Goal: Information Seeking & Learning: Learn about a topic

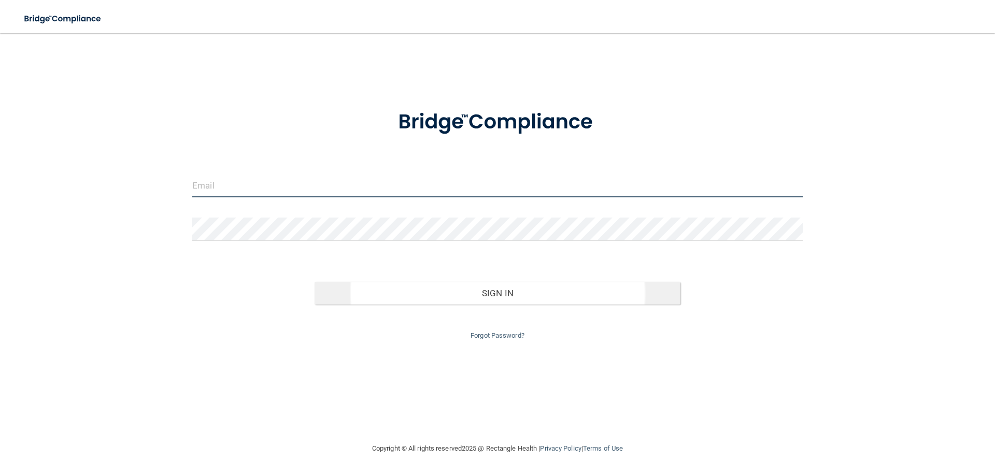
type input "[PERSON_NAME][EMAIL_ADDRESS][PERSON_NAME][DOMAIN_NAME]"
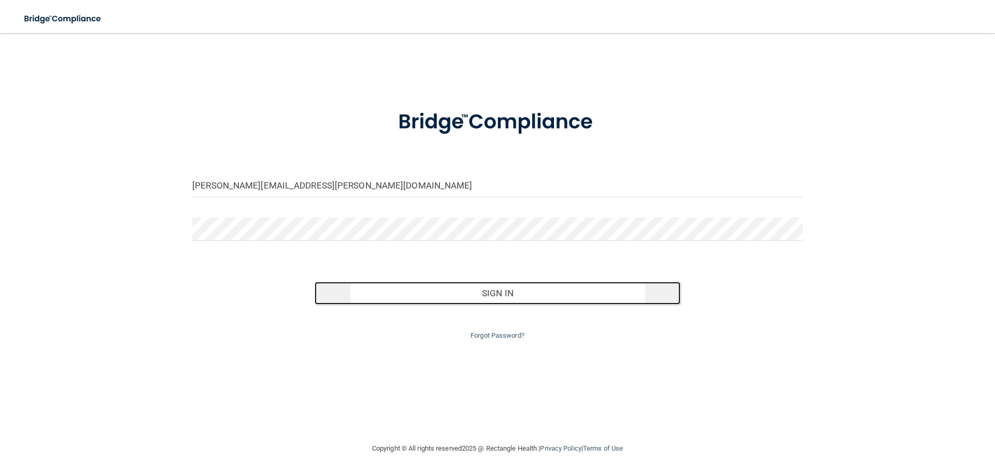
click at [508, 291] on button "Sign In" at bounding box center [498, 293] width 366 height 23
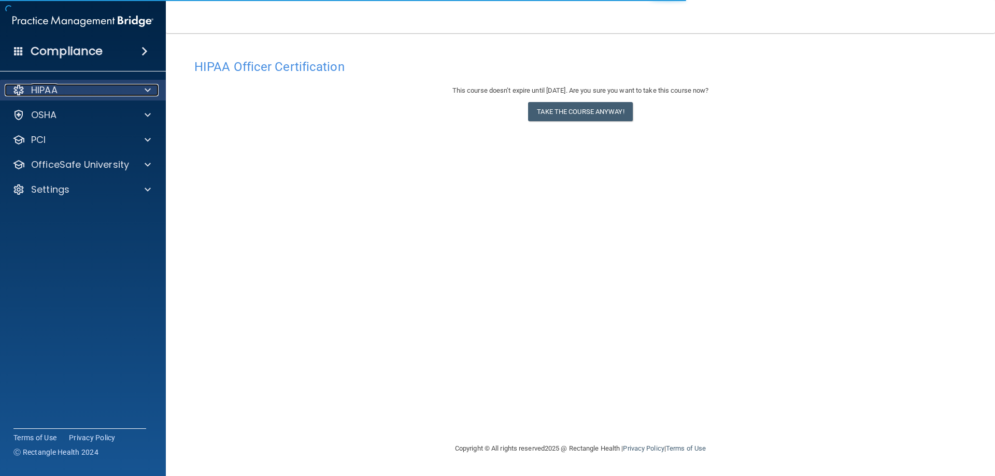
click at [144, 90] on div at bounding box center [146, 90] width 26 height 12
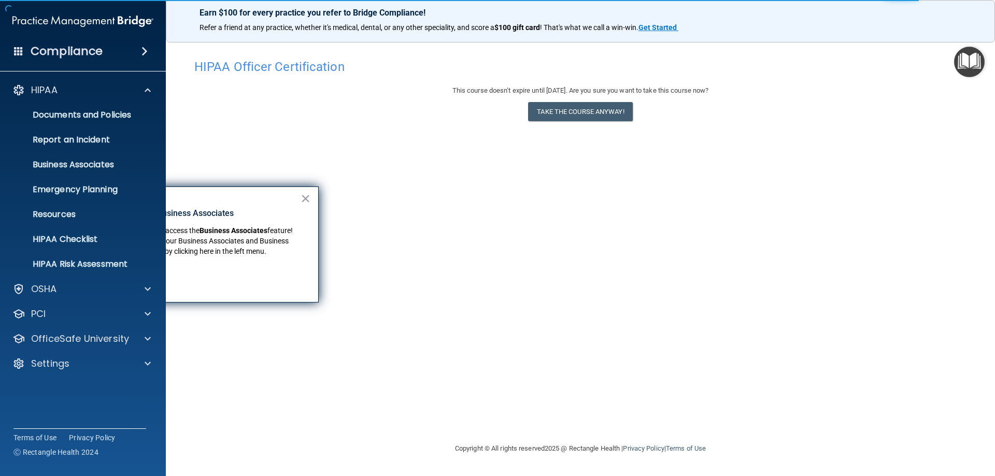
click at [971, 54] on img "Open Resource Center" at bounding box center [969, 62] width 31 height 31
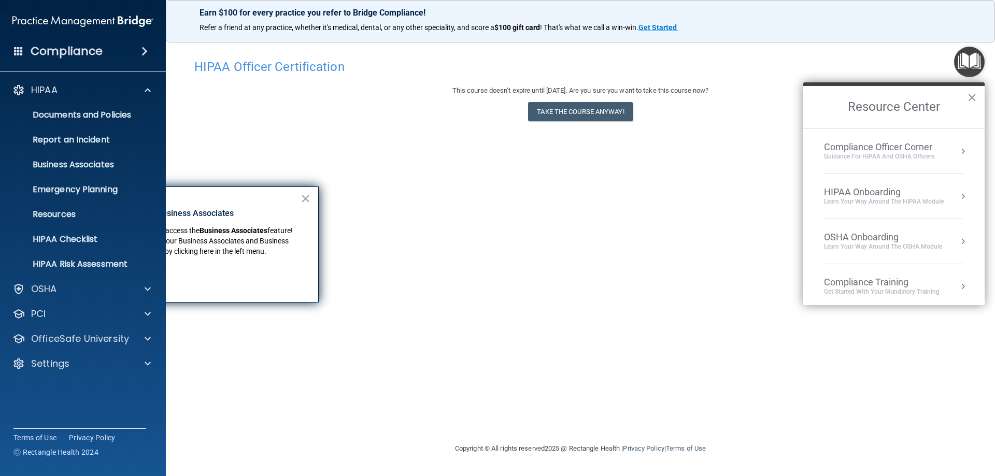
click at [948, 152] on div "Compliance Officer Corner Guidance for HIPAA and OSHA Officers" at bounding box center [894, 151] width 140 height 20
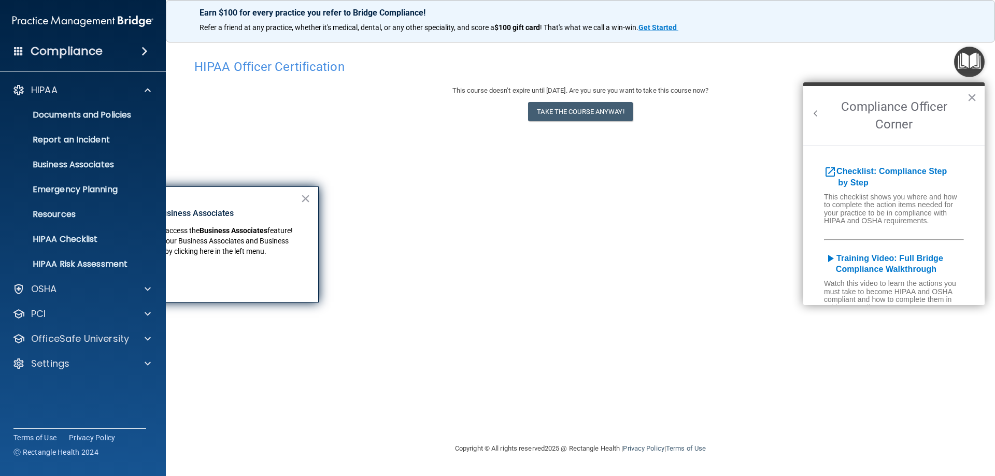
click at [977, 64] on img "Open Resource Center" at bounding box center [969, 62] width 31 height 31
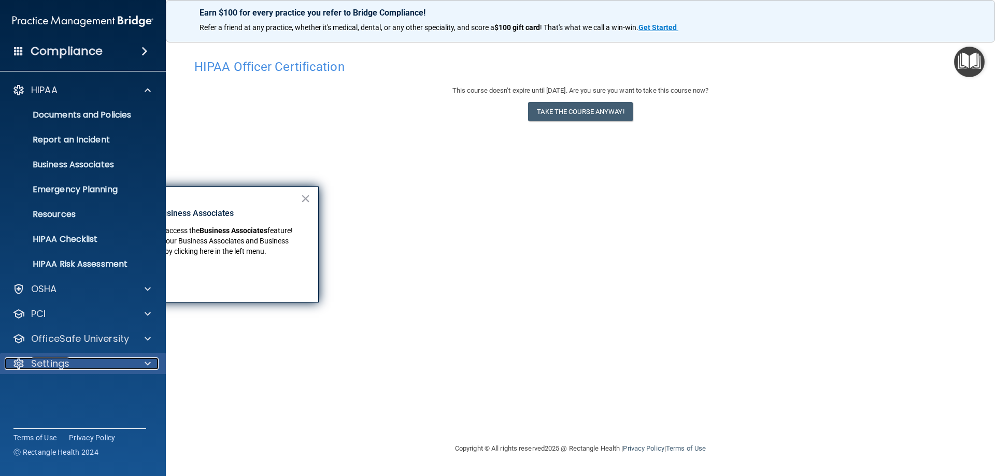
click at [39, 368] on p "Settings" at bounding box center [50, 364] width 38 height 12
click at [73, 387] on p "My Account" at bounding box center [77, 388] width 141 height 10
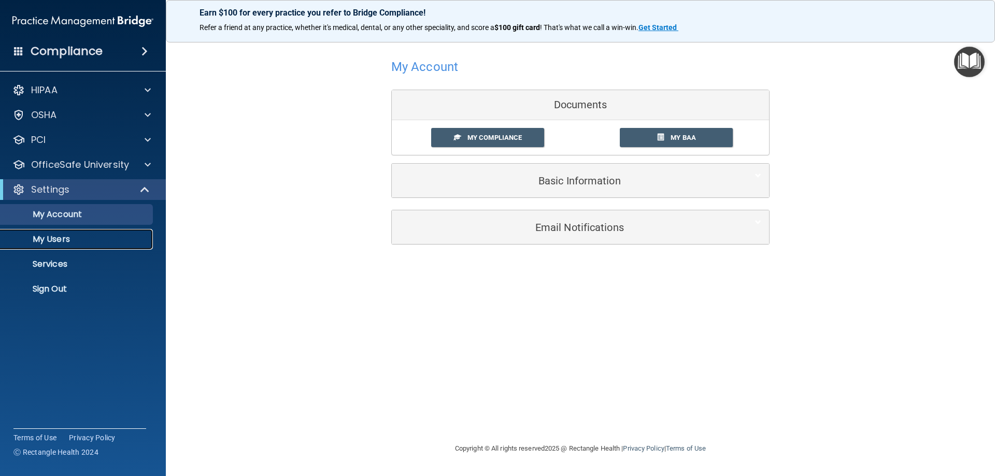
click at [75, 237] on p "My Users" at bounding box center [77, 239] width 141 height 10
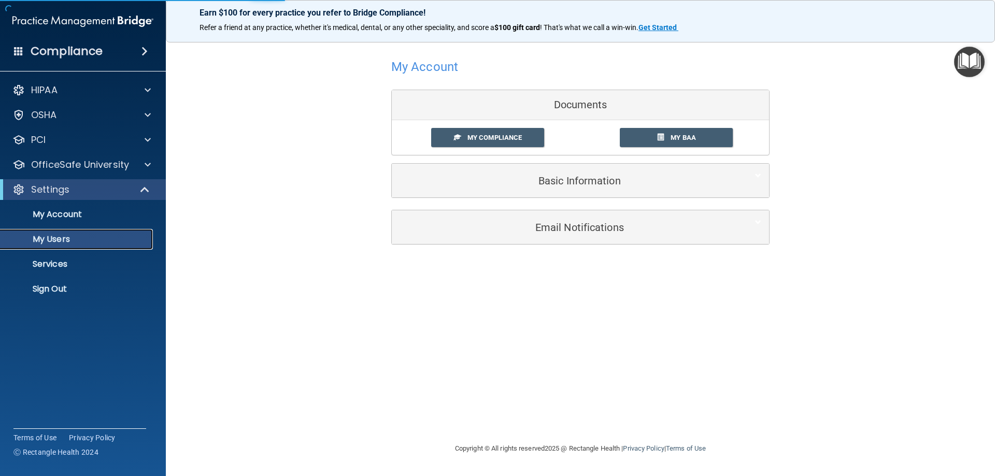
select select "20"
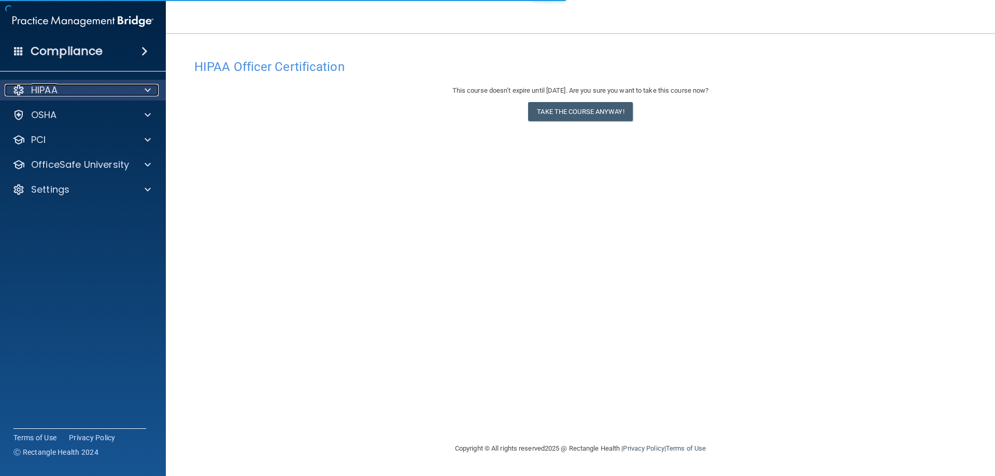
click at [72, 88] on div "HIPAA" at bounding box center [69, 90] width 129 height 12
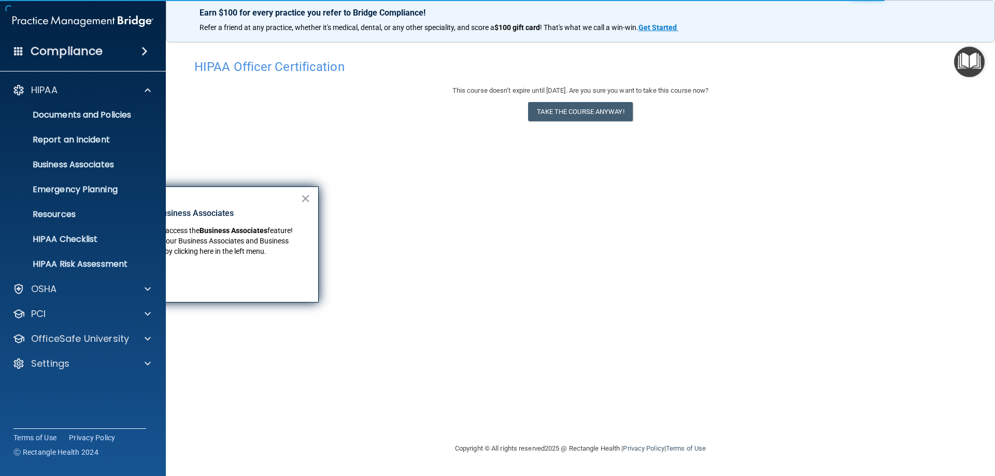
click at [512, 243] on div "HIPAA Officer Certification This course doesn’t expire until [DATE]. Are you su…" at bounding box center [581, 248] width 788 height 389
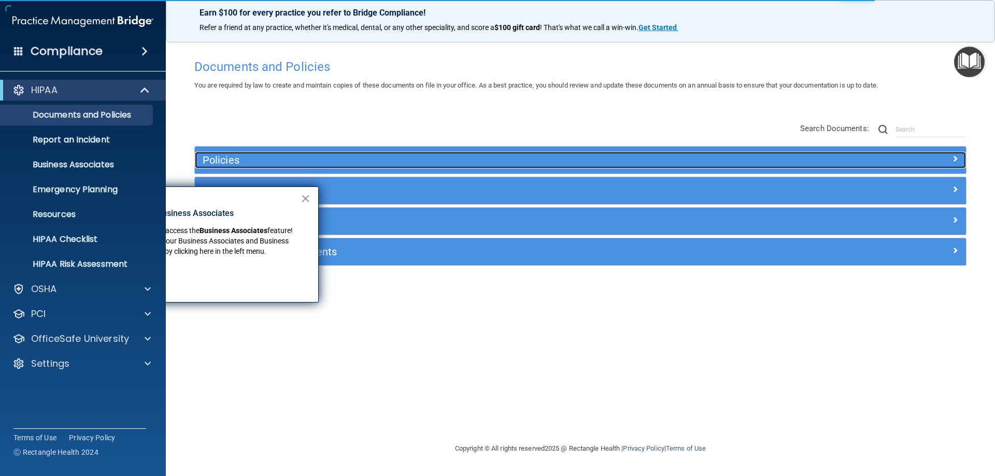
click at [517, 159] on h5 "Policies" at bounding box center [484, 159] width 563 height 11
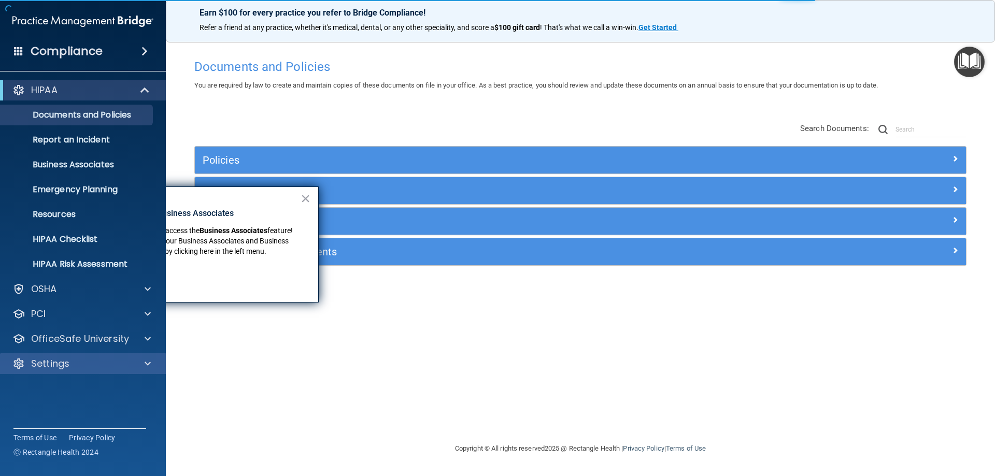
click at [77, 357] on div "Settings" at bounding box center [83, 363] width 166 height 21
click at [80, 361] on div "Settings" at bounding box center [69, 364] width 129 height 12
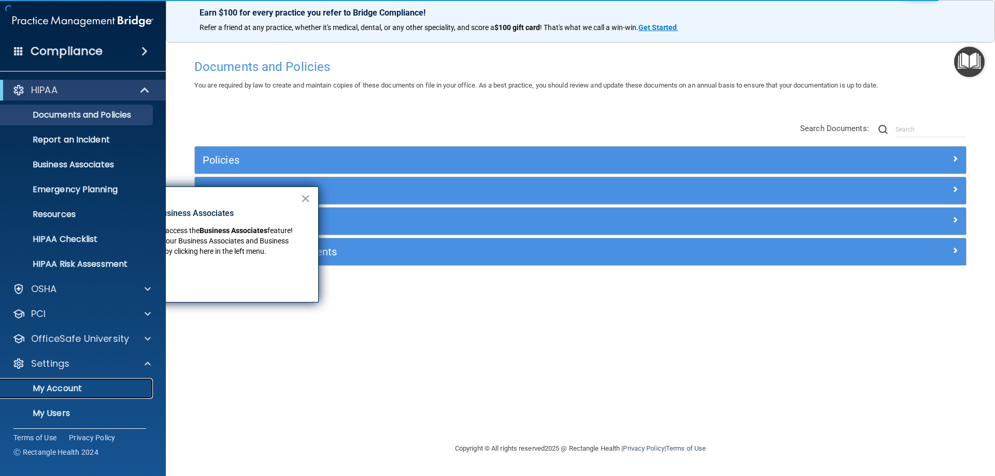
click at [71, 390] on p "My Account" at bounding box center [77, 388] width 141 height 10
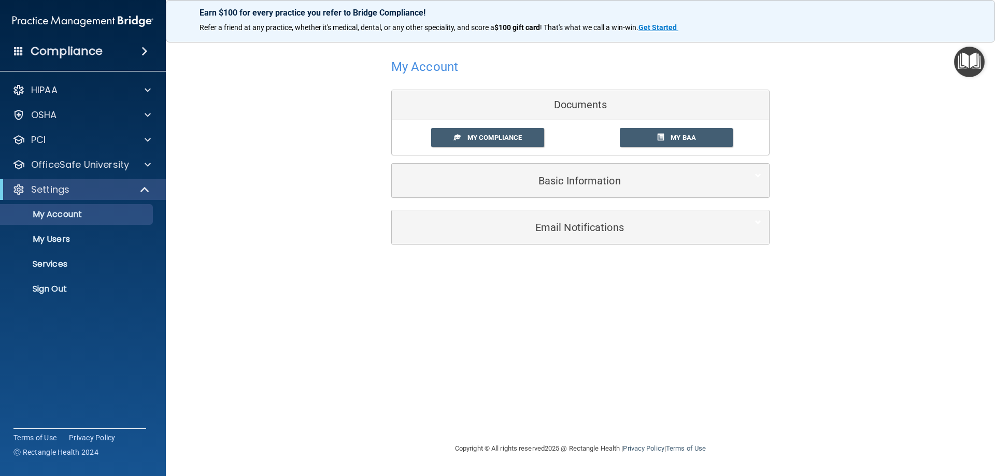
click at [961, 63] on img "Open Resource Center" at bounding box center [969, 62] width 31 height 31
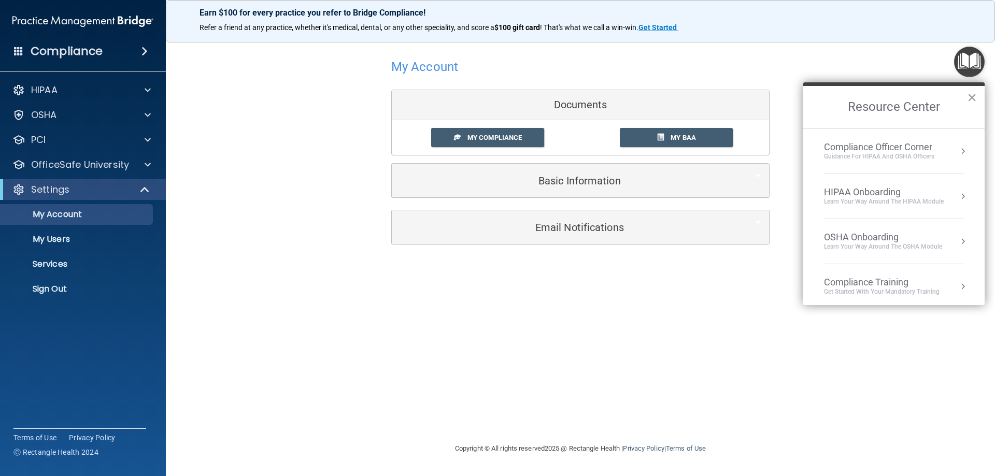
click at [126, 43] on div "Compliance" at bounding box center [83, 51] width 166 height 23
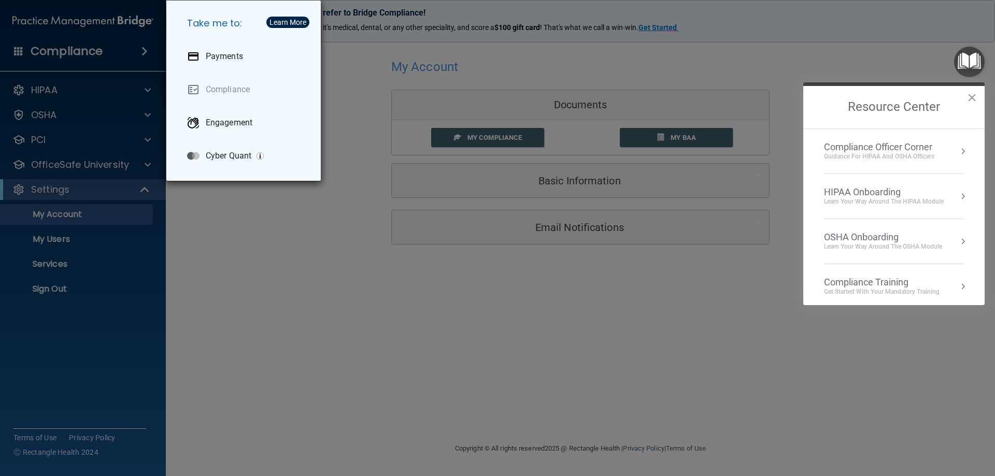
click at [212, 251] on div "Take me to: Payments Compliance Engagement Cyber Quant" at bounding box center [497, 238] width 995 height 476
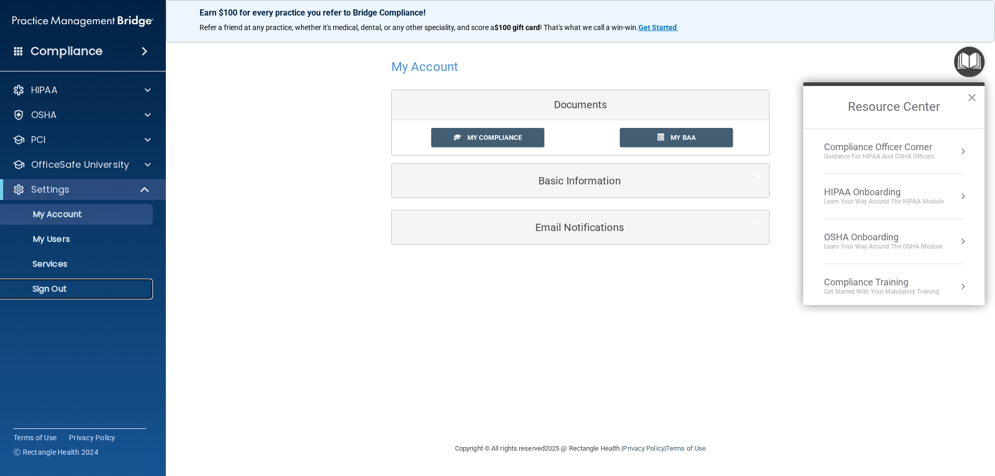
click at [66, 290] on p "Sign Out" at bounding box center [77, 289] width 141 height 10
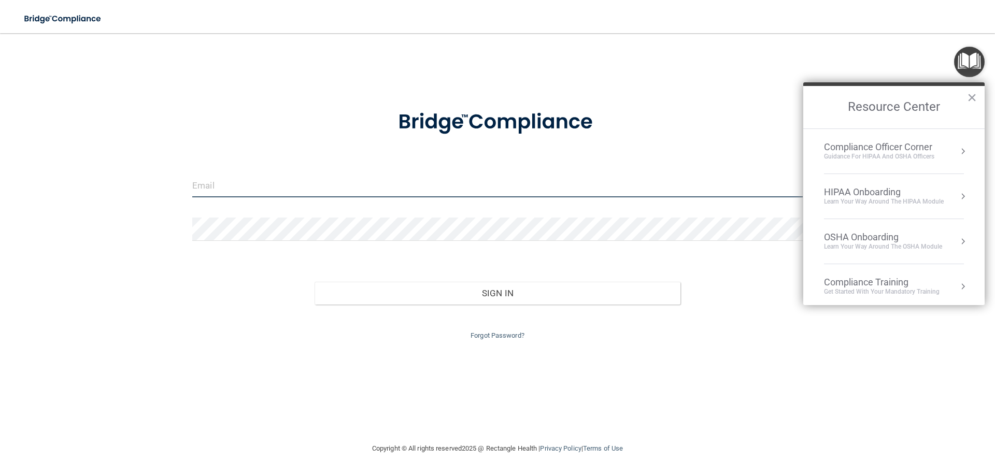
type input "ashley.conrad@kottemannortho.com"
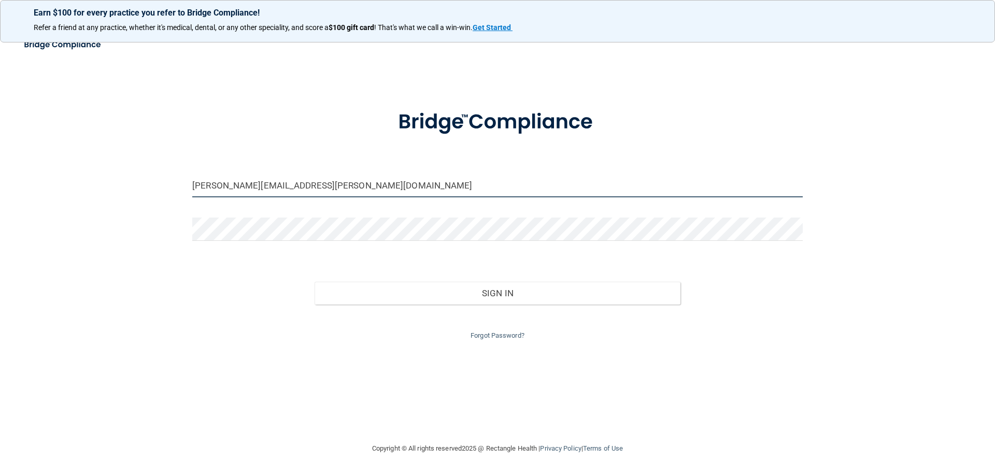
drag, startPoint x: 384, startPoint y: 189, endPoint x: 165, endPoint y: 224, distance: 222.0
click at [165, 224] on div "ashley.conrad@kottemannortho.com Invalid email/password. You don't have permiss…" at bounding box center [497, 238] width 953 height 389
type input "katie.urman@kottemannortho.com"
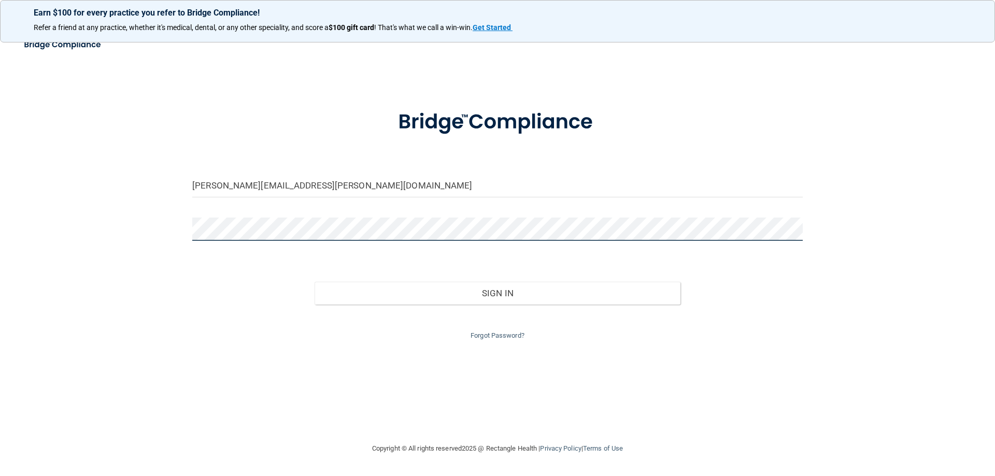
click at [116, 245] on div "katie.urman@kottemannortho.com Invalid email/password. You don't have permissio…" at bounding box center [497, 238] width 953 height 389
click at [315, 282] on button "Sign In" at bounding box center [498, 293] width 366 height 23
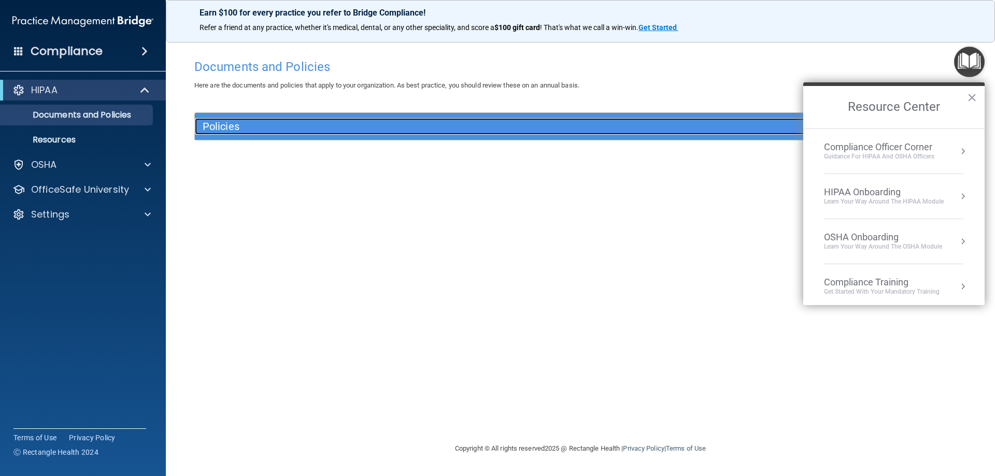
click at [568, 131] on h5 "Policies" at bounding box center [484, 126] width 563 height 11
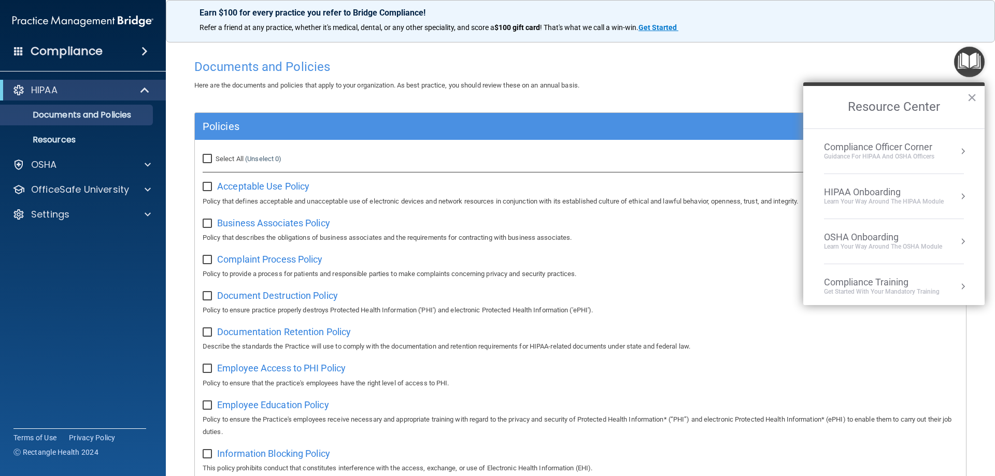
click at [979, 61] on img "Open Resource Center" at bounding box center [969, 62] width 31 height 31
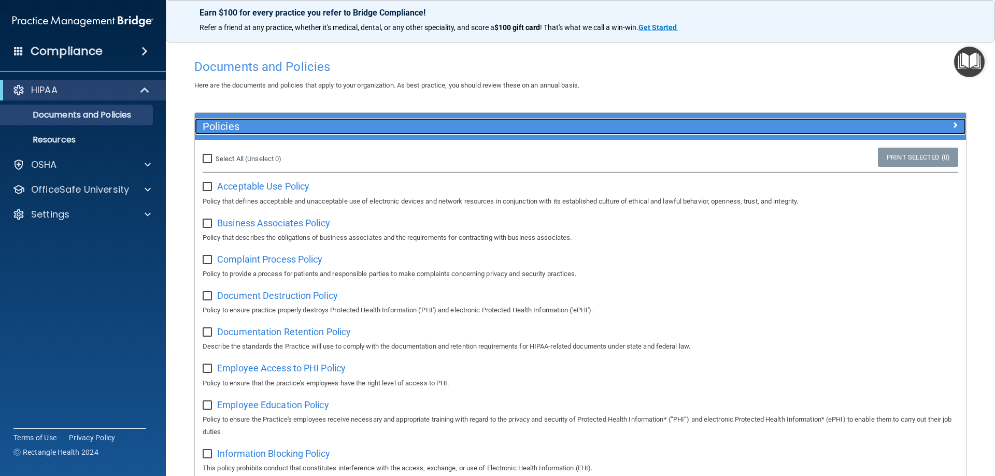
click at [952, 127] on span at bounding box center [955, 125] width 6 height 12
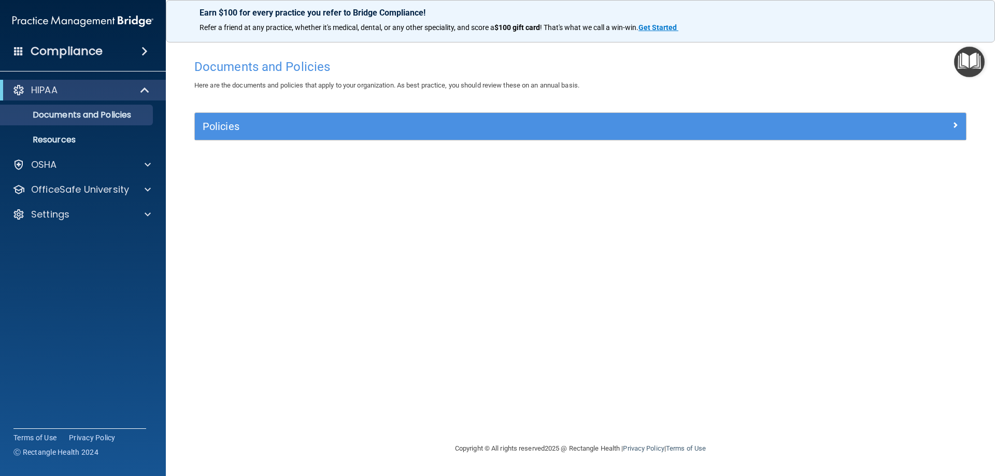
click at [973, 68] on img "Open Resource Center" at bounding box center [969, 62] width 31 height 31
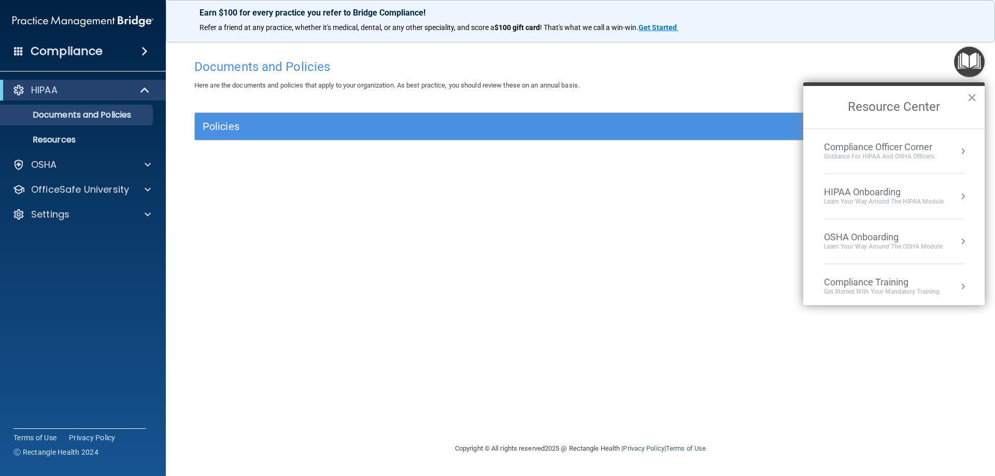
click at [958, 195] on button "Resource Center" at bounding box center [963, 196] width 10 height 10
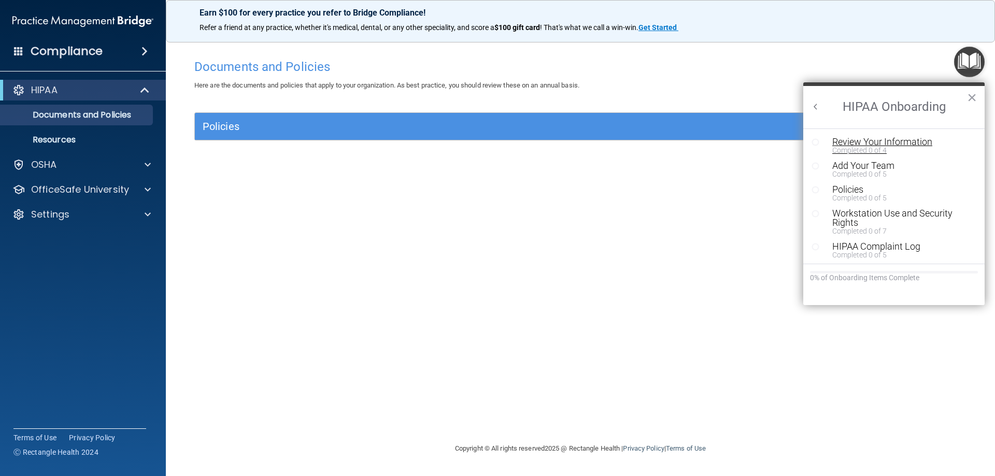
click at [874, 141] on div "Review Your Information" at bounding box center [897, 141] width 131 height 9
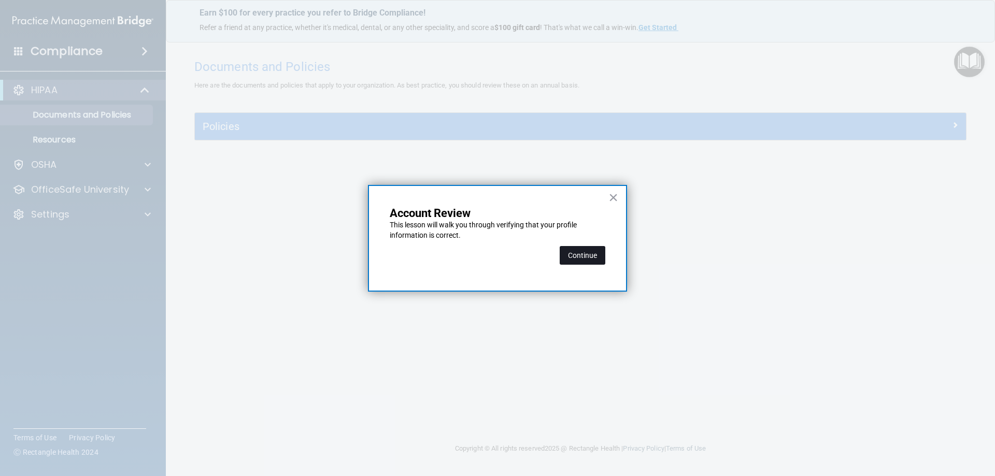
click at [589, 251] on button "Continue" at bounding box center [583, 255] width 46 height 19
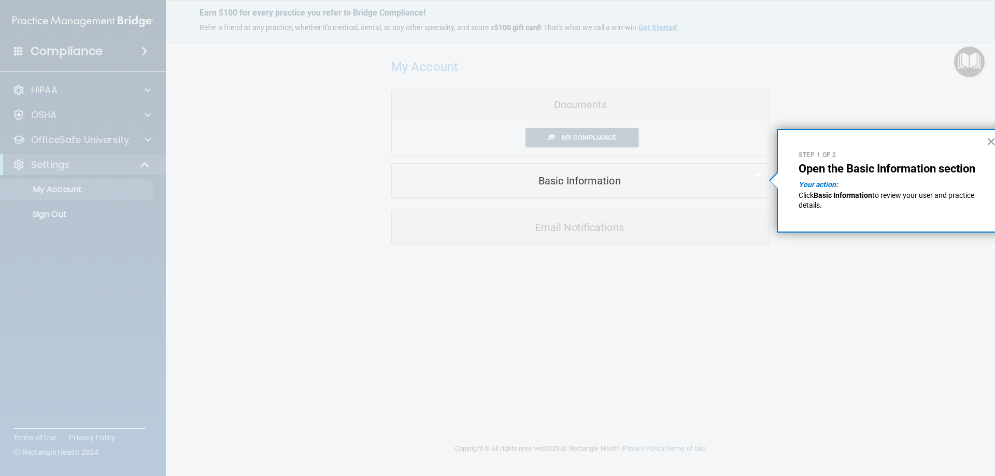
click at [900, 212] on div "Step 1 of 2 Open the Basic Information section Your action: Click Basic Informa…" at bounding box center [891, 181] width 228 height 104
click at [809, 191] on p "Click Basic Information to review your user and practice details." at bounding box center [891, 201] width 184 height 20
click at [652, 268] on div at bounding box center [580, 336] width 377 height 279
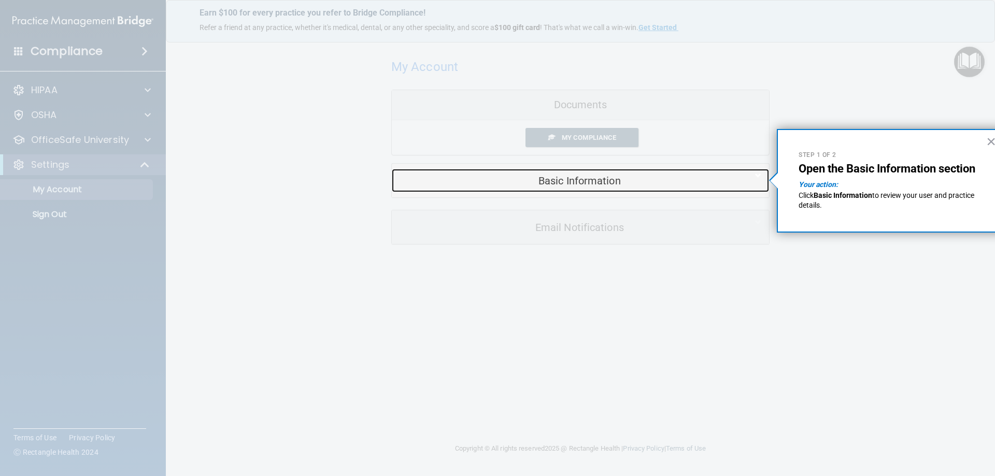
click at [645, 191] on div "Basic Information" at bounding box center [565, 180] width 346 height 23
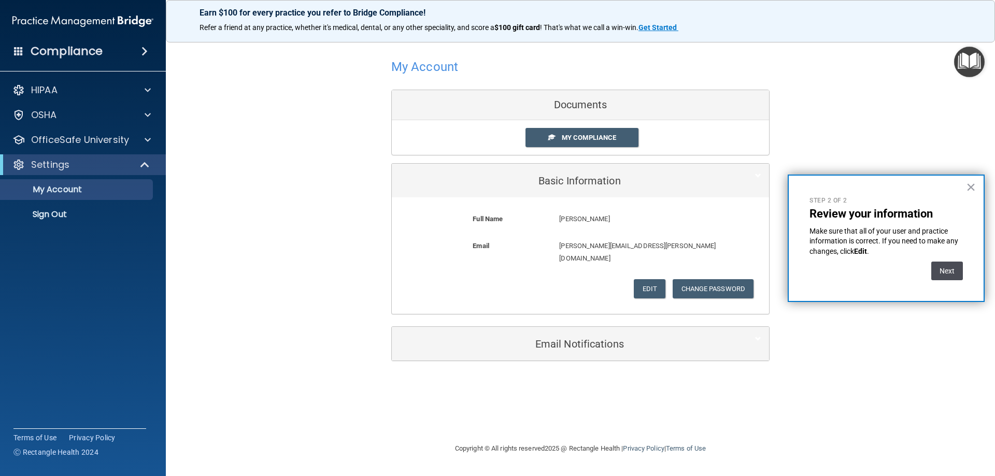
click at [946, 268] on button "Next" at bounding box center [947, 271] width 32 height 19
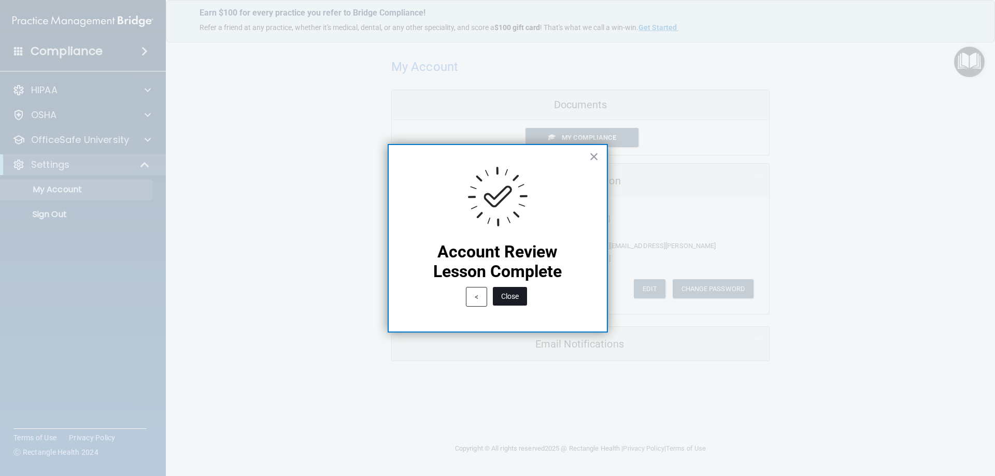
click at [515, 292] on button "Close" at bounding box center [510, 296] width 34 height 19
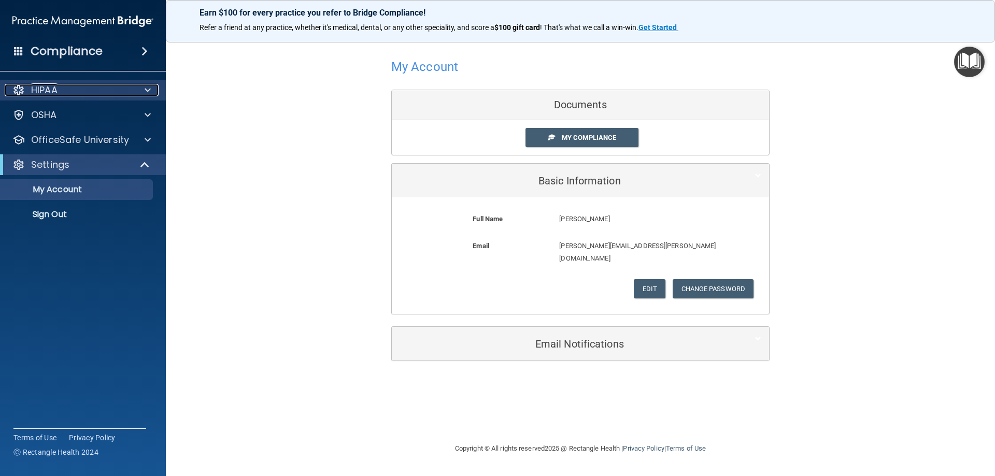
click at [107, 95] on div "HIPAA" at bounding box center [69, 90] width 129 height 12
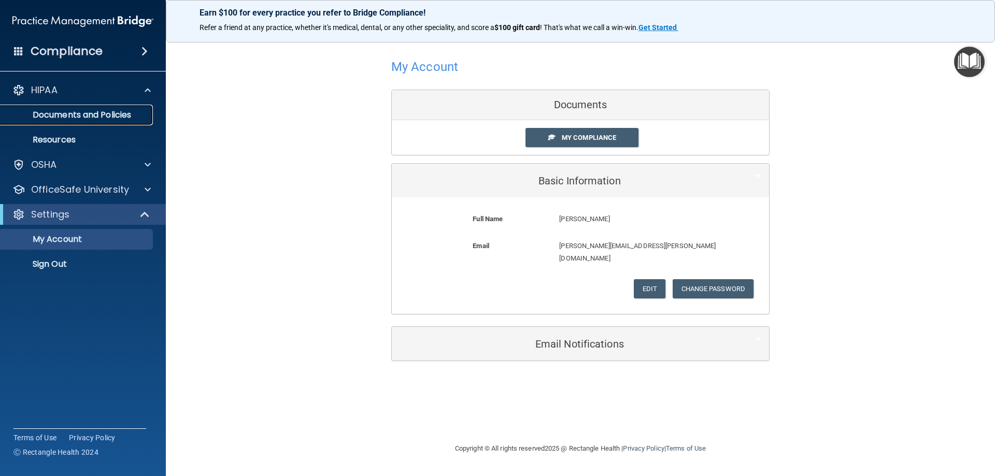
click at [107, 115] on p "Documents and Policies" at bounding box center [77, 115] width 141 height 10
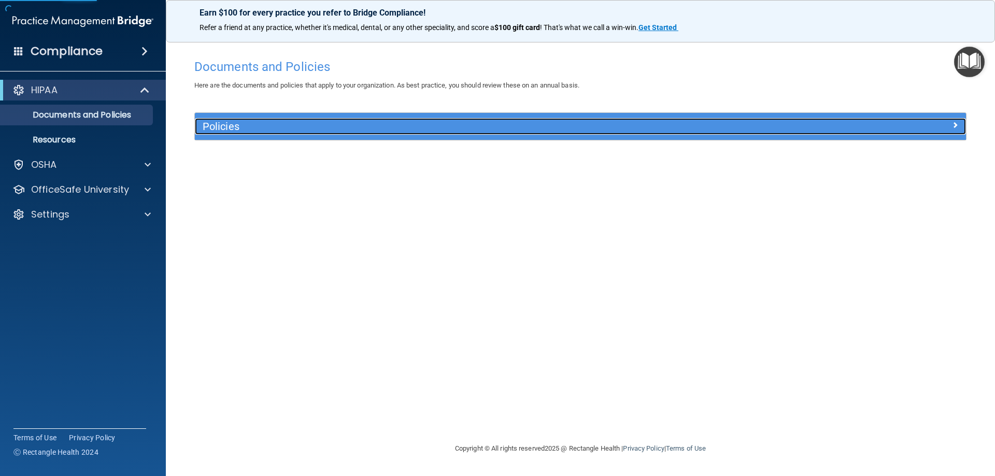
click at [685, 124] on h5 "Policies" at bounding box center [484, 126] width 563 height 11
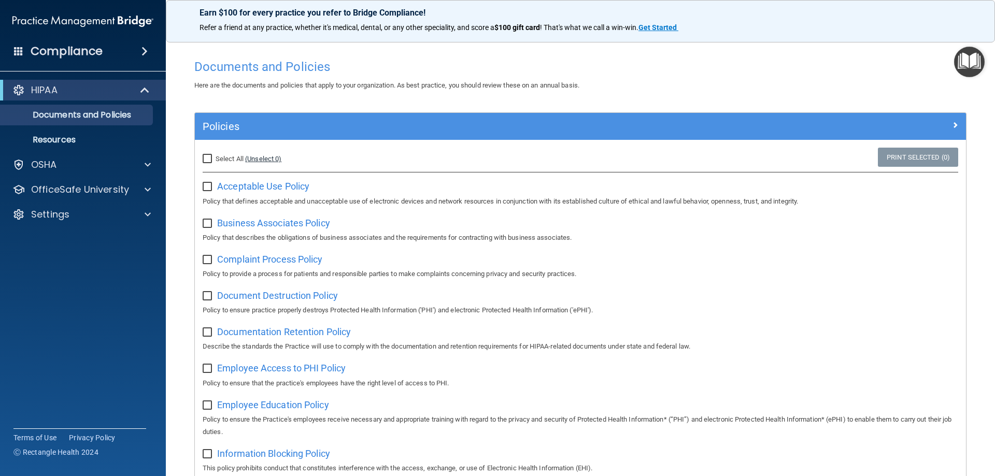
click at [251, 158] on link "(Unselect 0)" at bounding box center [263, 159] width 36 height 8
click at [232, 156] on span "Select All" at bounding box center [230, 159] width 28 height 8
click at [215, 156] on input "Select All (Unselect 0) Unselect All" at bounding box center [209, 159] width 12 height 8
checkbox input "true"
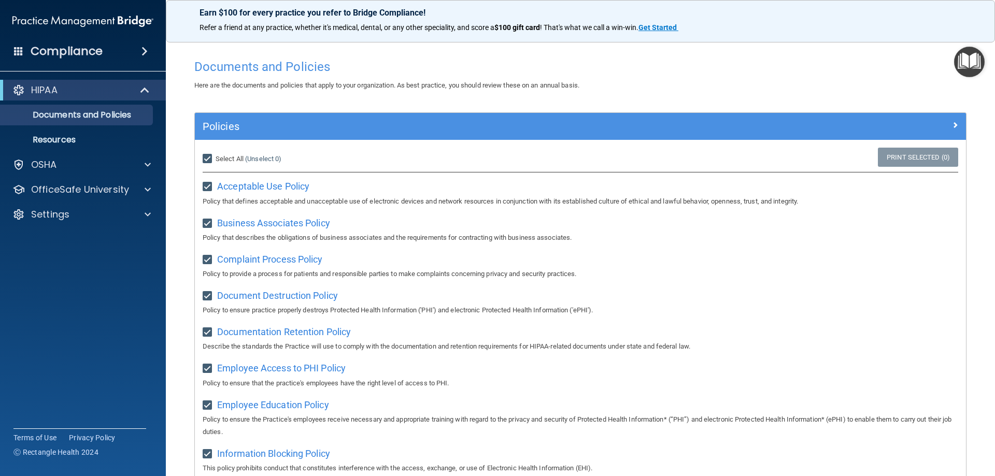
checkbox input "true"
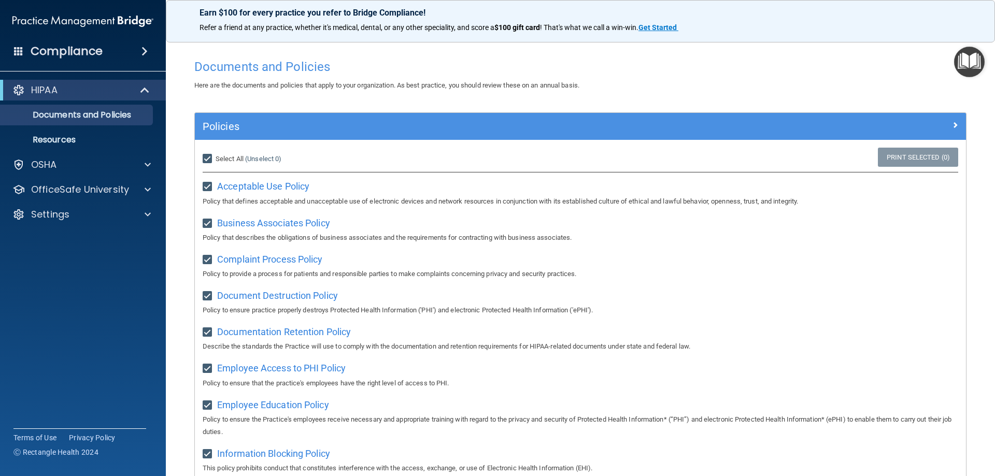
checkbox input "true"
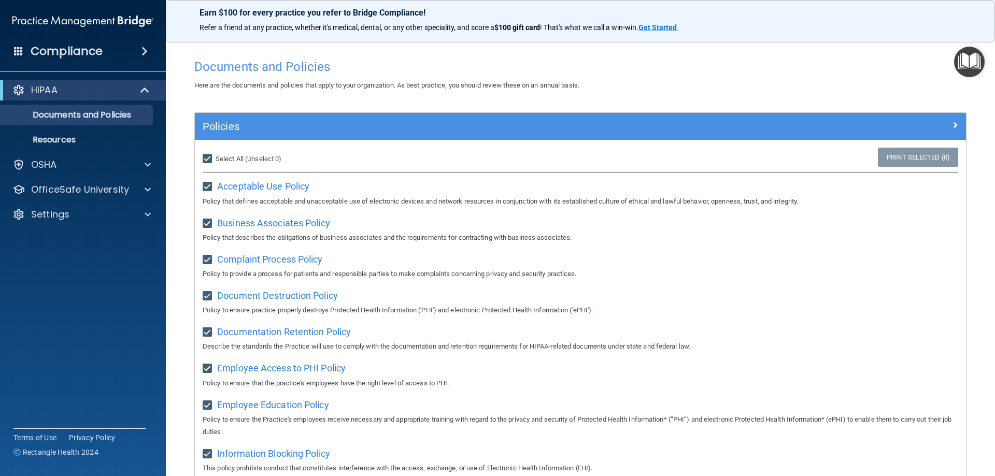
checkbox input "true"
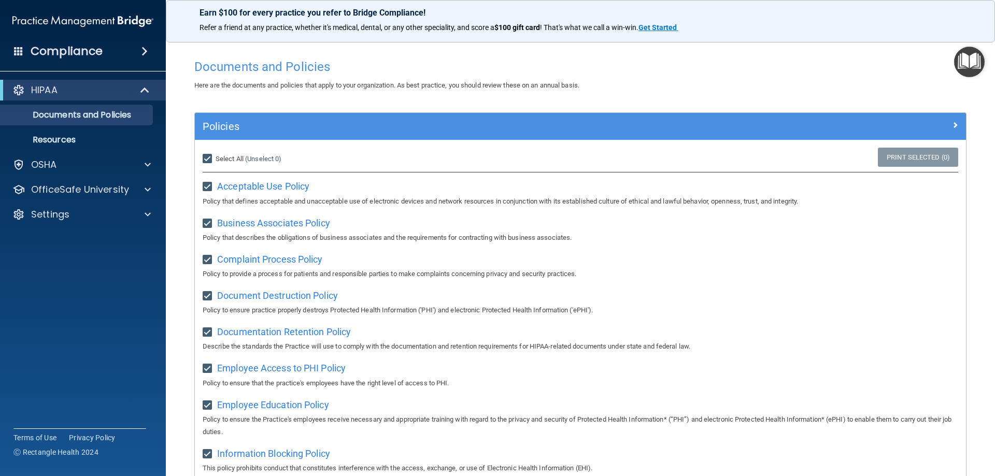
checkbox input "true"
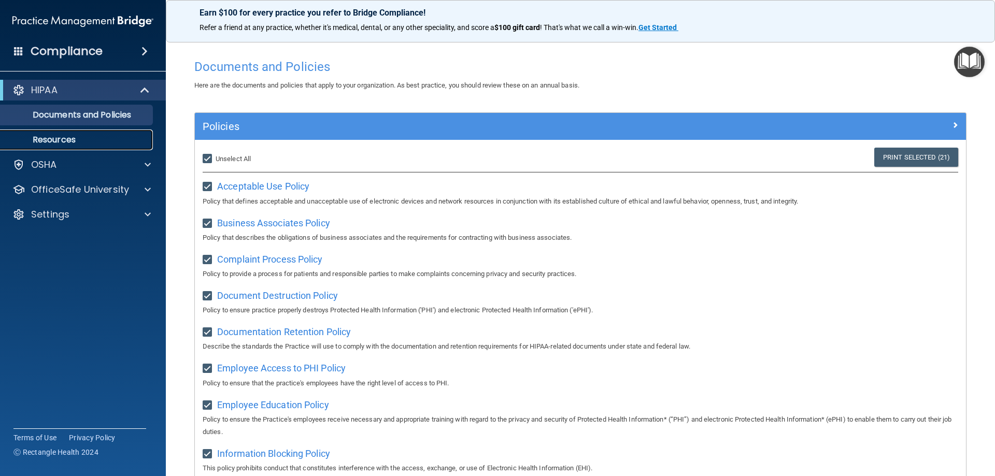
click at [87, 138] on p "Resources" at bounding box center [77, 140] width 141 height 10
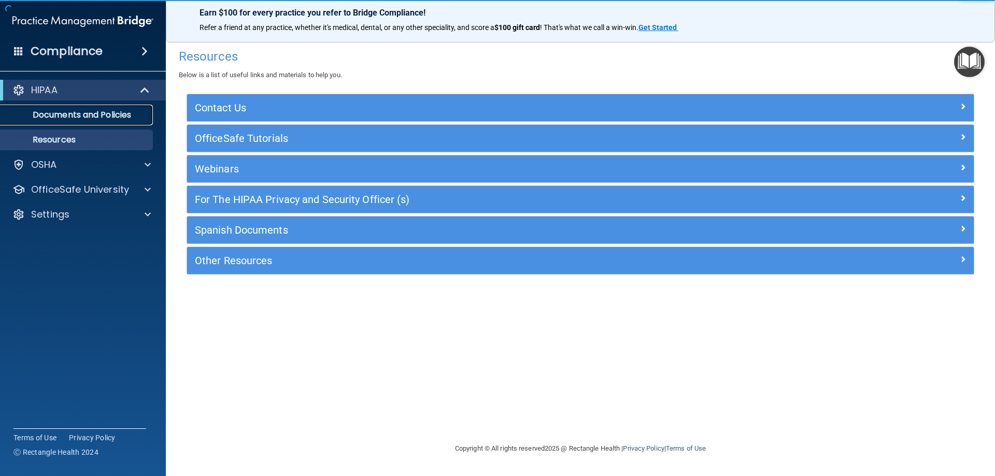
click at [70, 110] on p "Documents and Policies" at bounding box center [77, 115] width 141 height 10
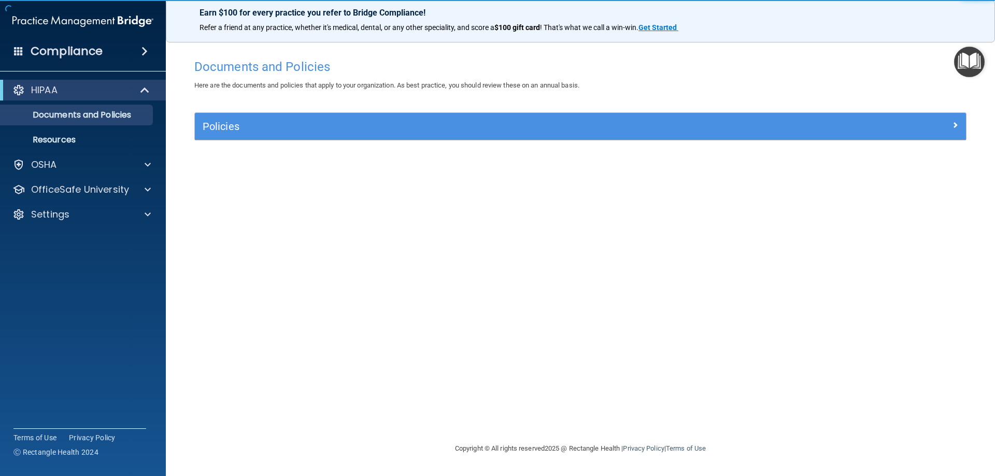
click at [957, 55] on img "Open Resource Center" at bounding box center [969, 62] width 31 height 31
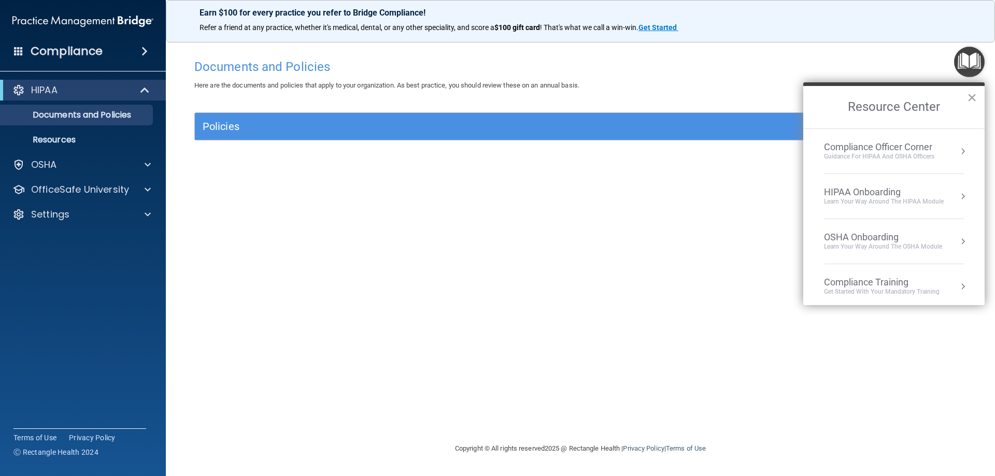
click at [958, 195] on button "Resource Center" at bounding box center [963, 196] width 10 height 10
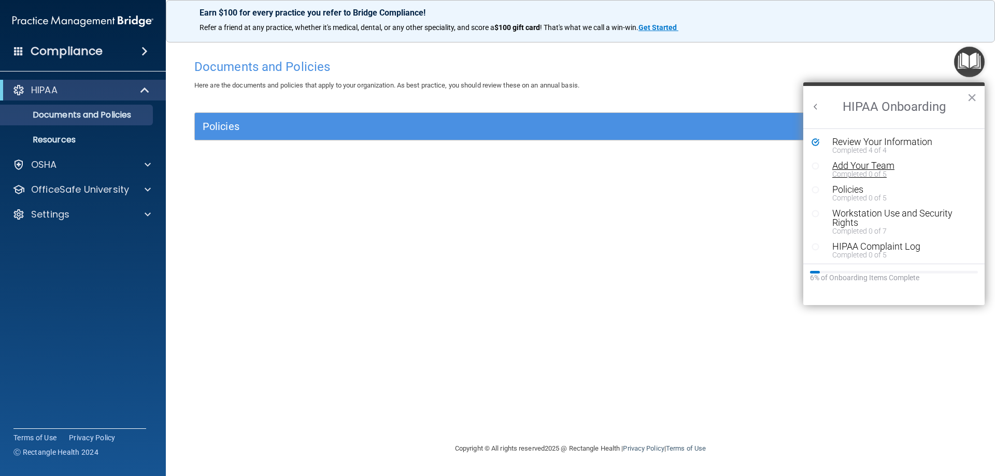
click at [860, 163] on div "Add Your Team" at bounding box center [897, 165] width 131 height 9
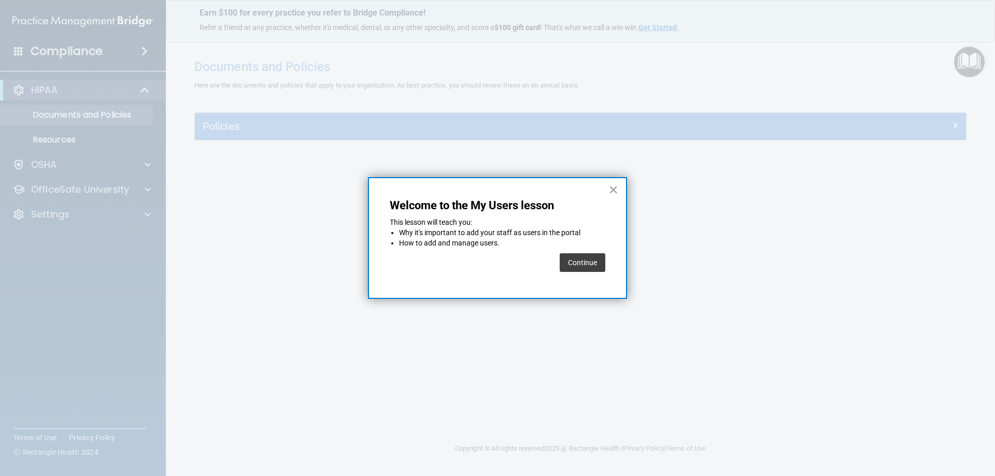
click at [578, 255] on button "Continue" at bounding box center [583, 262] width 46 height 19
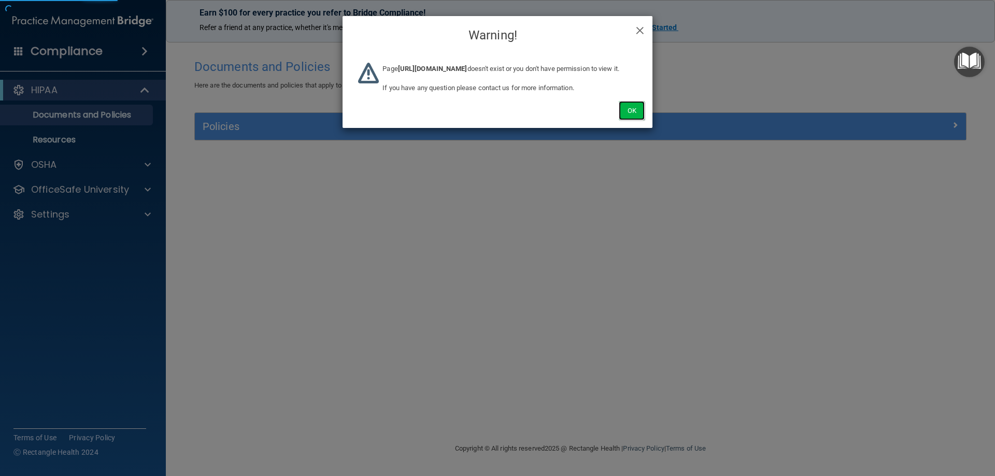
click at [631, 120] on button "Ok" at bounding box center [632, 110] width 26 height 19
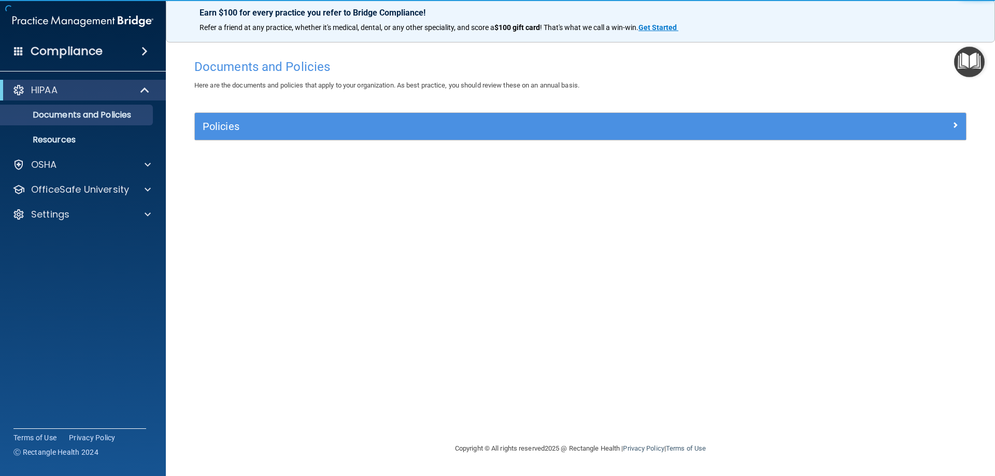
click at [975, 60] on img "Open Resource Center" at bounding box center [969, 62] width 31 height 31
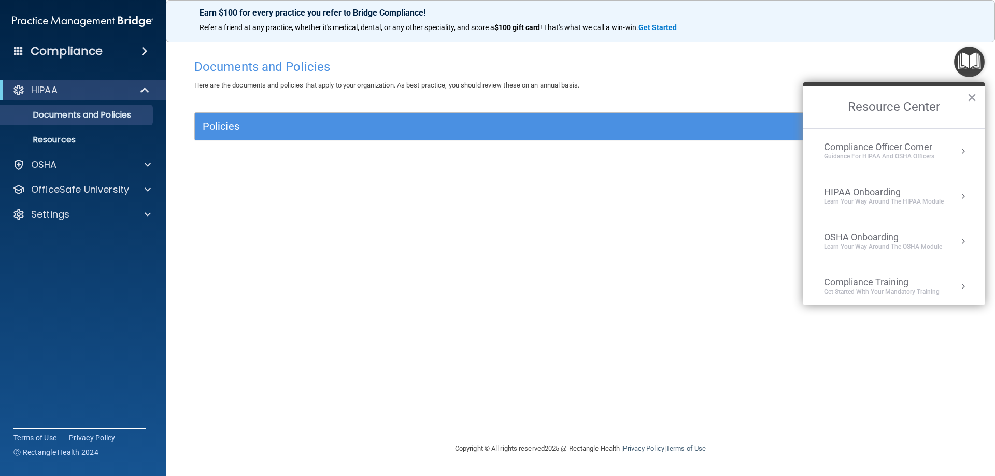
click at [958, 198] on button "Resource Center" at bounding box center [963, 196] width 10 height 10
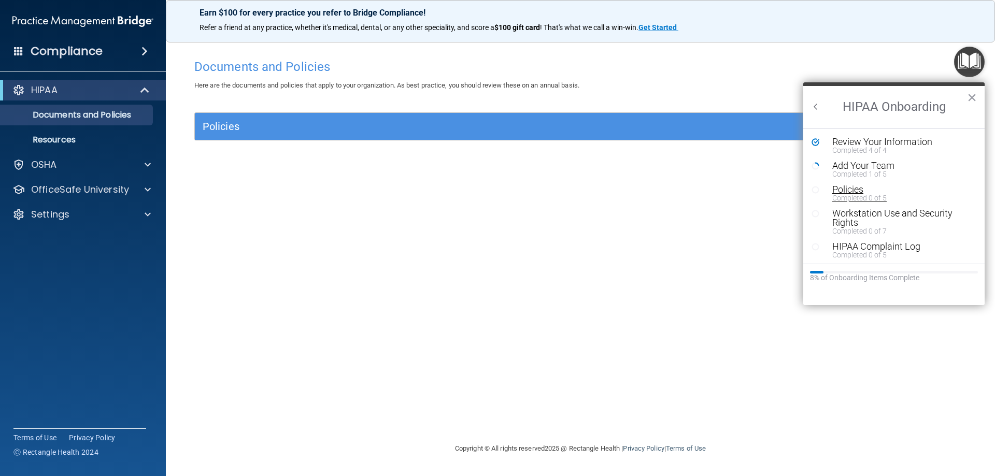
click at [847, 191] on div "Policies" at bounding box center [897, 189] width 131 height 9
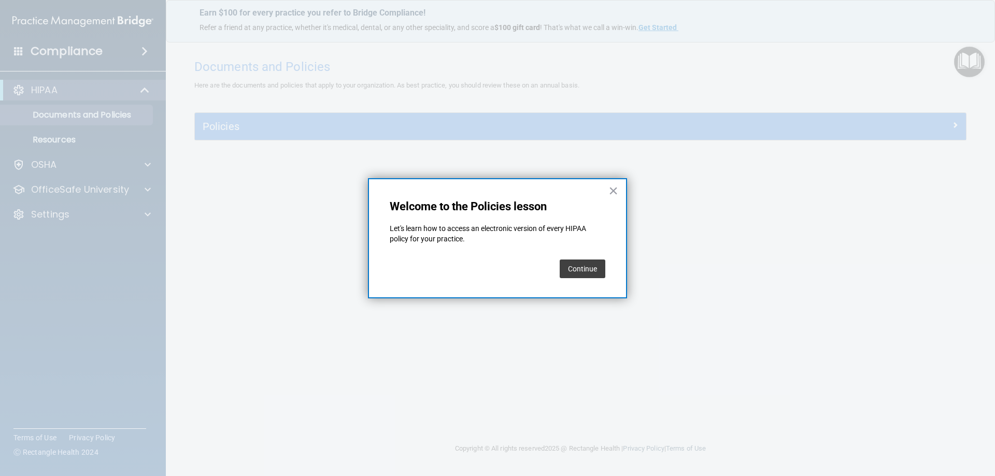
click at [589, 269] on button "Continue" at bounding box center [583, 269] width 46 height 19
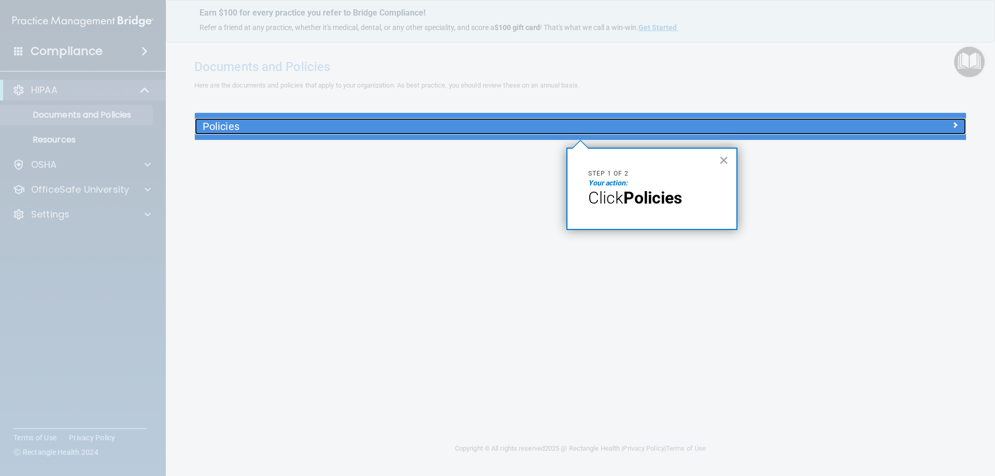
click at [733, 126] on h5 "Policies" at bounding box center [484, 126] width 563 height 11
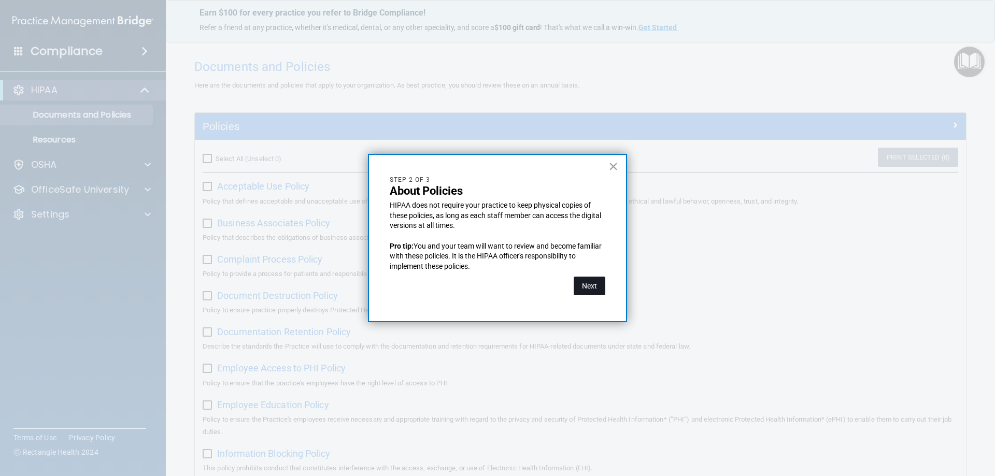
click at [597, 280] on button "Next" at bounding box center [590, 286] width 32 height 19
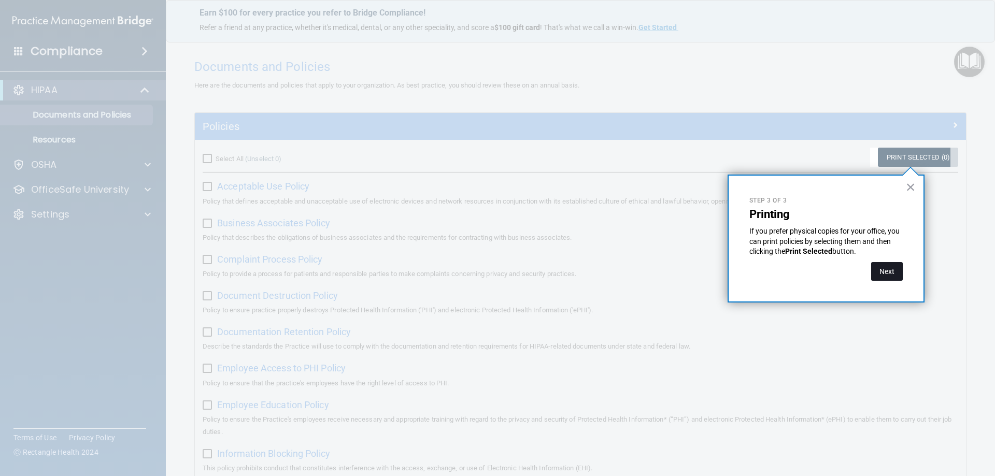
click at [874, 273] on button "Next" at bounding box center [887, 271] width 32 height 19
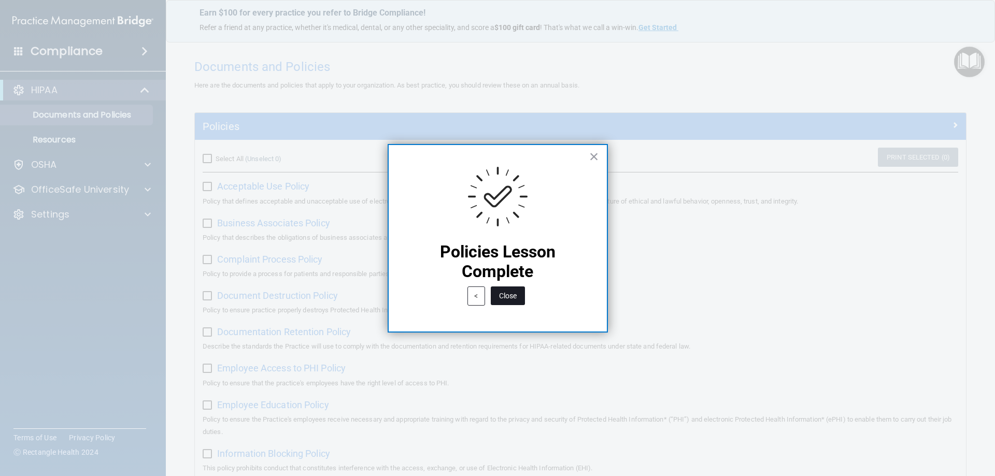
click at [511, 296] on button "Close" at bounding box center [508, 296] width 34 height 19
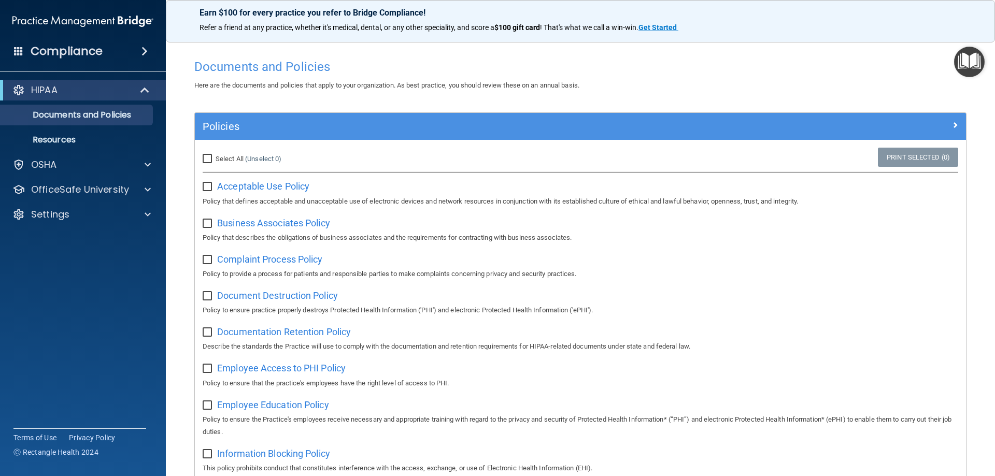
click at [961, 63] on img "Open Resource Center" at bounding box center [969, 62] width 31 height 31
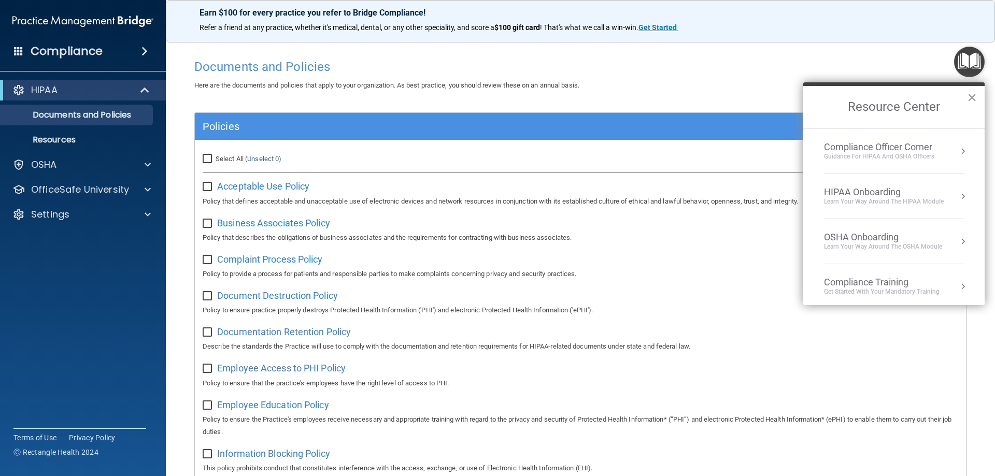
click at [944, 194] on div "HIPAA Onboarding Learn Your Way around the HIPAA module" at bounding box center [894, 197] width 140 height 20
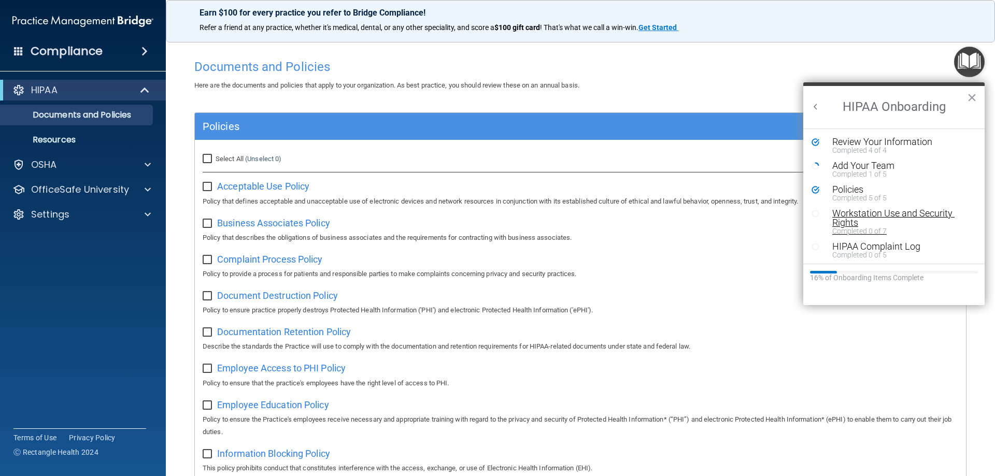
click at [859, 217] on div "Workstation Use and Security Rights" at bounding box center [897, 218] width 131 height 19
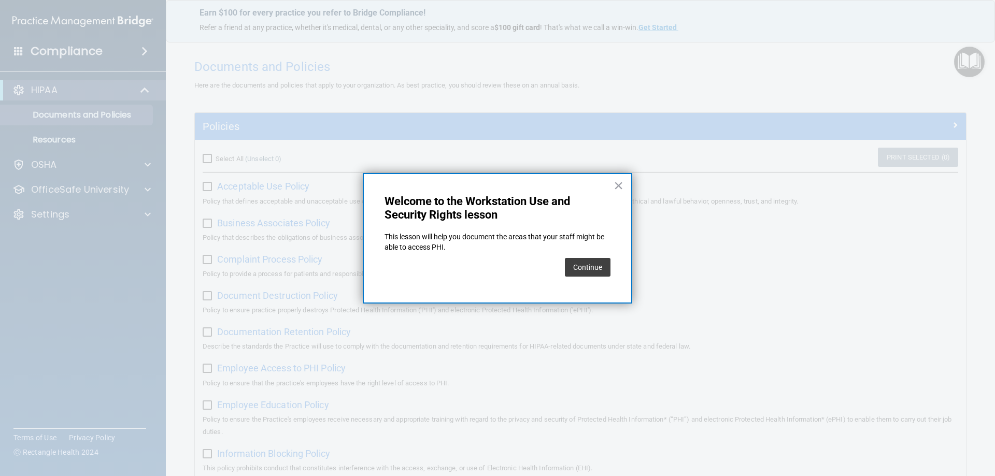
click at [594, 257] on div "Continue" at bounding box center [588, 267] width 46 height 29
click at [594, 270] on button "Continue" at bounding box center [588, 267] width 46 height 19
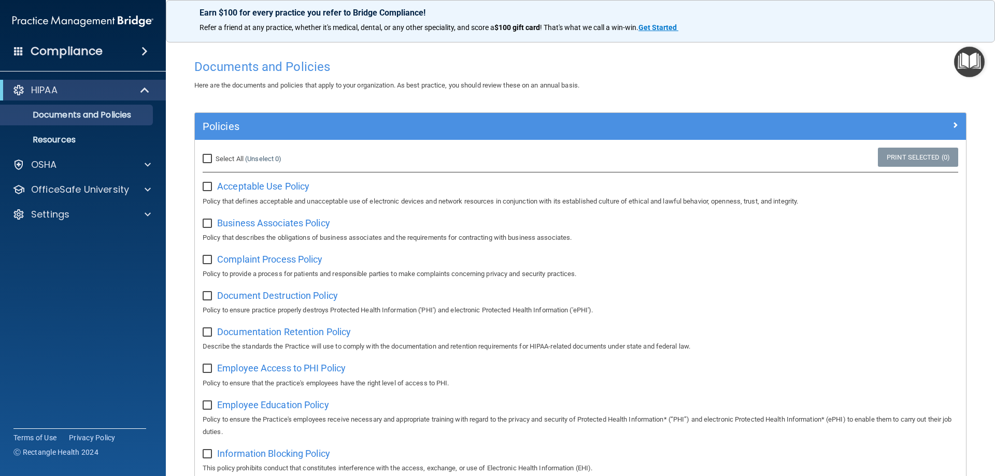
click at [976, 68] on img "Open Resource Center" at bounding box center [969, 62] width 31 height 31
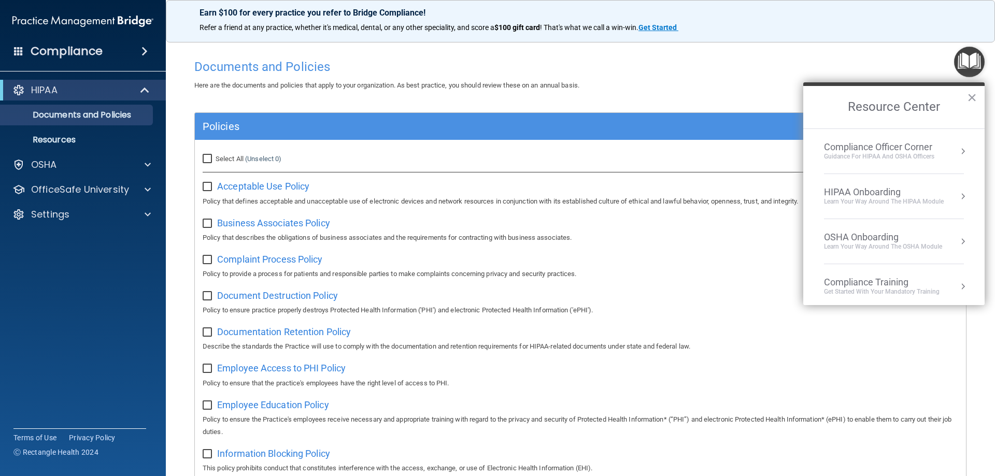
click at [958, 200] on button "Resource Center" at bounding box center [963, 196] width 10 height 10
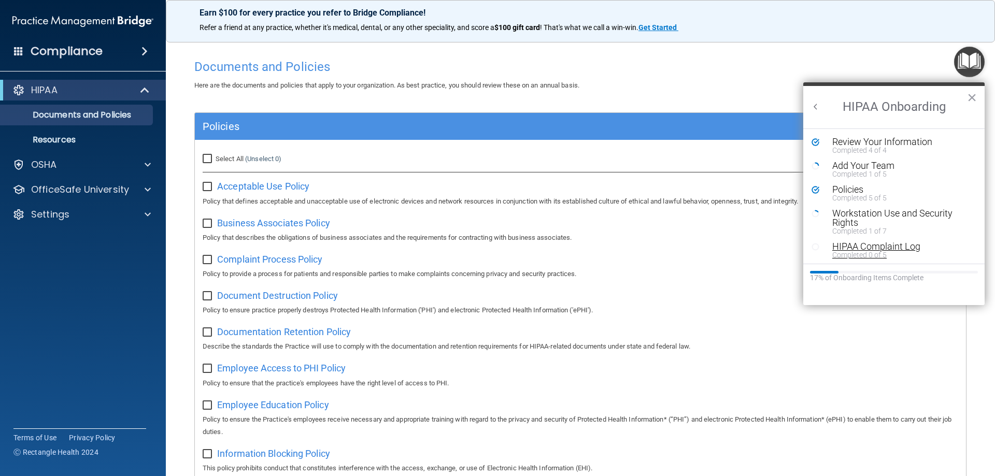
click at [881, 247] on div "HIPAA Complaint Log" at bounding box center [897, 246] width 131 height 9
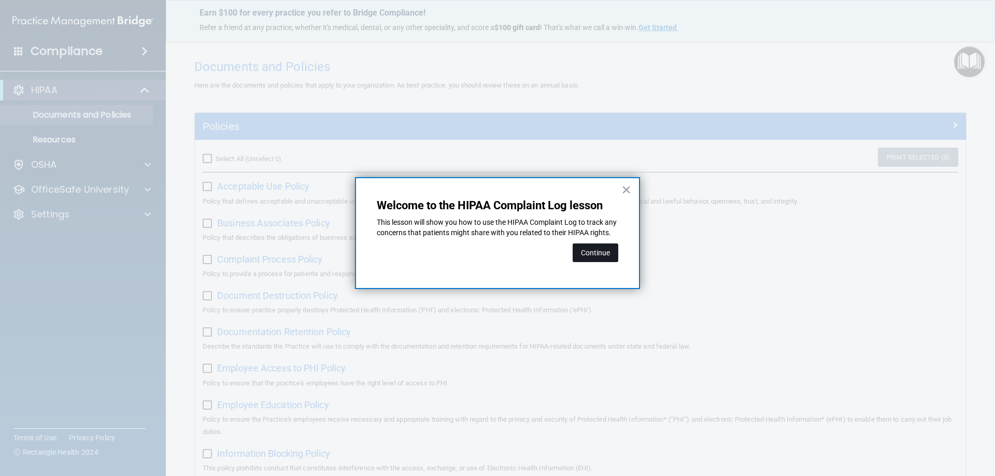
click at [606, 255] on button "Continue" at bounding box center [596, 253] width 46 height 19
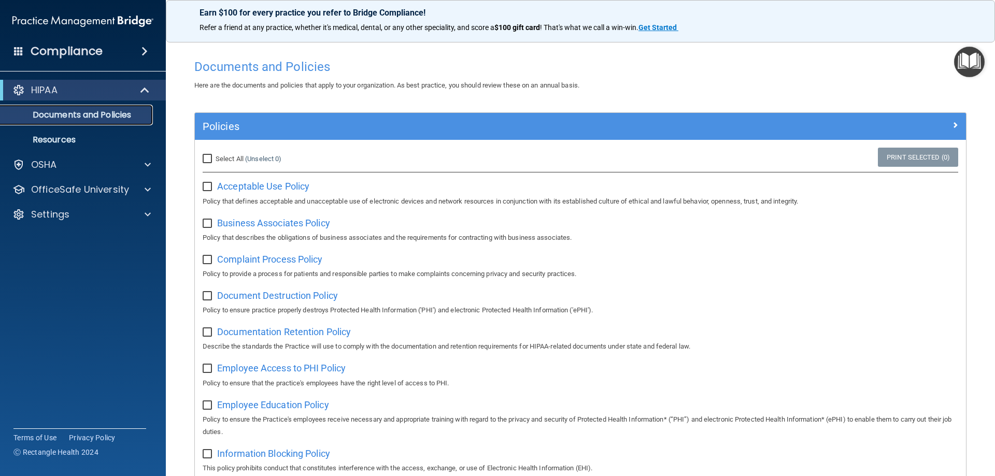
click at [79, 113] on p "Documents and Policies" at bounding box center [77, 115] width 141 height 10
click at [67, 140] on p "Resources" at bounding box center [77, 140] width 141 height 10
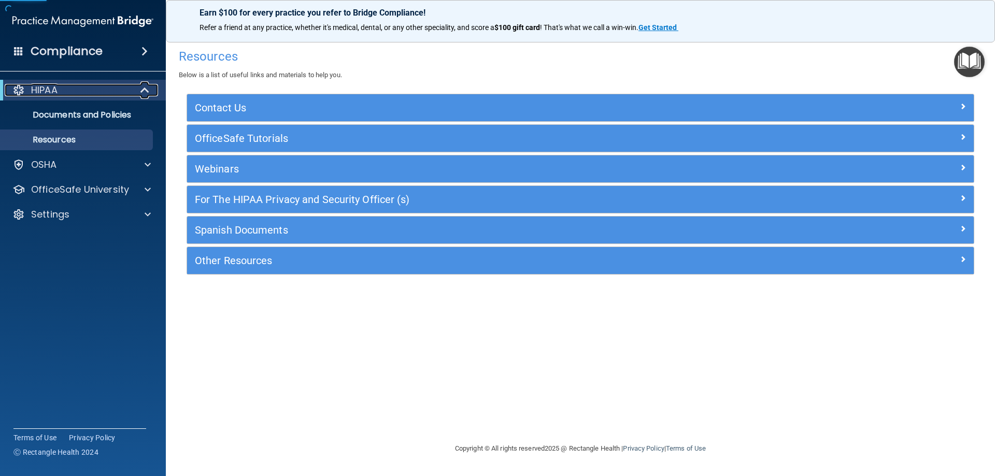
click at [144, 92] on span at bounding box center [145, 90] width 9 height 12
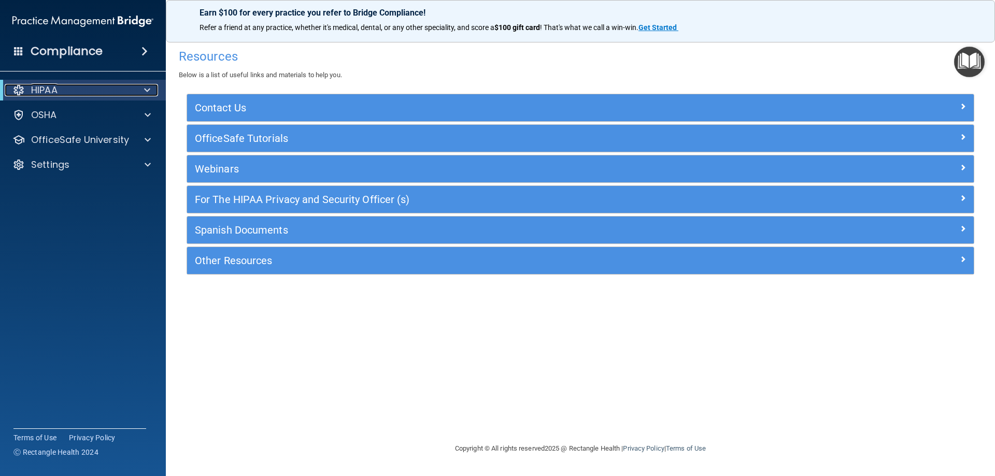
click at [134, 94] on div at bounding box center [145, 90] width 25 height 12
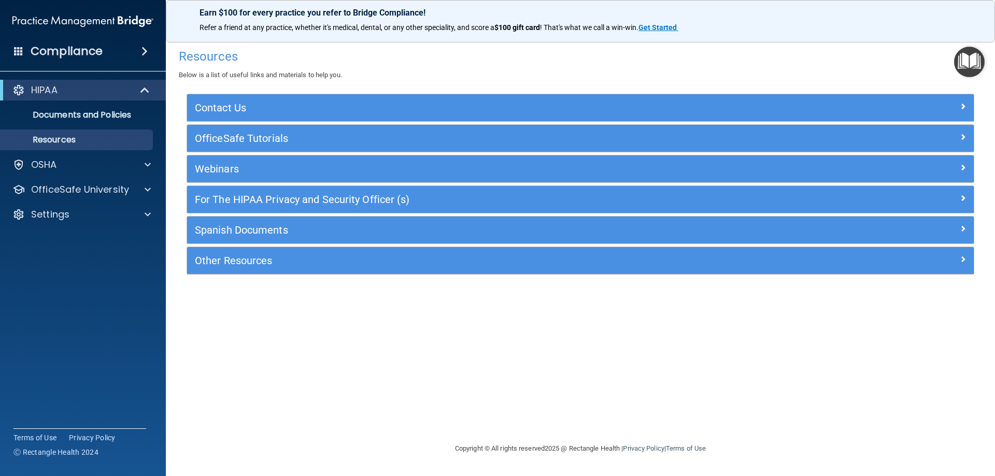
click at [964, 62] on img "Open Resource Center" at bounding box center [969, 62] width 31 height 31
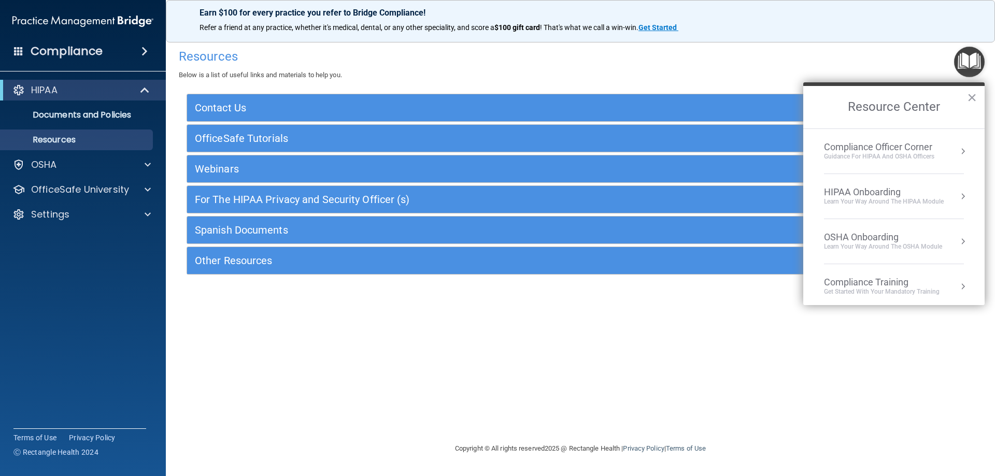
click at [958, 153] on button "Resource Center" at bounding box center [963, 151] width 10 height 10
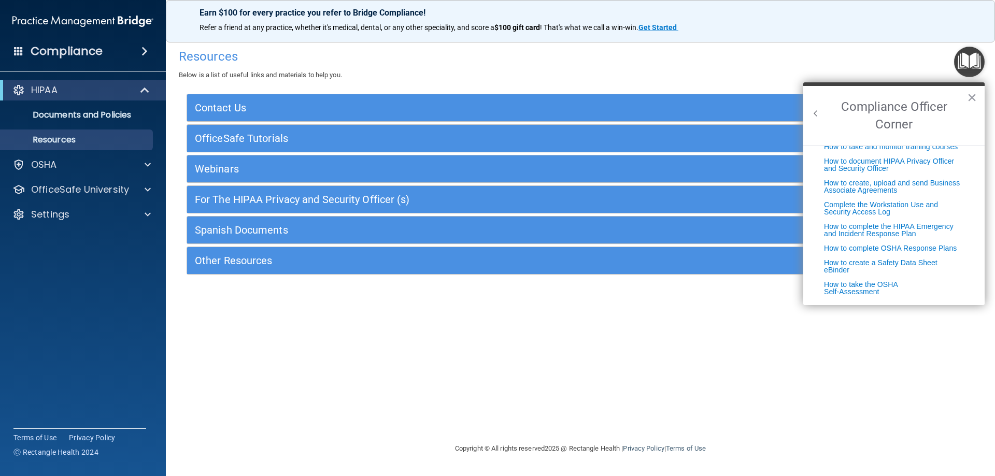
scroll to position [265, 0]
click at [971, 95] on button "×" at bounding box center [972, 97] width 10 height 17
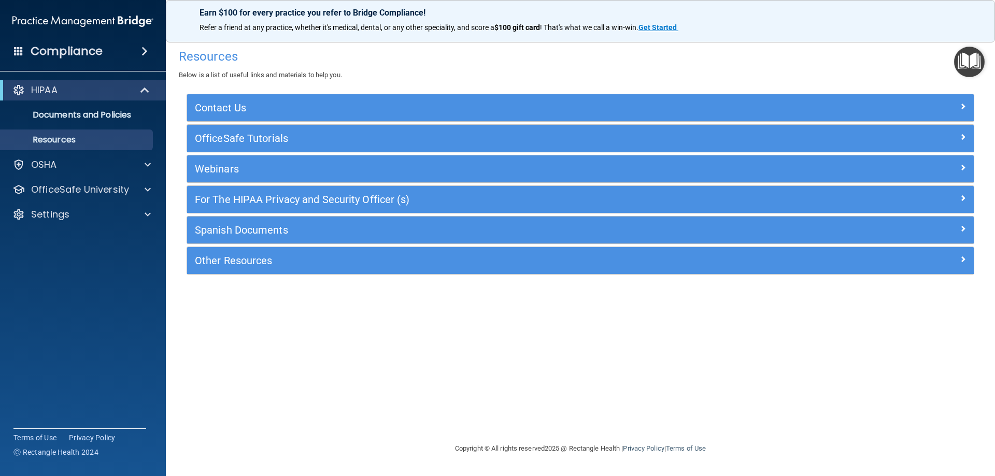
click at [969, 60] on img "Open Resource Center" at bounding box center [969, 62] width 31 height 31
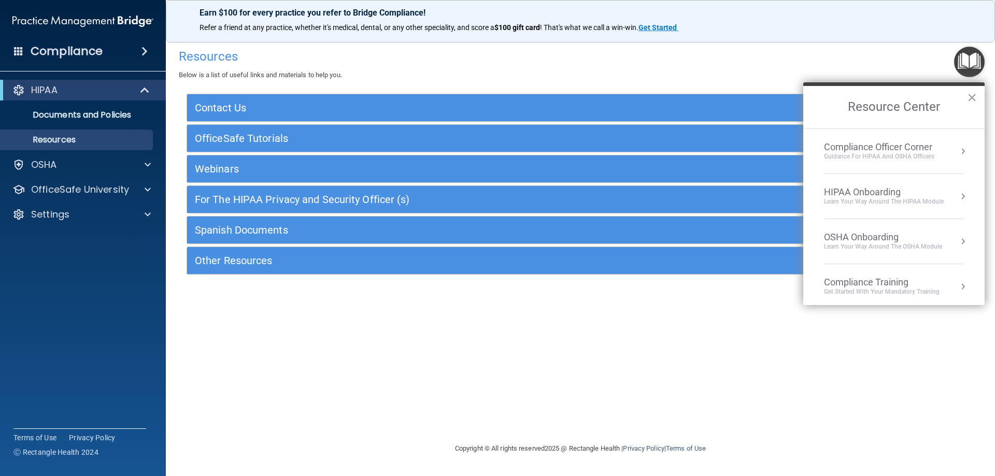
click at [949, 198] on div "HIPAA Onboarding Learn Your Way around the HIPAA module" at bounding box center [894, 197] width 140 height 20
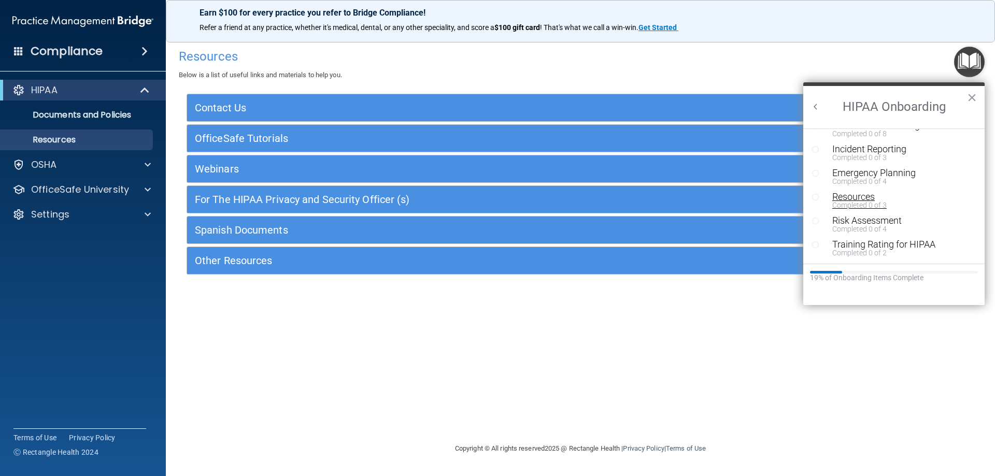
scroll to position [0, 0]
click at [857, 170] on div "Completed 1 of 5" at bounding box center [897, 173] width 131 height 7
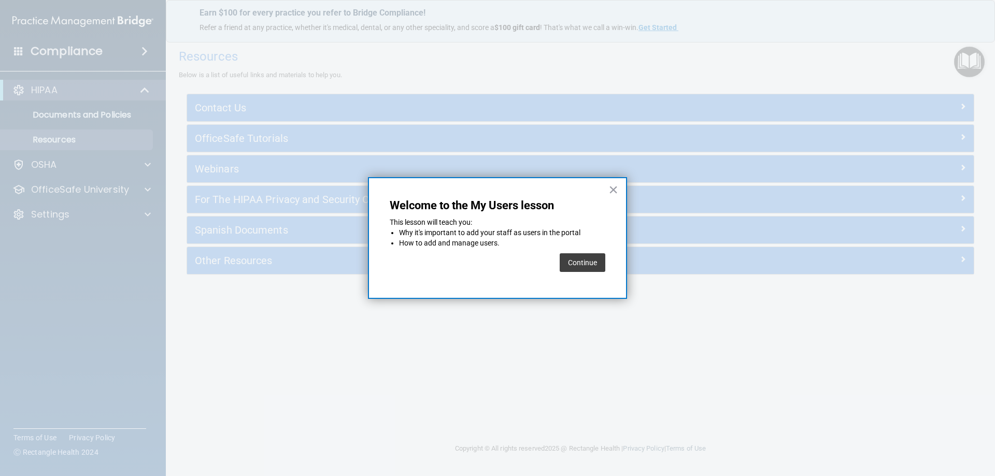
click at [590, 266] on button "Continue" at bounding box center [583, 262] width 46 height 19
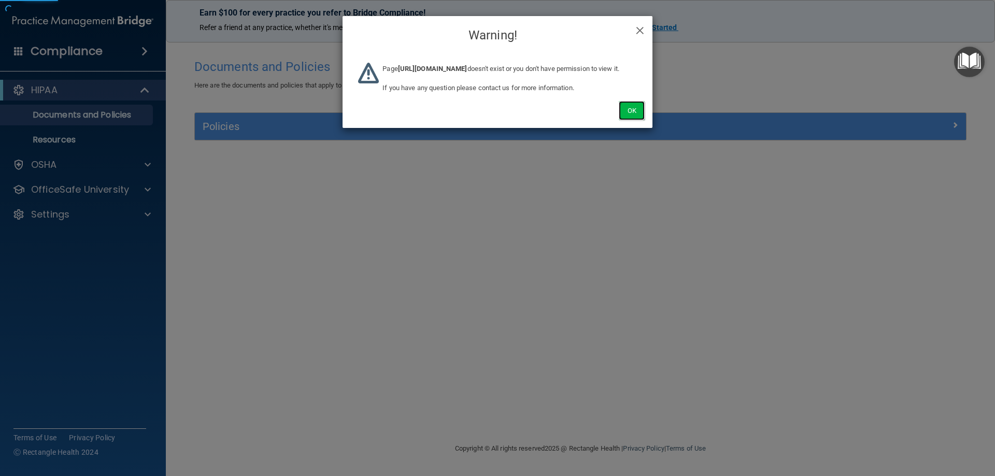
click at [624, 120] on button "Ok" at bounding box center [632, 110] width 26 height 19
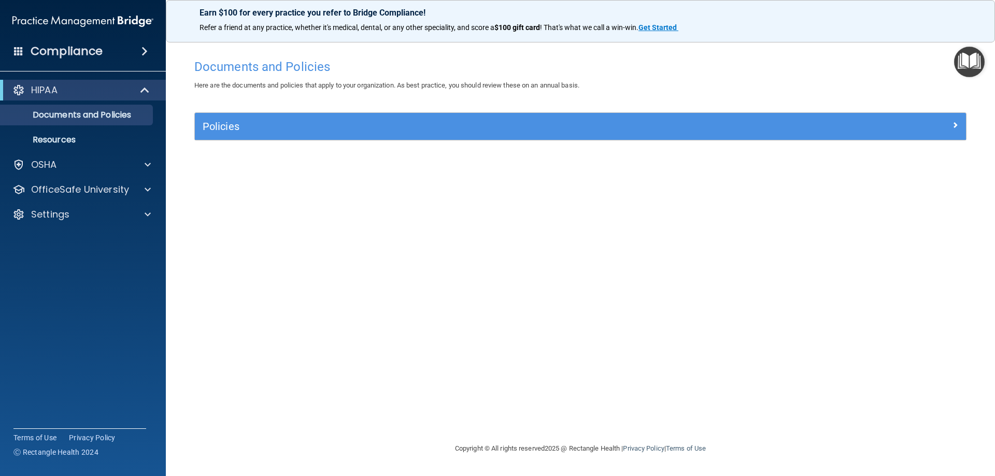
click at [956, 54] on img "Open Resource Center" at bounding box center [969, 62] width 31 height 31
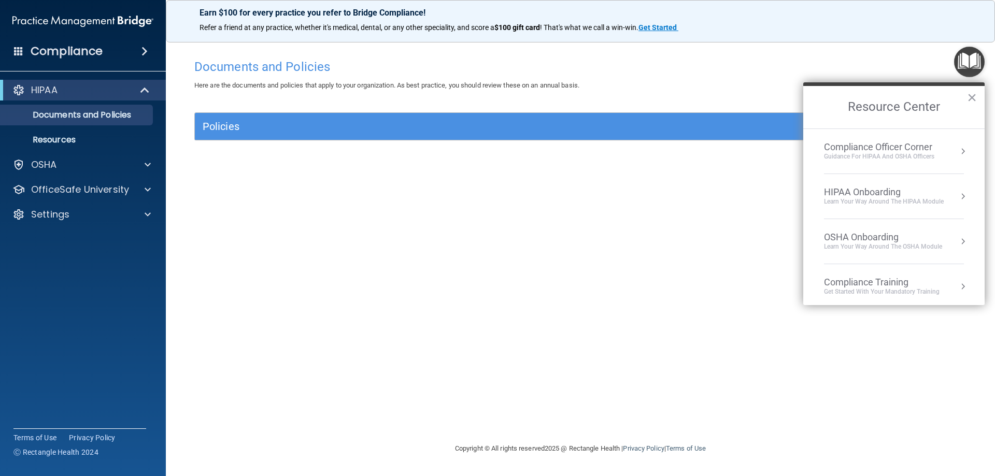
click at [948, 195] on div "HIPAA Onboarding Learn Your Way around the HIPAA module" at bounding box center [894, 197] width 140 height 20
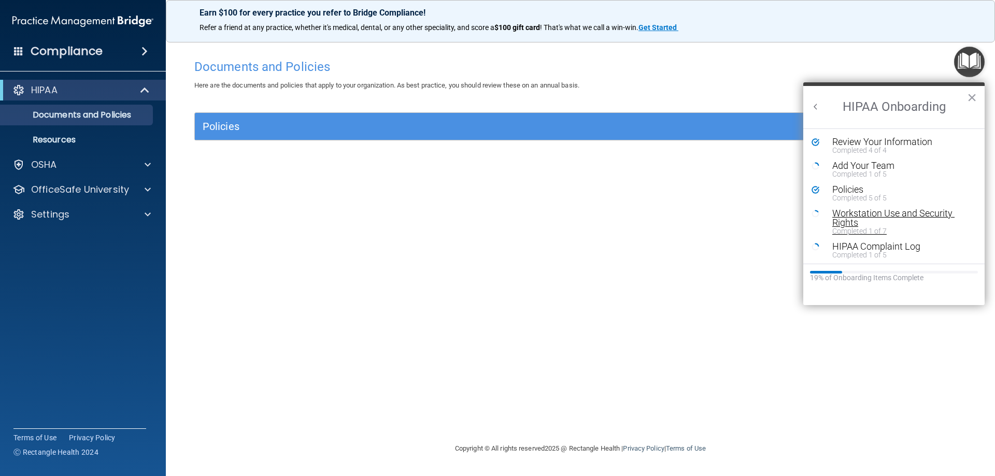
click at [873, 209] on div "Workstation Use and Security Rights" at bounding box center [897, 218] width 131 height 19
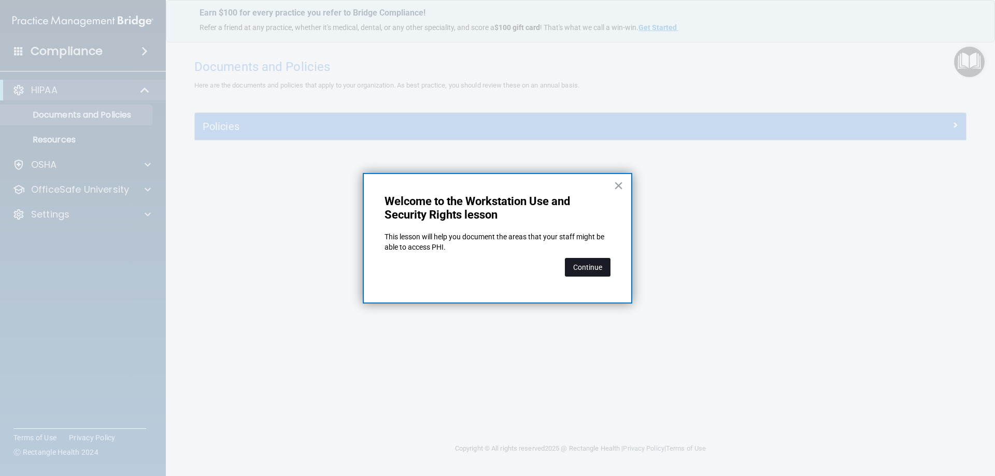
click at [590, 259] on button "Continue" at bounding box center [588, 267] width 46 height 19
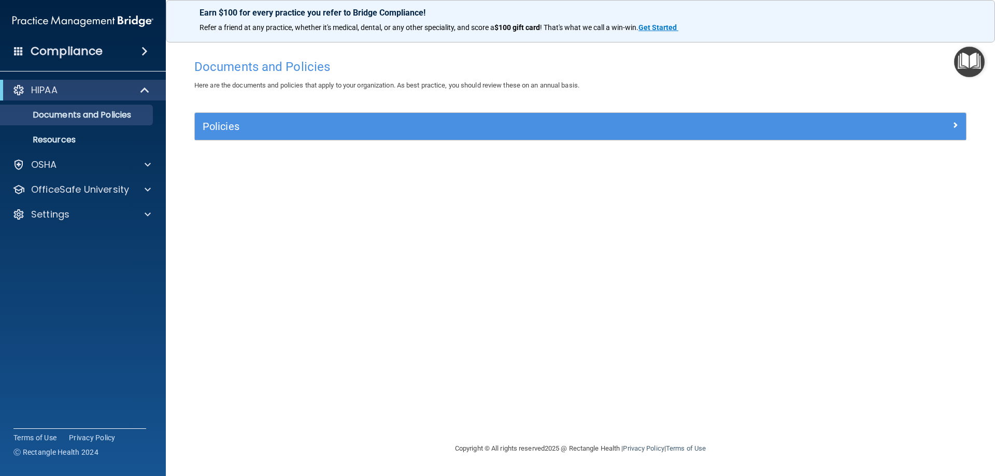
click at [974, 65] on img "Open Resource Center" at bounding box center [969, 62] width 31 height 31
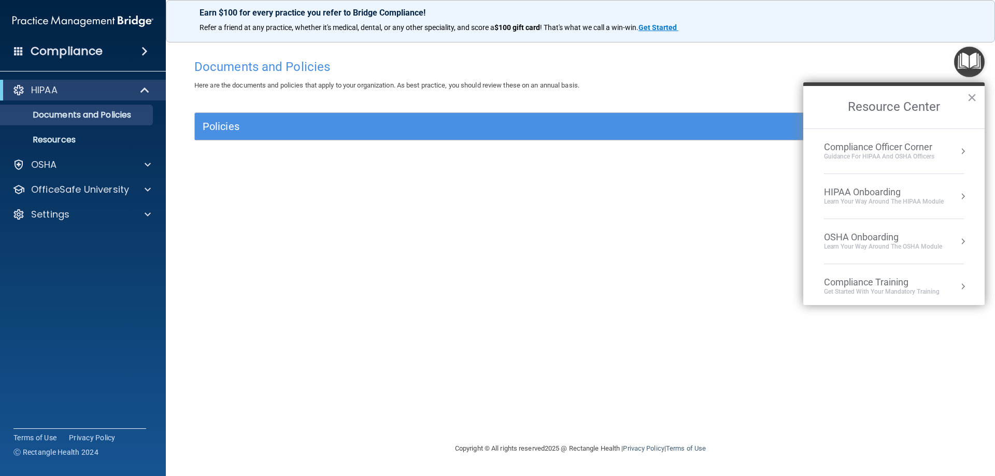
click at [958, 198] on button "Resource Center" at bounding box center [963, 196] width 10 height 10
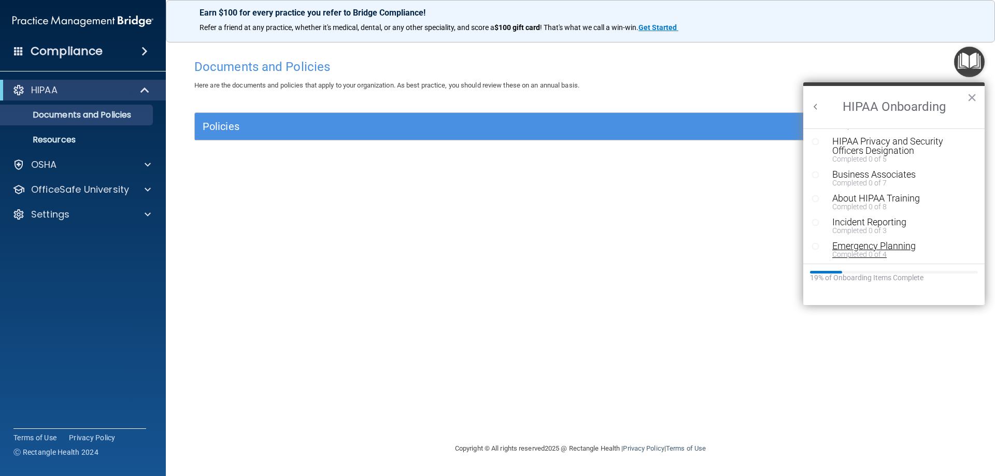
scroll to position [98, 0]
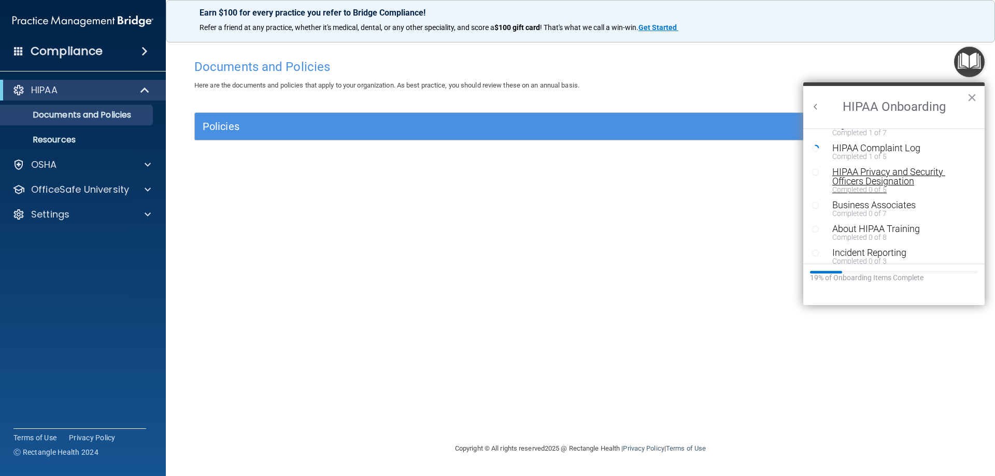
click at [871, 178] on div "HIPAA Privacy and Security Officers Designation" at bounding box center [897, 176] width 131 height 19
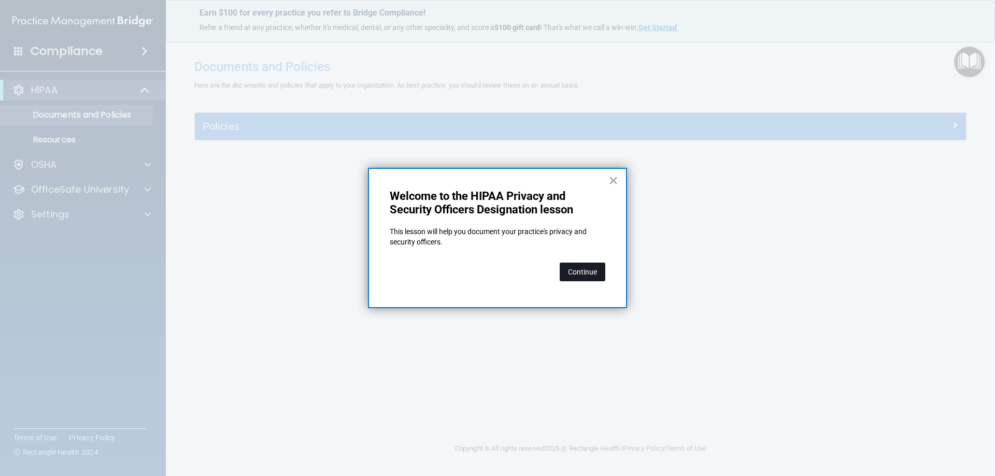
click at [577, 268] on button "Continue" at bounding box center [583, 272] width 46 height 19
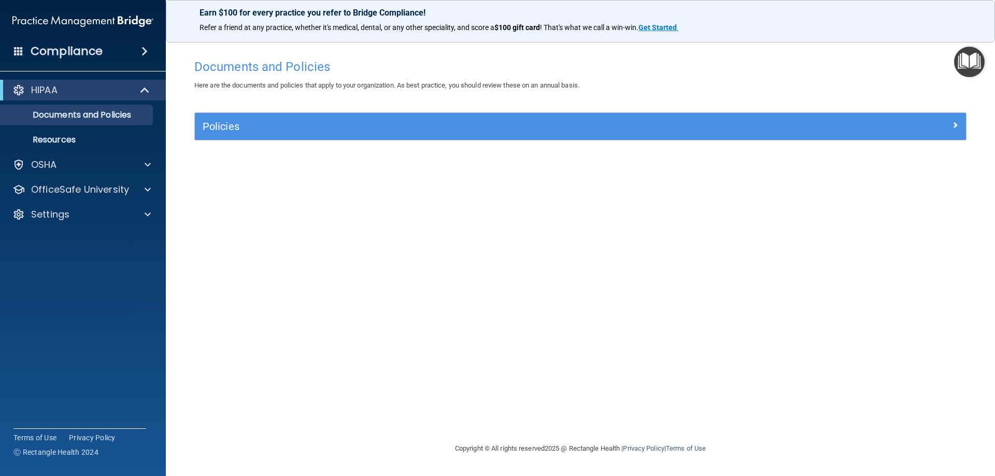
click at [964, 65] on img "Open Resource Center" at bounding box center [969, 62] width 31 height 31
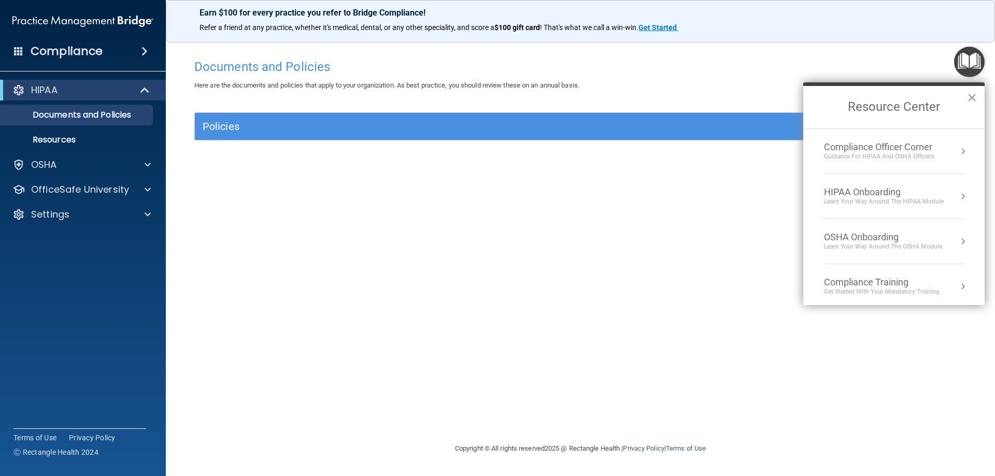
click at [958, 196] on button "Resource Center" at bounding box center [963, 196] width 10 height 10
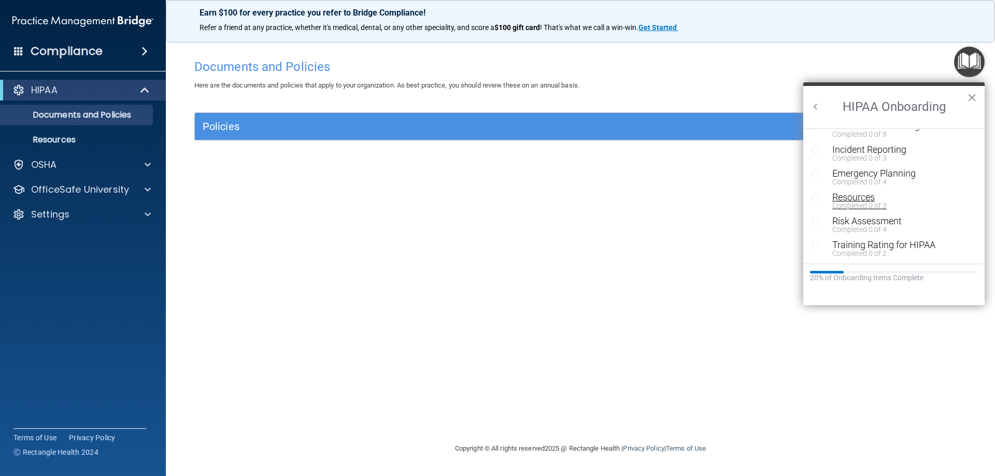
scroll to position [202, 0]
click at [882, 247] on div "Training Rating for HIPAA" at bounding box center [897, 244] width 131 height 9
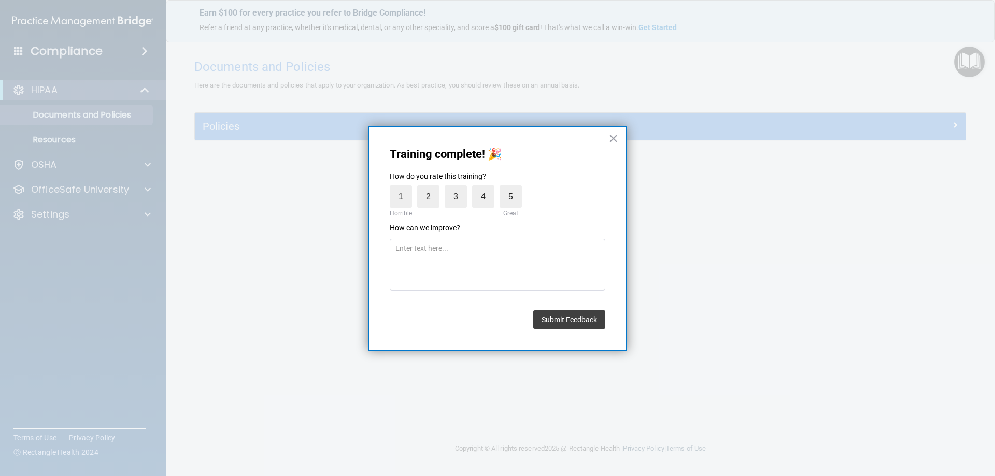
click at [610, 137] on button "×" at bounding box center [613, 138] width 10 height 17
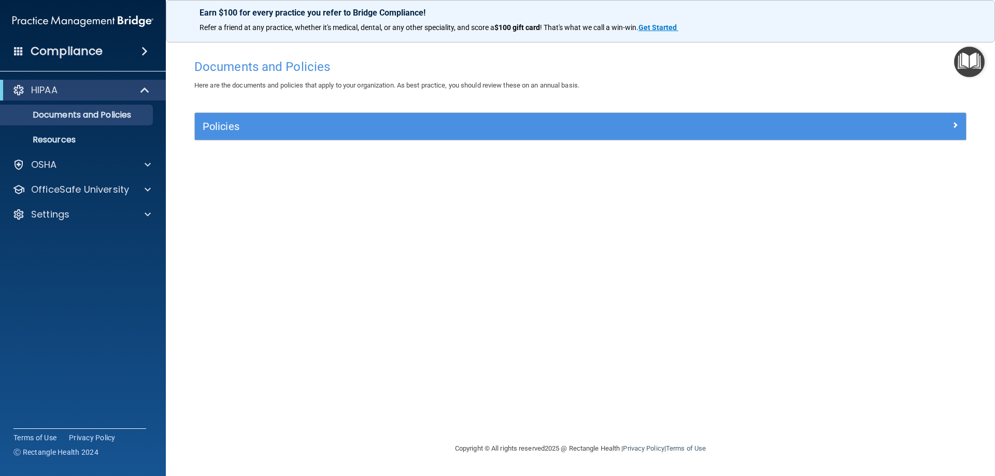
click at [977, 68] on img "Open Resource Center" at bounding box center [969, 62] width 31 height 31
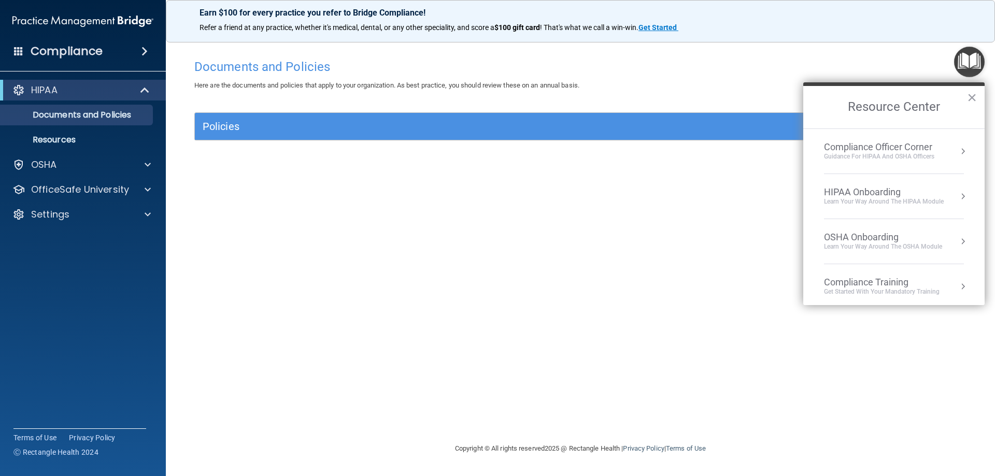
click at [958, 193] on button "Resource Center" at bounding box center [963, 196] width 10 height 10
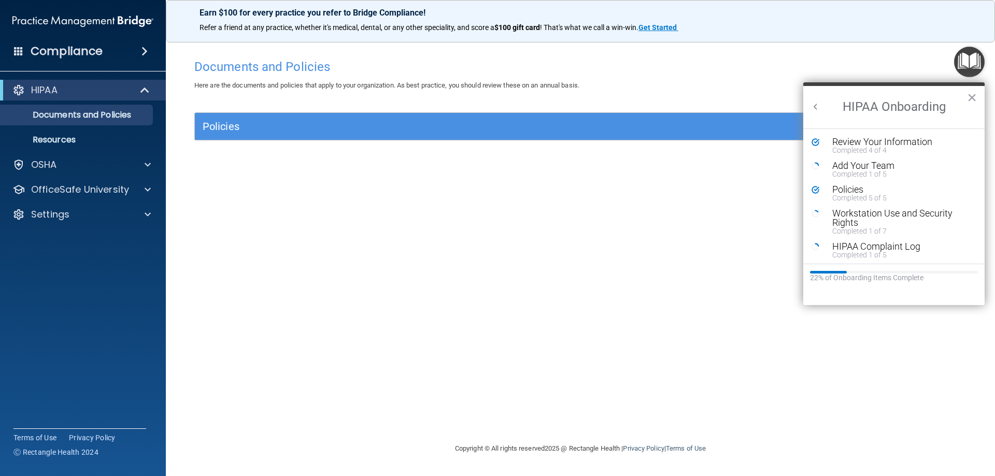
scroll to position [0, 0]
click at [973, 94] on button "×" at bounding box center [972, 97] width 10 height 17
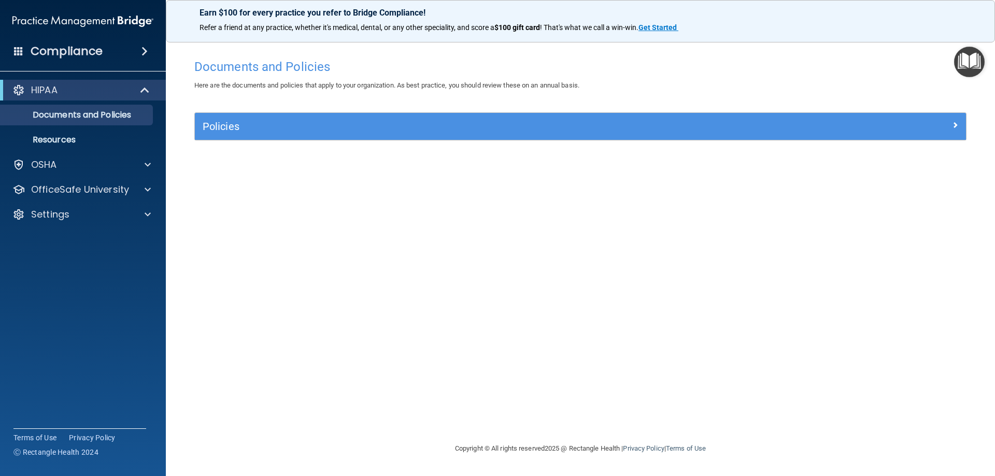
click at [968, 75] on img "Open Resource Center" at bounding box center [969, 62] width 31 height 31
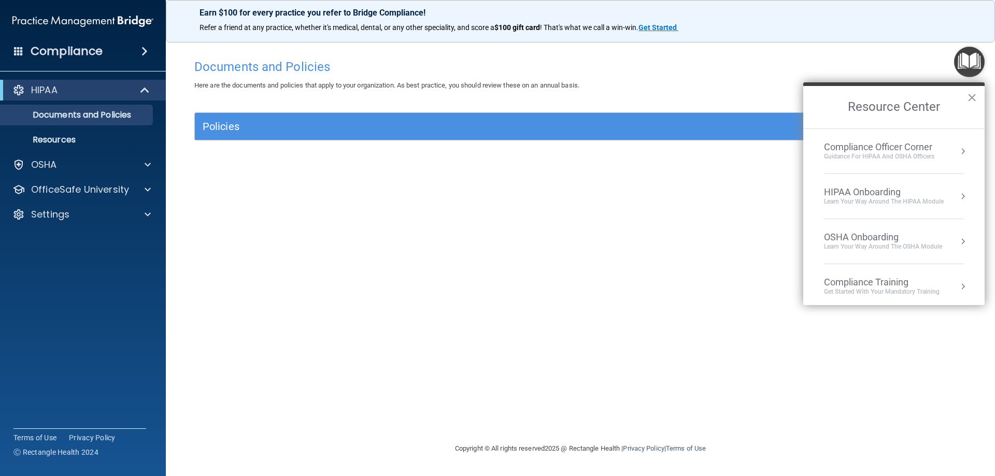
click at [951, 280] on div "Compliance Training Get Started with your mandatory training" at bounding box center [894, 287] width 140 height 20
click at [884, 144] on div "HIPAA Training for Admins" at bounding box center [865, 145] width 108 height 9
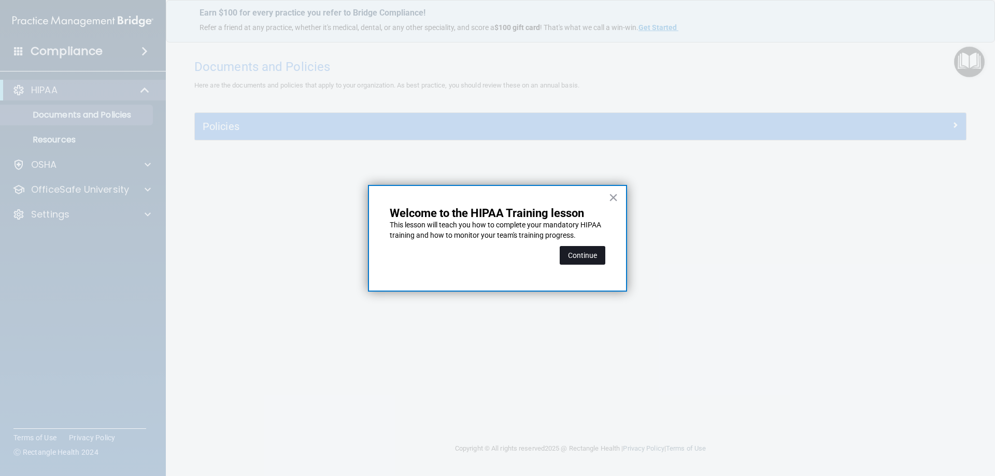
click at [596, 254] on button "Continue" at bounding box center [583, 255] width 46 height 19
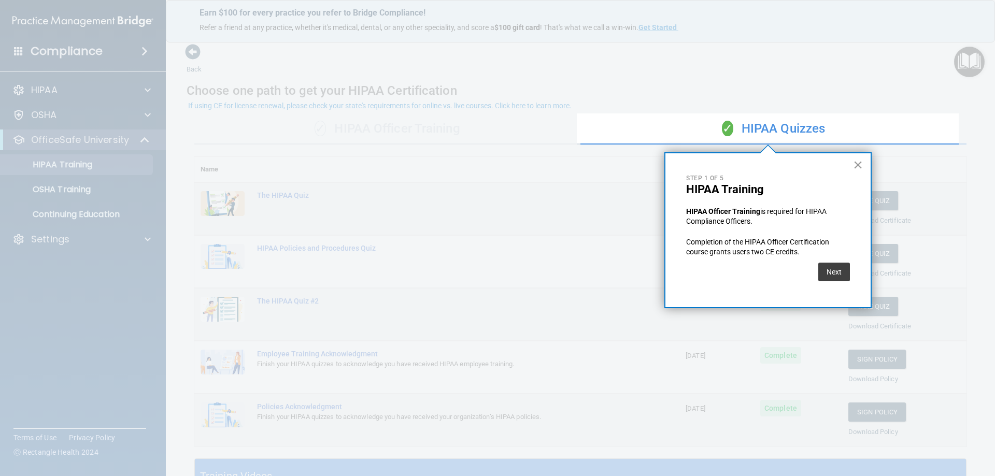
click at [858, 159] on button "×" at bounding box center [858, 164] width 10 height 17
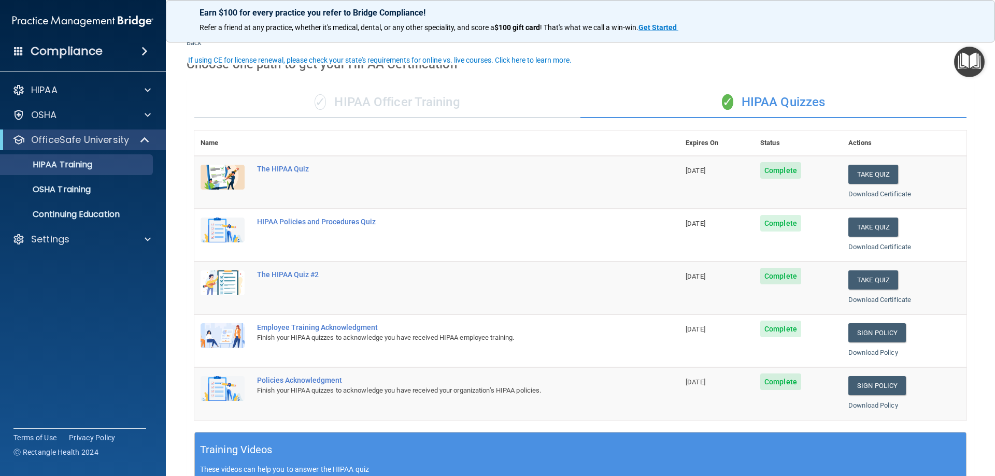
scroll to position [52, 0]
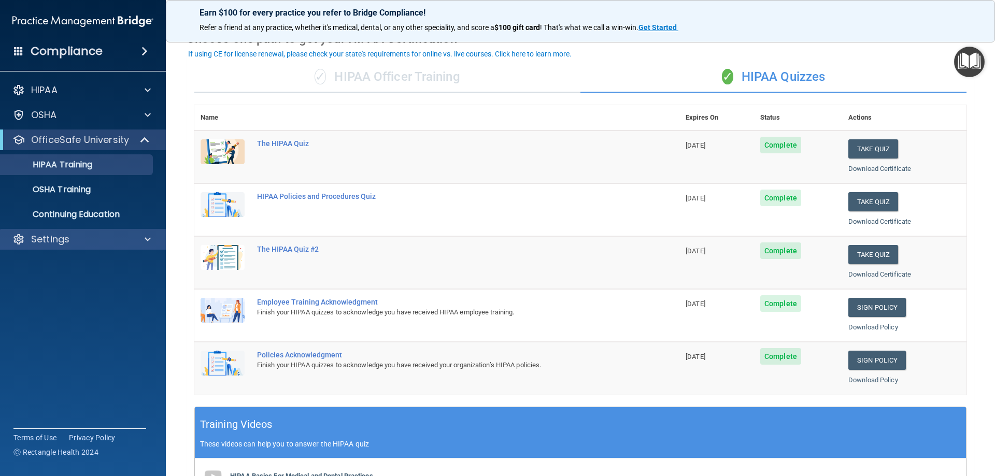
click at [69, 231] on div "Settings" at bounding box center [83, 239] width 166 height 21
click at [66, 245] on p "Settings" at bounding box center [50, 239] width 38 height 12
click at [64, 264] on p "My Account" at bounding box center [77, 264] width 141 height 10
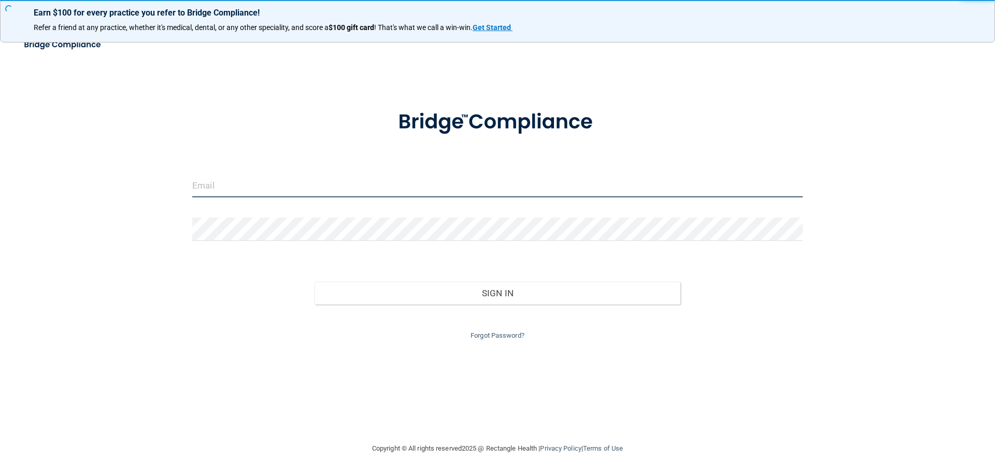
type input "ashley.conrad@kottemannortho.com"
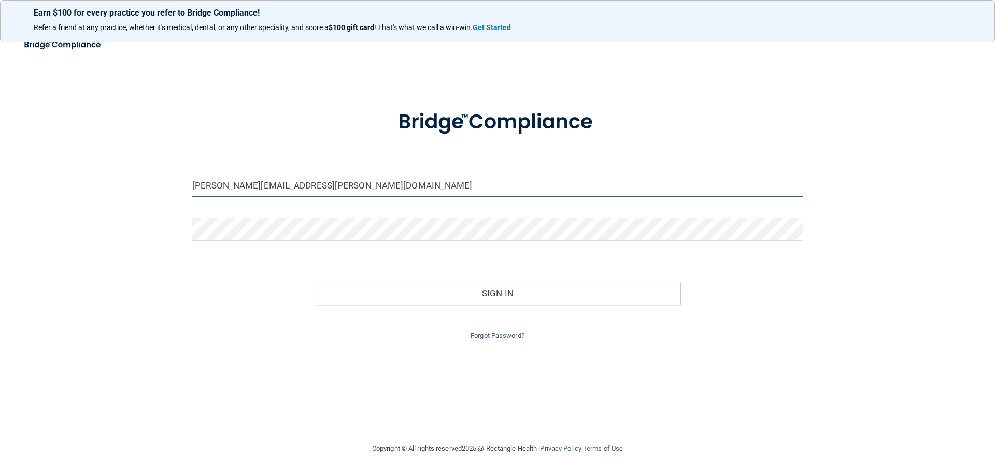
drag, startPoint x: 406, startPoint y: 192, endPoint x: 147, endPoint y: 227, distance: 261.9
click at [147, 227] on div "ashley.conrad@kottemannortho.com Invalid email/password. You don't have permiss…" at bounding box center [497, 238] width 953 height 389
type input "[PERSON_NAME][EMAIL_ADDRESS][PERSON_NAME][DOMAIN_NAME]"
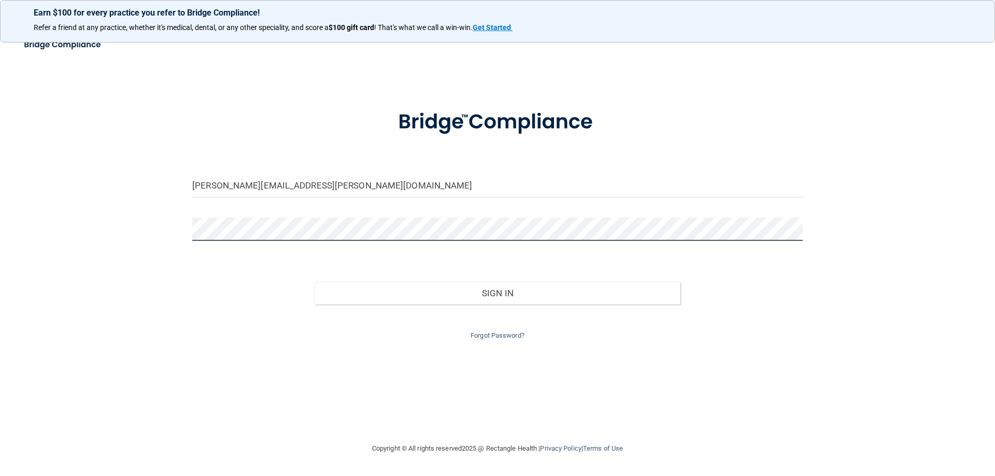
click at [138, 236] on div "katie.urman@kottemannortho.com Invalid email/password. You don't have permissio…" at bounding box center [497, 238] width 953 height 389
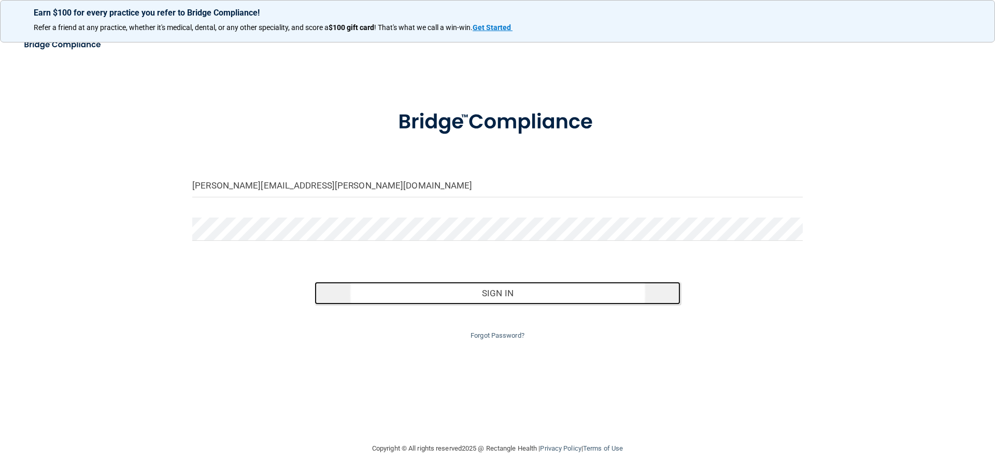
click at [557, 286] on button "Sign In" at bounding box center [498, 293] width 366 height 23
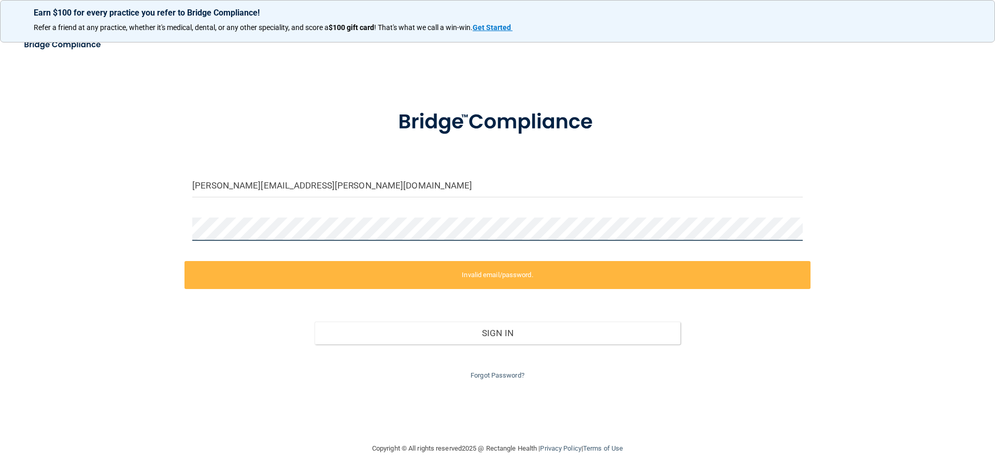
click at [116, 226] on div "katie.urman@kottemannortho.com Invalid email/password. You don't have permissio…" at bounding box center [497, 238] width 953 height 389
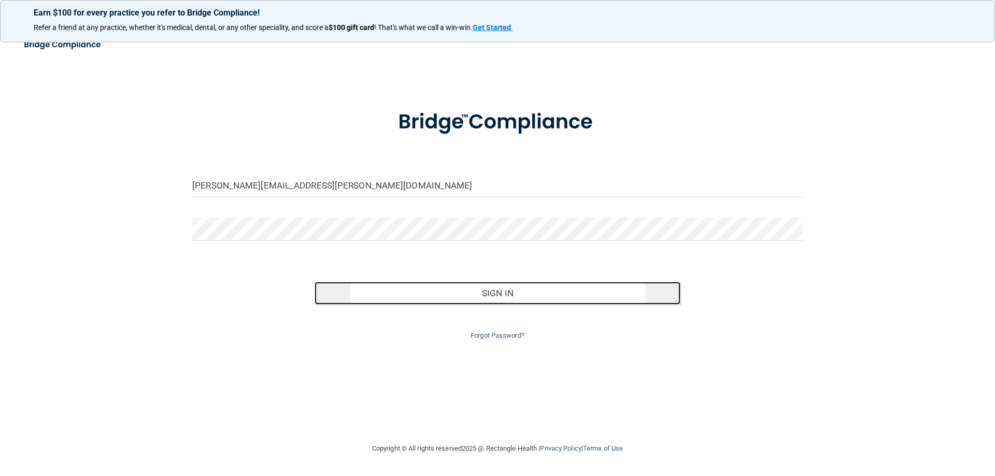
click at [532, 296] on button "Sign In" at bounding box center [498, 293] width 366 height 23
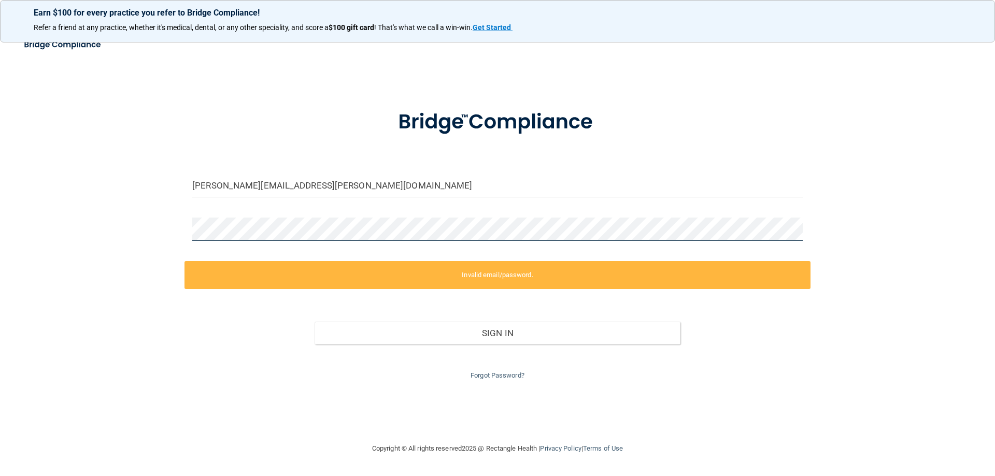
click at [148, 269] on div "katie.urman@kottemannortho.com Invalid email/password. You don't have permissio…" at bounding box center [497, 238] width 953 height 389
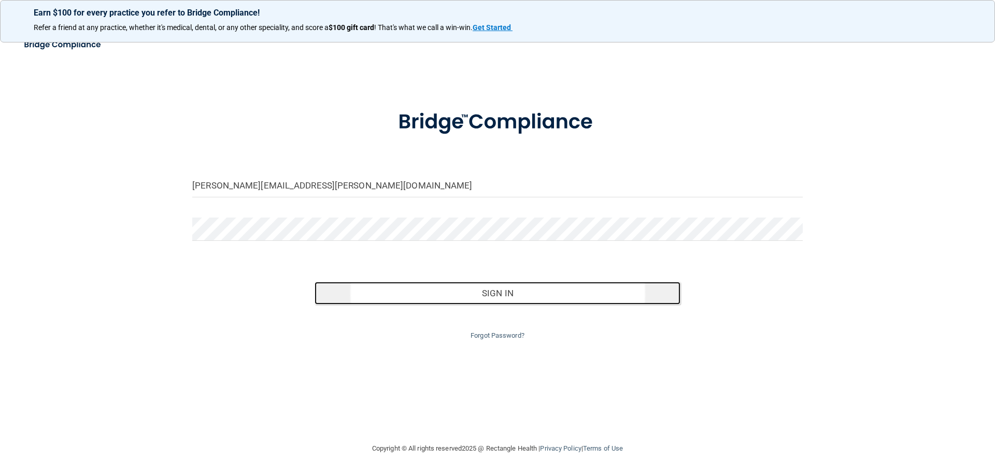
drag, startPoint x: 538, startPoint y: 291, endPoint x: 537, endPoint y: 282, distance: 8.4
click at [538, 290] on button "Sign In" at bounding box center [498, 293] width 366 height 23
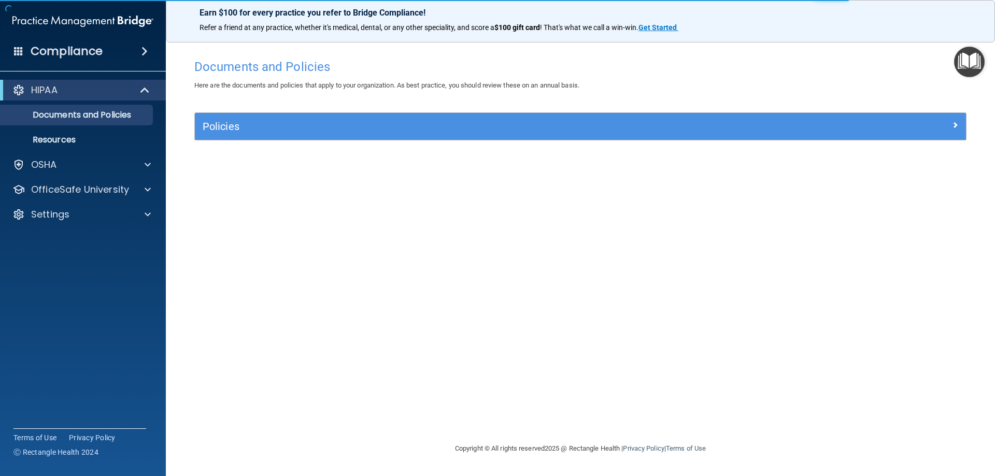
click at [962, 63] on img "Open Resource Center" at bounding box center [969, 62] width 31 height 31
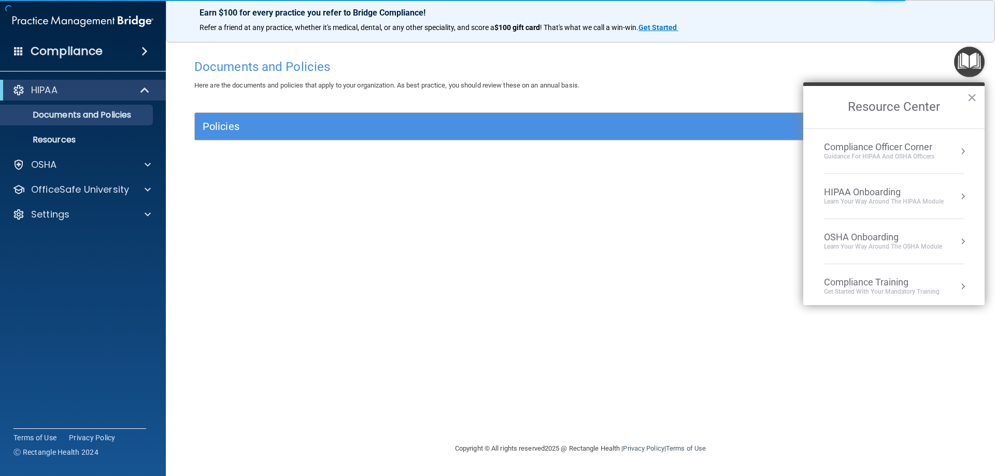
click at [958, 154] on button "Resource Center" at bounding box center [963, 151] width 10 height 10
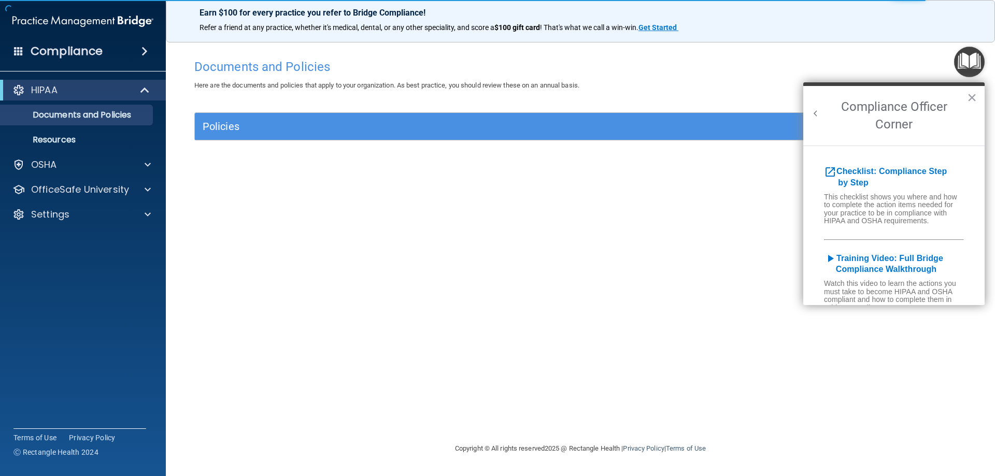
click at [972, 69] on img "Open Resource Center" at bounding box center [969, 62] width 31 height 31
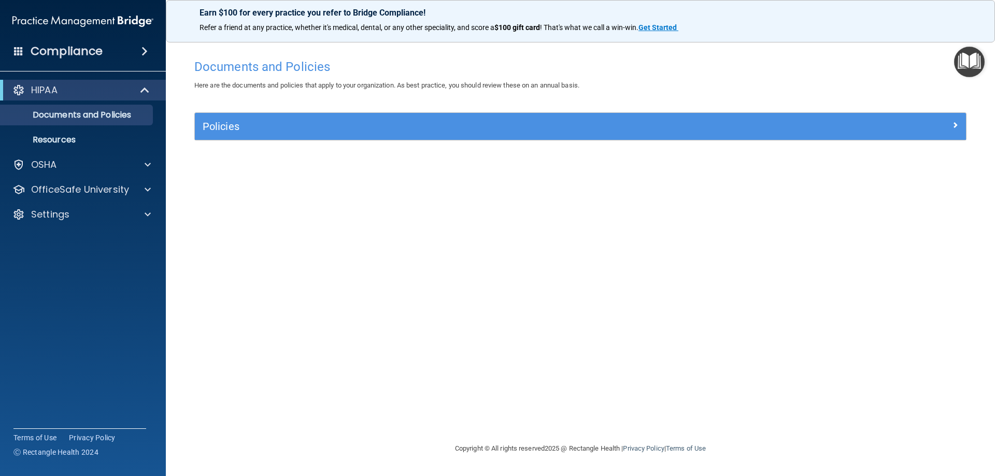
click at [971, 65] on img "Open Resource Center" at bounding box center [969, 62] width 31 height 31
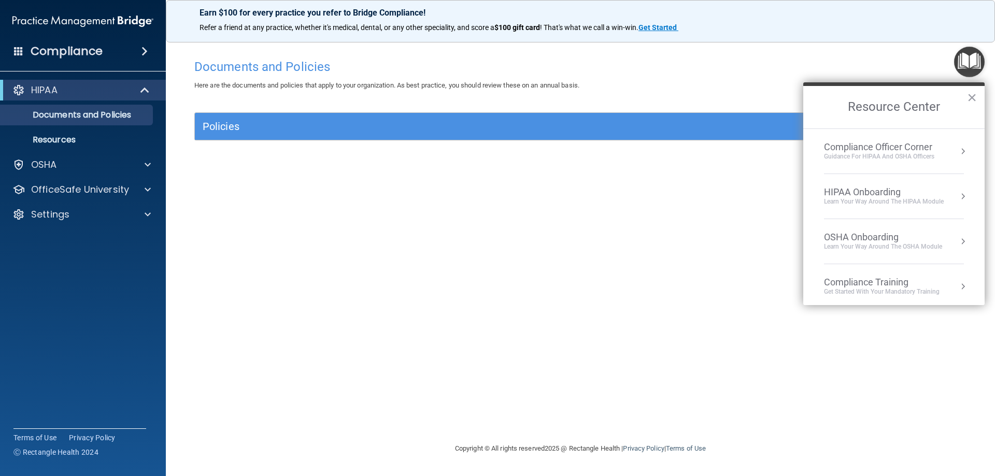
click at [958, 150] on button "Resource Center" at bounding box center [963, 151] width 10 height 10
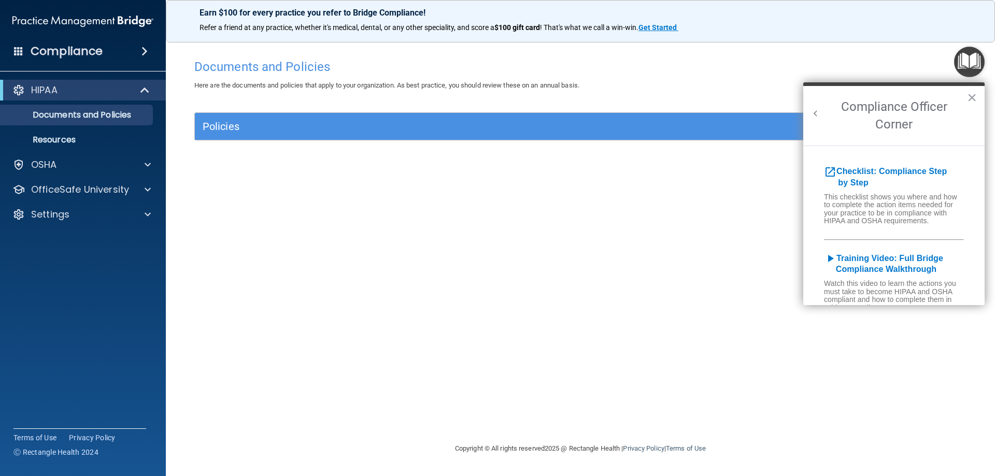
click at [967, 63] on img "Open Resource Center" at bounding box center [969, 62] width 31 height 31
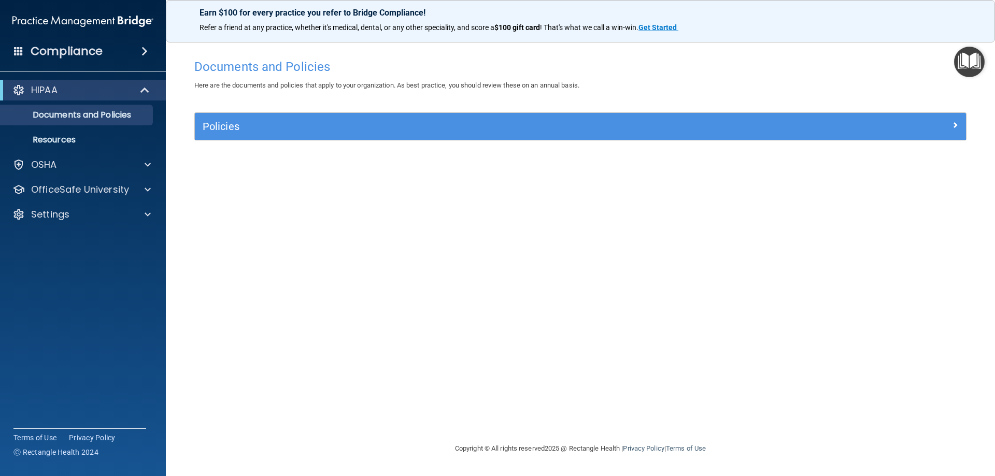
click at [974, 72] on img "Open Resource Center" at bounding box center [969, 62] width 31 height 31
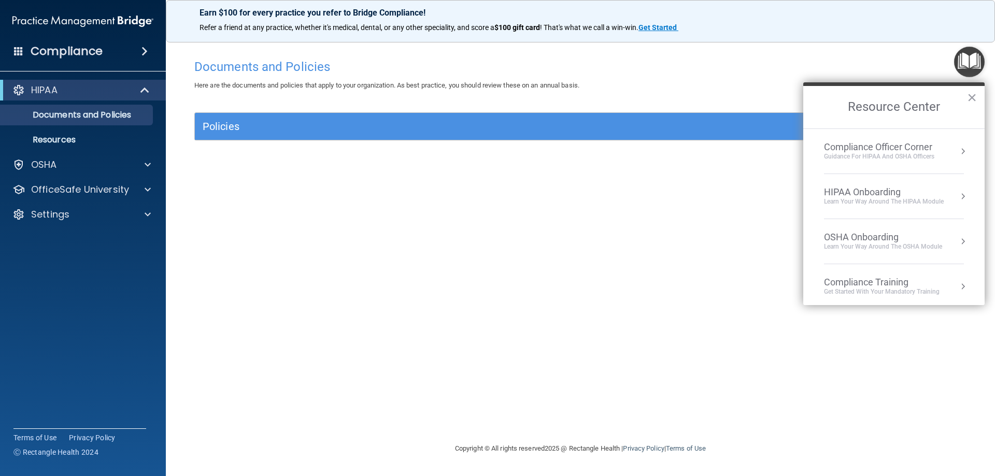
click at [958, 195] on button "Resource Center" at bounding box center [963, 196] width 10 height 10
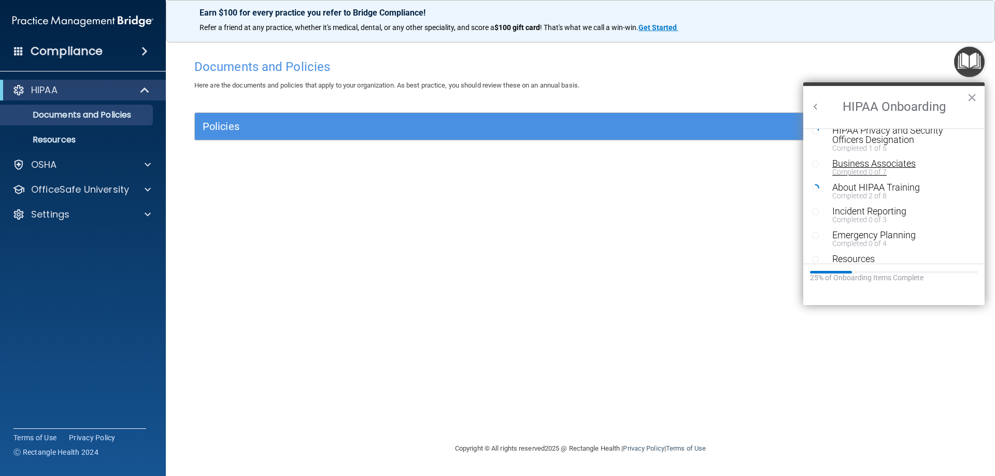
scroll to position [202, 0]
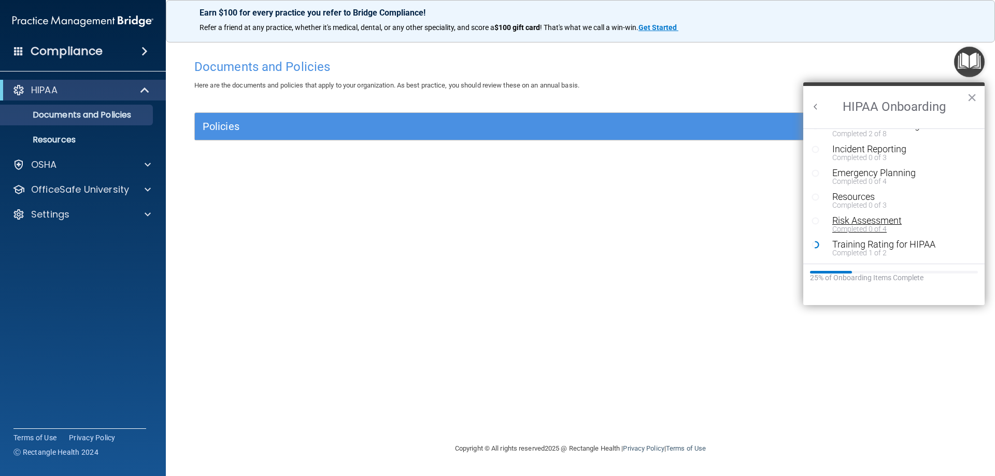
click at [873, 219] on div "Risk Assessment" at bounding box center [897, 220] width 131 height 9
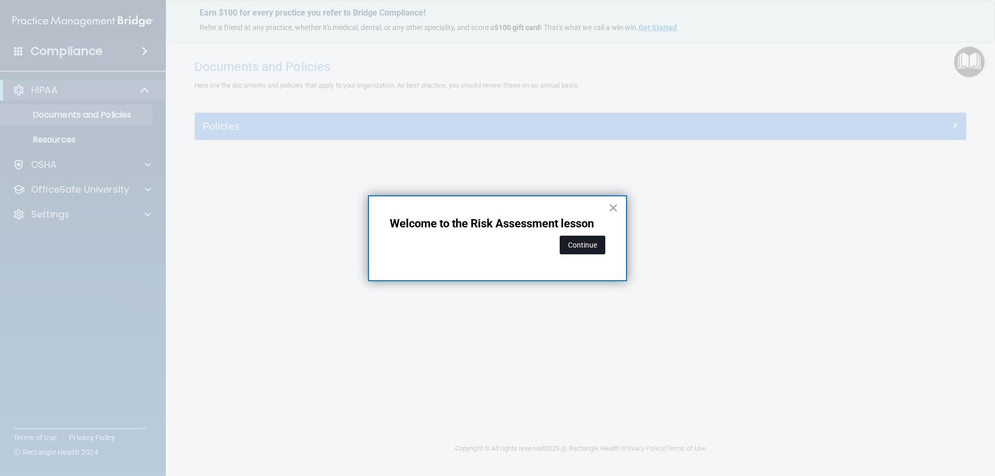
click at [590, 244] on button "Continue" at bounding box center [583, 245] width 46 height 19
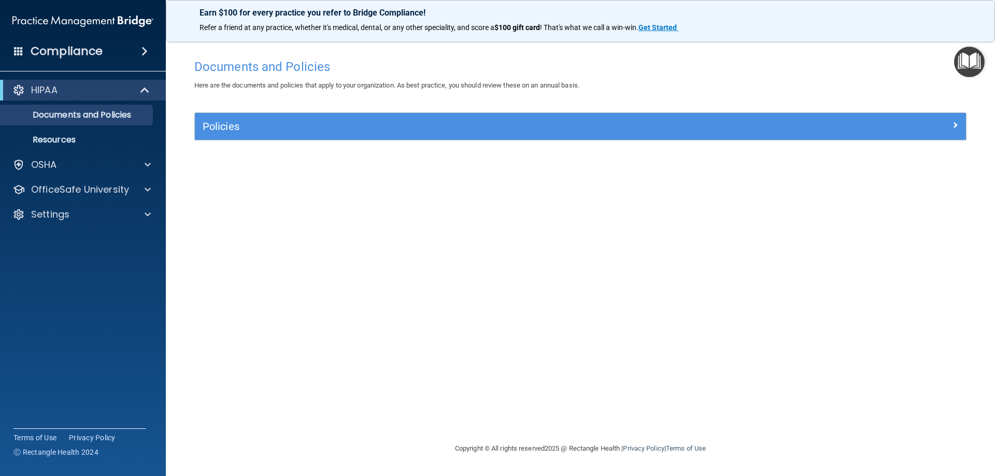
click at [978, 67] on img "Open Resource Center" at bounding box center [969, 62] width 31 height 31
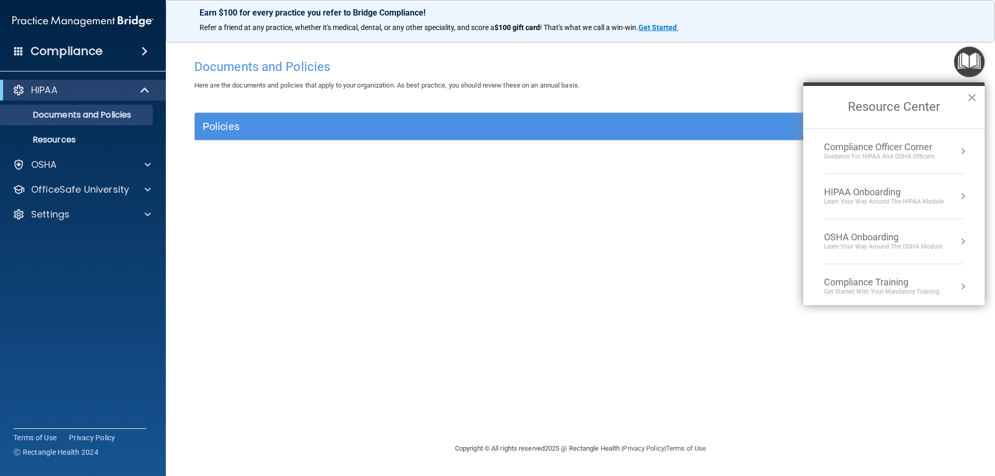
click at [958, 196] on button "Resource Center" at bounding box center [963, 196] width 10 height 10
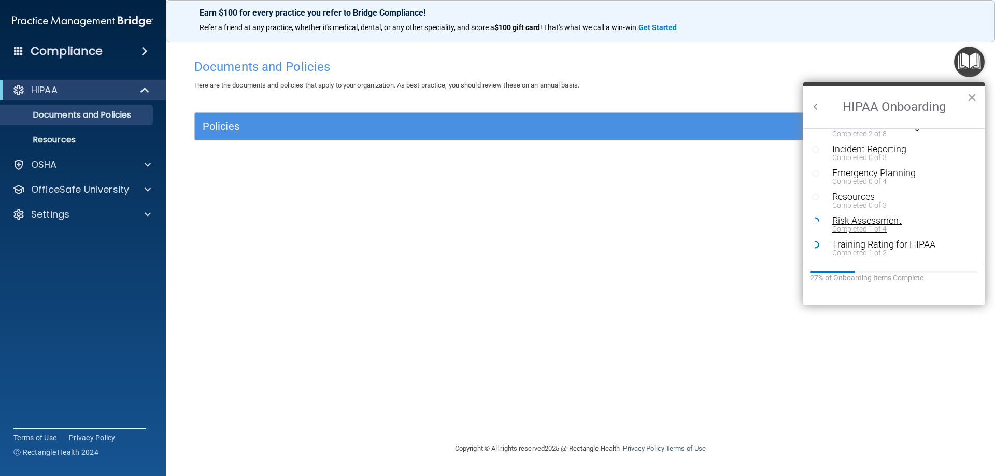
click at [861, 220] on div "Risk Assessment" at bounding box center [897, 220] width 131 height 9
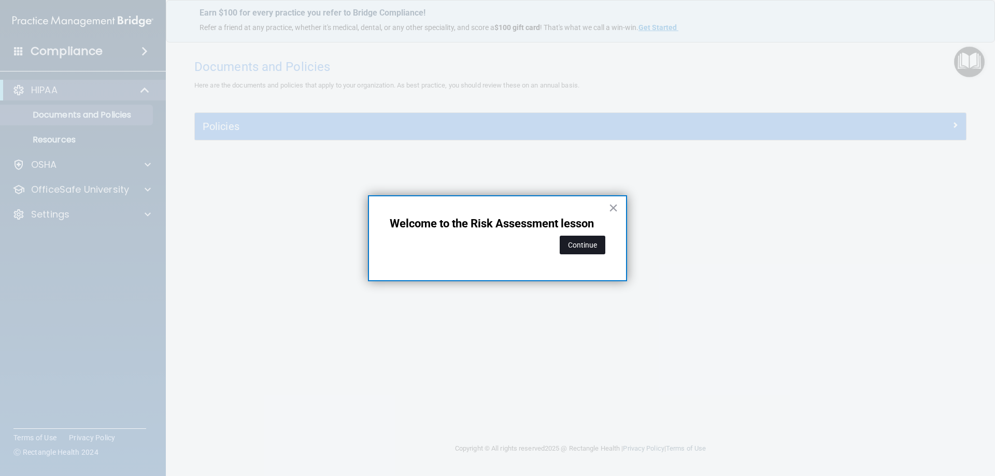
click at [604, 248] on button "Continue" at bounding box center [583, 245] width 46 height 19
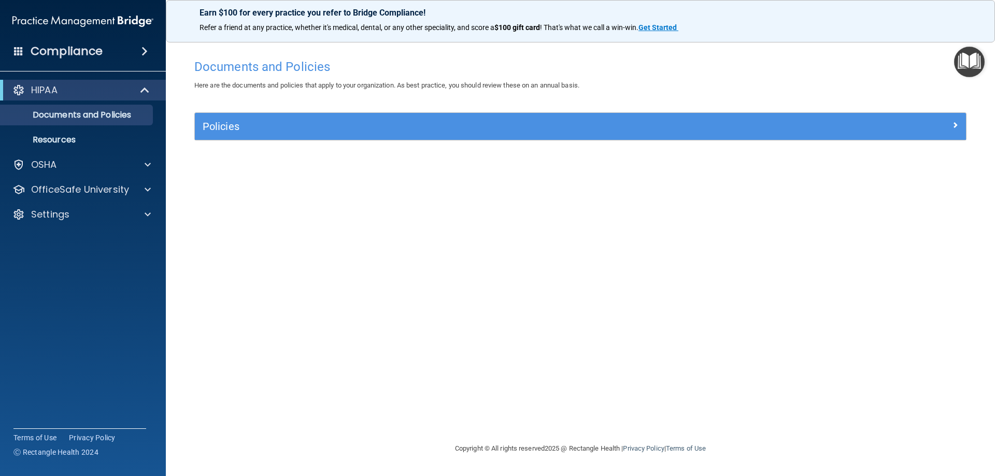
click at [964, 61] on img "Open Resource Center" at bounding box center [969, 62] width 31 height 31
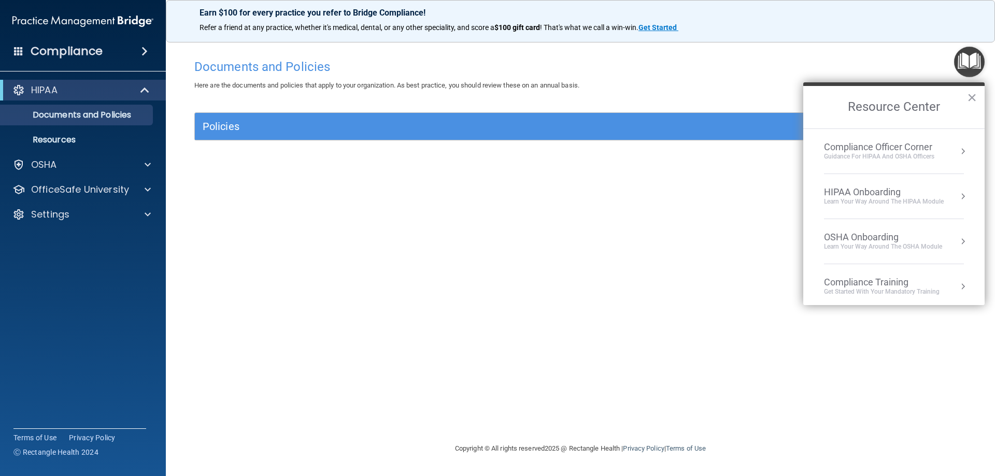
click at [946, 195] on div "HIPAA Onboarding Learn Your Way around the HIPAA module" at bounding box center [894, 197] width 140 height 20
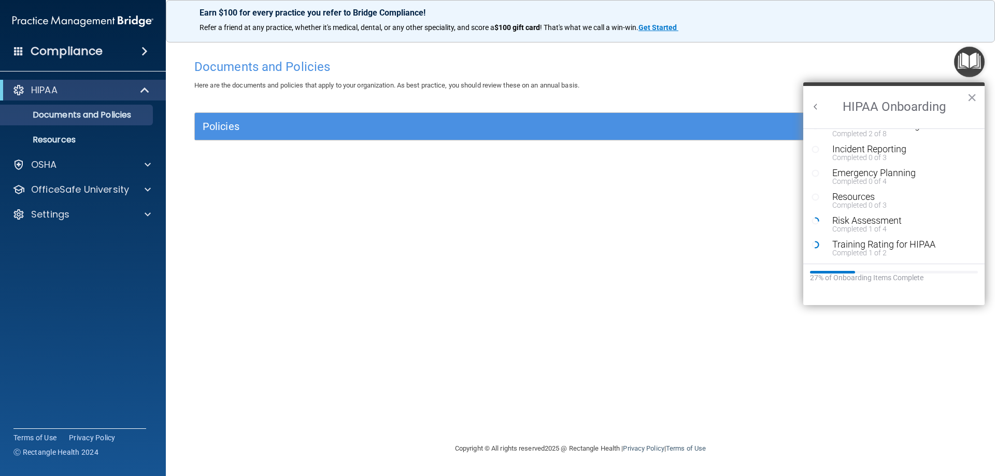
drag, startPoint x: 617, startPoint y: 350, endPoint x: 747, endPoint y: 266, distance: 154.8
click at [617, 347] on div "Documents and Policies Here are the documents and policies that apply to your o…" at bounding box center [581, 248] width 788 height 389
drag, startPoint x: 80, startPoint y: 209, endPoint x: 76, endPoint y: 216, distance: 7.9
click at [80, 209] on div "Settings" at bounding box center [69, 214] width 129 height 12
click at [73, 239] on p "My Account" at bounding box center [77, 239] width 141 height 10
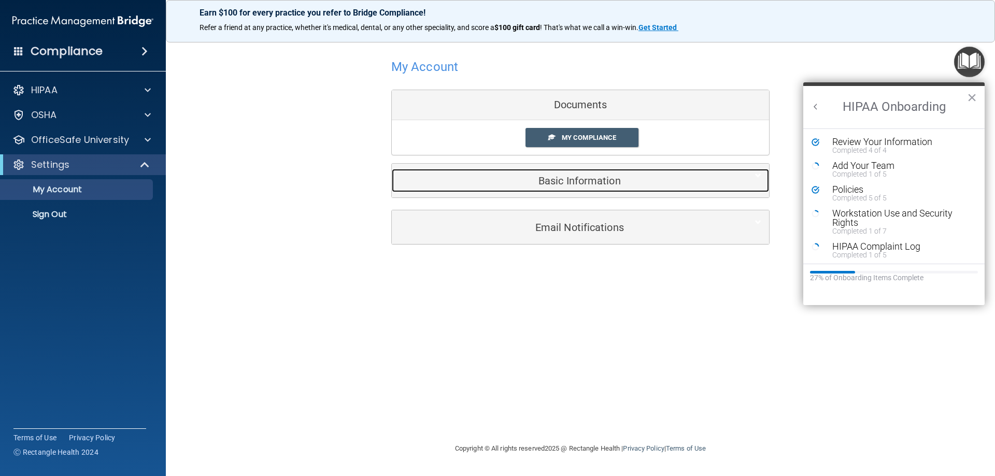
click at [579, 183] on h5 "Basic Information" at bounding box center [565, 180] width 330 height 11
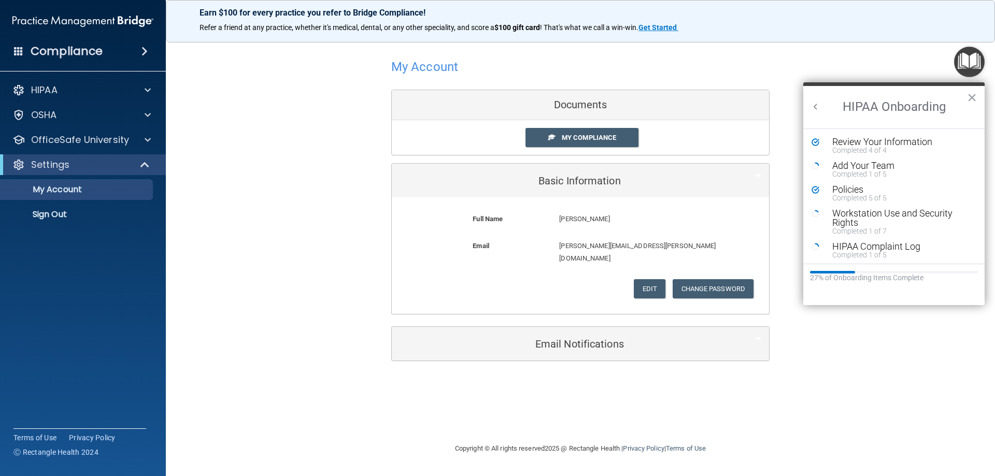
click at [705, 376] on div "My Account Documents My Compliance My Compliance My BAA Basic Information Full …" at bounding box center [581, 238] width 788 height 389
click at [850, 190] on div "Policies" at bounding box center [897, 189] width 131 height 9
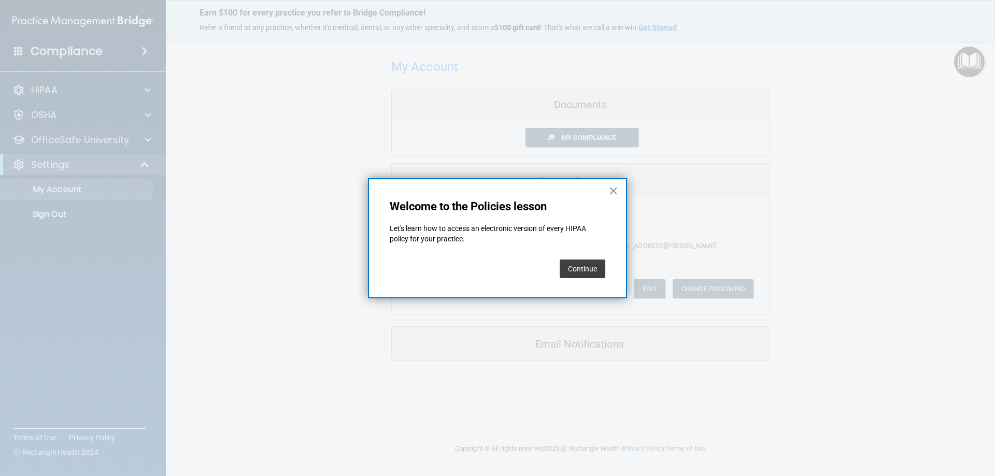
click at [583, 265] on button "Continue" at bounding box center [583, 269] width 46 height 19
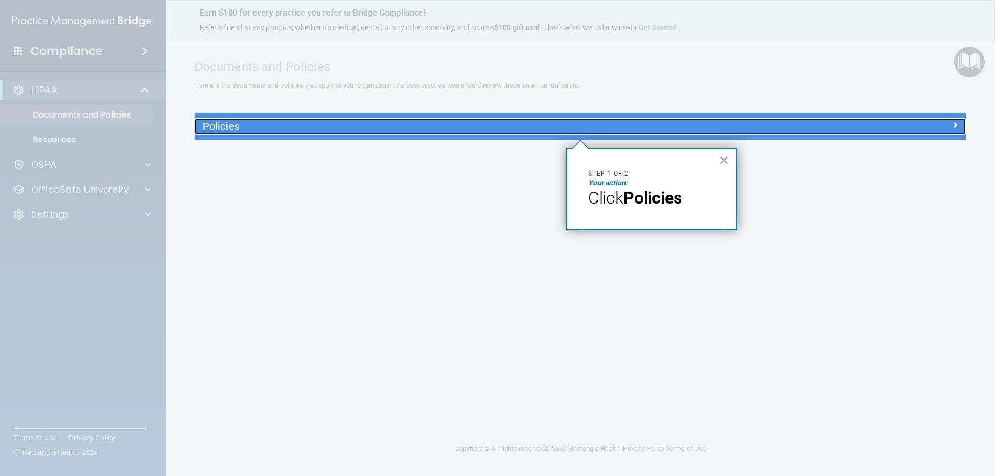
click at [566, 121] on h5 "Policies" at bounding box center [484, 126] width 563 height 11
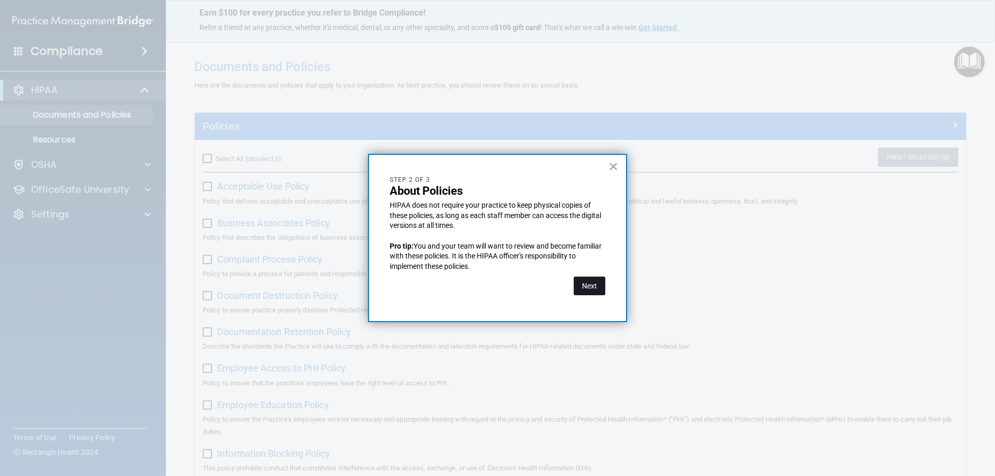
click at [587, 284] on button "Next" at bounding box center [590, 286] width 32 height 19
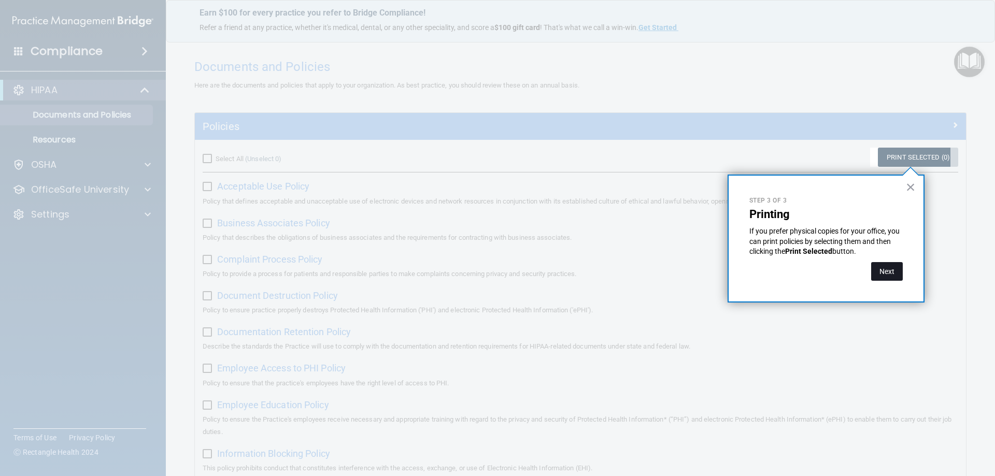
click at [889, 273] on button "Next" at bounding box center [887, 271] width 32 height 19
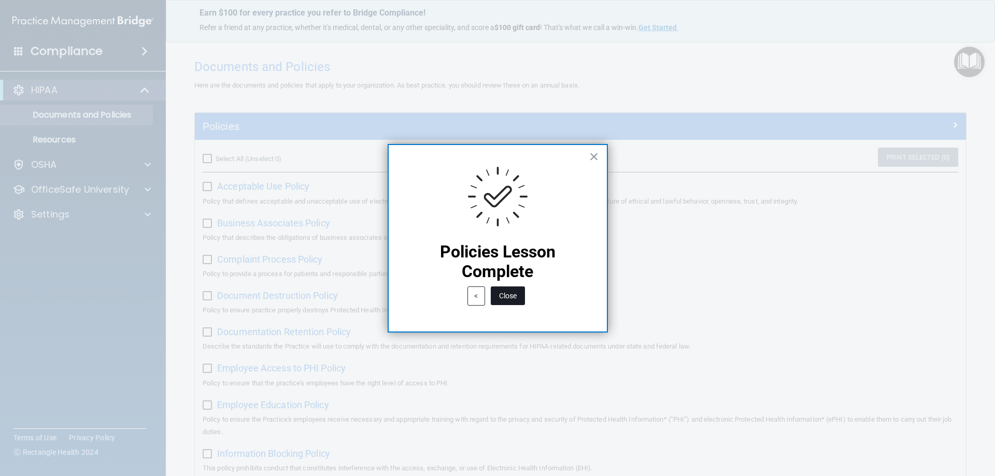
click at [515, 297] on button "Close" at bounding box center [508, 296] width 34 height 19
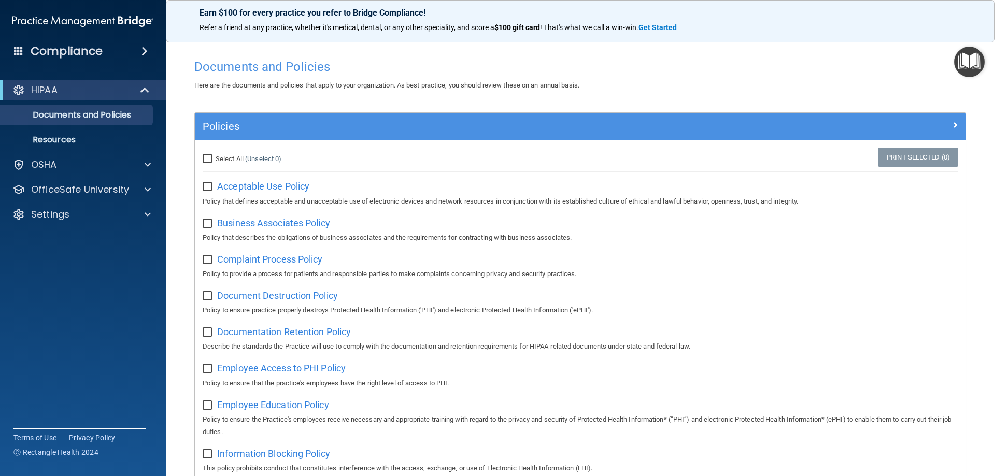
click at [979, 55] on img "Open Resource Center" at bounding box center [969, 62] width 31 height 31
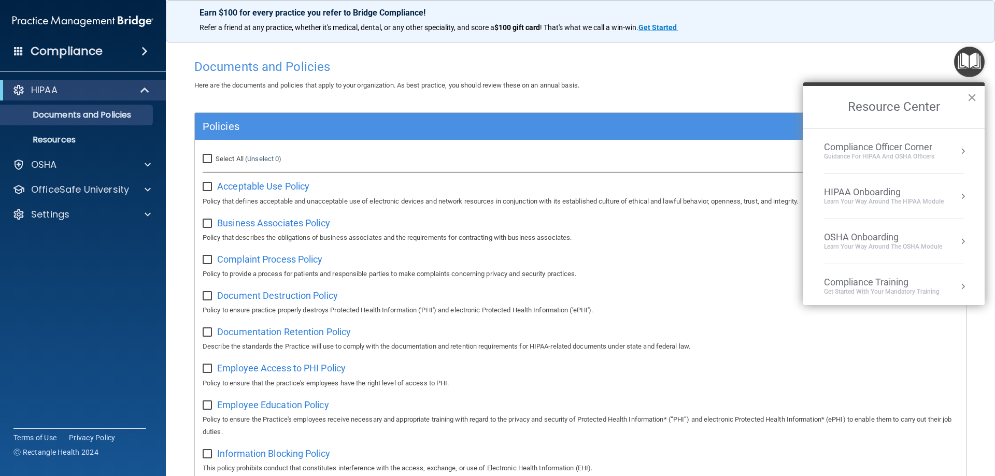
click at [958, 193] on button "Resource Center" at bounding box center [963, 196] width 10 height 10
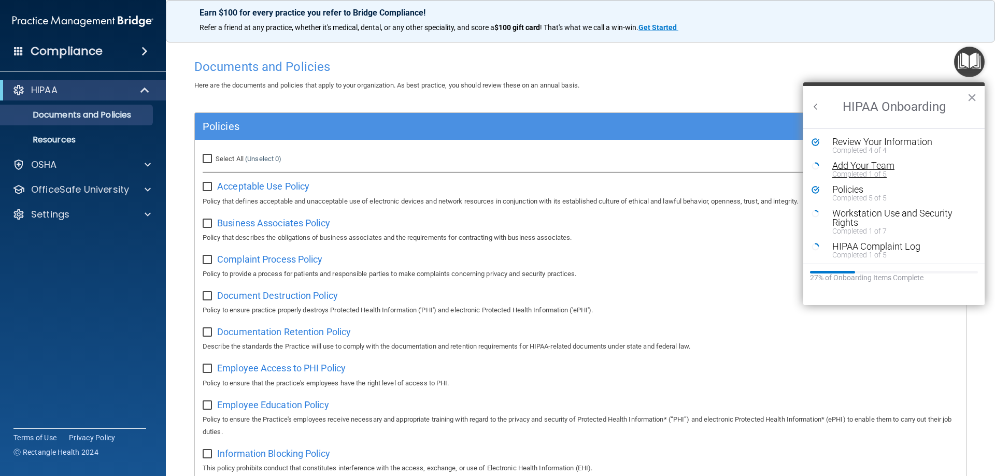
click at [850, 167] on div "Add Your Team" at bounding box center [897, 165] width 131 height 9
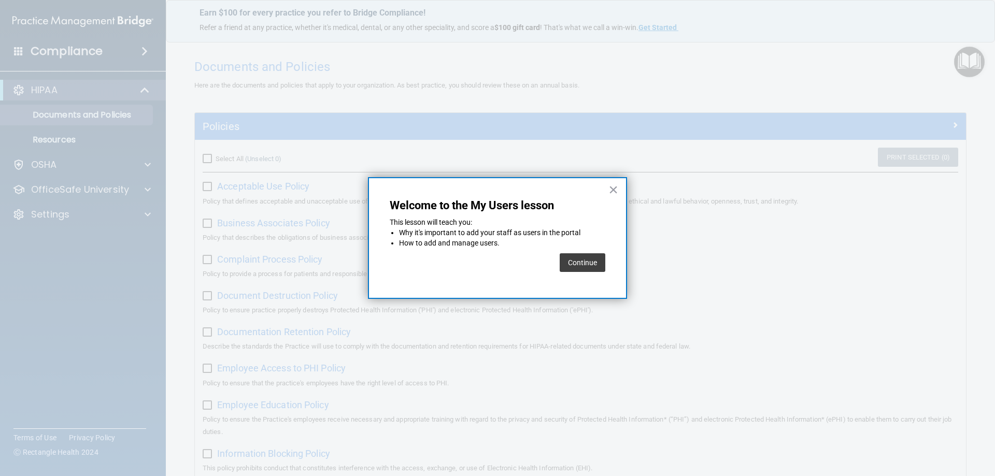
click at [569, 258] on button "Continue" at bounding box center [583, 262] width 46 height 19
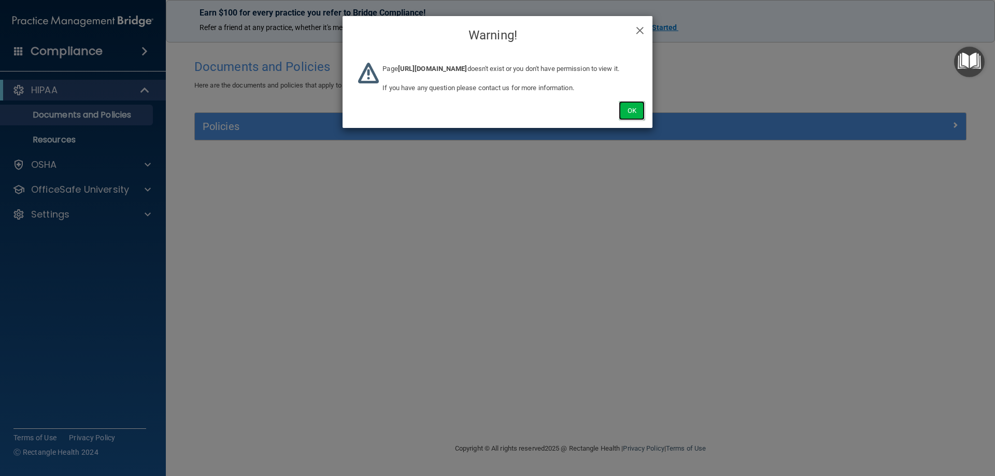
click at [626, 120] on button "Ok" at bounding box center [632, 110] width 26 height 19
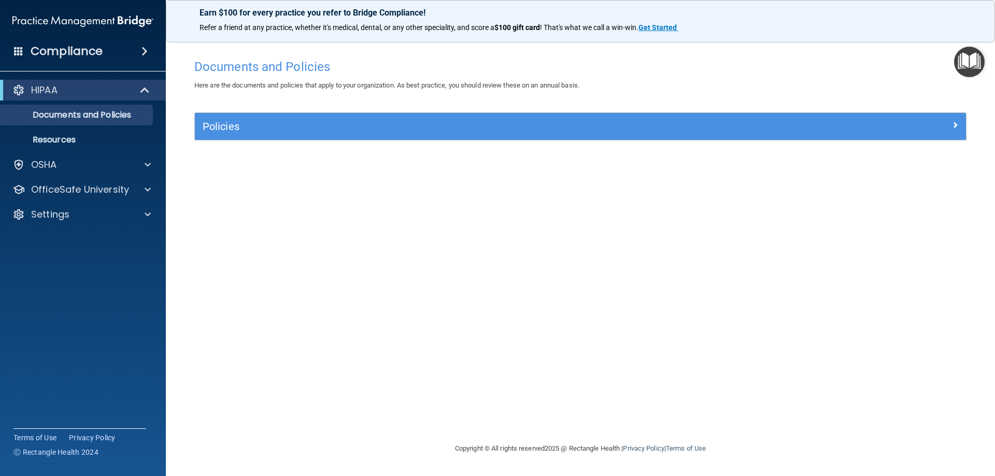
click at [968, 62] on img "Open Resource Center" at bounding box center [969, 62] width 31 height 31
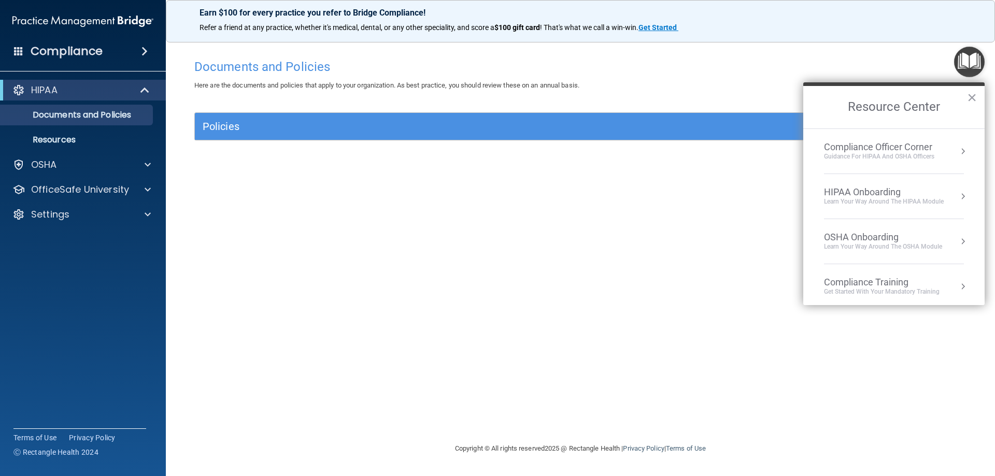
click at [942, 194] on div "HIPAA Onboarding" at bounding box center [884, 192] width 120 height 11
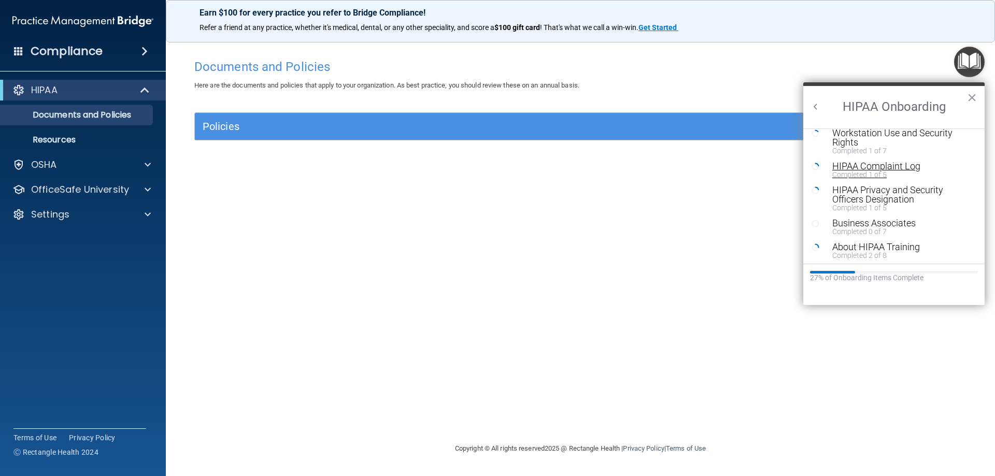
scroll to position [104, 0]
click at [891, 170] on div "HIPAA Privacy and Security Officers Designation" at bounding box center [897, 171] width 131 height 19
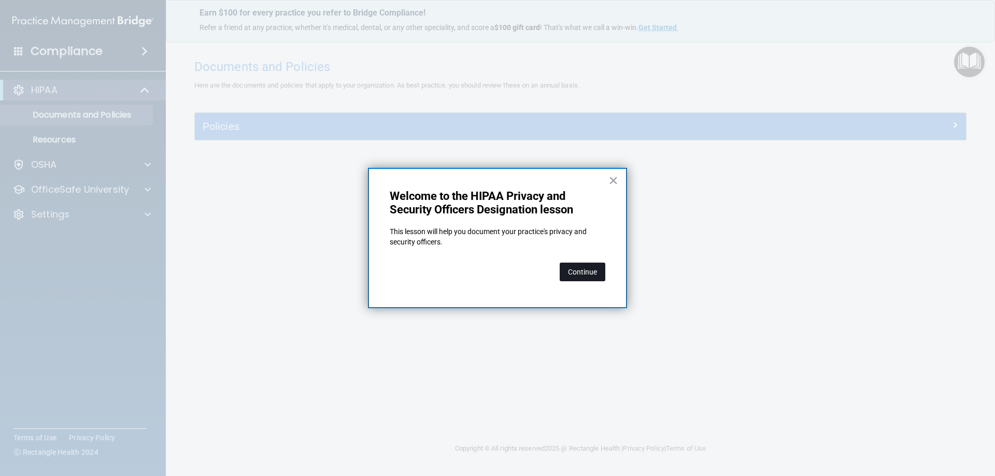
click at [591, 267] on button "Continue" at bounding box center [583, 272] width 46 height 19
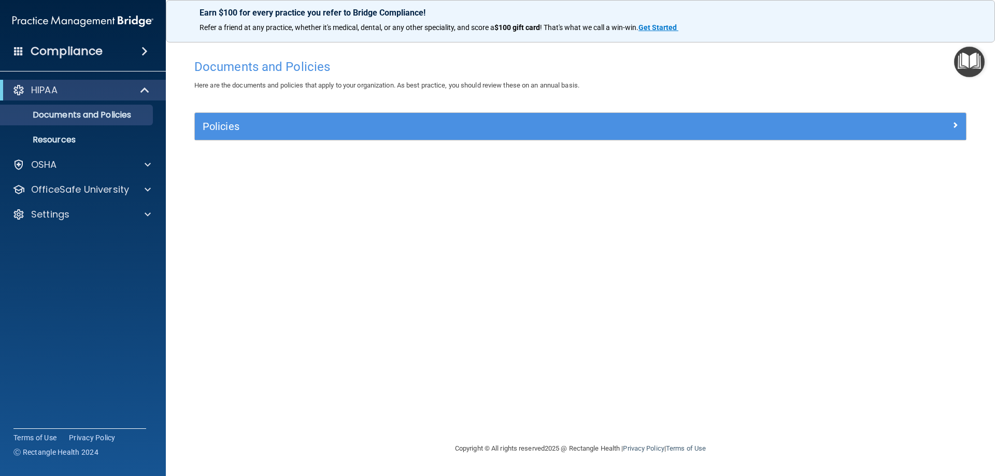
click at [979, 73] on img "Open Resource Center" at bounding box center [969, 62] width 31 height 31
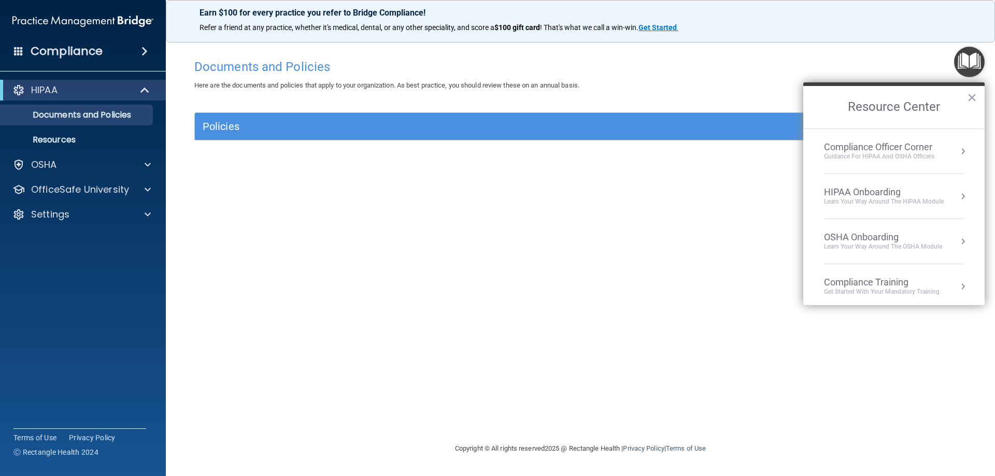
click at [958, 193] on button "Resource Center" at bounding box center [963, 196] width 10 height 10
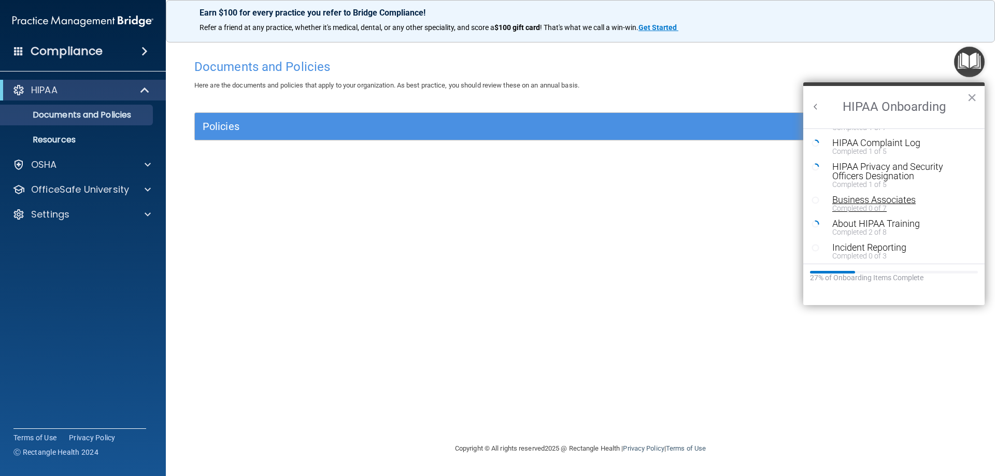
click at [865, 200] on div "Business Associates" at bounding box center [897, 199] width 131 height 9
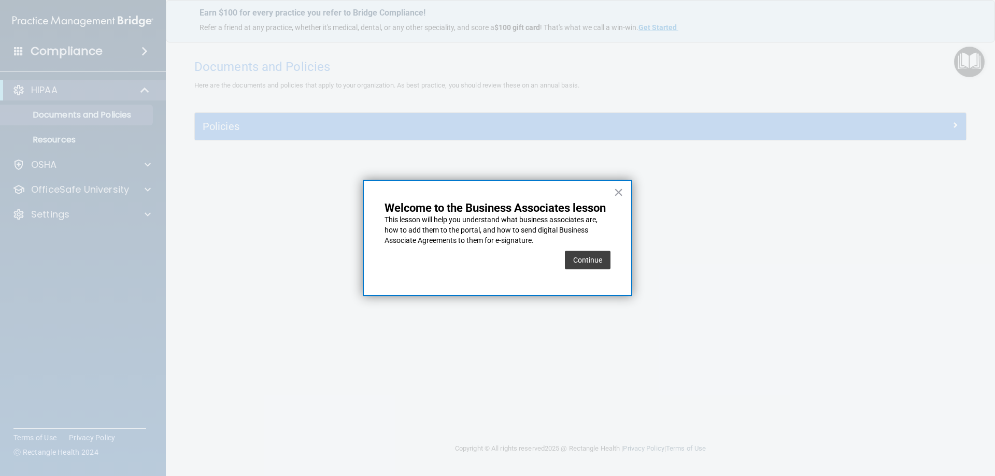
click at [600, 259] on button "Continue" at bounding box center [588, 260] width 46 height 19
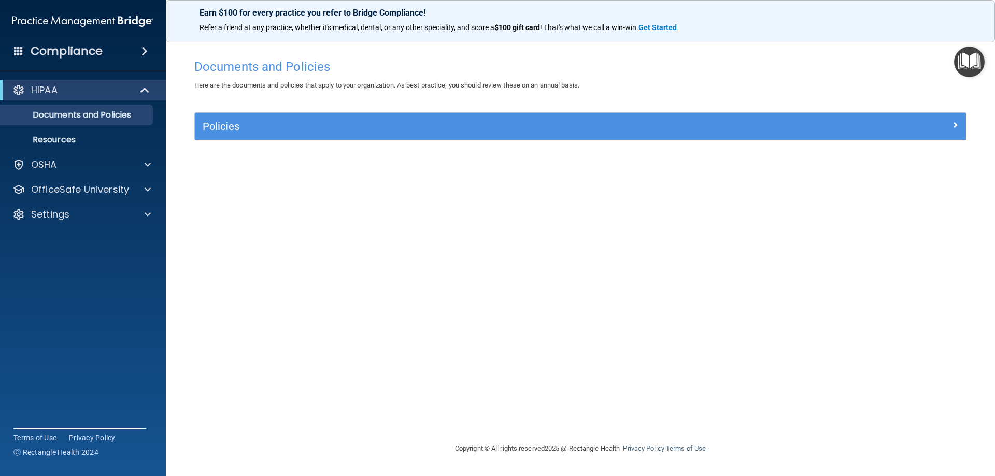
click at [962, 66] on img "Open Resource Center" at bounding box center [969, 62] width 31 height 31
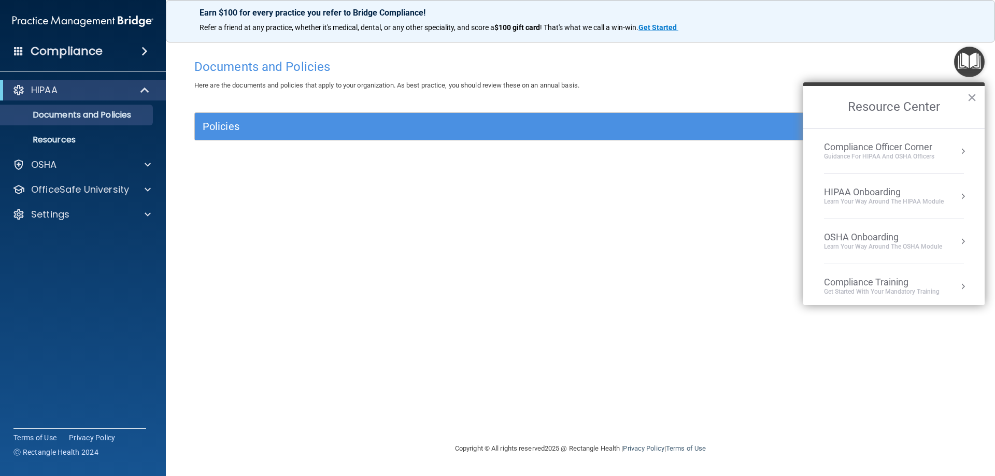
click at [958, 198] on button "Resource Center" at bounding box center [963, 196] width 10 height 10
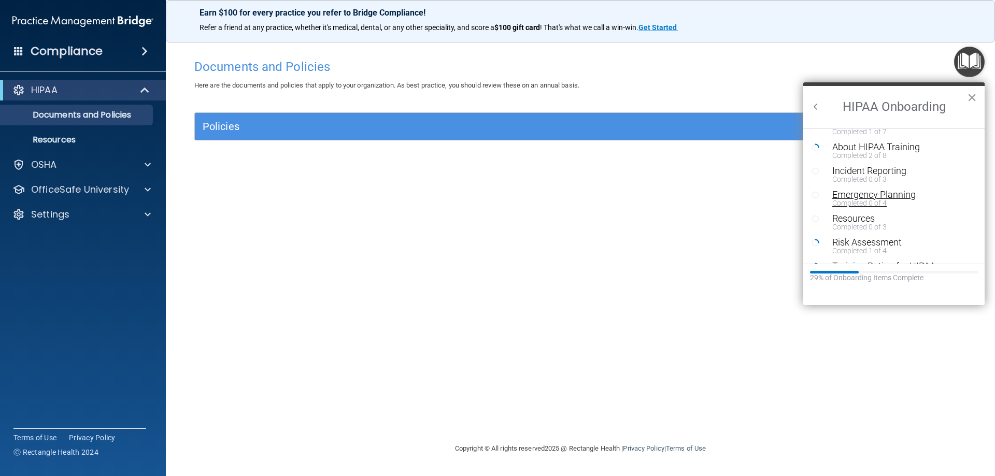
scroll to position [202, 0]
click at [864, 197] on div "Resources" at bounding box center [897, 196] width 131 height 9
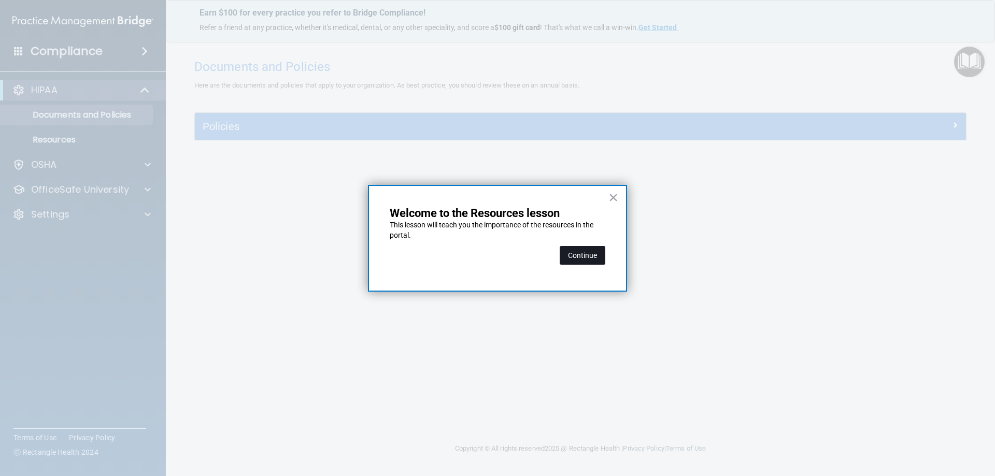
click at [592, 258] on button "Continue" at bounding box center [583, 255] width 46 height 19
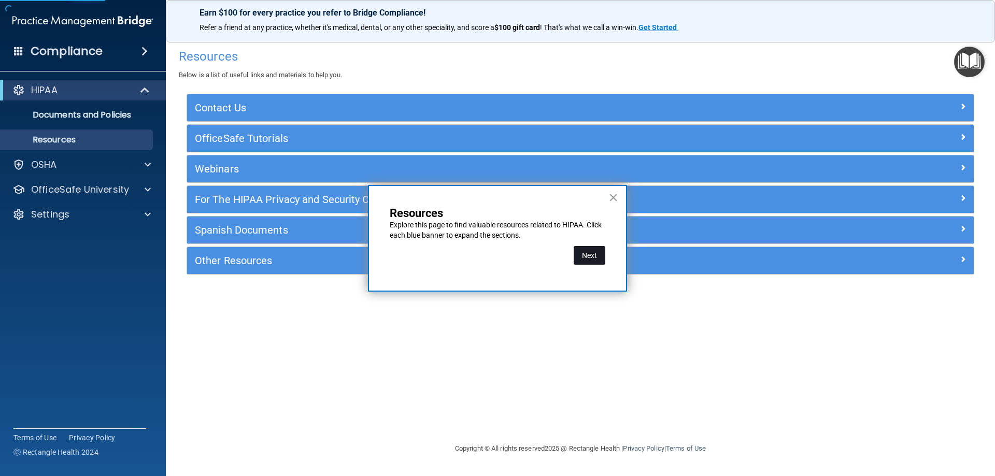
click at [601, 251] on button "Next" at bounding box center [590, 255] width 32 height 19
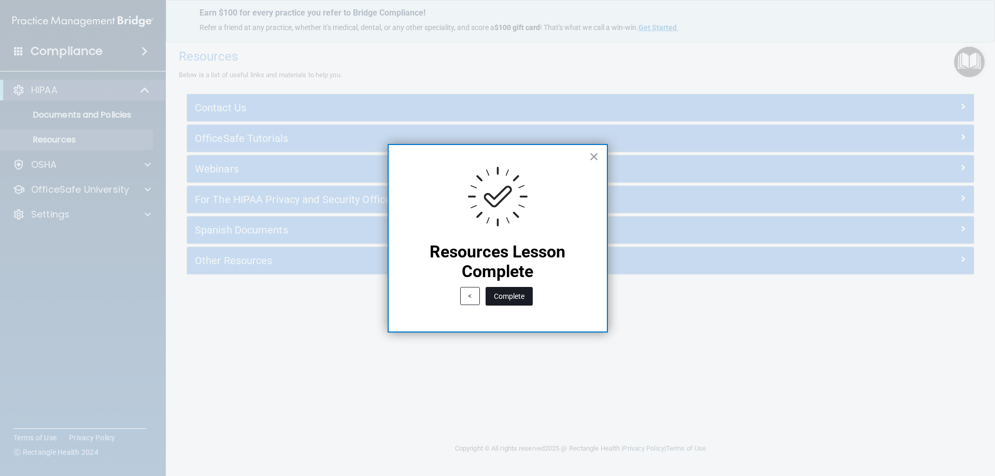
click at [516, 298] on button "Complete" at bounding box center [509, 296] width 47 height 19
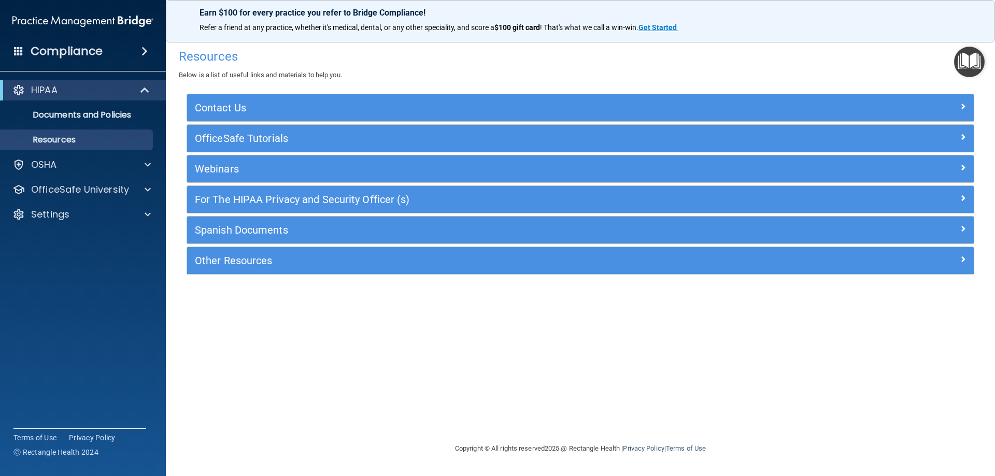
click at [973, 66] on img "Open Resource Center" at bounding box center [969, 62] width 31 height 31
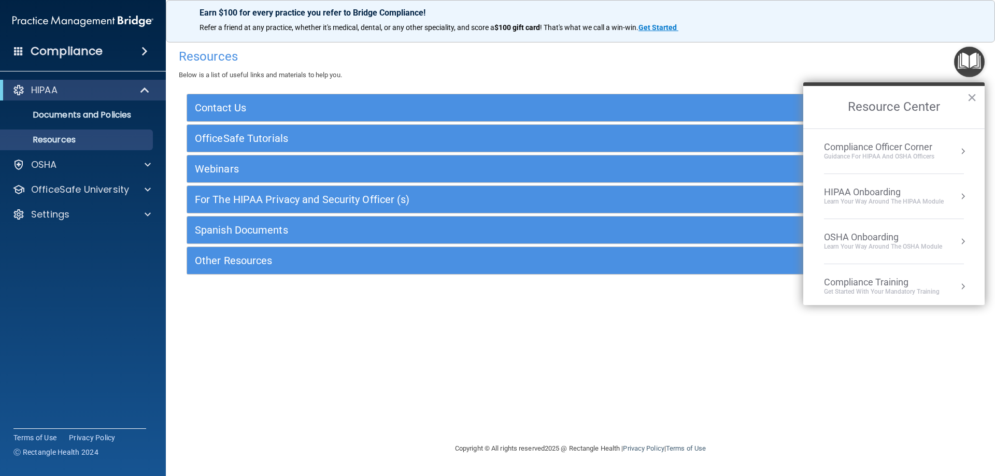
click at [958, 286] on button "Resource Center" at bounding box center [963, 286] width 10 height 10
click at [904, 145] on div "HIPAA Training for Admins" at bounding box center [865, 145] width 108 height 9
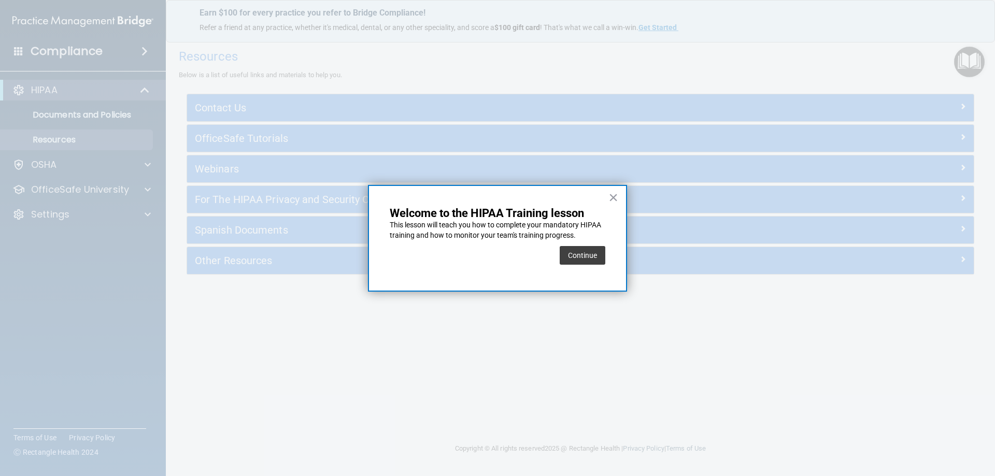
click at [580, 256] on button "Continue" at bounding box center [583, 255] width 46 height 19
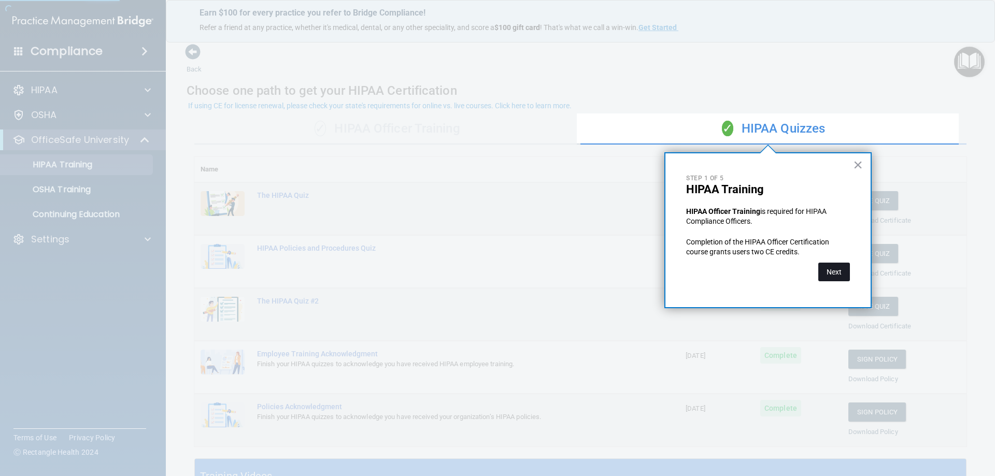
click at [834, 264] on button "Next" at bounding box center [834, 272] width 32 height 19
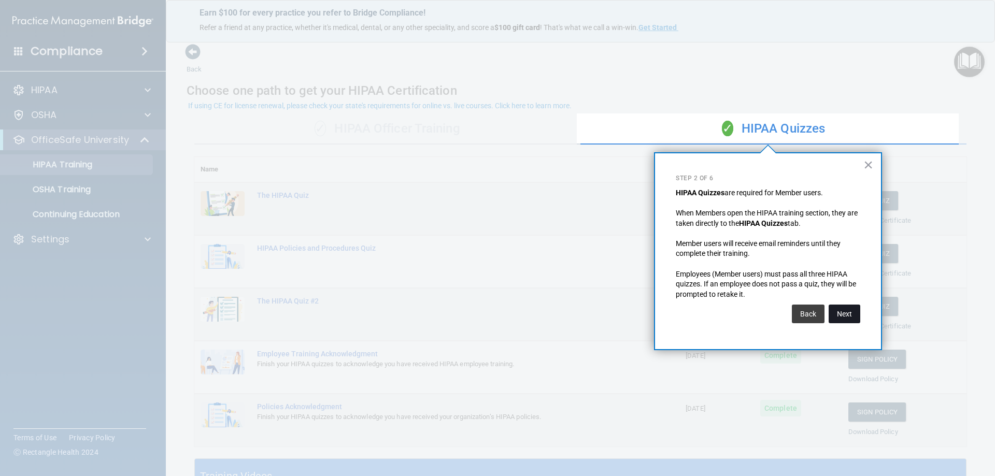
click at [847, 313] on button "Next" at bounding box center [845, 314] width 32 height 19
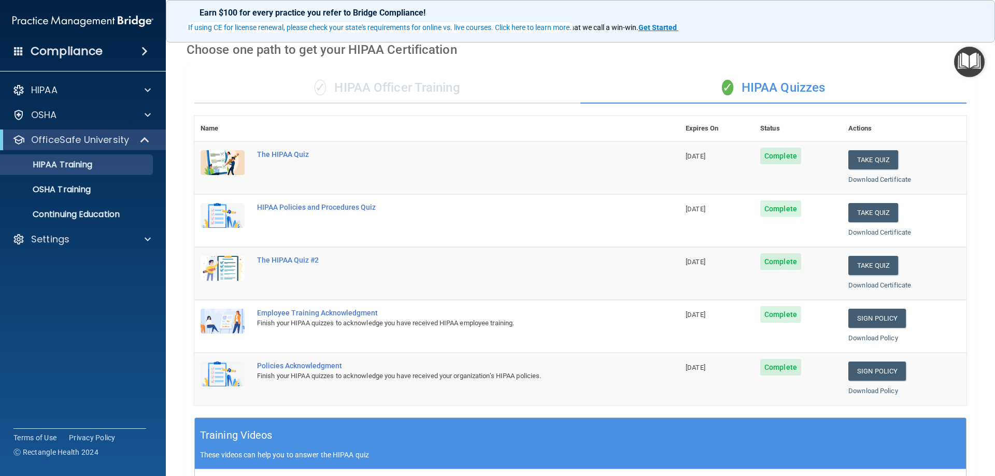
scroll to position [104, 0]
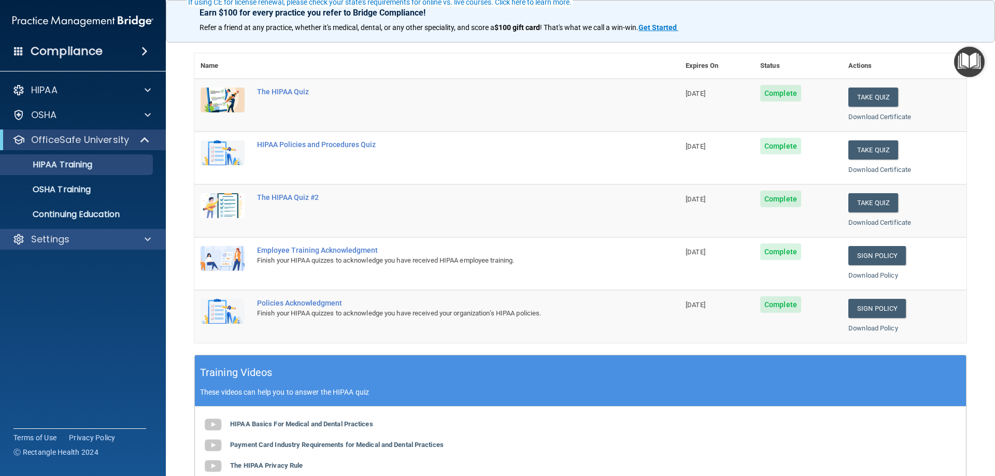
click at [104, 231] on div "Settings" at bounding box center [83, 239] width 166 height 21
click at [94, 243] on div "Settings" at bounding box center [69, 239] width 129 height 12
click at [85, 269] on link "My Account" at bounding box center [71, 264] width 163 height 21
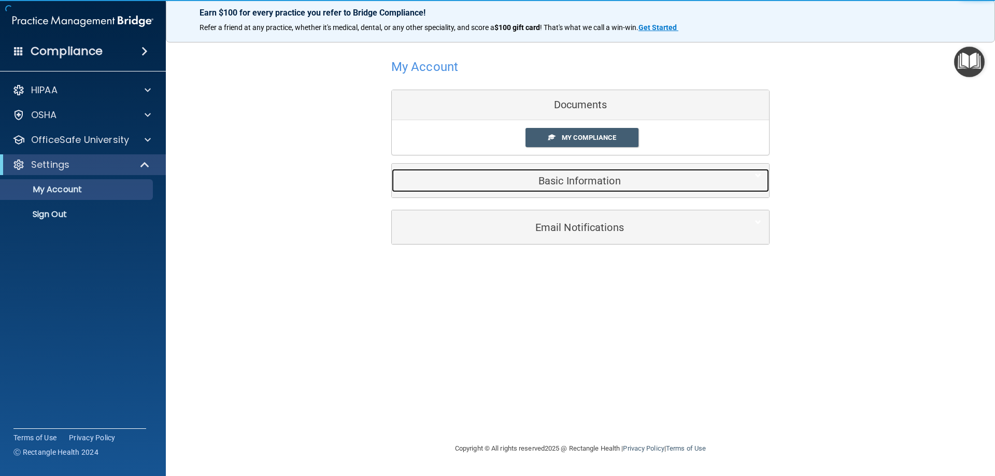
click at [576, 173] on div "Basic Information" at bounding box center [565, 180] width 346 height 23
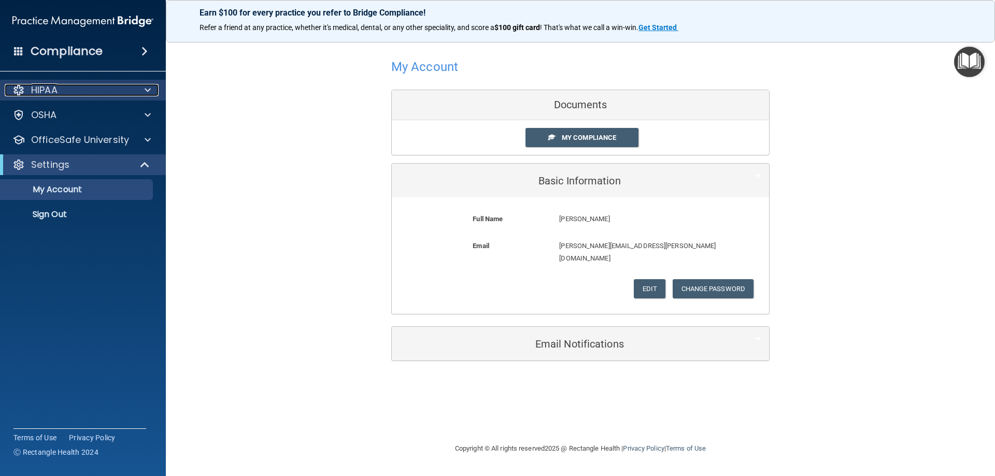
click at [92, 91] on div "HIPAA" at bounding box center [69, 90] width 129 height 12
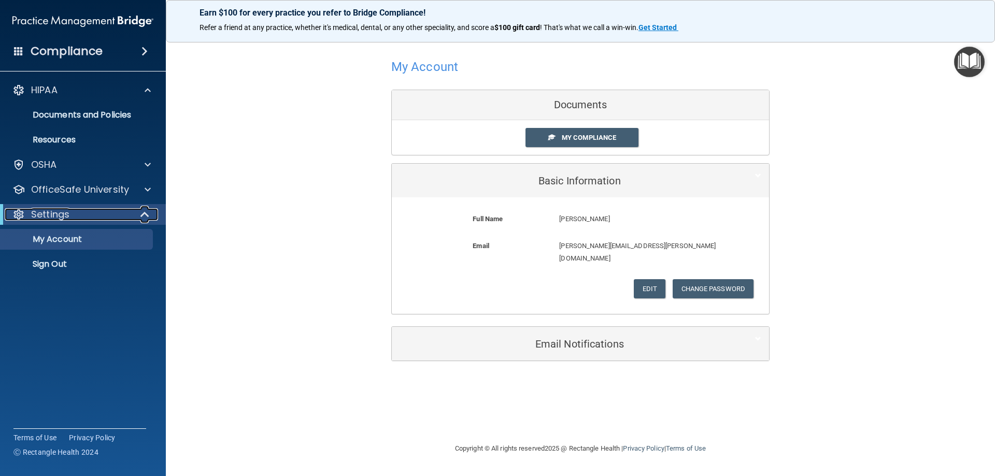
click at [90, 219] on div "Settings" at bounding box center [69, 214] width 128 height 12
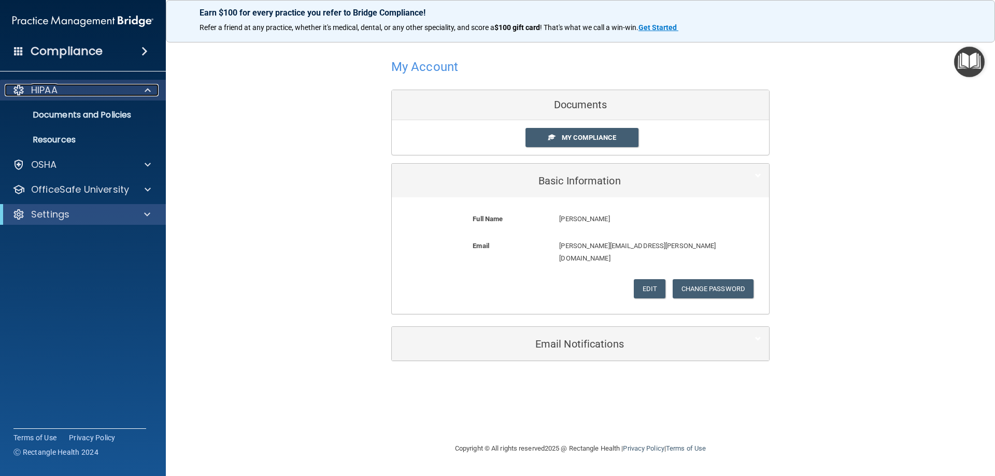
click at [91, 90] on div "HIPAA" at bounding box center [69, 90] width 129 height 12
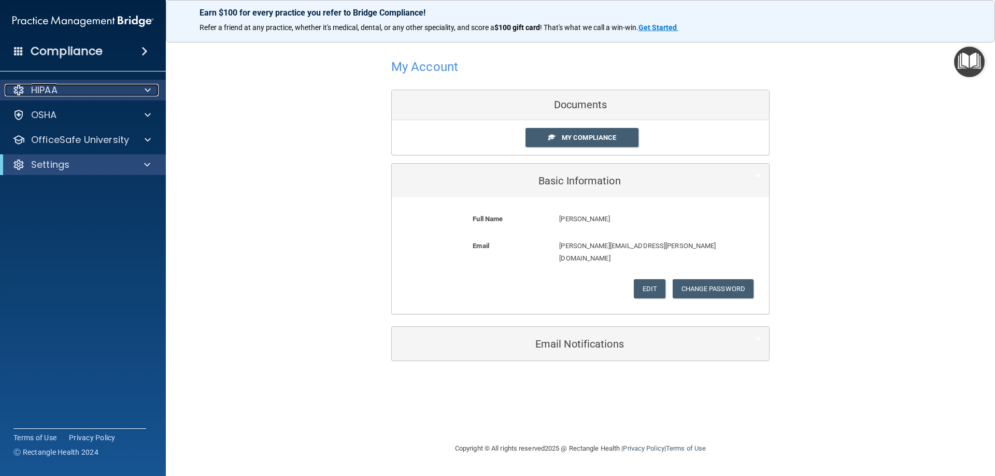
click at [97, 94] on div "HIPAA" at bounding box center [69, 90] width 129 height 12
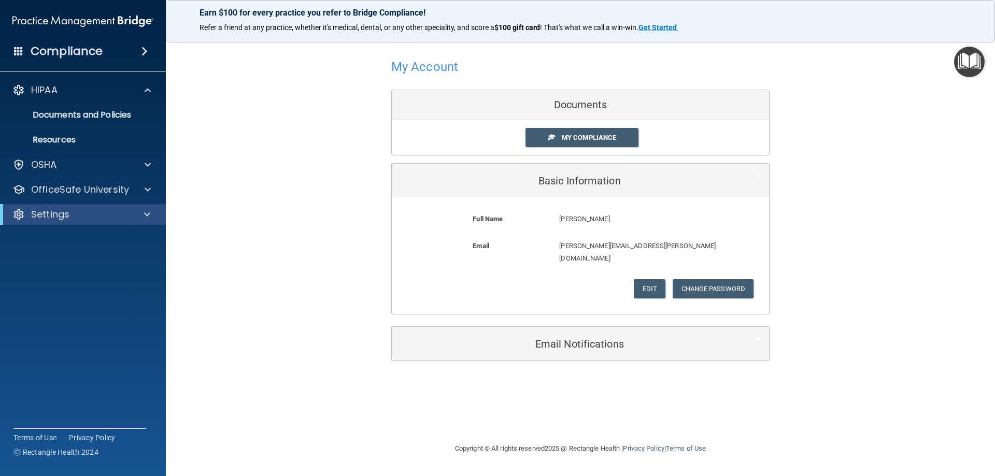
click at [961, 71] on img "Open Resource Center" at bounding box center [969, 62] width 31 height 31
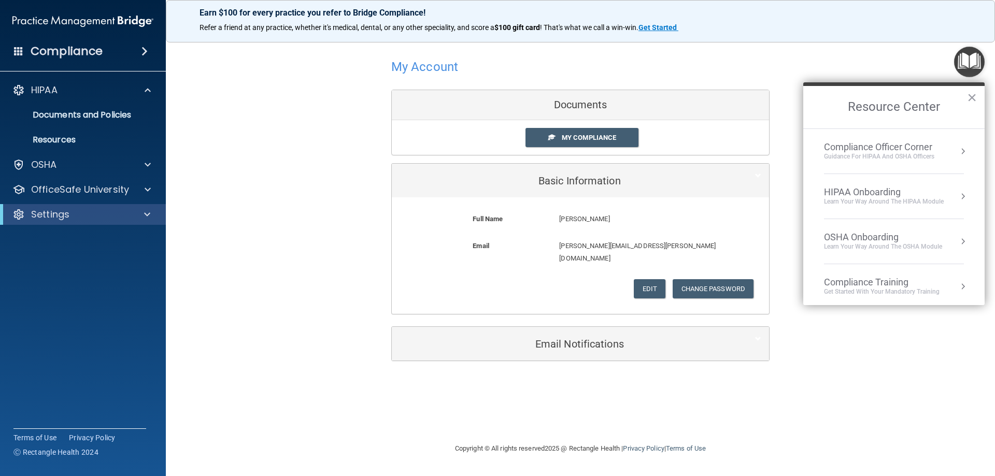
click at [945, 285] on div "Compliance Training Get Started with your mandatory training" at bounding box center [894, 287] width 140 height 20
click at [868, 145] on div "HIPAA Training for Admins" at bounding box center [865, 145] width 108 height 9
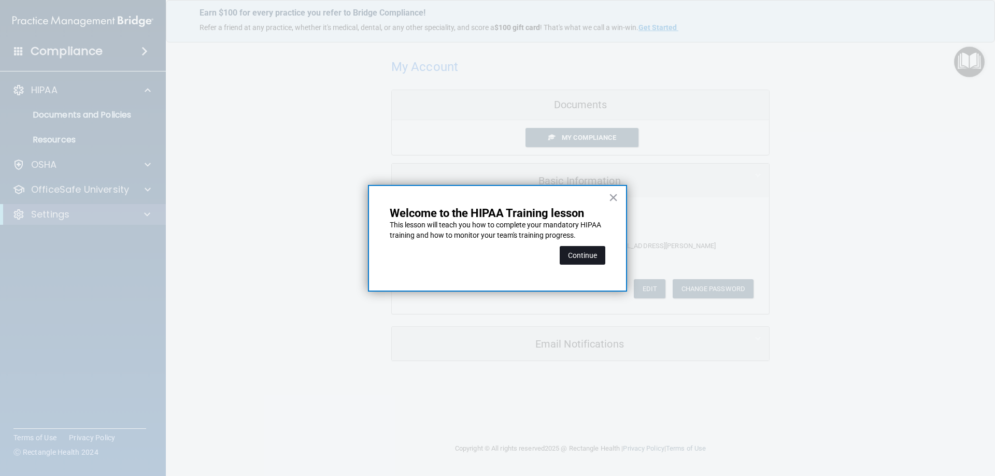
click at [576, 259] on button "Continue" at bounding box center [583, 255] width 46 height 19
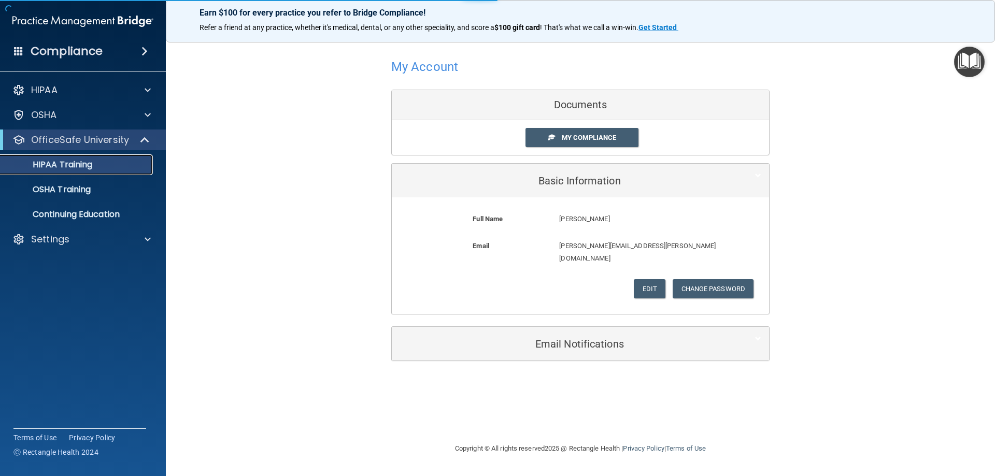
click at [92, 163] on p "HIPAA Training" at bounding box center [49, 165] width 85 height 10
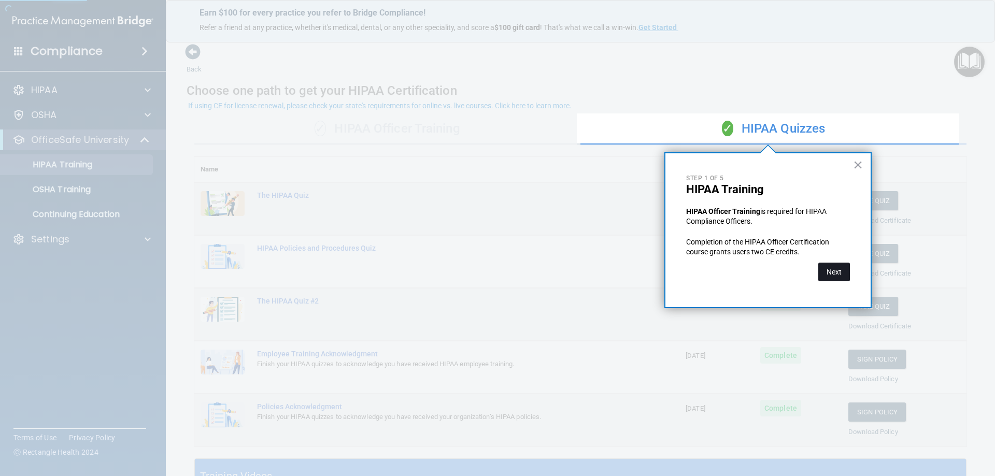
click at [824, 270] on button "Next" at bounding box center [834, 272] width 32 height 19
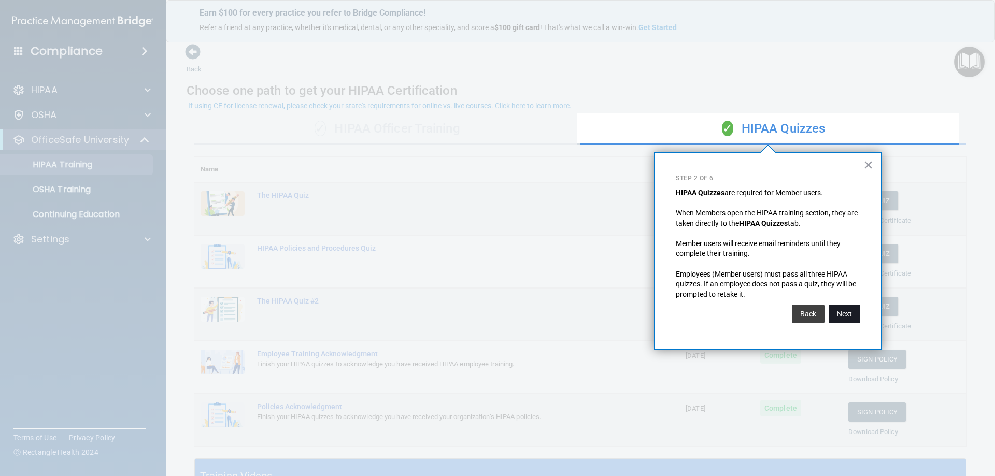
click at [843, 314] on button "Next" at bounding box center [845, 314] width 32 height 19
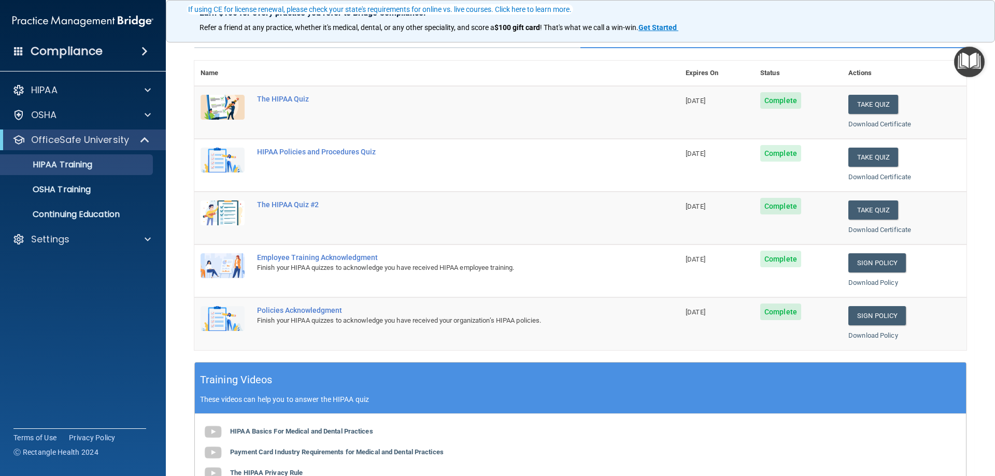
scroll to position [104, 0]
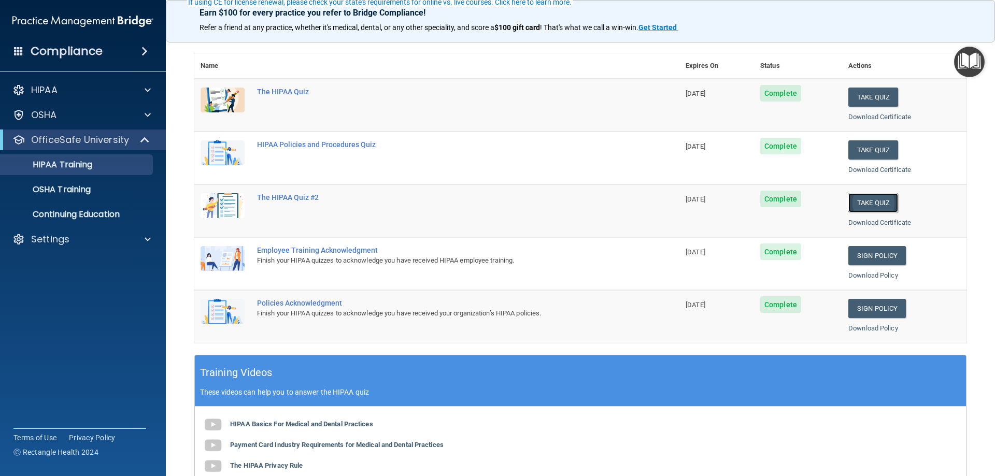
click at [861, 199] on button "Take Quiz" at bounding box center [873, 202] width 50 height 19
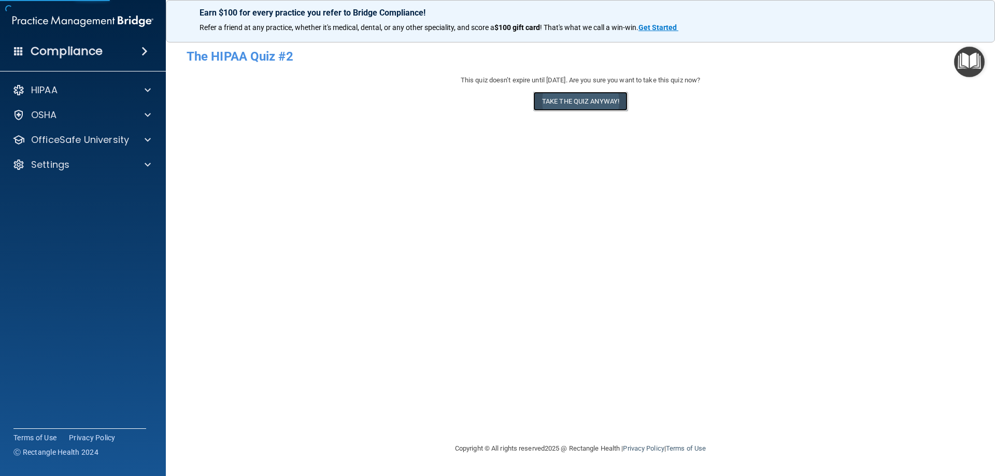
click at [565, 96] on button "Take the quiz anyway!" at bounding box center [580, 101] width 94 height 19
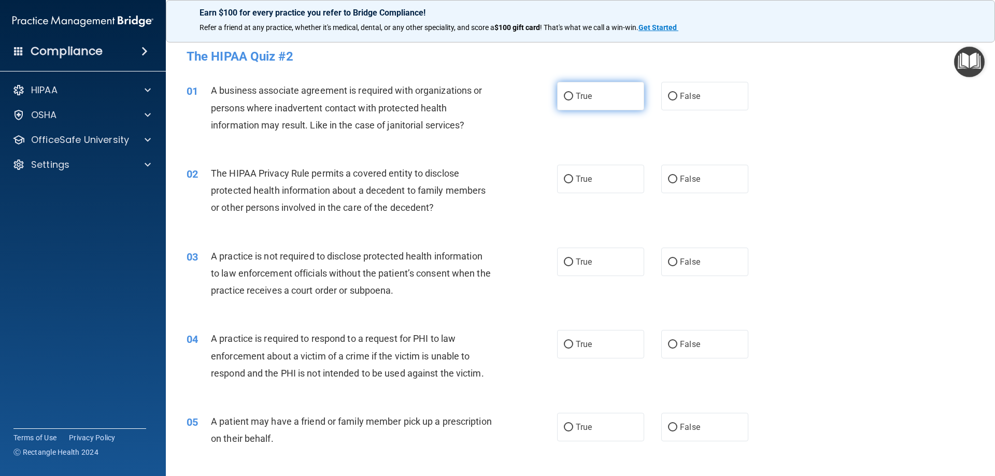
click at [587, 90] on label "True" at bounding box center [600, 96] width 87 height 28
click at [573, 93] on input "True" at bounding box center [568, 97] width 9 height 8
radio input "true"
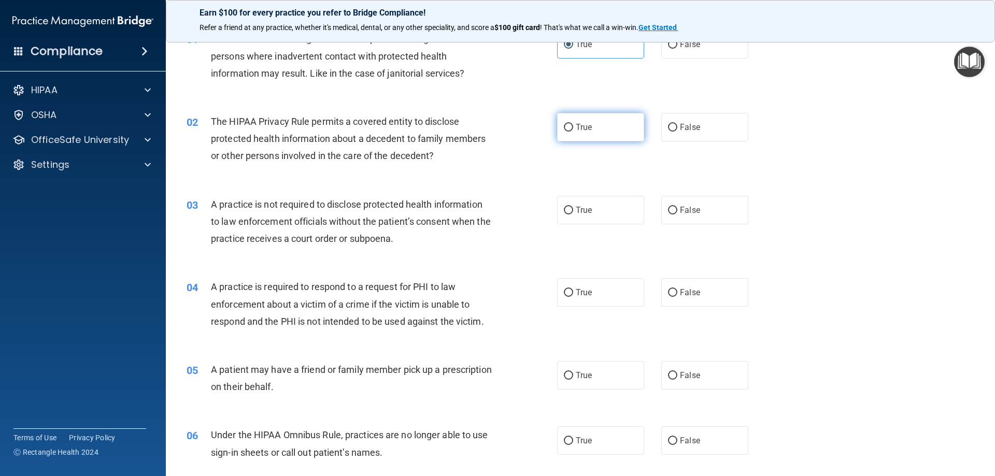
click at [564, 128] on input "True" at bounding box center [568, 128] width 9 height 8
radio input "true"
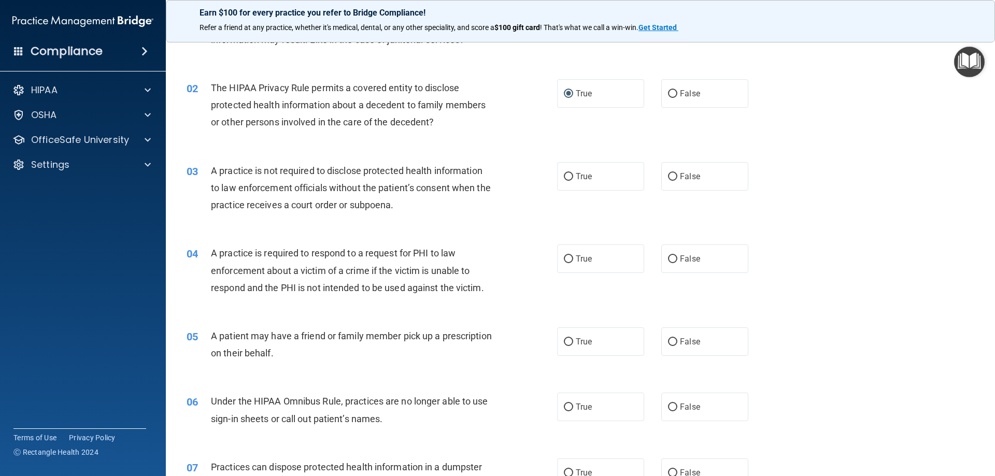
scroll to position [104, 0]
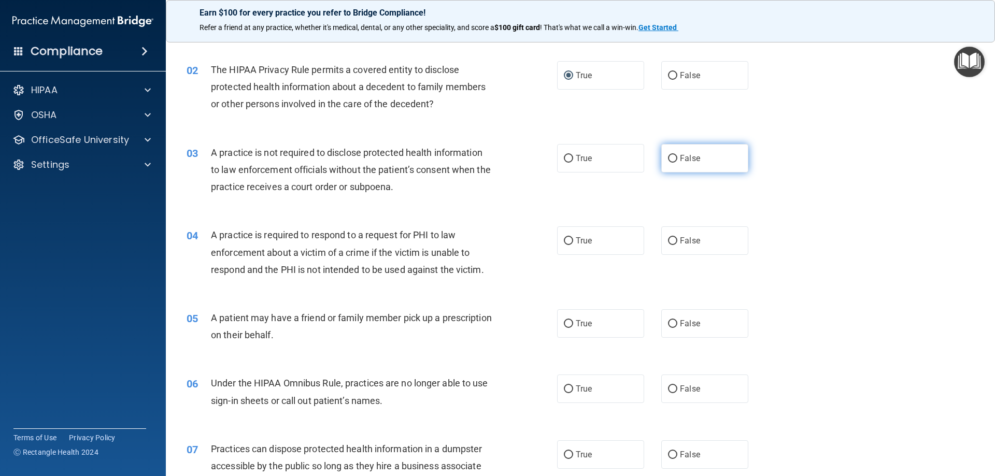
click at [674, 158] on label "False" at bounding box center [704, 158] width 87 height 28
click at [674, 158] on input "False" at bounding box center [672, 159] width 9 height 8
radio input "true"
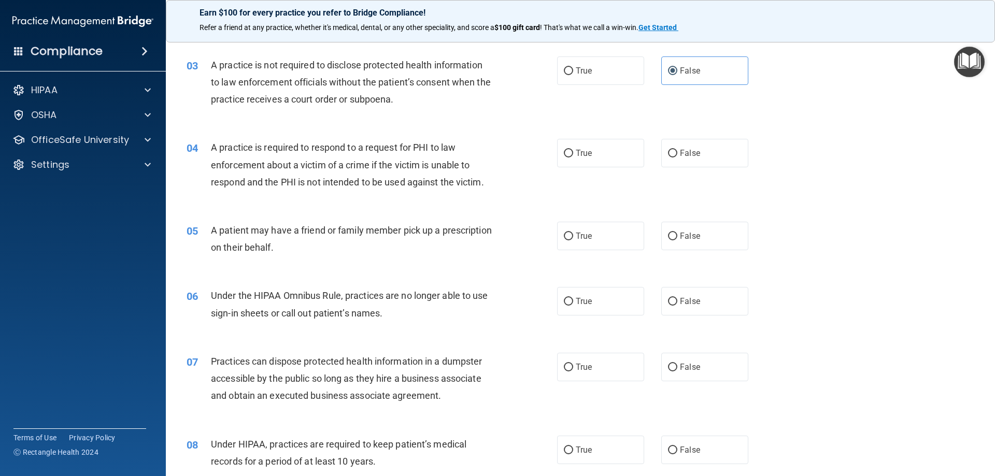
scroll to position [207, 0]
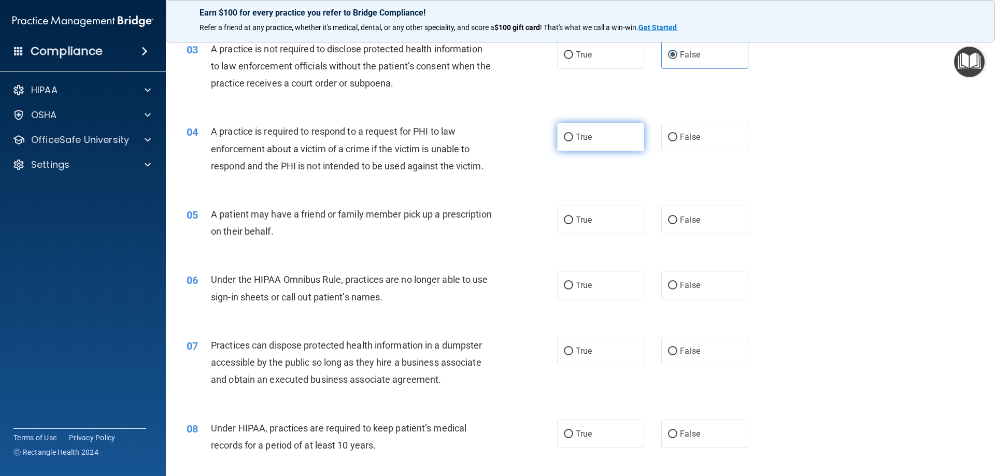
click at [581, 134] on span "True" at bounding box center [584, 137] width 16 height 10
click at [573, 134] on input "True" at bounding box center [568, 138] width 9 height 8
radio input "true"
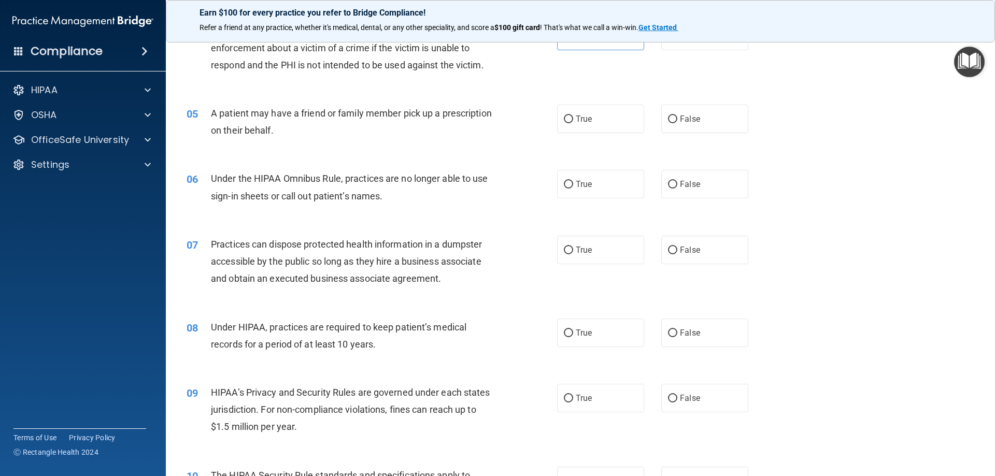
scroll to position [311, 0]
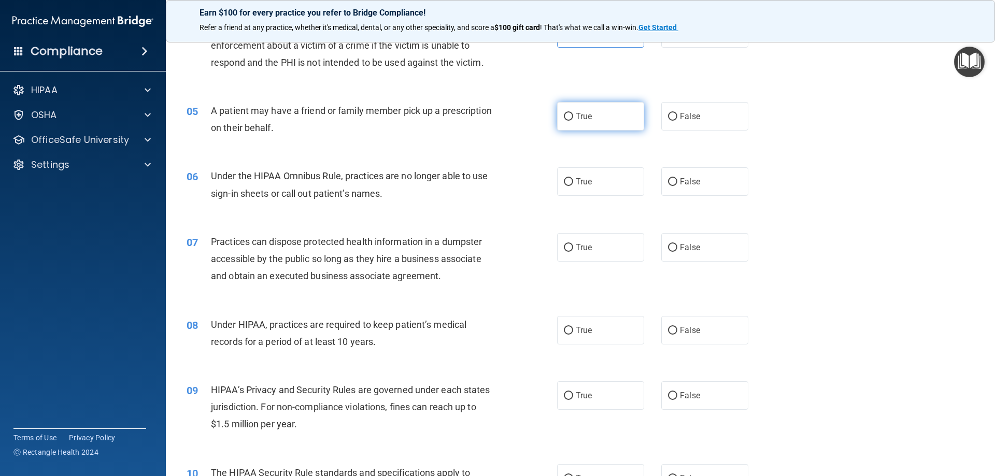
click at [582, 117] on span "True" at bounding box center [584, 116] width 16 height 10
click at [573, 117] on input "True" at bounding box center [568, 117] width 9 height 8
radio input "true"
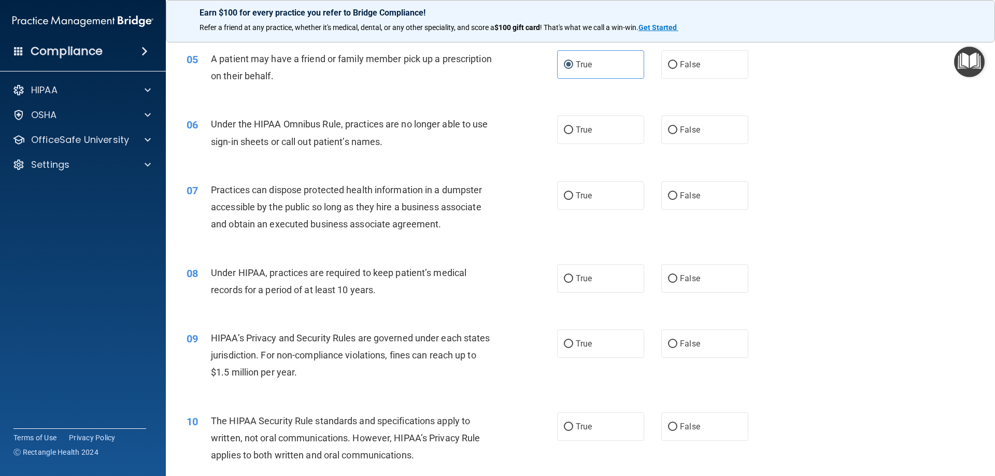
scroll to position [415, 0]
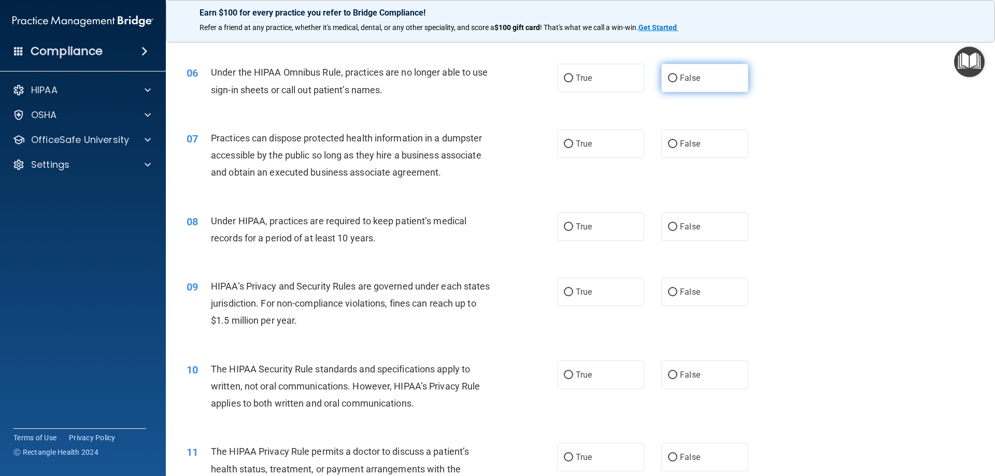
click at [674, 80] on label "False" at bounding box center [704, 78] width 87 height 28
click at [674, 80] on input "False" at bounding box center [672, 79] width 9 height 8
radio input "true"
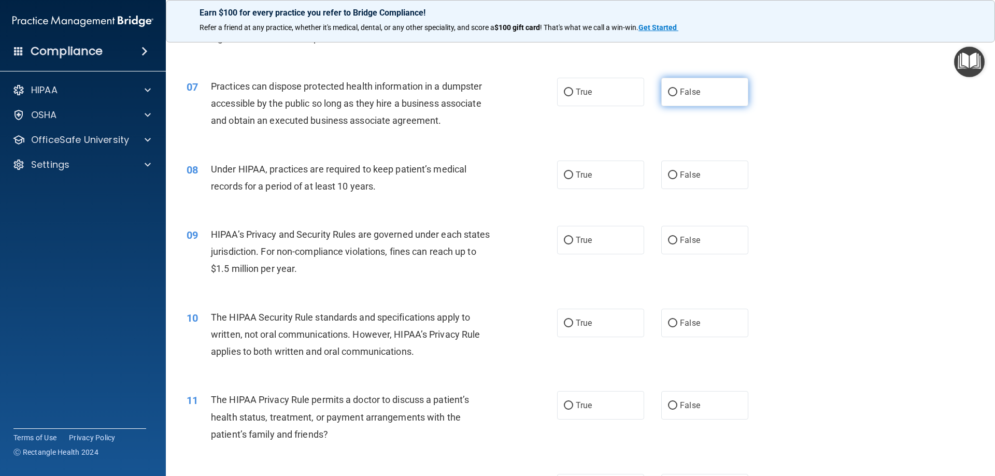
click at [686, 88] on span "False" at bounding box center [690, 92] width 20 height 10
click at [677, 89] on input "False" at bounding box center [672, 93] width 9 height 8
radio input "true"
click at [576, 166] on label "True" at bounding box center [600, 175] width 87 height 28
click at [573, 172] on input "True" at bounding box center [568, 176] width 9 height 8
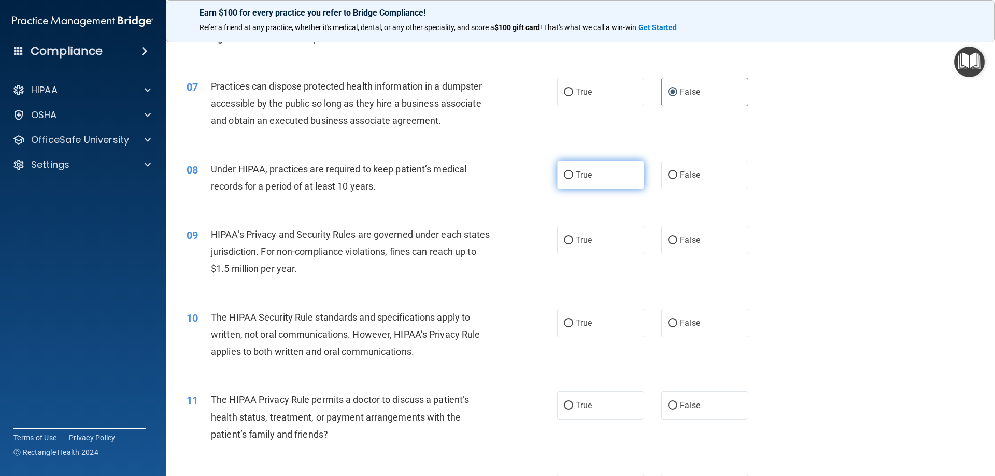
radio input "true"
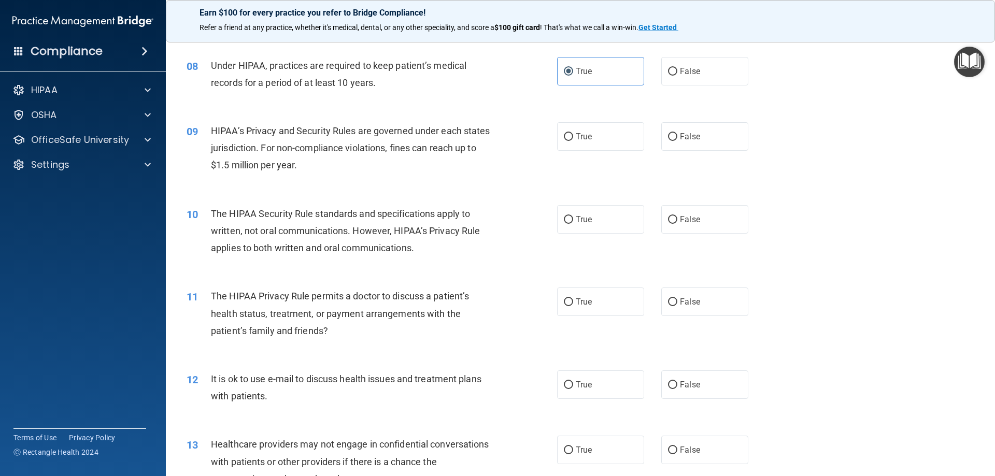
scroll to position [622, 0]
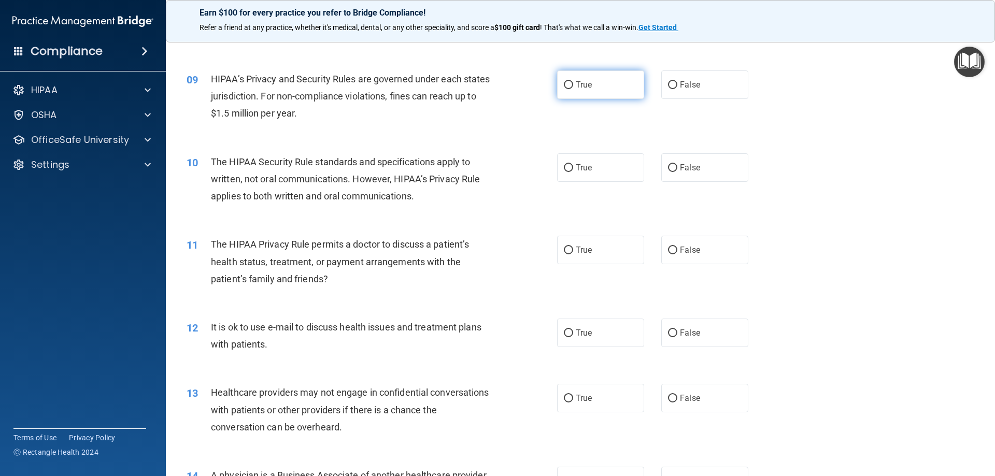
click at [565, 83] on input "True" at bounding box center [568, 85] width 9 height 8
radio input "true"
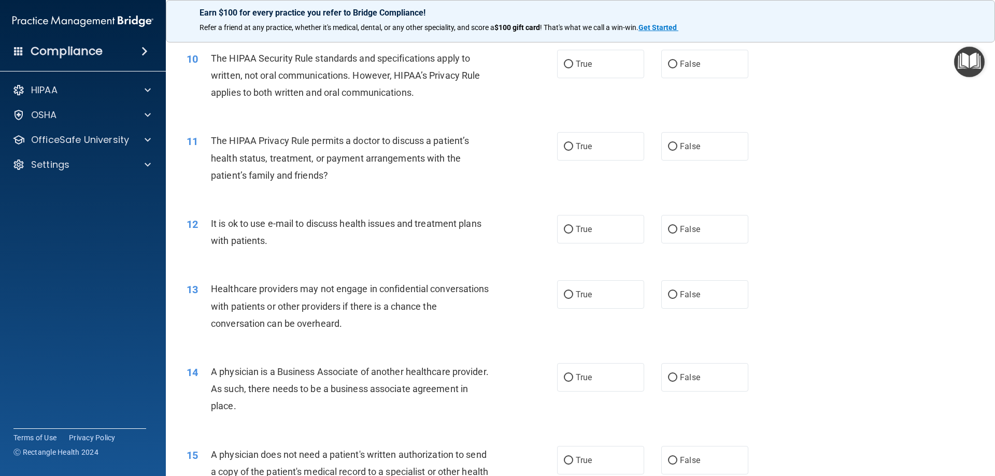
scroll to position [674, 0]
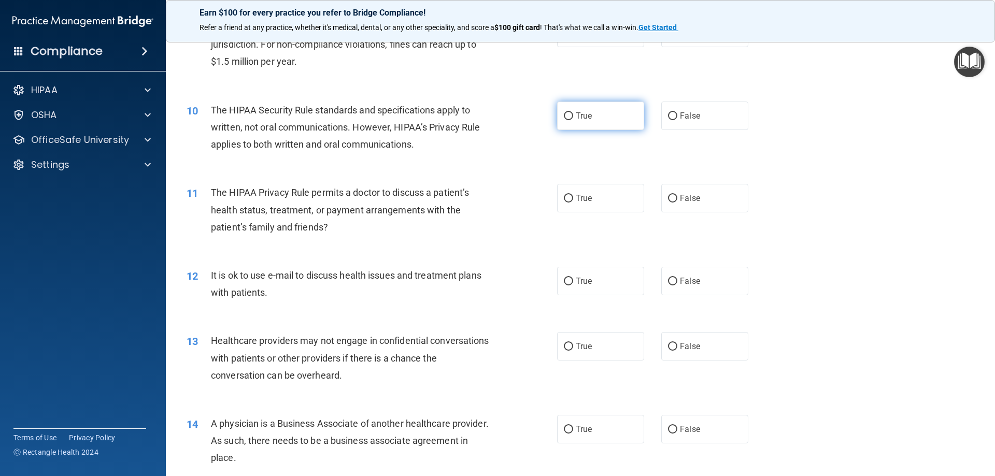
click at [573, 110] on label "True" at bounding box center [600, 116] width 87 height 28
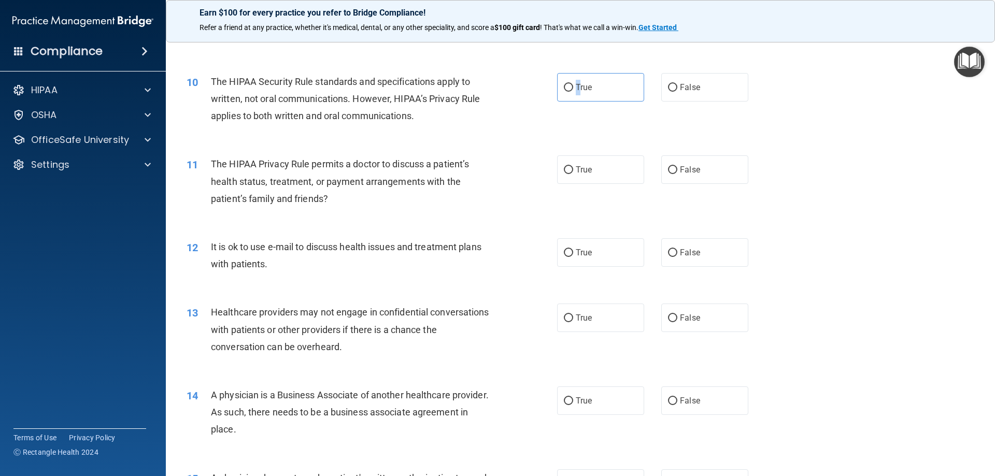
scroll to position [725, 0]
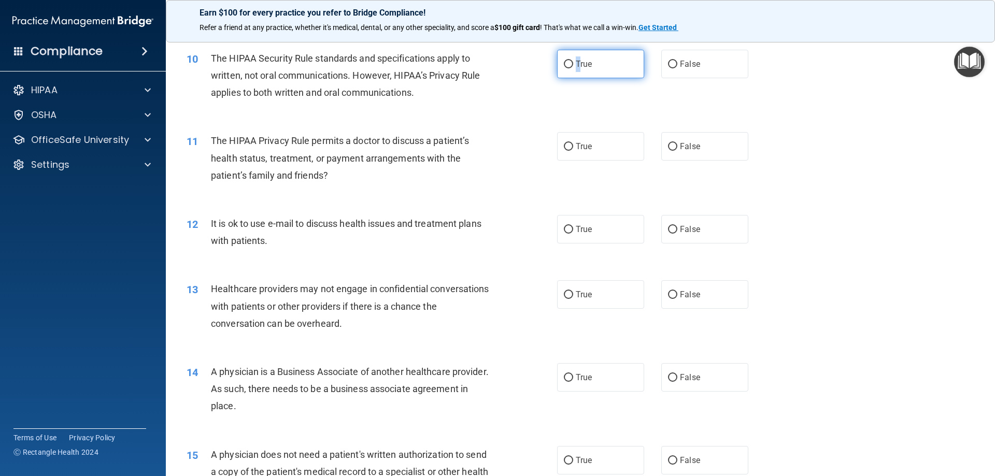
click at [564, 64] on input "True" at bounding box center [568, 65] width 9 height 8
radio input "true"
click at [614, 97] on div "10 The HIPAA Security Rule standards and specifications apply to written, not o…" at bounding box center [580, 78] width 803 height 83
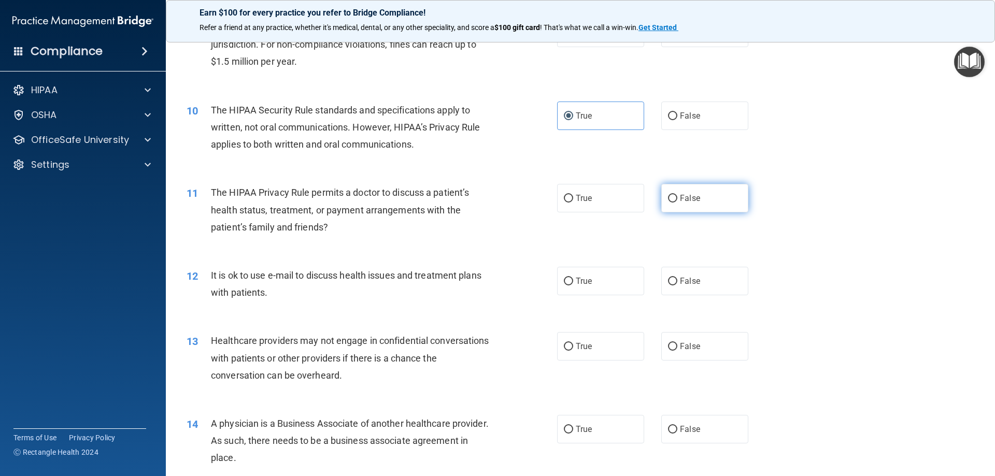
click at [670, 200] on input "False" at bounding box center [672, 199] width 9 height 8
radio input "true"
click at [576, 196] on span "True" at bounding box center [584, 198] width 16 height 10
click at [572, 196] on input "True" at bounding box center [568, 199] width 9 height 8
radio input "true"
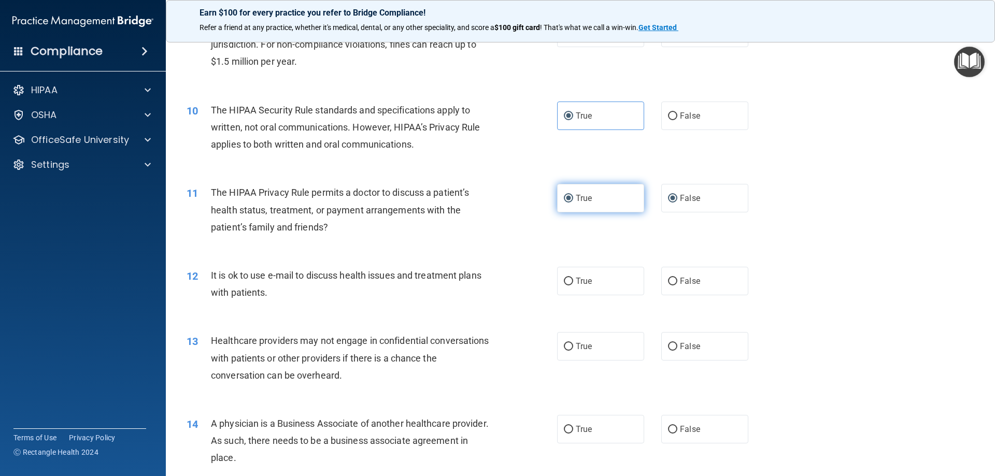
radio input "false"
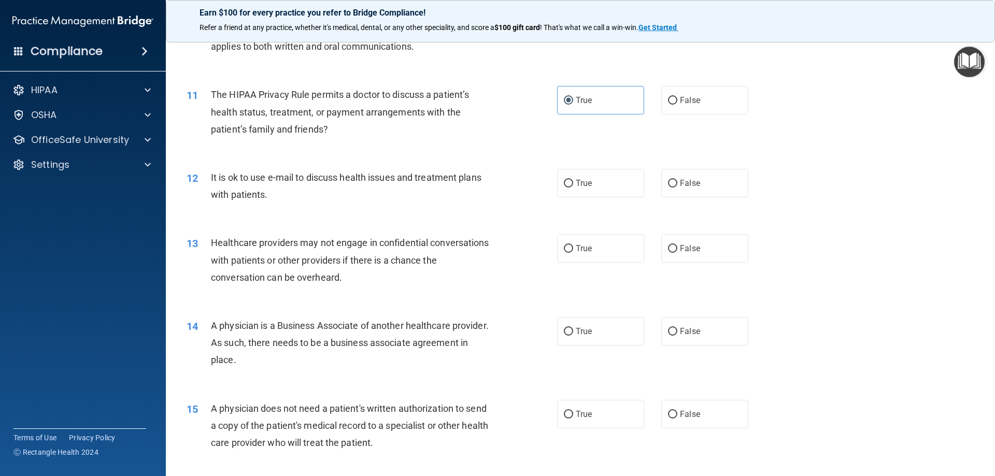
scroll to position [777, 0]
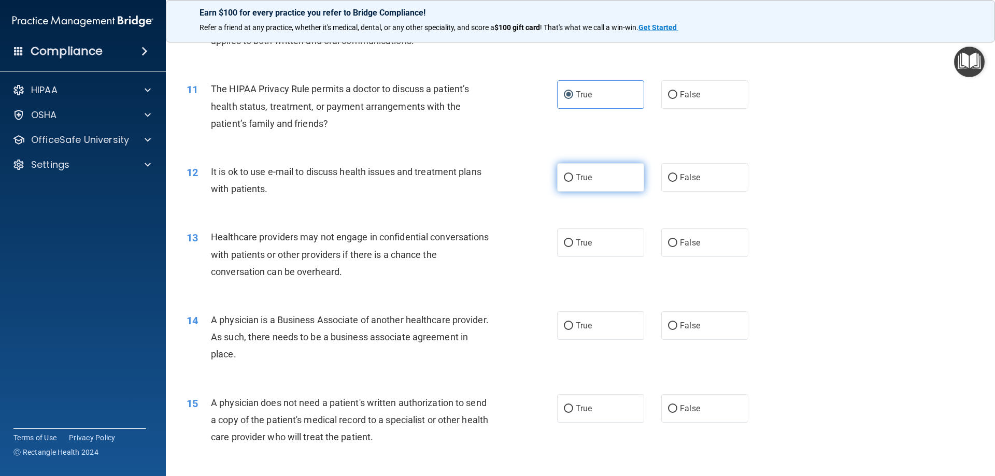
click at [577, 175] on span "True" at bounding box center [584, 178] width 16 height 10
click at [573, 175] on input "True" at bounding box center [568, 178] width 9 height 8
radio input "true"
click at [671, 179] on input "False" at bounding box center [672, 178] width 9 height 8
radio input "true"
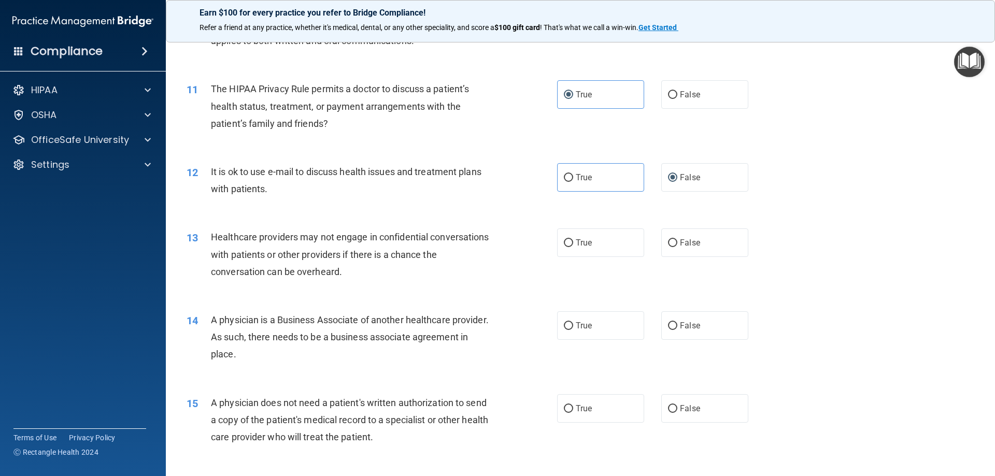
scroll to position [829, 0]
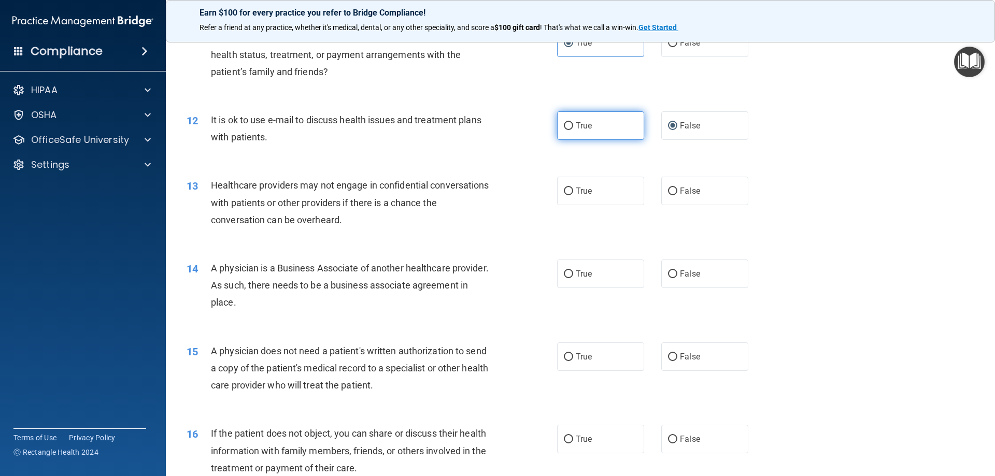
click at [583, 118] on label "True" at bounding box center [600, 125] width 87 height 28
click at [573, 122] on input "True" at bounding box center [568, 126] width 9 height 8
radio input "true"
radio input "false"
click at [569, 194] on input "True" at bounding box center [568, 192] width 9 height 8
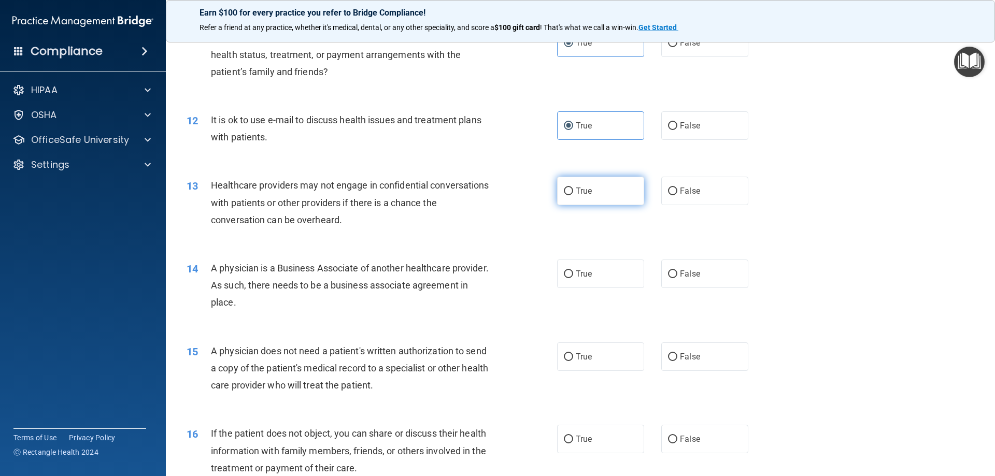
radio input "true"
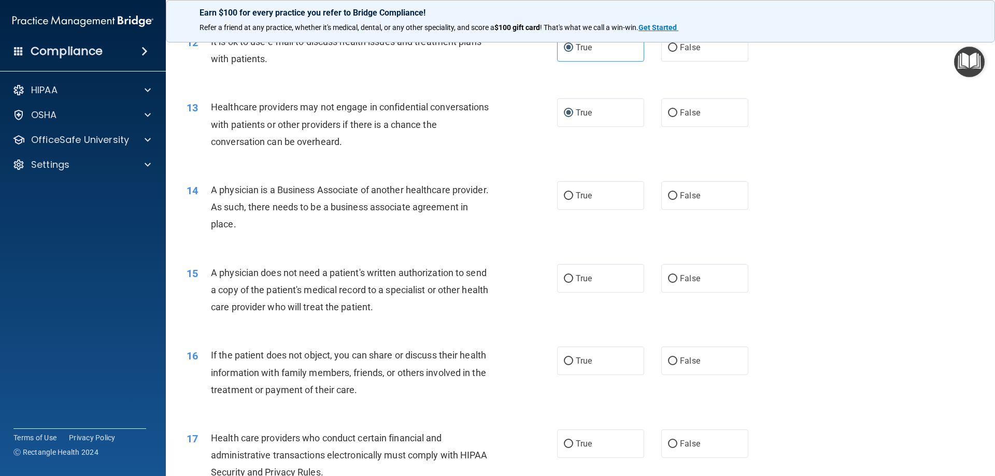
scroll to position [933, 0]
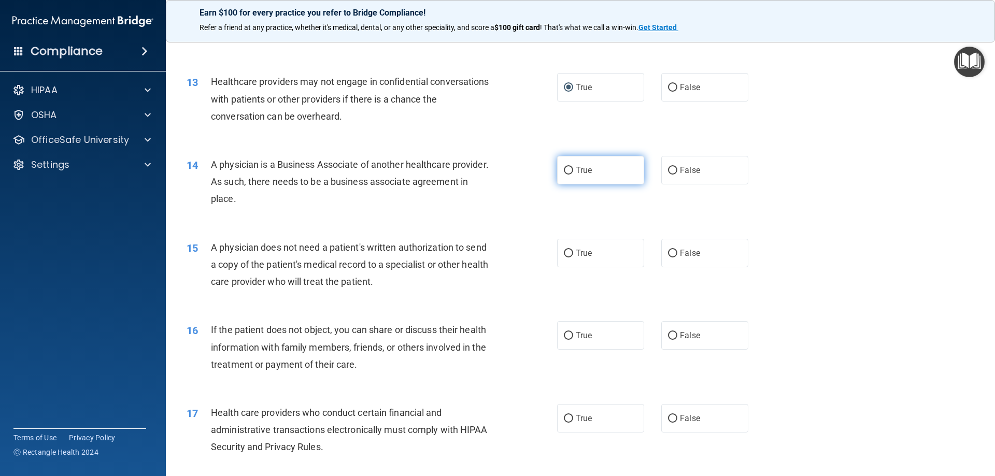
click at [583, 168] on span "True" at bounding box center [584, 170] width 16 height 10
click at [573, 168] on input "True" at bounding box center [568, 171] width 9 height 8
radio input "true"
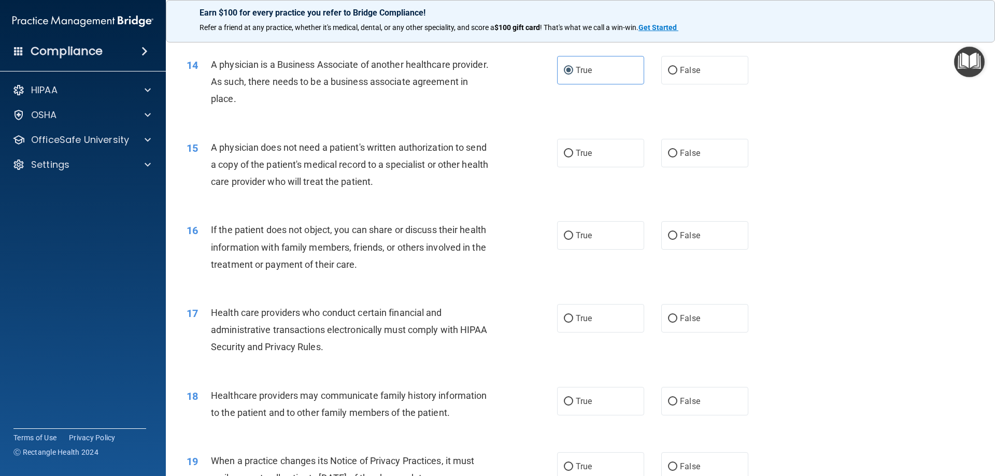
scroll to position [1036, 0]
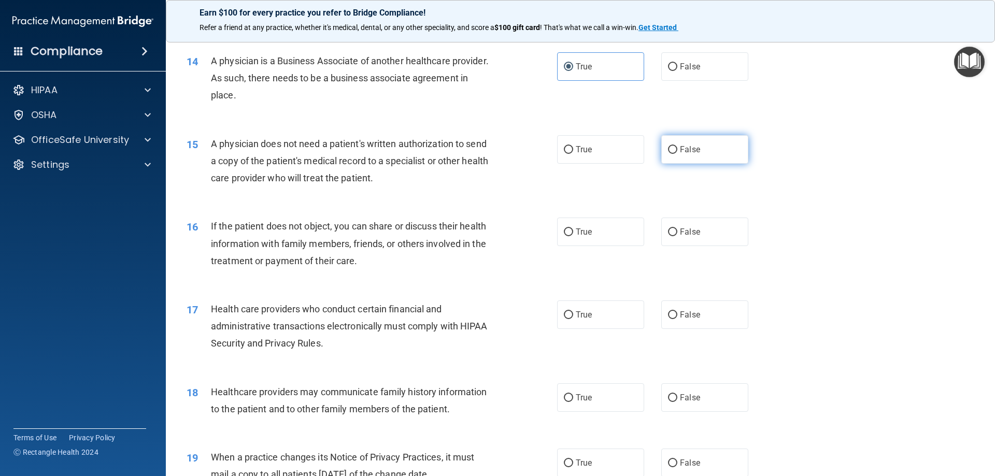
click at [683, 146] on span "False" at bounding box center [690, 150] width 20 height 10
click at [677, 146] on input "False" at bounding box center [672, 150] width 9 height 8
radio input "true"
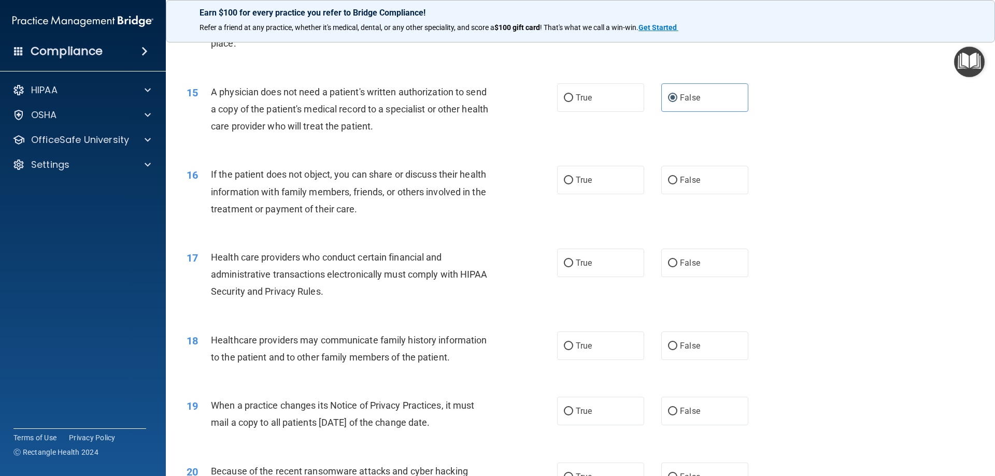
scroll to position [1140, 0]
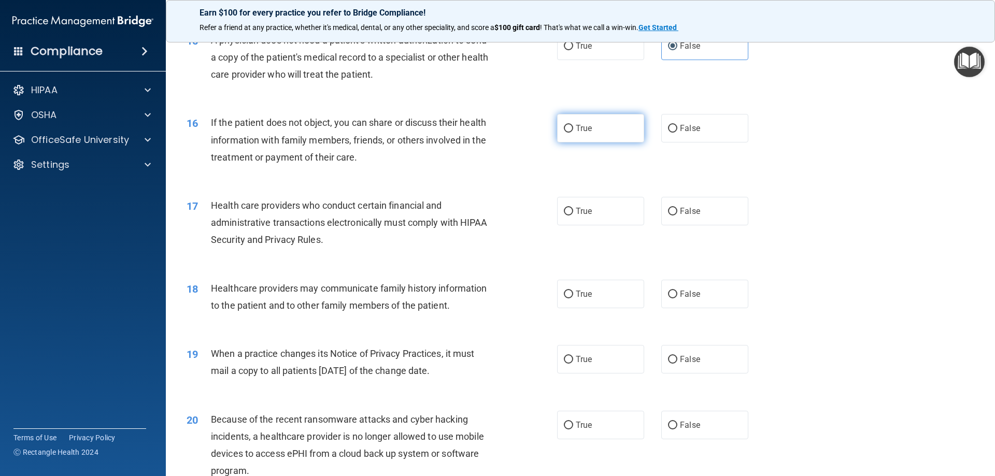
click at [574, 122] on label "True" at bounding box center [600, 128] width 87 height 28
click at [573, 125] on input "True" at bounding box center [568, 129] width 9 height 8
radio input "true"
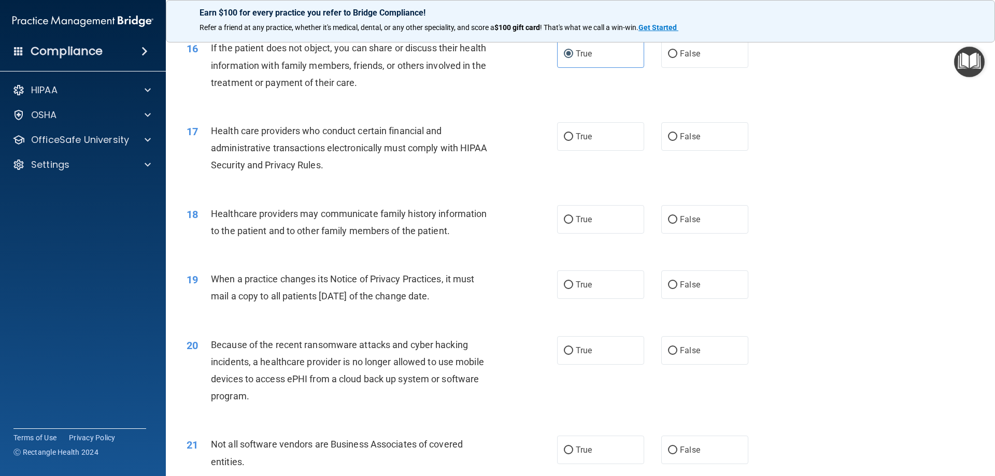
scroll to position [1244, 0]
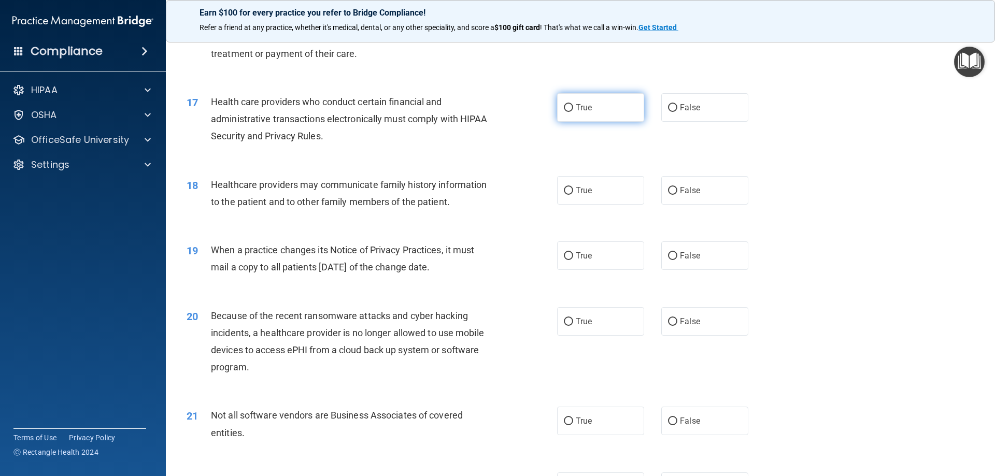
click at [582, 98] on label "True" at bounding box center [600, 107] width 87 height 28
click at [573, 104] on input "True" at bounding box center [568, 108] width 9 height 8
radio input "true"
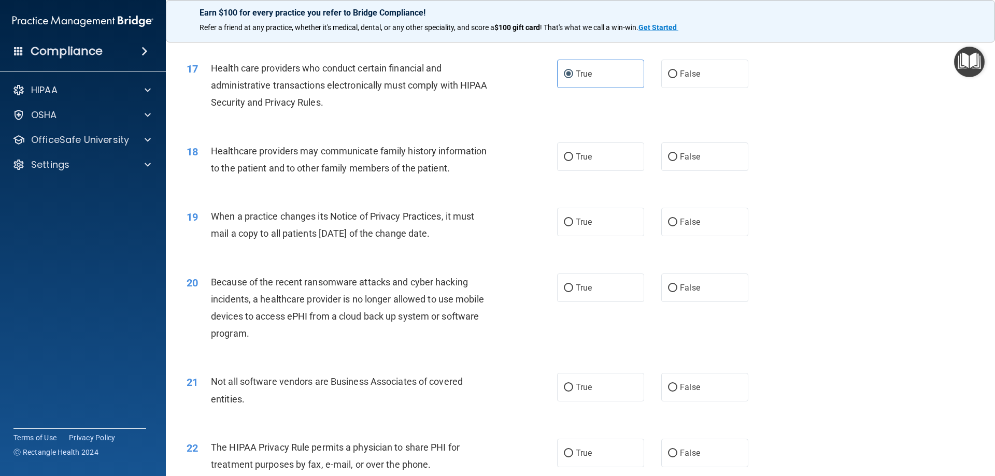
scroll to position [1295, 0]
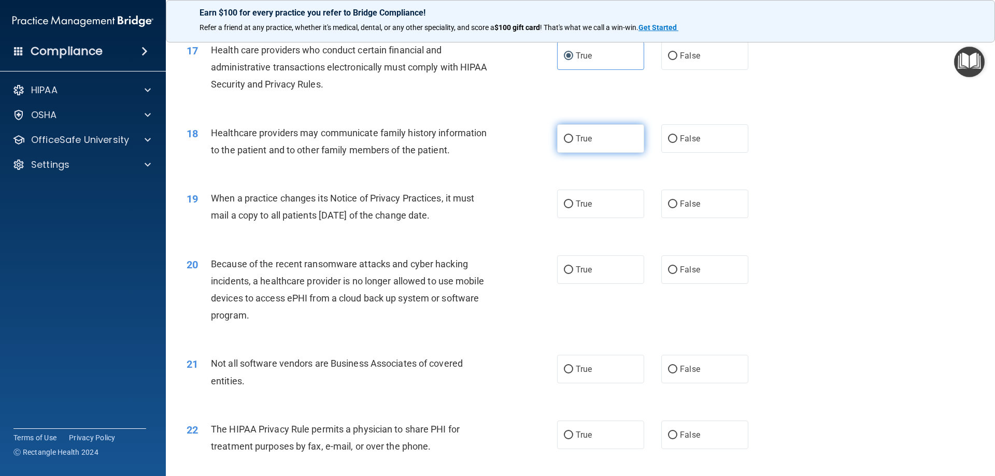
click at [581, 140] on span "True" at bounding box center [584, 139] width 16 height 10
click at [573, 140] on input "True" at bounding box center [568, 139] width 9 height 8
radio input "true"
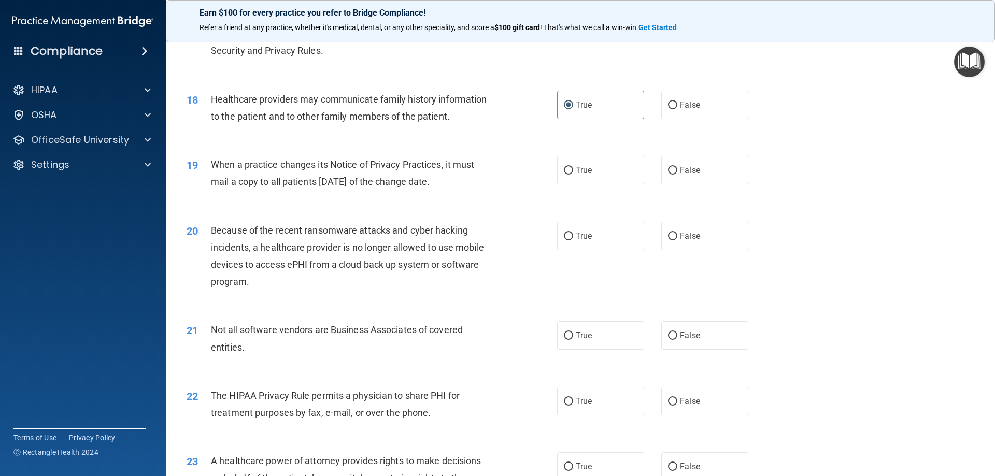
scroll to position [1347, 0]
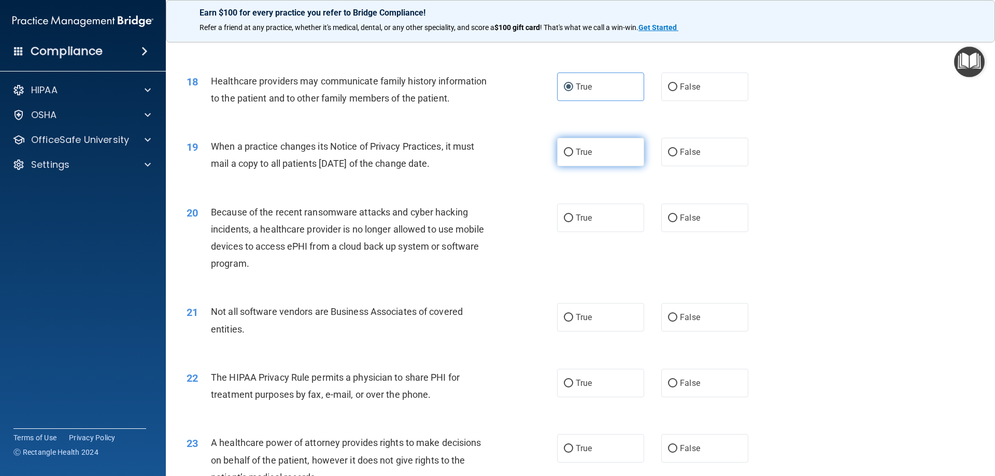
click at [558, 152] on label "True" at bounding box center [600, 152] width 87 height 28
click at [564, 152] on input "True" at bounding box center [568, 153] width 9 height 8
radio input "true"
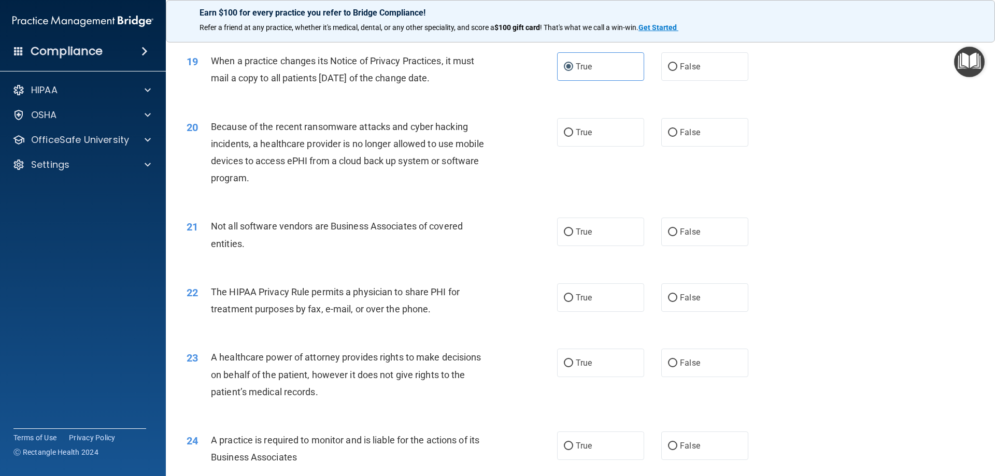
scroll to position [1451, 0]
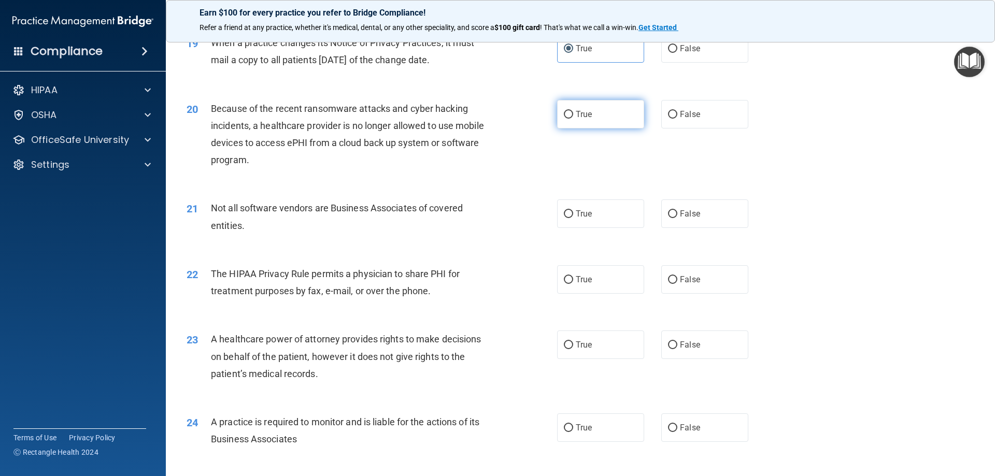
click at [586, 109] on label "True" at bounding box center [600, 114] width 87 height 28
click at [573, 111] on input "True" at bounding box center [568, 115] width 9 height 8
radio input "true"
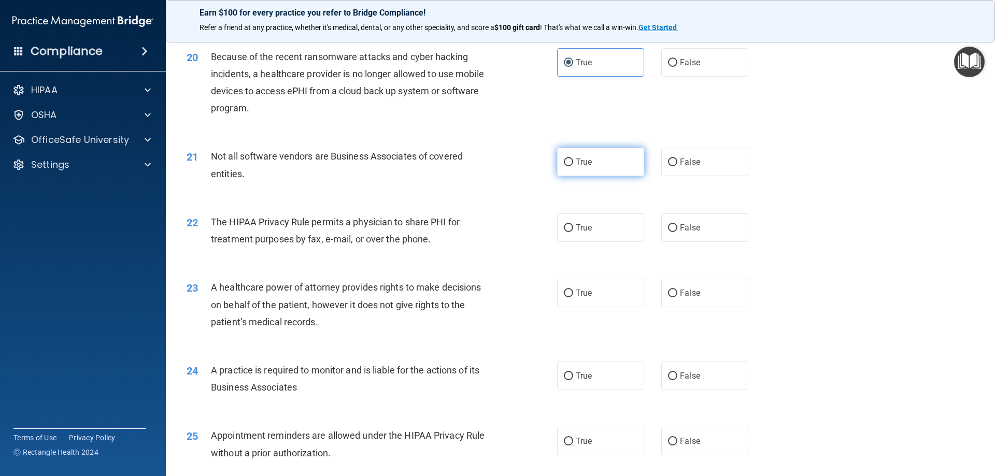
click at [600, 159] on label "True" at bounding box center [600, 162] width 87 height 28
click at [573, 159] on input "True" at bounding box center [568, 163] width 9 height 8
radio input "true"
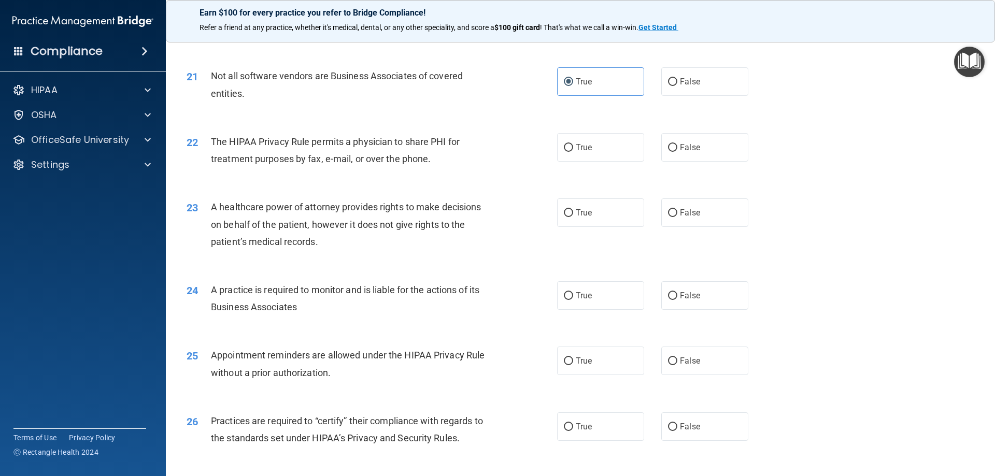
scroll to position [1606, 0]
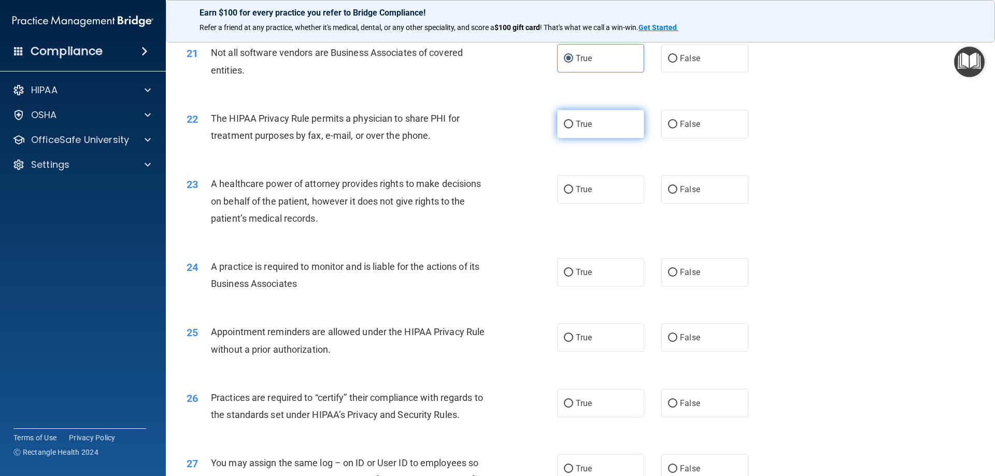
click at [597, 121] on label "True" at bounding box center [600, 124] width 87 height 28
click at [573, 121] on input "True" at bounding box center [568, 125] width 9 height 8
radio input "true"
click at [584, 195] on label "True" at bounding box center [600, 189] width 87 height 28
click at [573, 194] on input "True" at bounding box center [568, 190] width 9 height 8
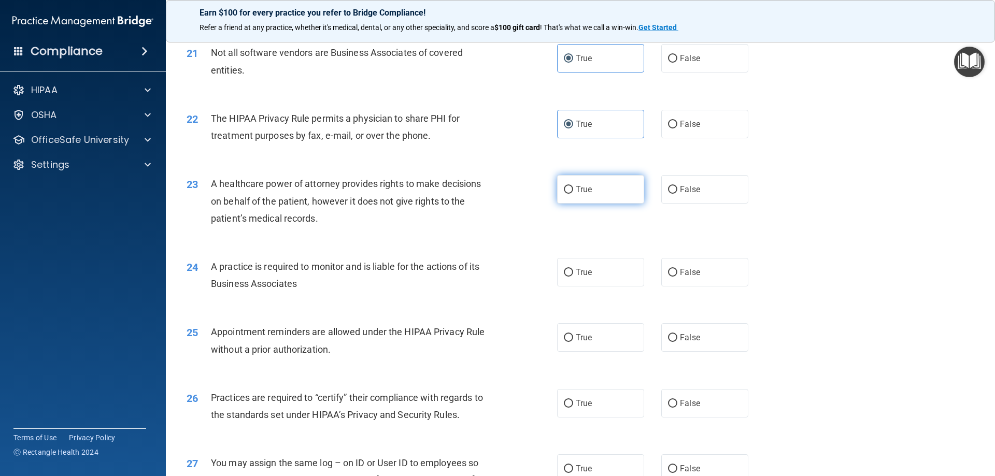
radio input "true"
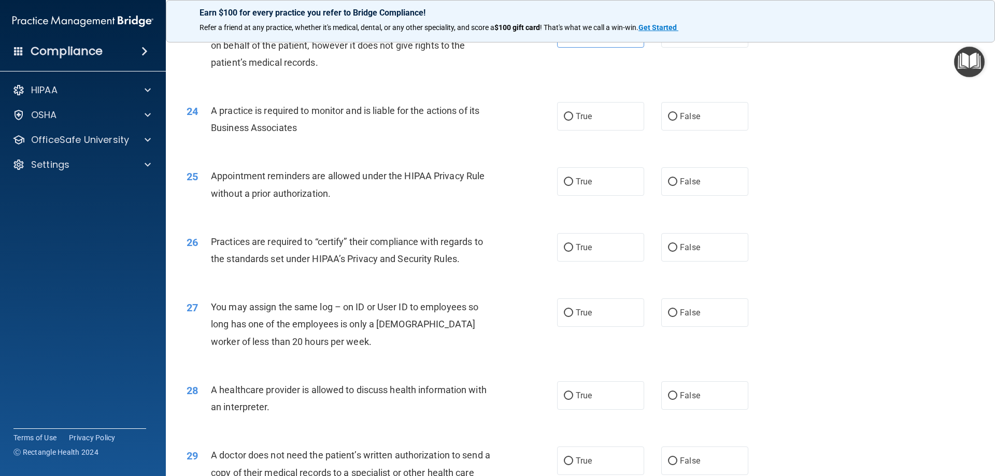
scroll to position [1762, 0]
click at [603, 122] on label "True" at bounding box center [600, 117] width 87 height 28
click at [573, 121] on input "True" at bounding box center [568, 117] width 9 height 8
radio input "true"
click at [680, 178] on span "False" at bounding box center [690, 182] width 20 height 10
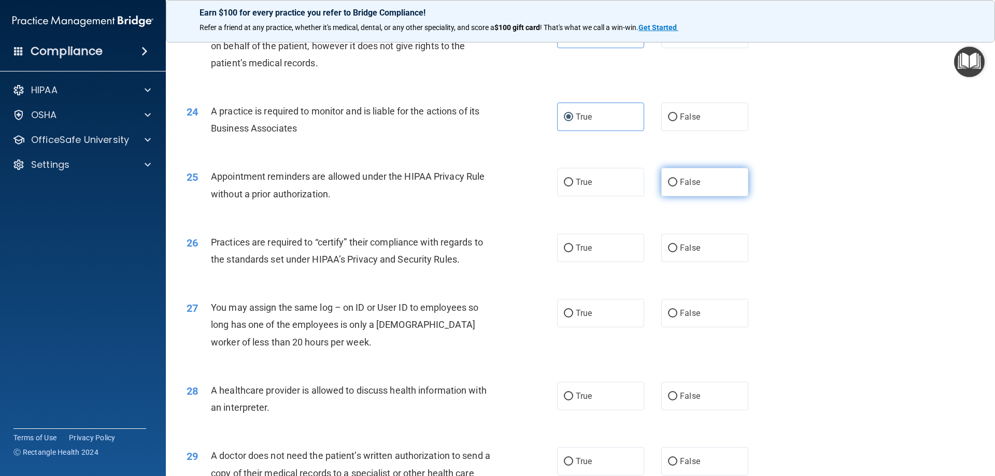
click at [677, 179] on input "False" at bounding box center [672, 183] width 9 height 8
radio input "true"
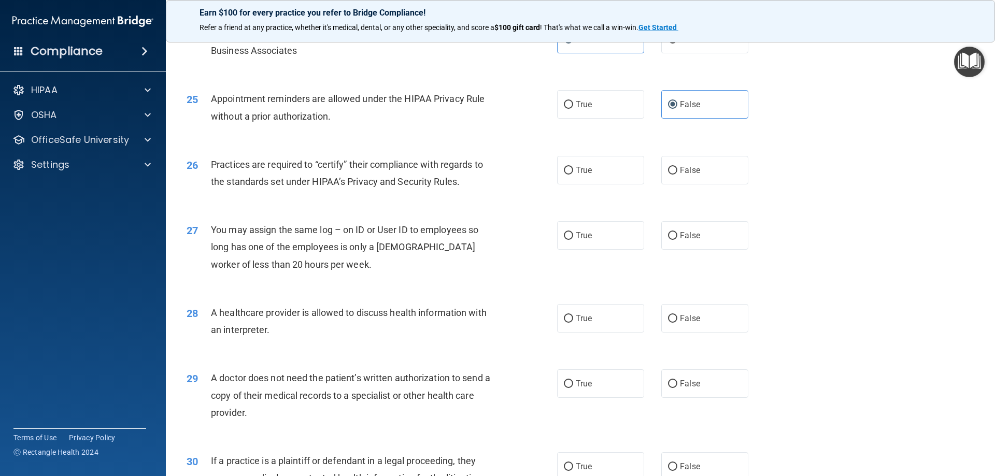
scroll to position [1865, 0]
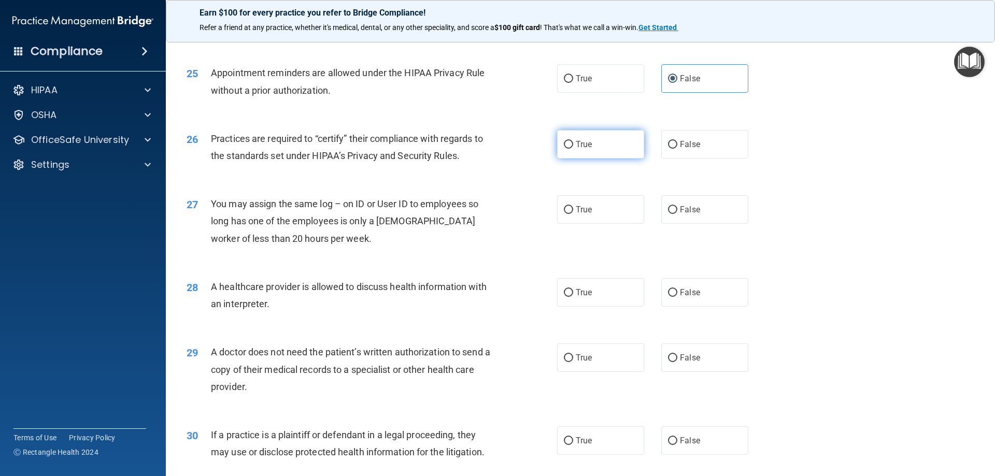
click at [590, 147] on label "True" at bounding box center [600, 144] width 87 height 28
click at [573, 147] on input "True" at bounding box center [568, 145] width 9 height 8
radio input "true"
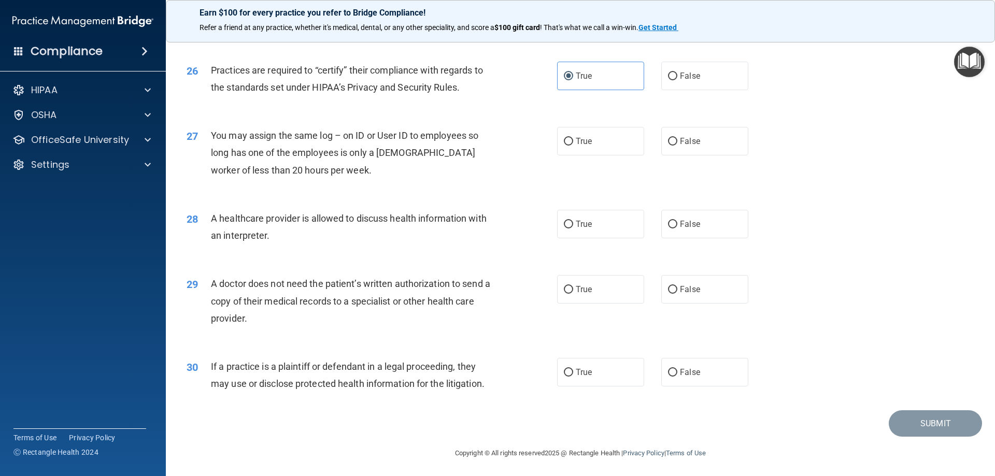
scroll to position [1936, 0]
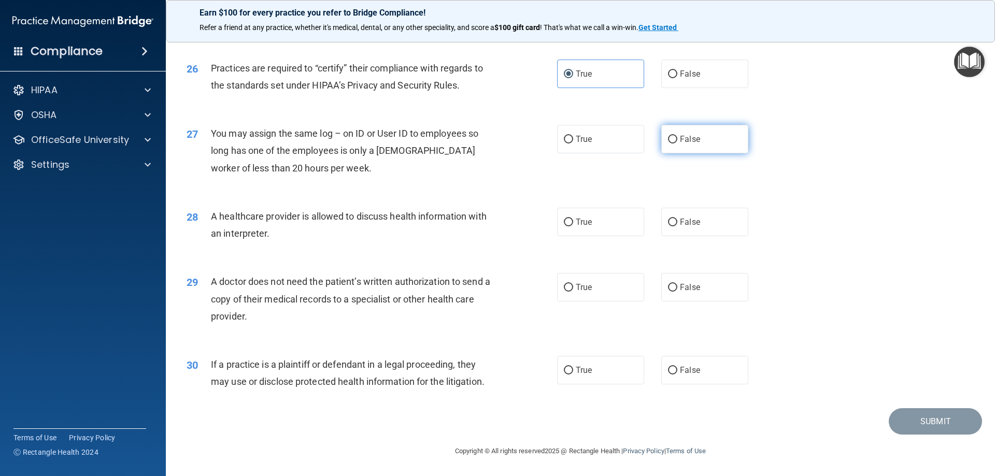
click at [680, 144] on span "False" at bounding box center [690, 139] width 20 height 10
click at [677, 144] on input "False" at bounding box center [672, 140] width 9 height 8
radio input "true"
click at [565, 219] on input "True" at bounding box center [568, 223] width 9 height 8
radio input "true"
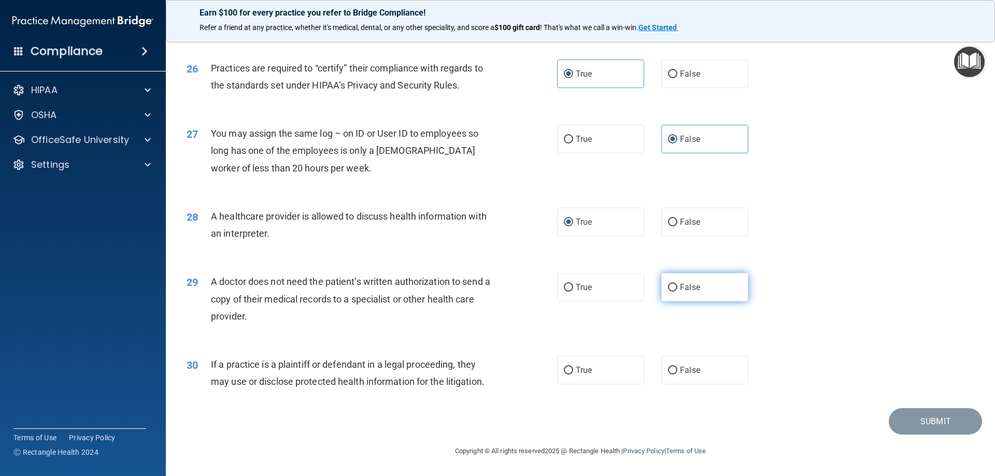
click at [670, 287] on input "False" at bounding box center [672, 288] width 9 height 8
radio input "true"
click at [681, 369] on span "False" at bounding box center [690, 370] width 20 height 10
click at [677, 369] on input "False" at bounding box center [672, 371] width 9 height 8
radio input "true"
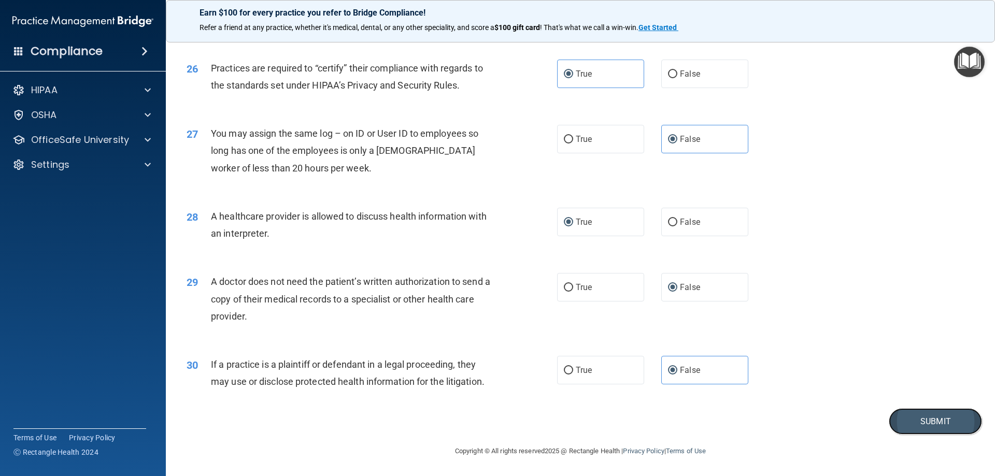
click at [939, 416] on button "Submit" at bounding box center [935, 421] width 93 height 26
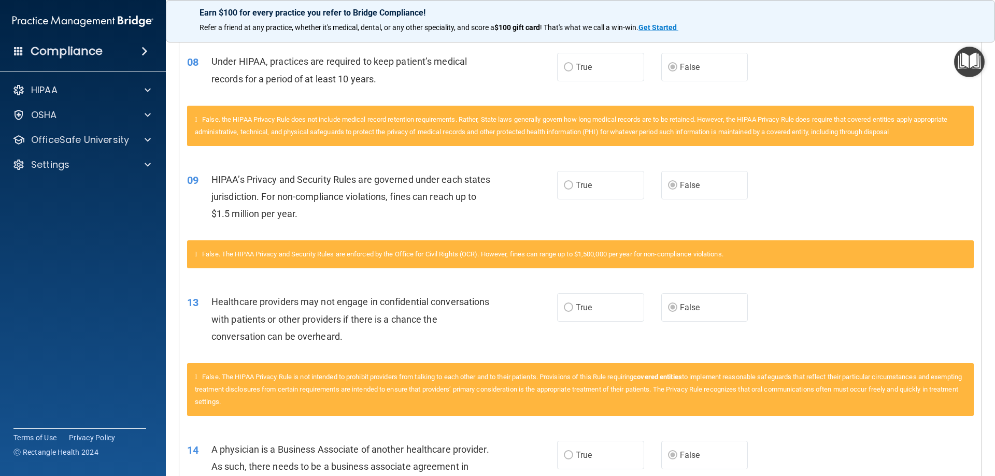
scroll to position [116, 0]
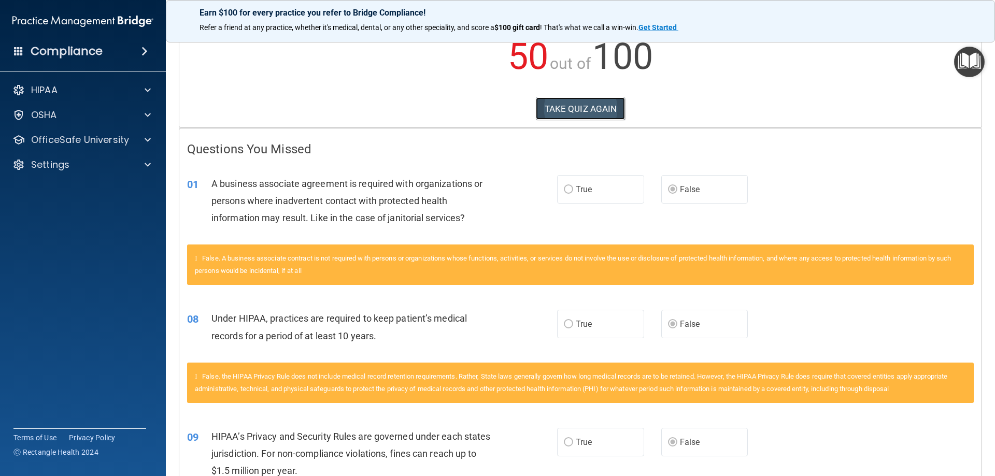
click at [577, 109] on button "TAKE QUIZ AGAIN" at bounding box center [581, 108] width 90 height 23
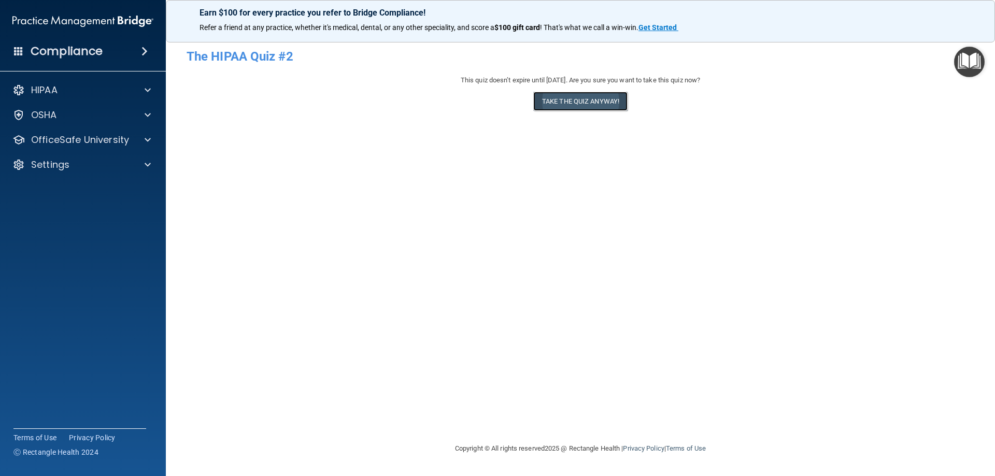
click at [578, 97] on button "Take the quiz anyway!" at bounding box center [580, 101] width 94 height 19
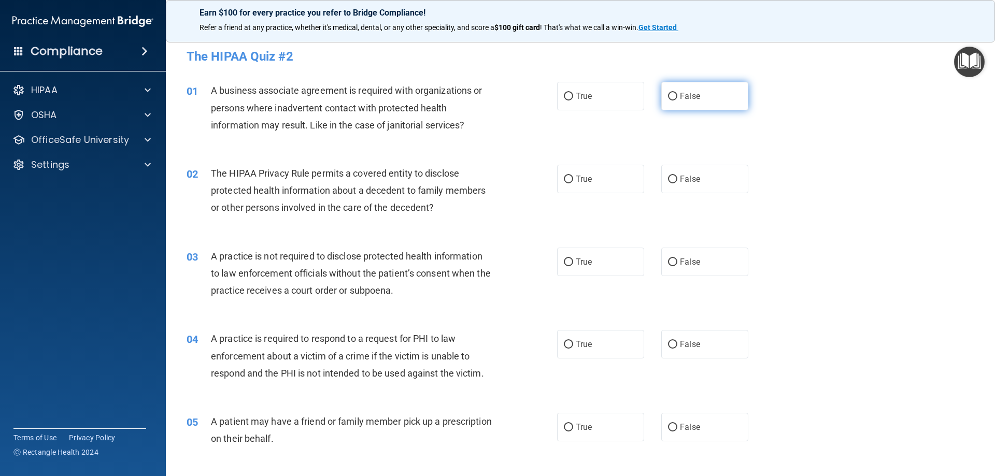
click at [681, 97] on span "False" at bounding box center [690, 96] width 20 height 10
click at [677, 97] on input "False" at bounding box center [672, 97] width 9 height 8
radio input "true"
click at [585, 182] on span "True" at bounding box center [584, 179] width 16 height 10
click at [573, 182] on input "True" at bounding box center [568, 180] width 9 height 8
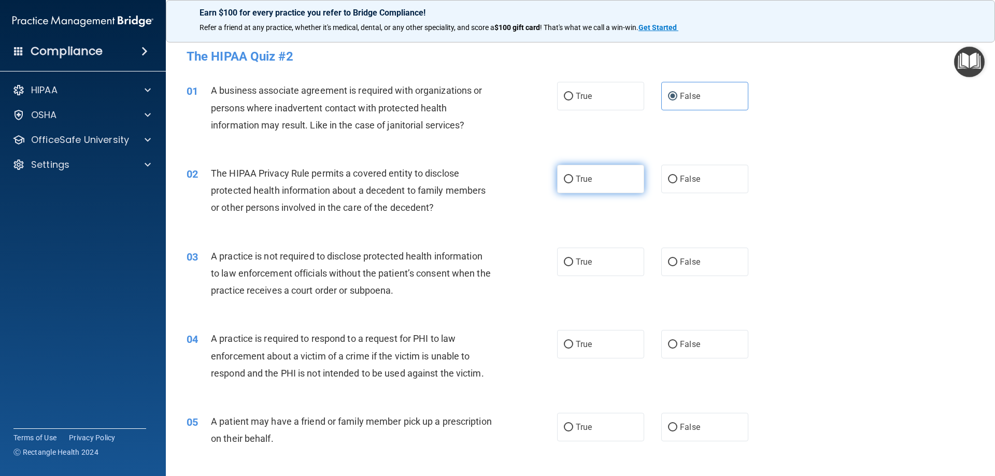
radio input "true"
click at [685, 262] on span "False" at bounding box center [690, 262] width 20 height 10
click at [677, 262] on input "False" at bounding box center [672, 263] width 9 height 8
radio input "true"
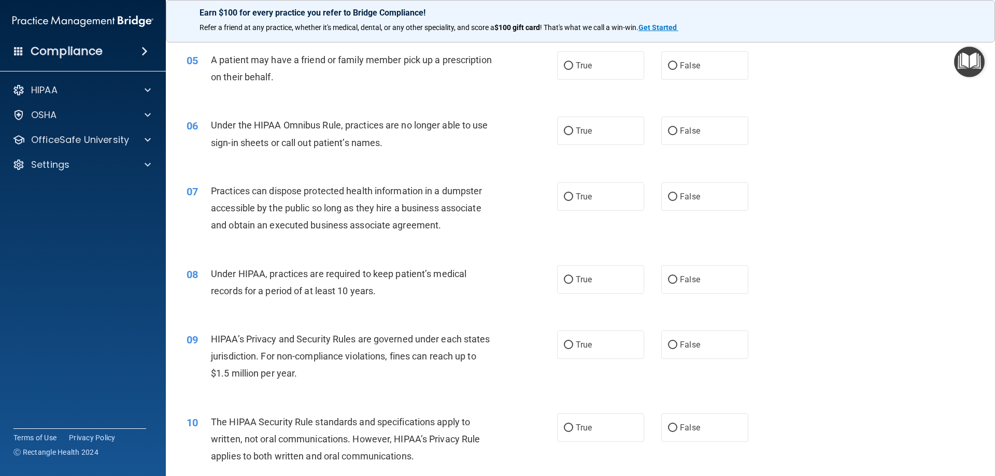
scroll to position [363, 0]
click at [685, 272] on label "False" at bounding box center [704, 278] width 87 height 28
click at [677, 275] on input "False" at bounding box center [672, 279] width 9 height 8
radio input "true"
click at [690, 345] on span "False" at bounding box center [690, 344] width 20 height 10
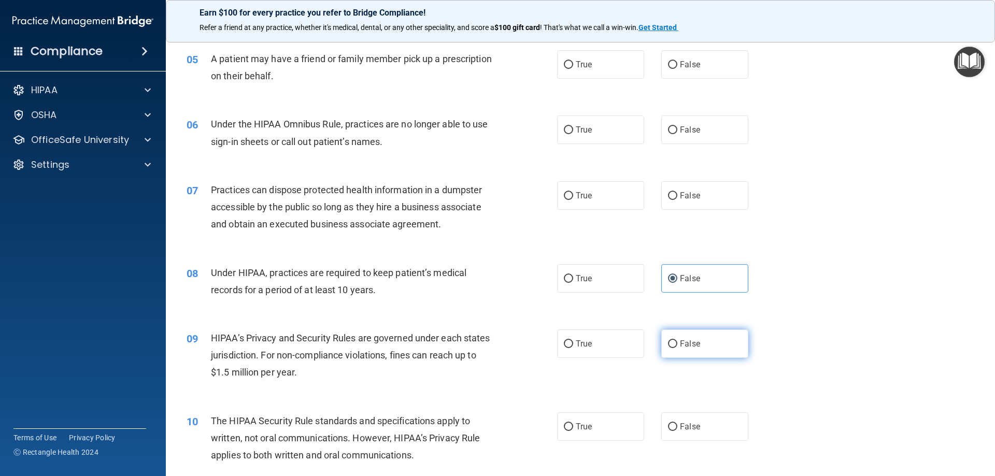
click at [677, 345] on input "False" at bounding box center [672, 344] width 9 height 8
radio input "true"
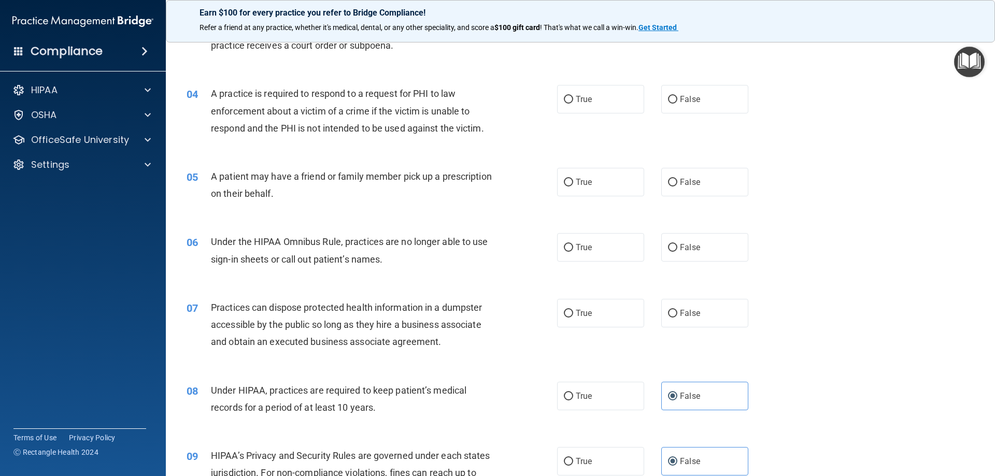
scroll to position [259, 0]
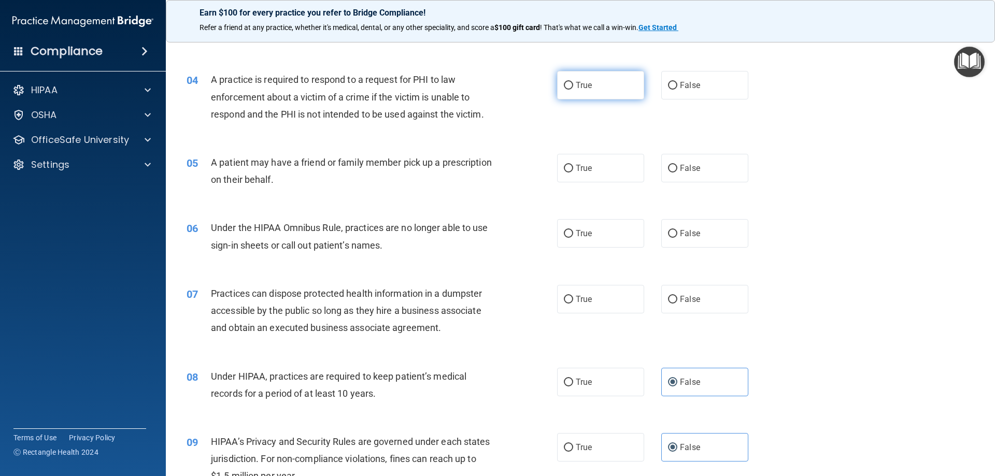
click at [566, 79] on label "True" at bounding box center [600, 85] width 87 height 28
click at [566, 82] on input "True" at bounding box center [568, 86] width 9 height 8
radio input "true"
click at [576, 172] on span "True" at bounding box center [584, 168] width 16 height 10
click at [573, 172] on input "True" at bounding box center [568, 169] width 9 height 8
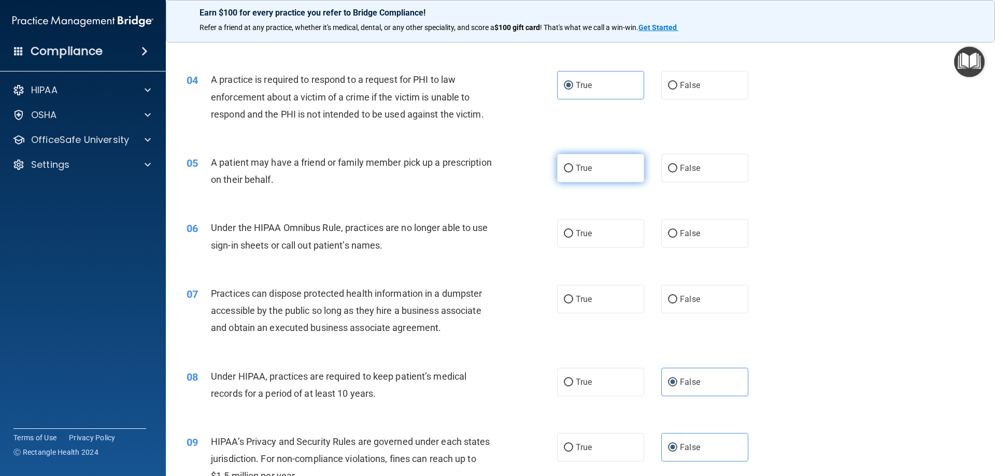
radio input "true"
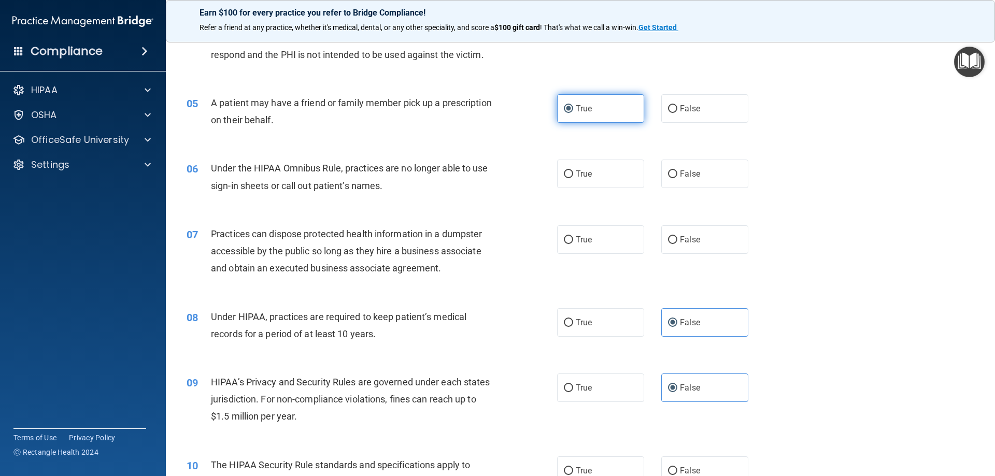
scroll to position [363, 0]
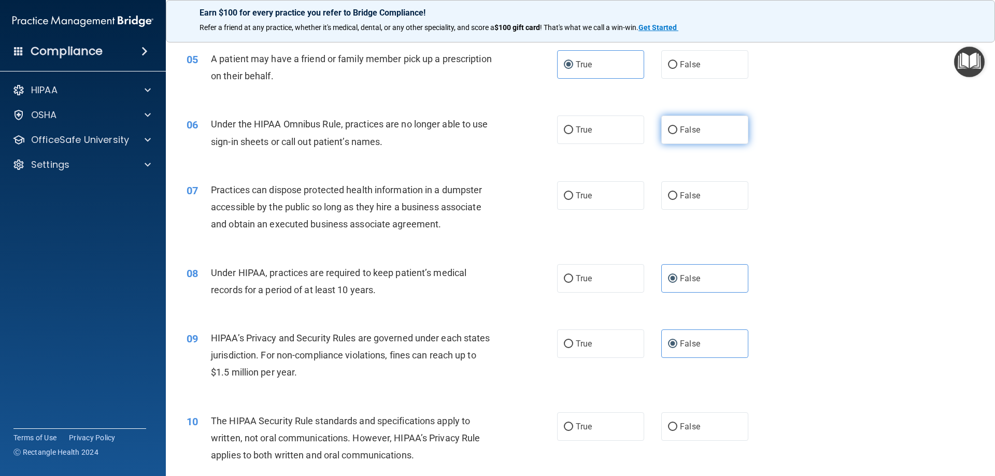
click at [674, 134] on label "False" at bounding box center [704, 130] width 87 height 28
click at [674, 134] on input "False" at bounding box center [672, 130] width 9 height 8
radio input "true"
click at [672, 196] on input "False" at bounding box center [672, 196] width 9 height 8
radio input "true"
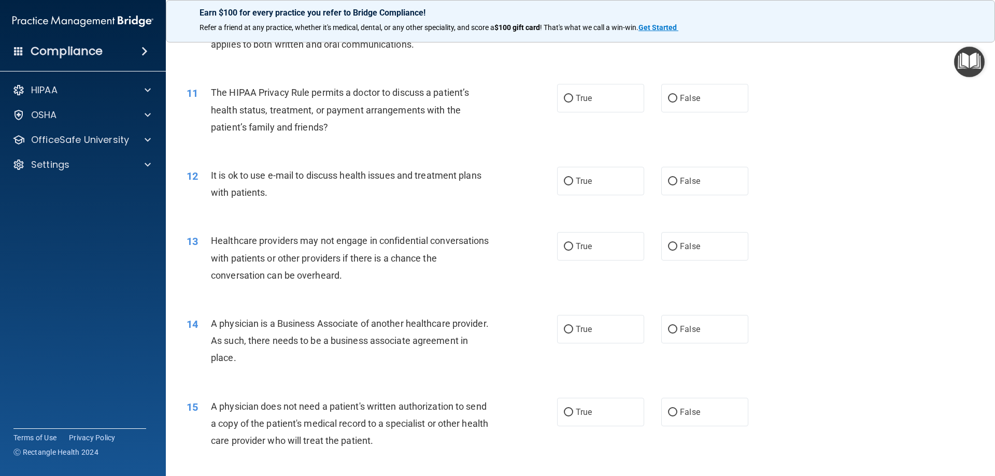
scroll to position [777, 0]
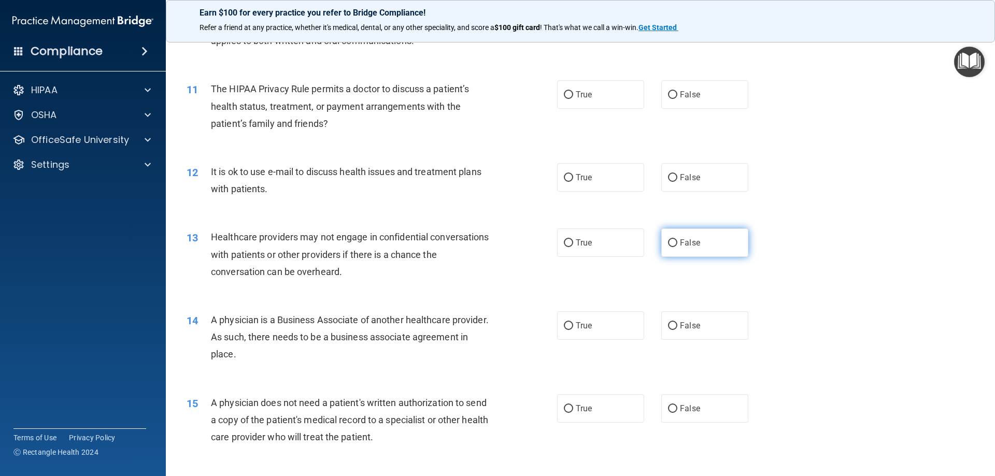
click at [673, 239] on label "False" at bounding box center [704, 243] width 87 height 28
click at [673, 239] on input "False" at bounding box center [672, 243] width 9 height 8
radio input "true"
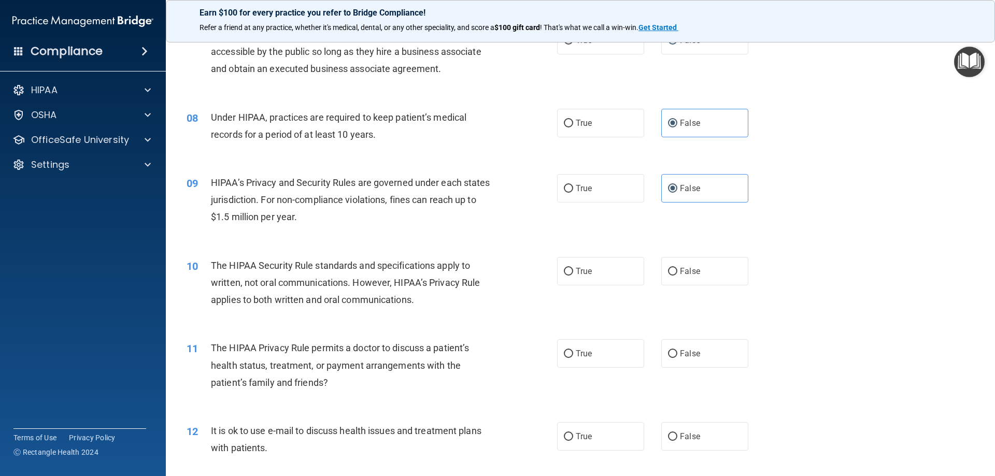
scroll to position [570, 0]
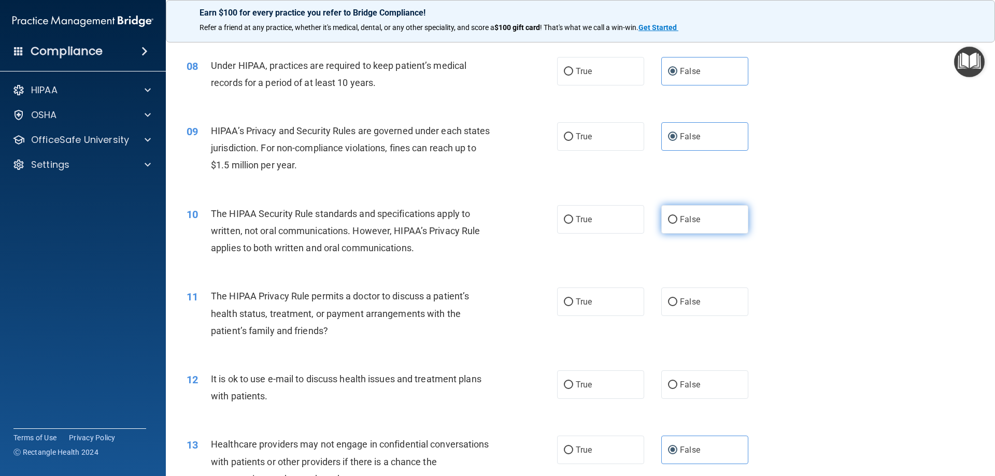
click at [673, 217] on label "False" at bounding box center [704, 219] width 87 height 28
click at [673, 217] on input "False" at bounding box center [672, 220] width 9 height 8
radio input "true"
click at [568, 221] on input "True" at bounding box center [568, 220] width 9 height 8
radio input "true"
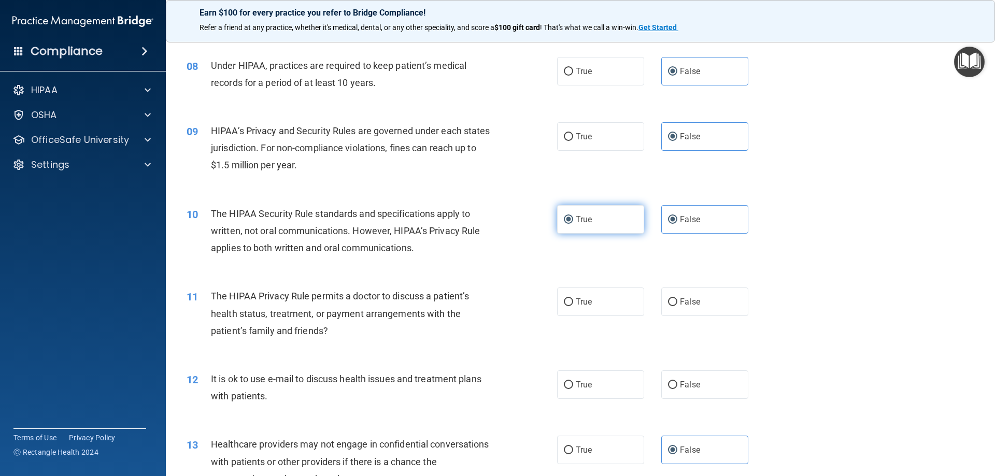
radio input "false"
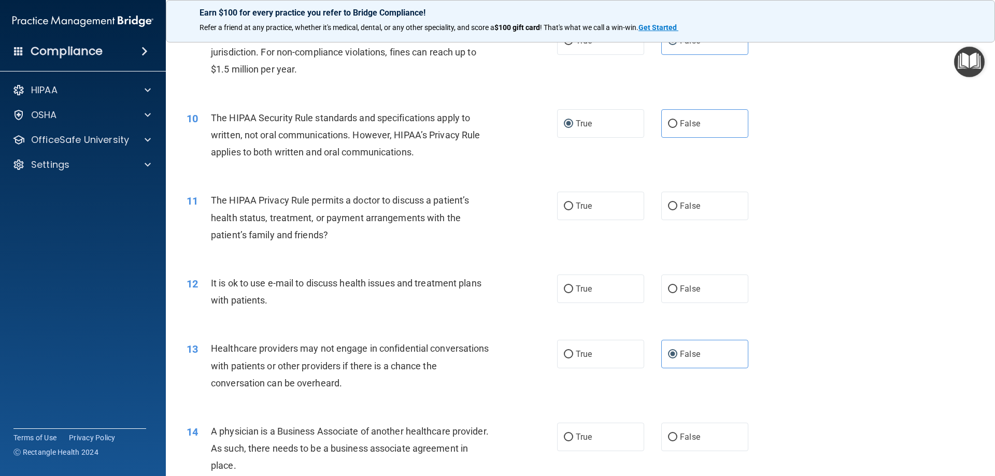
scroll to position [674, 0]
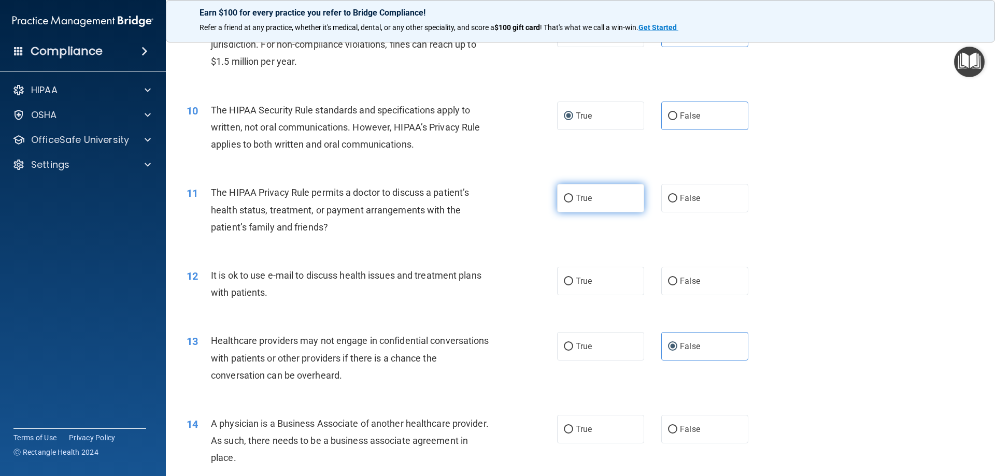
click at [582, 198] on span "True" at bounding box center [584, 198] width 16 height 10
click at [573, 198] on input "True" at bounding box center [568, 199] width 9 height 8
radio input "true"
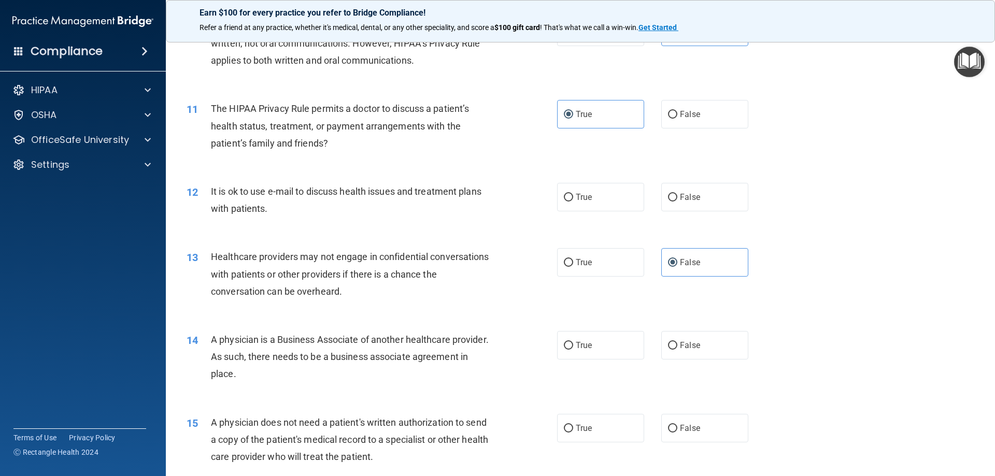
scroll to position [777, 0]
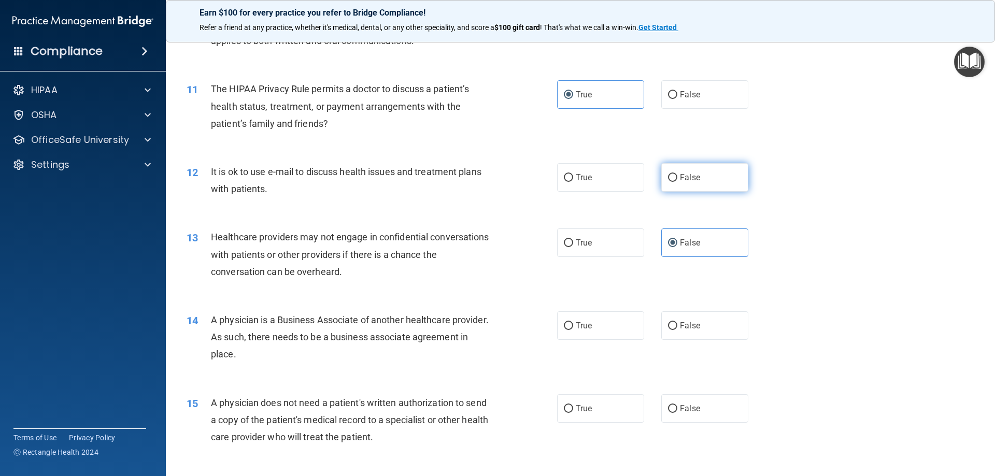
click at [677, 172] on label "False" at bounding box center [704, 177] width 87 height 28
click at [677, 174] on input "False" at bounding box center [672, 178] width 9 height 8
radio input "true"
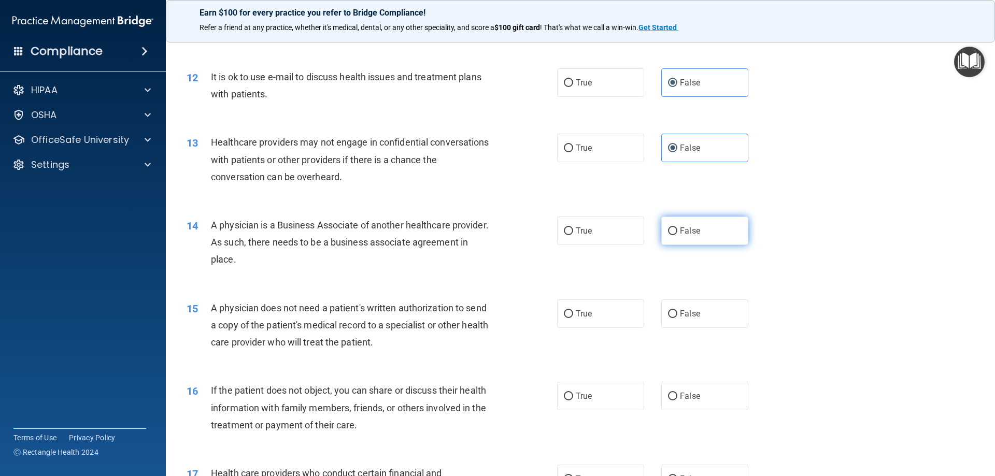
scroll to position [881, 0]
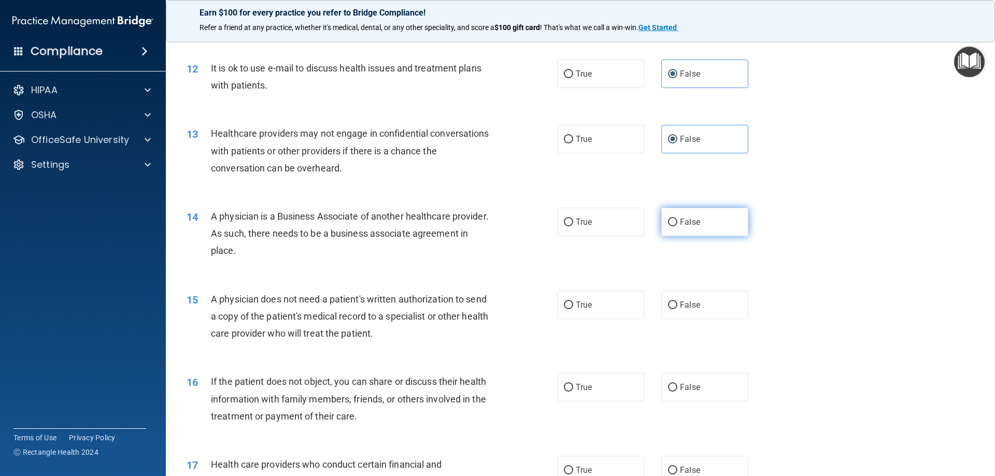
click at [695, 219] on label "False" at bounding box center [704, 222] width 87 height 28
click at [677, 219] on input "False" at bounding box center [672, 223] width 9 height 8
radio input "true"
click at [576, 307] on span "True" at bounding box center [584, 305] width 16 height 10
click at [573, 307] on input "True" at bounding box center [568, 306] width 9 height 8
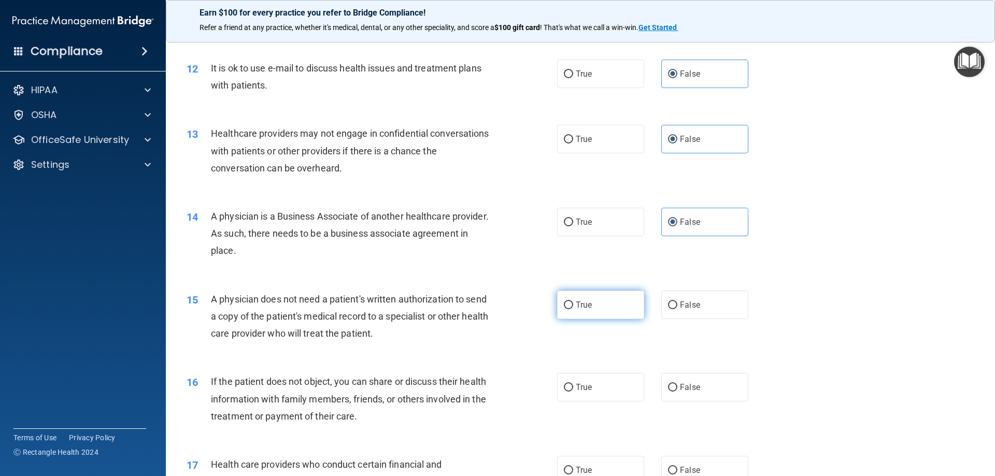
radio input "true"
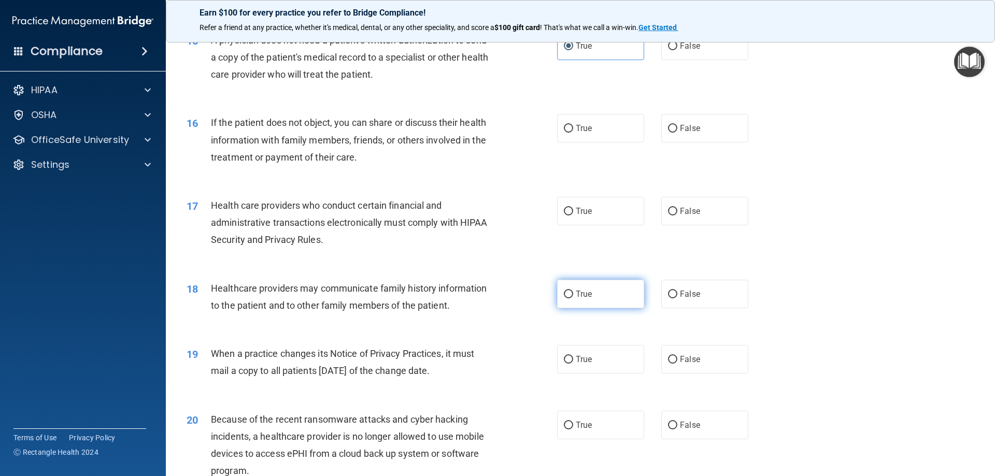
scroll to position [1192, 0]
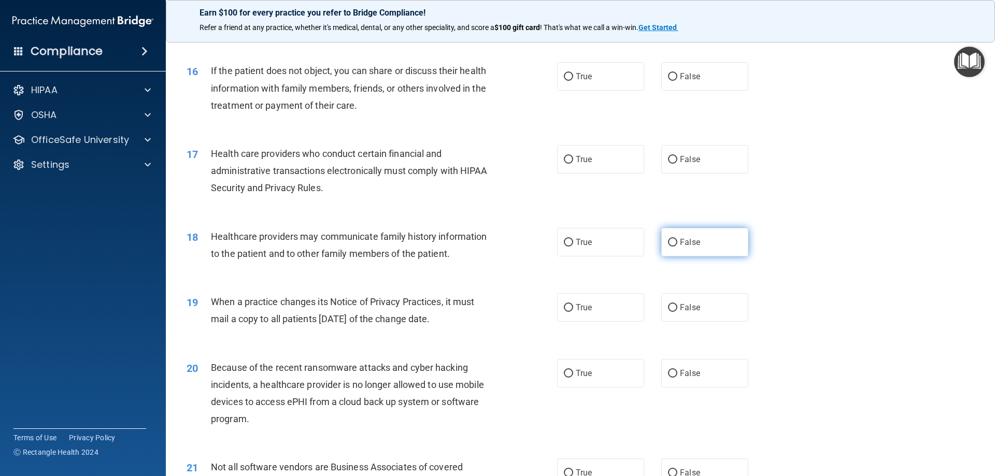
click at [671, 245] on input "False" at bounding box center [672, 243] width 9 height 8
radio input "true"
click at [680, 306] on span "False" at bounding box center [690, 308] width 20 height 10
click at [677, 306] on input "False" at bounding box center [672, 308] width 9 height 8
radio input "true"
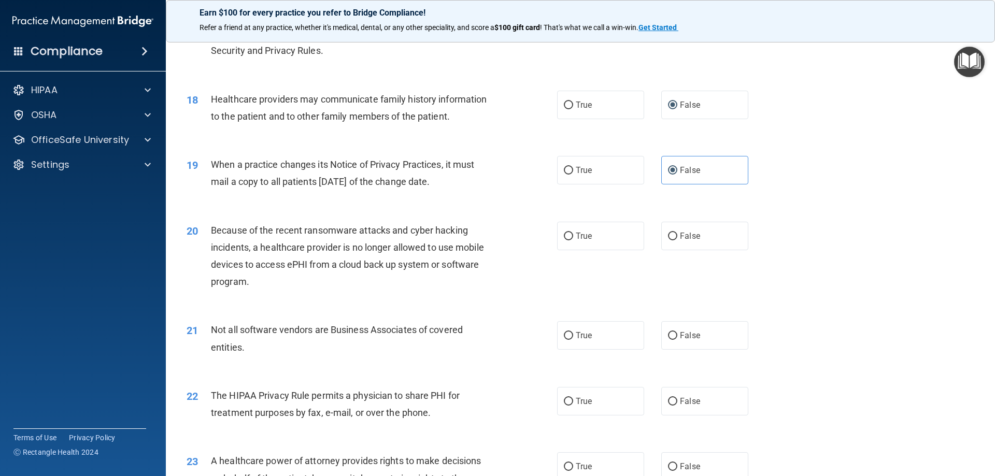
scroll to position [1347, 0]
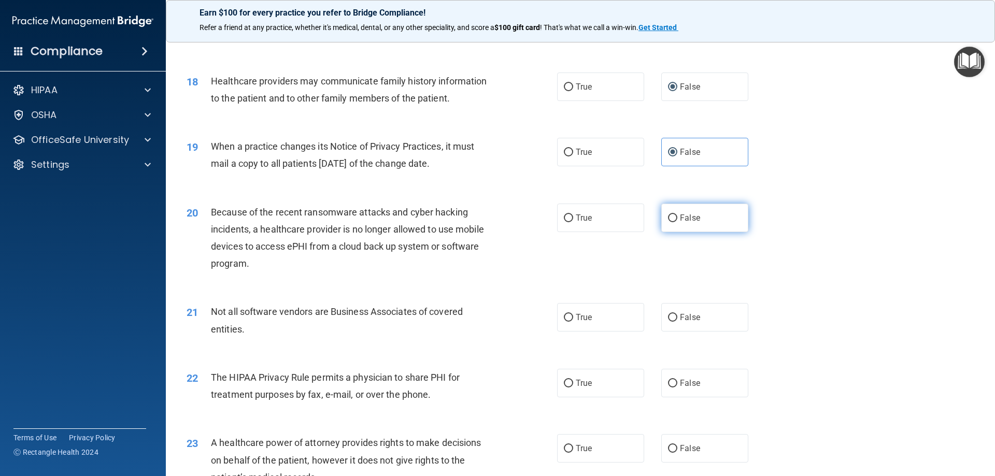
click at [680, 214] on span "False" at bounding box center [690, 218] width 20 height 10
click at [677, 215] on input "False" at bounding box center [672, 219] width 9 height 8
radio input "true"
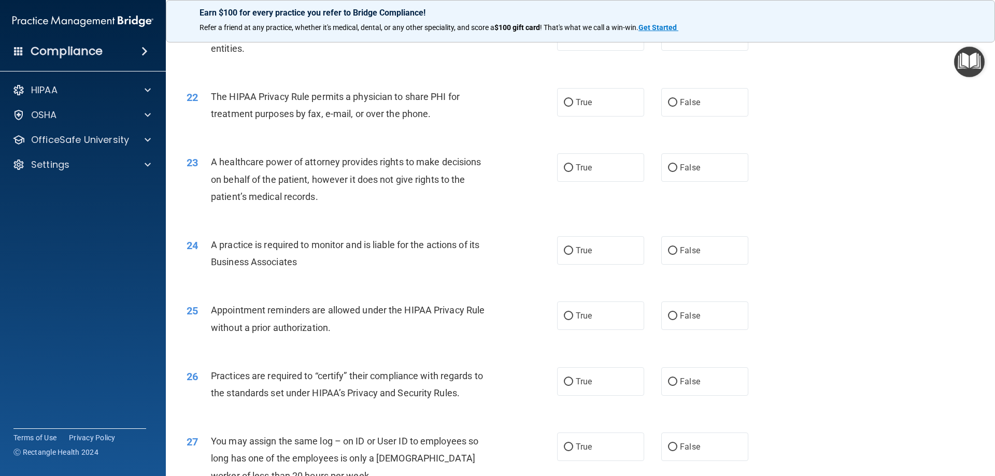
scroll to position [1658, 0]
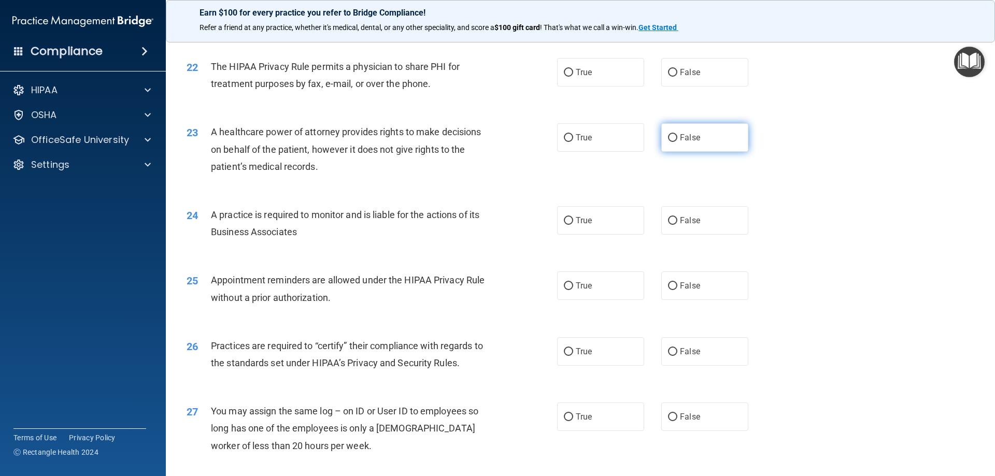
click at [680, 135] on span "False" at bounding box center [690, 138] width 20 height 10
click at [677, 135] on input "False" at bounding box center [672, 138] width 9 height 8
radio input "true"
click at [689, 224] on span "False" at bounding box center [690, 221] width 20 height 10
click at [677, 224] on input "False" at bounding box center [672, 221] width 9 height 8
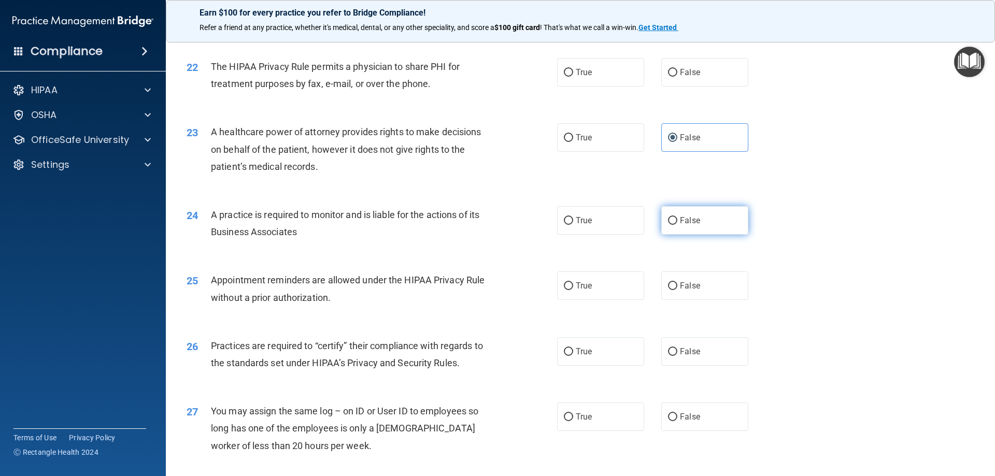
radio input "true"
click at [592, 278] on label "True" at bounding box center [600, 286] width 87 height 28
click at [573, 282] on input "True" at bounding box center [568, 286] width 9 height 8
radio input "true"
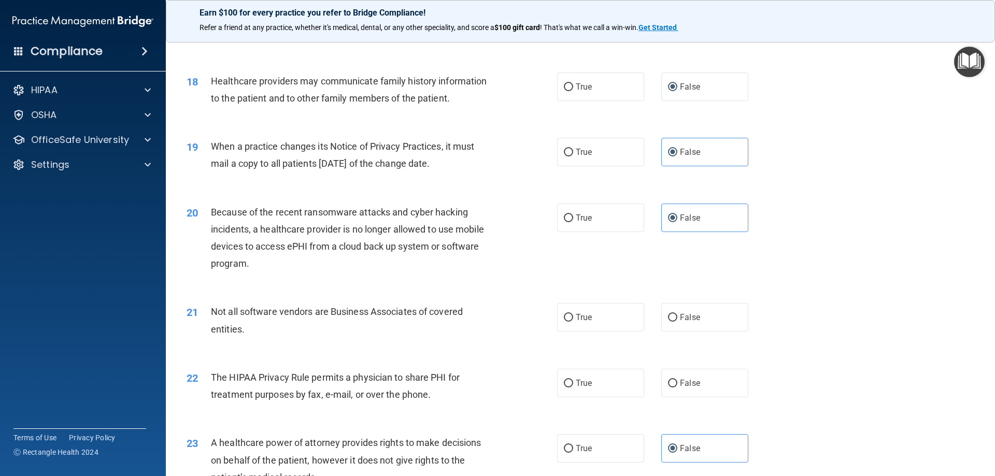
scroll to position [1140, 0]
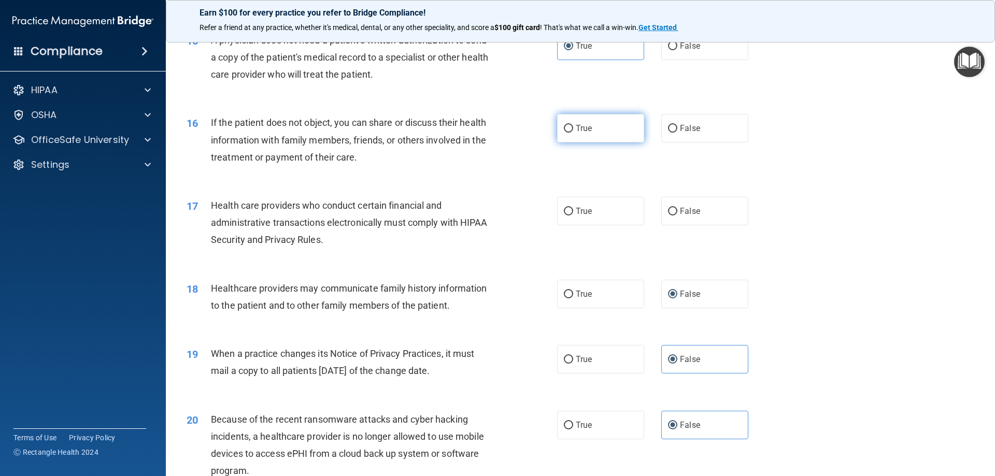
click at [576, 124] on span "True" at bounding box center [584, 128] width 16 height 10
click at [573, 125] on input "True" at bounding box center [568, 129] width 9 height 8
radio input "true"
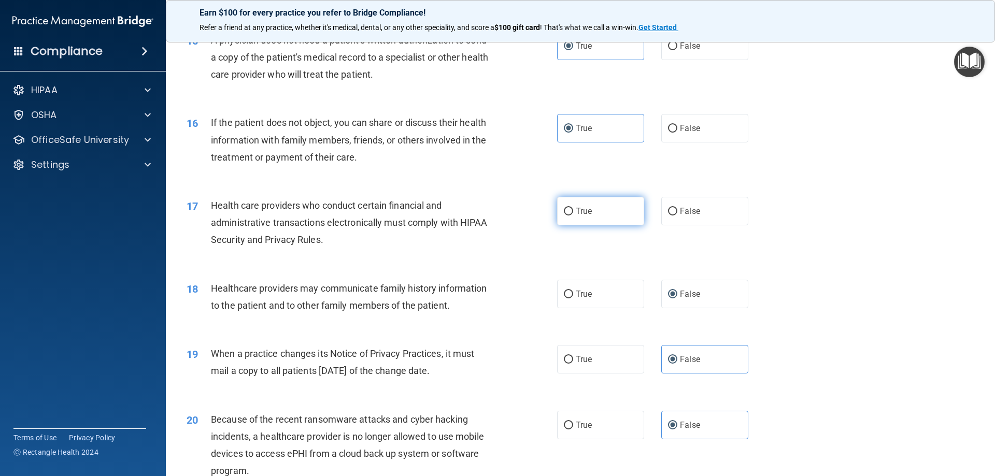
click at [576, 209] on span "True" at bounding box center [584, 211] width 16 height 10
click at [573, 209] on input "True" at bounding box center [568, 212] width 9 height 8
radio input "true"
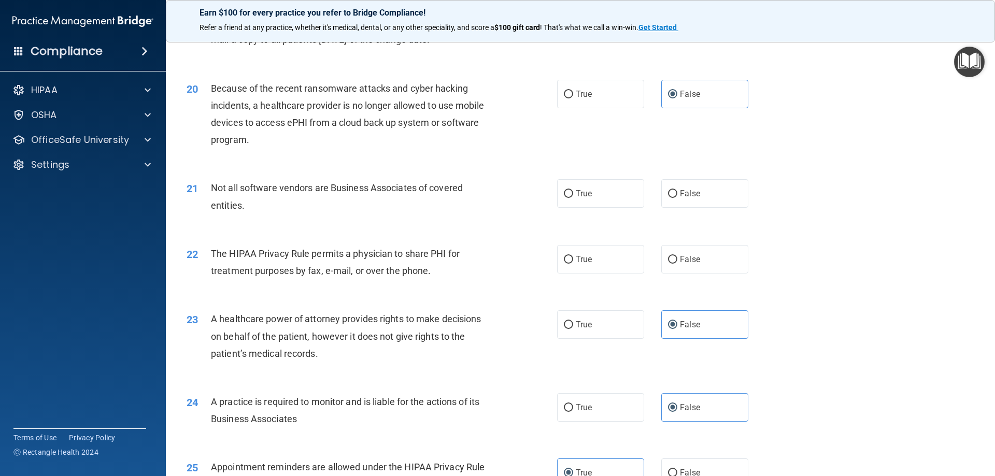
scroll to position [1503, 0]
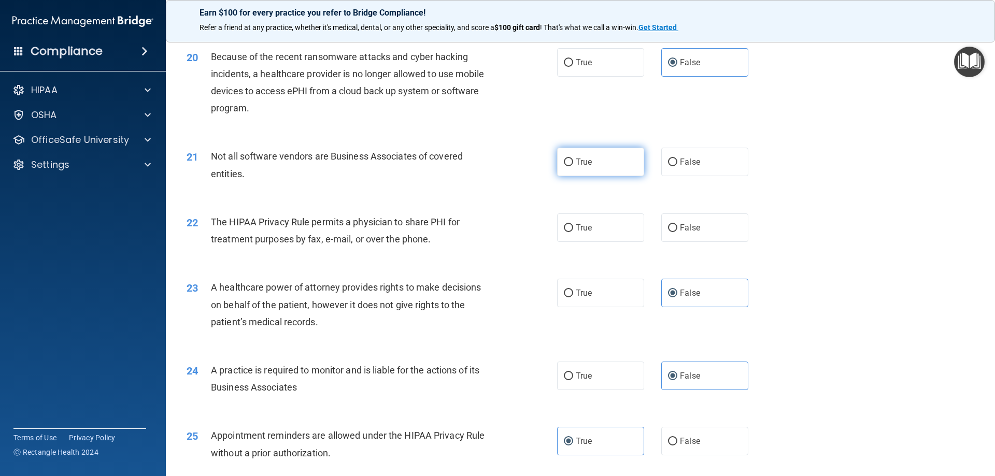
click at [569, 162] on input "True" at bounding box center [568, 163] width 9 height 8
radio input "true"
click at [576, 226] on span "True" at bounding box center [584, 228] width 16 height 10
click at [573, 226] on input "True" at bounding box center [568, 228] width 9 height 8
radio input "true"
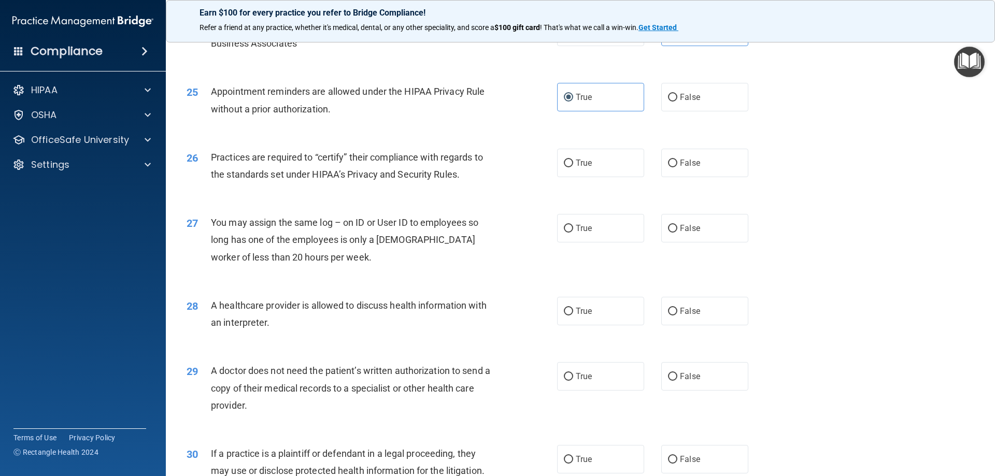
scroll to position [1865, 0]
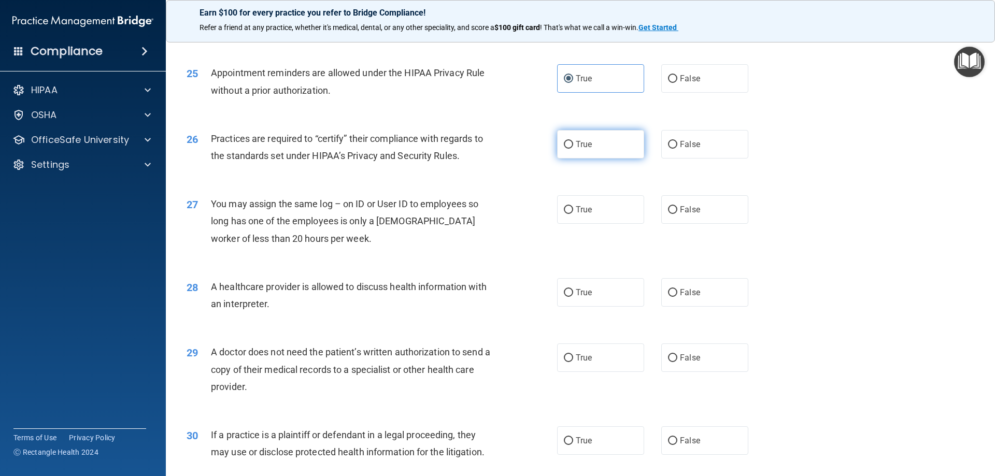
click at [578, 152] on label "True" at bounding box center [600, 144] width 87 height 28
click at [573, 149] on input "True" at bounding box center [568, 145] width 9 height 8
radio input "true"
click at [708, 210] on label "False" at bounding box center [704, 209] width 87 height 28
click at [677, 210] on input "False" at bounding box center [672, 210] width 9 height 8
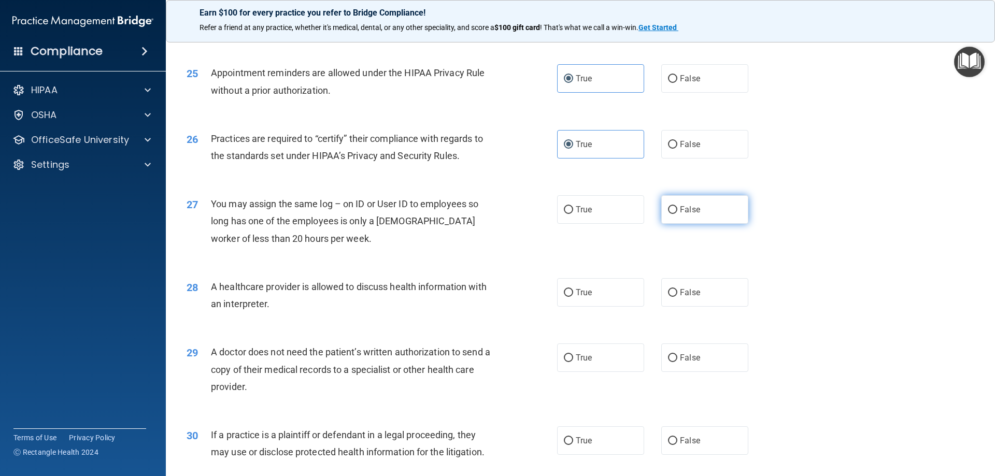
radio input "true"
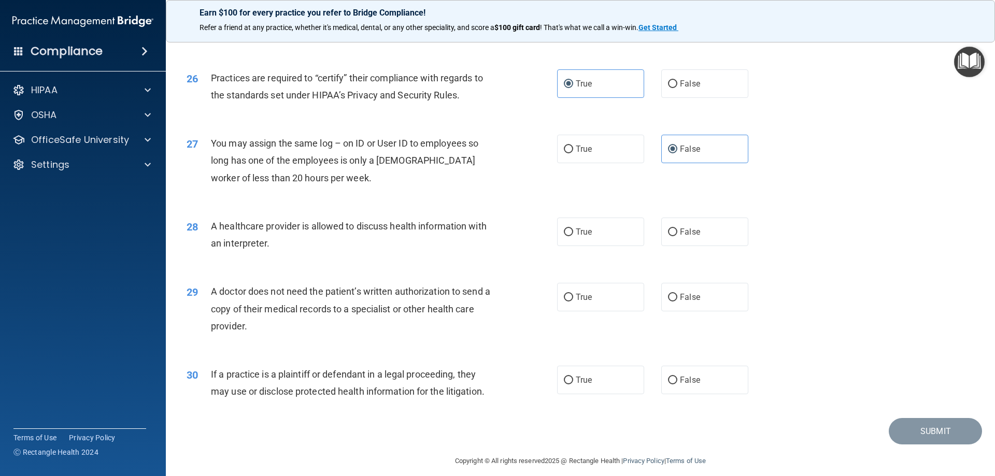
scroll to position [1936, 0]
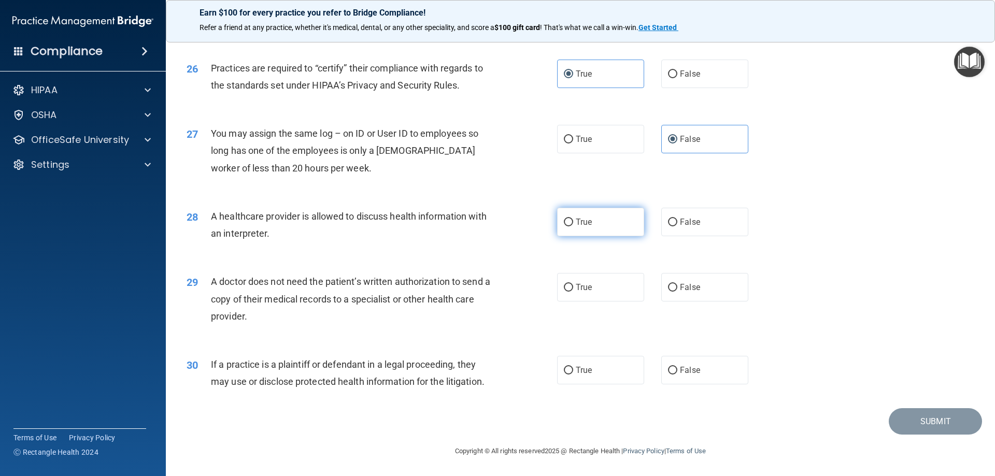
click at [576, 223] on span "True" at bounding box center [584, 222] width 16 height 10
click at [572, 223] on input "True" at bounding box center [568, 223] width 9 height 8
radio input "true"
click at [668, 375] on input "False" at bounding box center [672, 371] width 9 height 8
radio input "true"
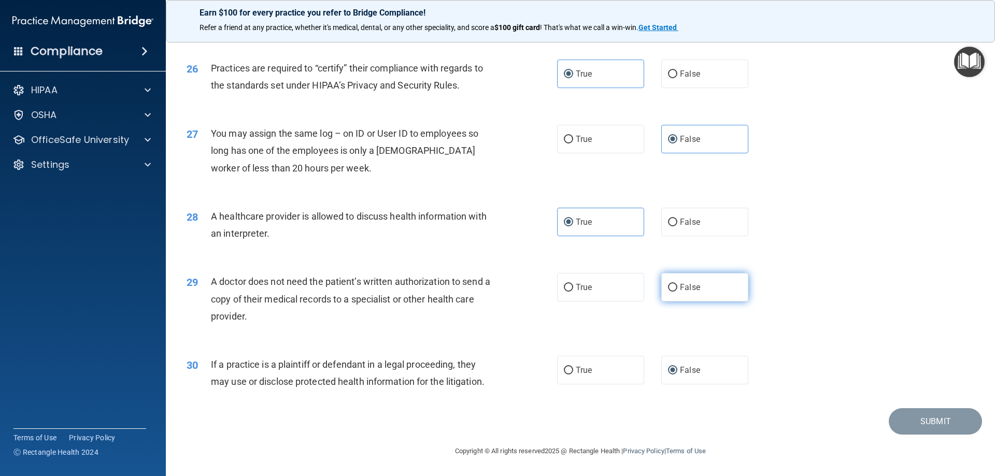
click at [671, 294] on label "False" at bounding box center [704, 287] width 87 height 28
click at [671, 292] on input "False" at bounding box center [672, 288] width 9 height 8
radio input "true"
click at [946, 420] on button "Submit" at bounding box center [935, 421] width 93 height 26
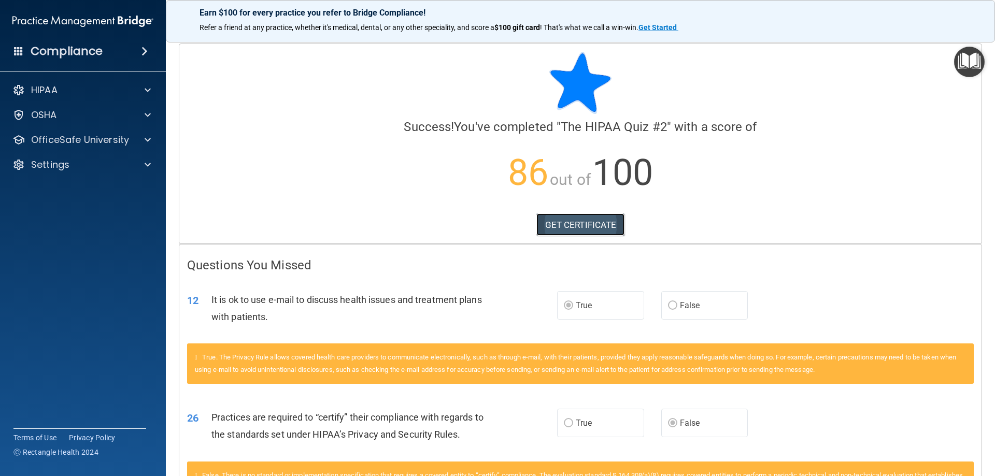
click at [583, 225] on link "GET CERTIFICATE" at bounding box center [580, 224] width 89 height 23
click at [55, 90] on p "HIPAA" at bounding box center [44, 90] width 26 height 12
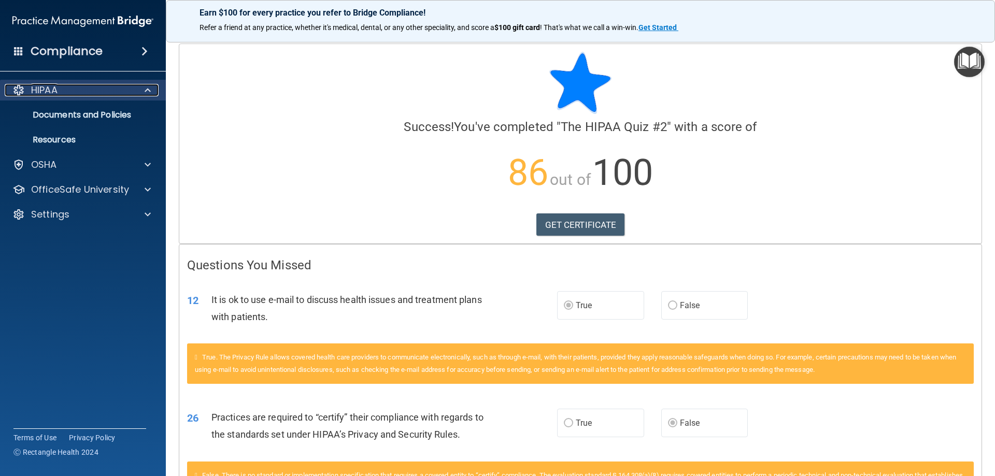
click at [87, 95] on div "HIPAA" at bounding box center [69, 90] width 129 height 12
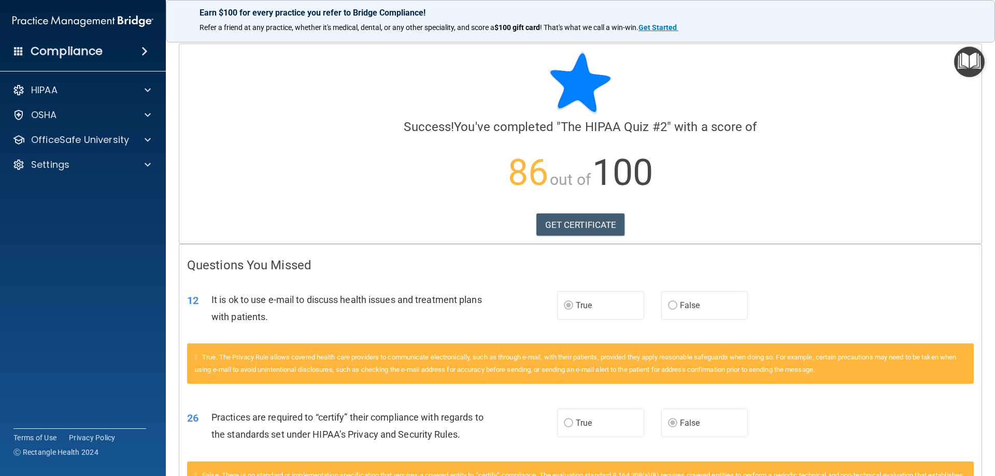
click at [965, 52] on img "Open Resource Center" at bounding box center [969, 62] width 31 height 31
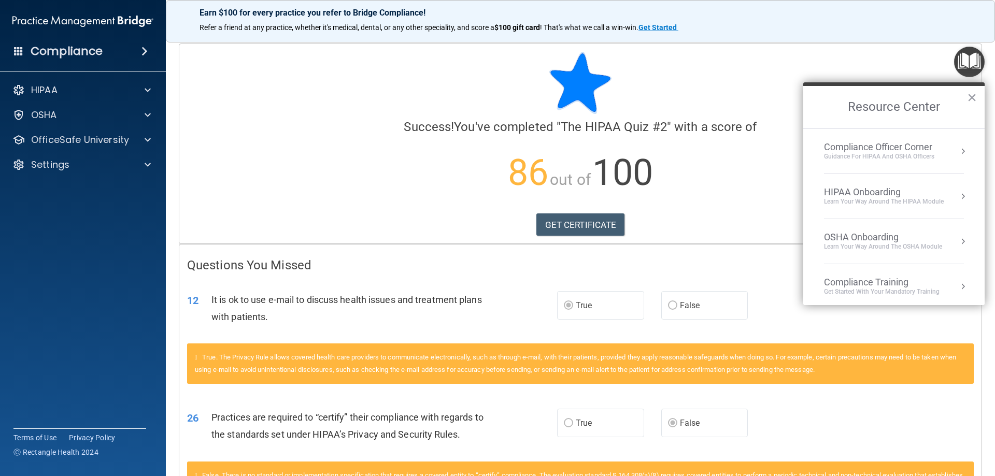
click at [958, 288] on button "Resource Center" at bounding box center [963, 286] width 10 height 10
click at [895, 144] on div "HIPAA Training for Admins" at bounding box center [865, 145] width 108 height 9
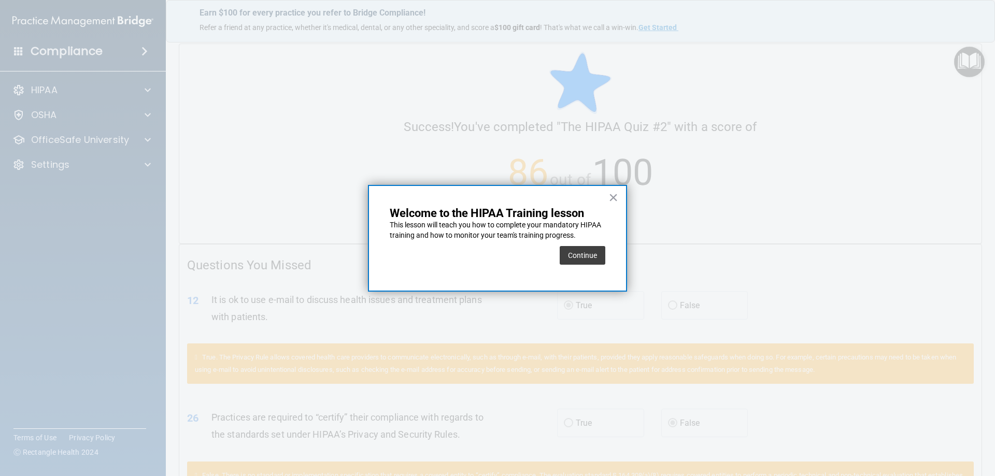
click at [586, 254] on button "Continue" at bounding box center [583, 255] width 46 height 19
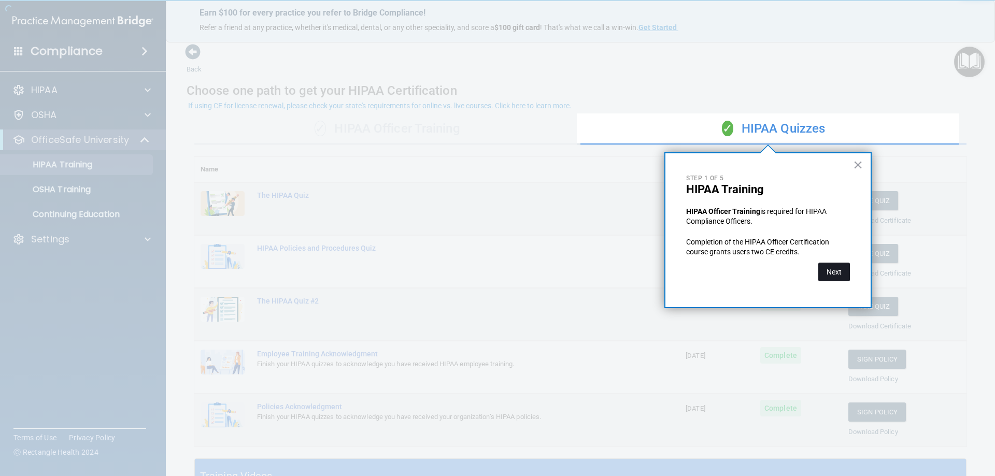
click at [831, 273] on button "Next" at bounding box center [834, 272] width 32 height 19
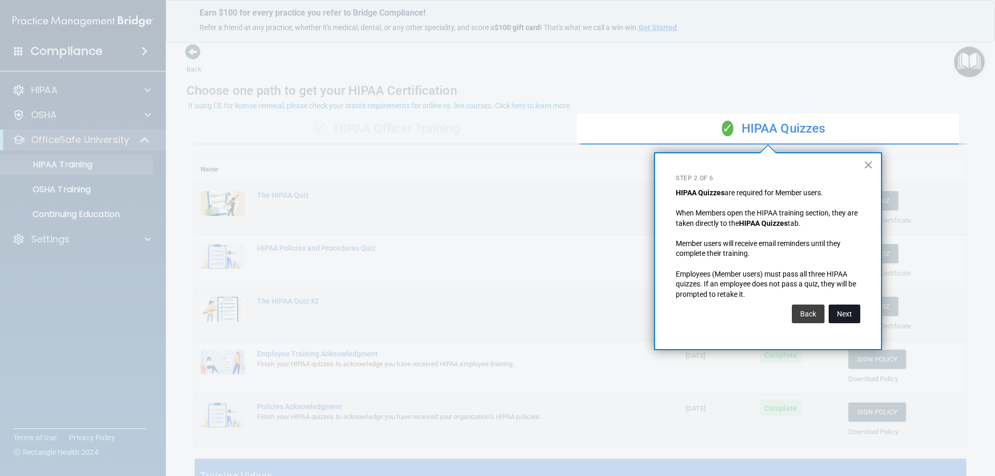
click at [846, 319] on button "Next" at bounding box center [845, 314] width 32 height 19
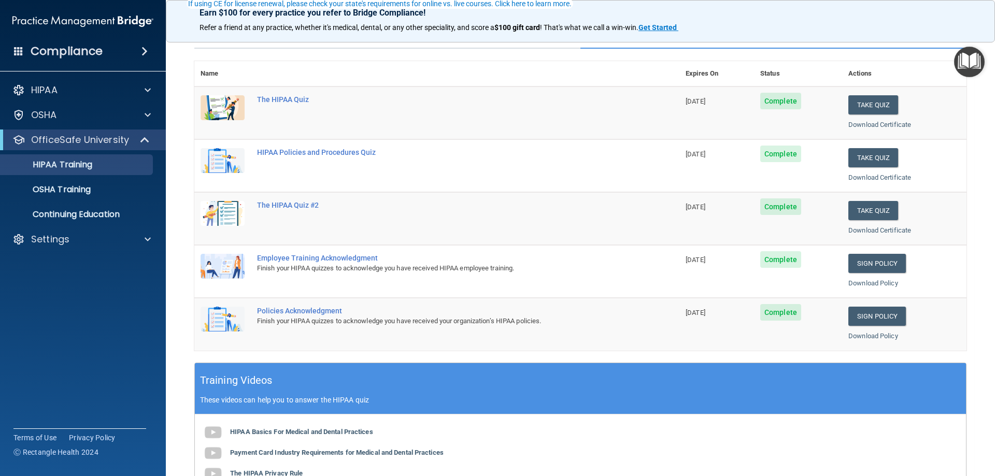
scroll to position [104, 0]
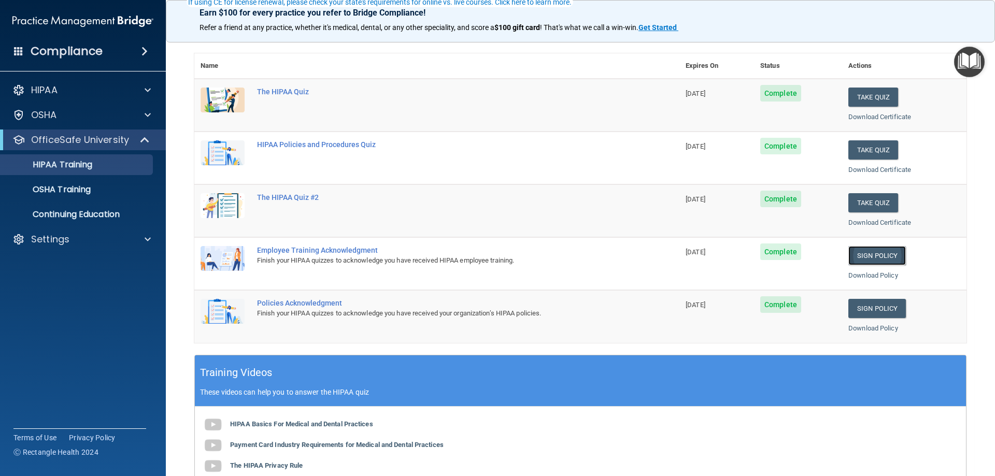
click at [856, 254] on link "Sign Policy" at bounding box center [877, 255] width 58 height 19
click at [867, 251] on link "Sign Policy" at bounding box center [877, 255] width 58 height 19
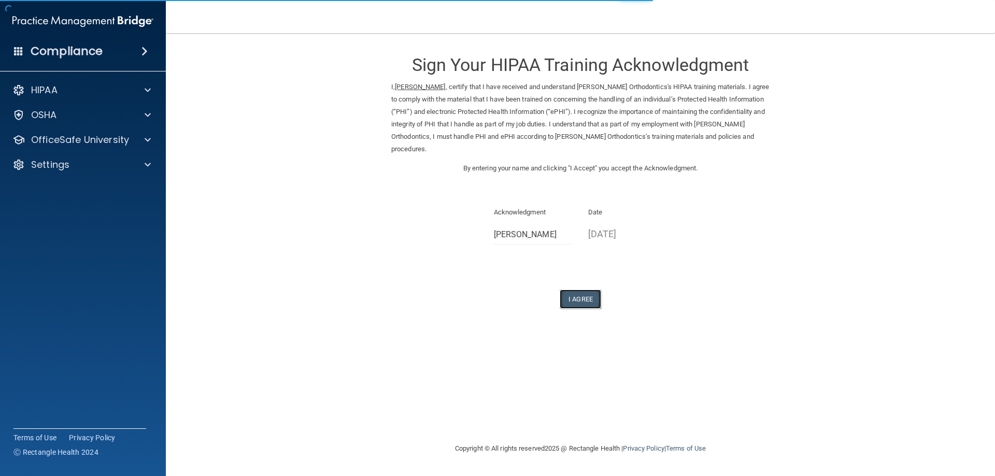
click at [579, 295] on button "I Agree" at bounding box center [580, 299] width 41 height 19
click at [575, 293] on button "I Agree" at bounding box center [580, 299] width 41 height 19
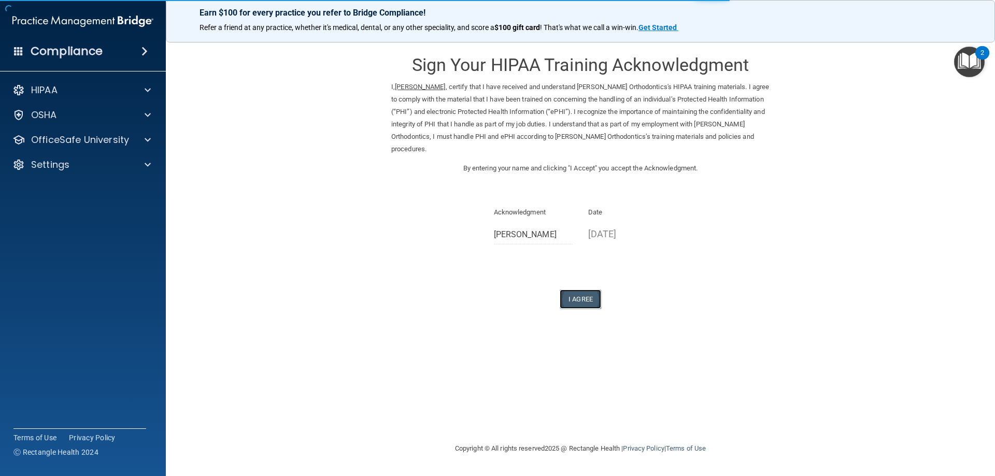
click at [579, 294] on button "I Agree" at bounding box center [580, 299] width 41 height 19
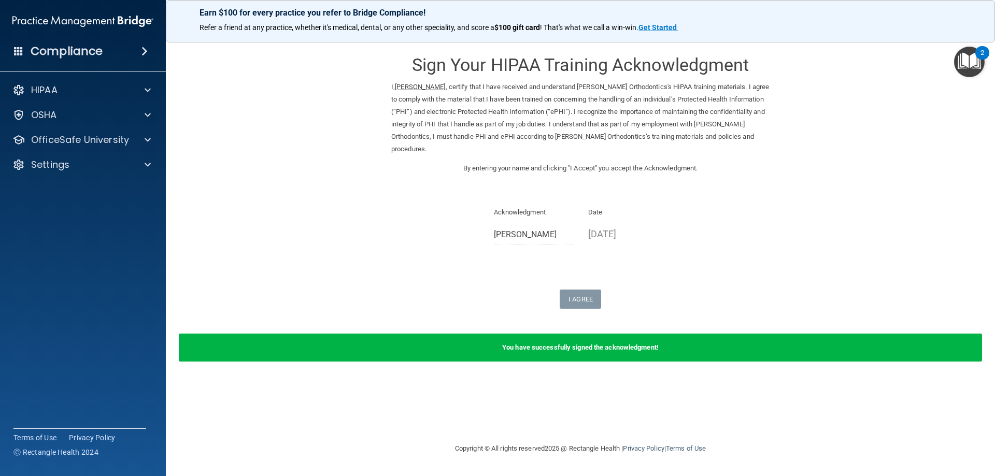
click at [977, 53] on div "2" at bounding box center [982, 52] width 14 height 13
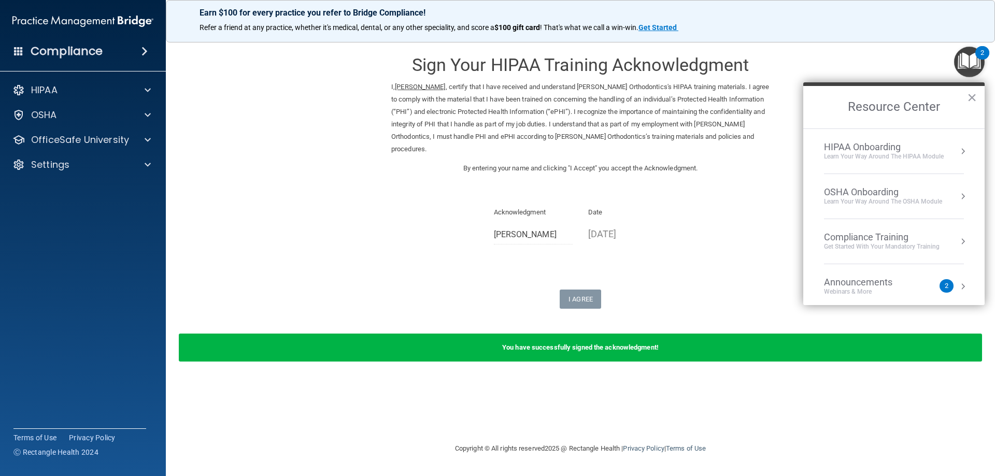
click at [958, 245] on button "Resource Center" at bounding box center [963, 241] width 10 height 10
click at [888, 139] on ol "HIPAA Training for Members" at bounding box center [893, 217] width 165 height 177
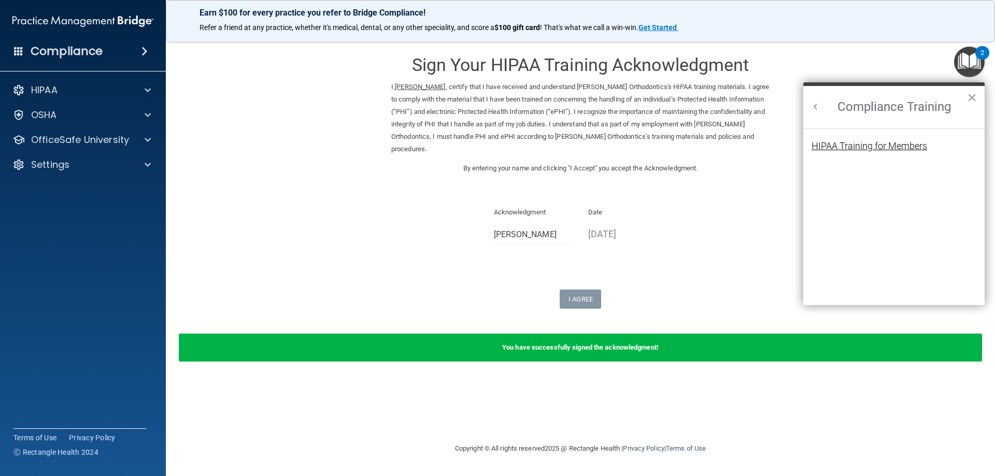
click at [888, 143] on div "HIPAA Training for Members" at bounding box center [869, 145] width 116 height 9
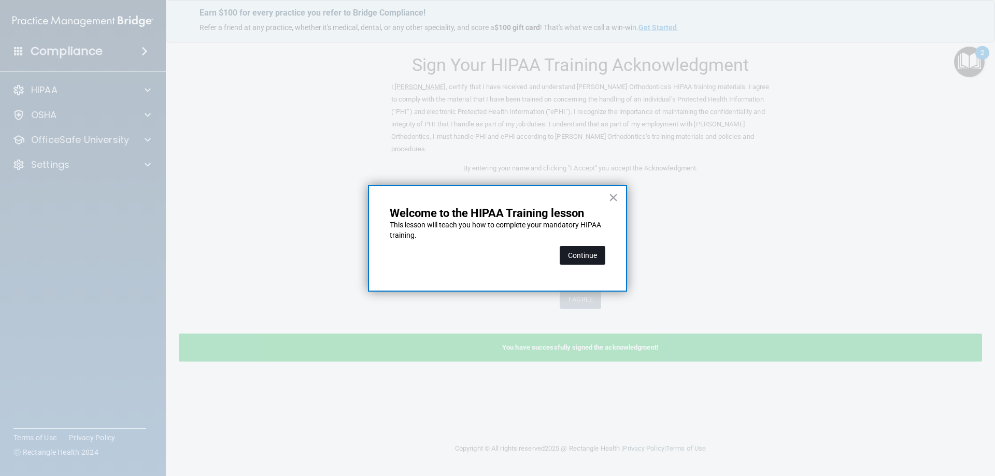
click at [579, 256] on button "Continue" at bounding box center [583, 255] width 46 height 19
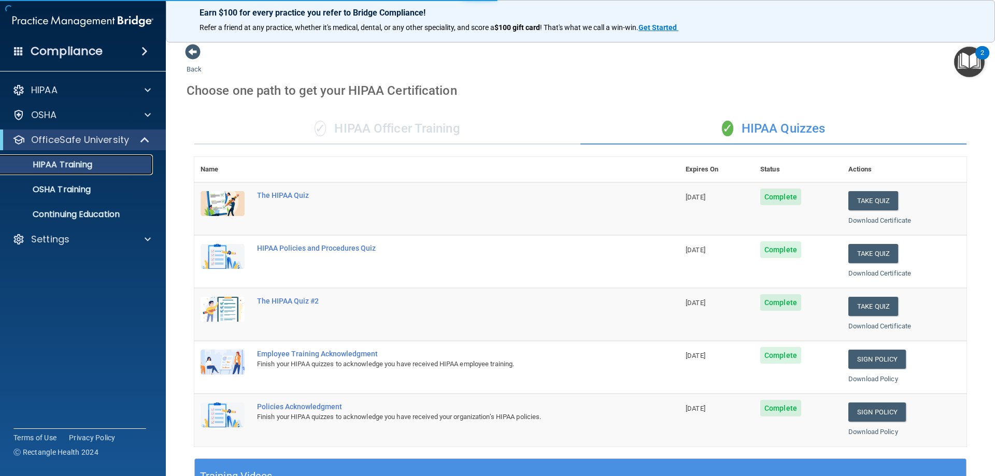
click at [66, 168] on p "HIPAA Training" at bounding box center [49, 165] width 85 height 10
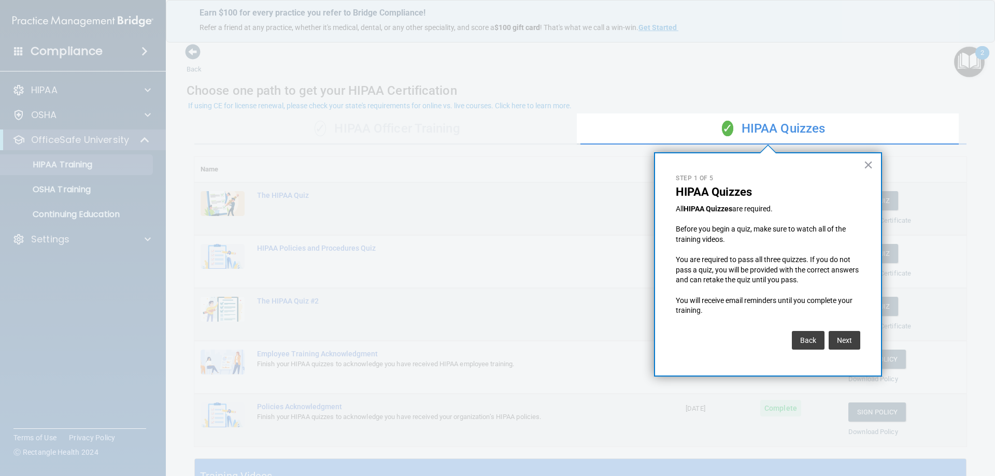
click at [873, 166] on div "× Step 1 of 5 HIPAA Quizzes All HIPAA Quizzes are required. Before you begin a …" at bounding box center [768, 264] width 228 height 224
click at [870, 165] on button "×" at bounding box center [868, 164] width 10 height 17
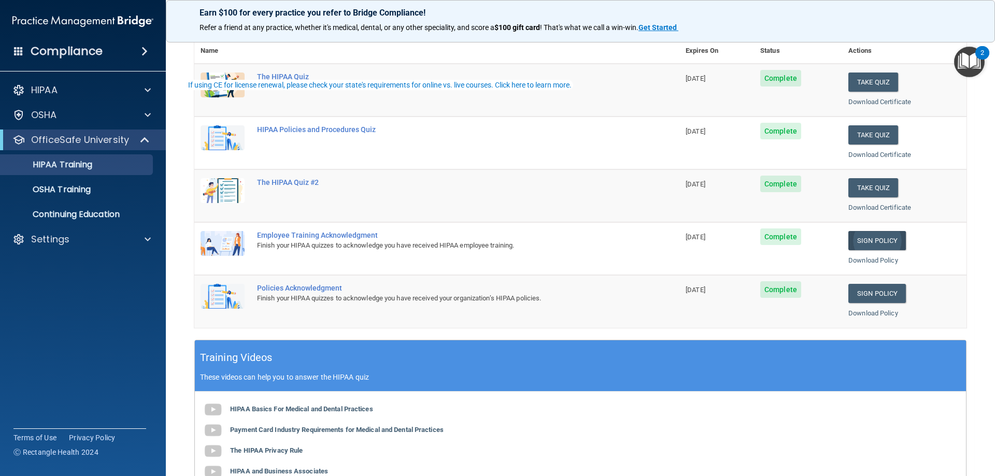
scroll to position [155, 0]
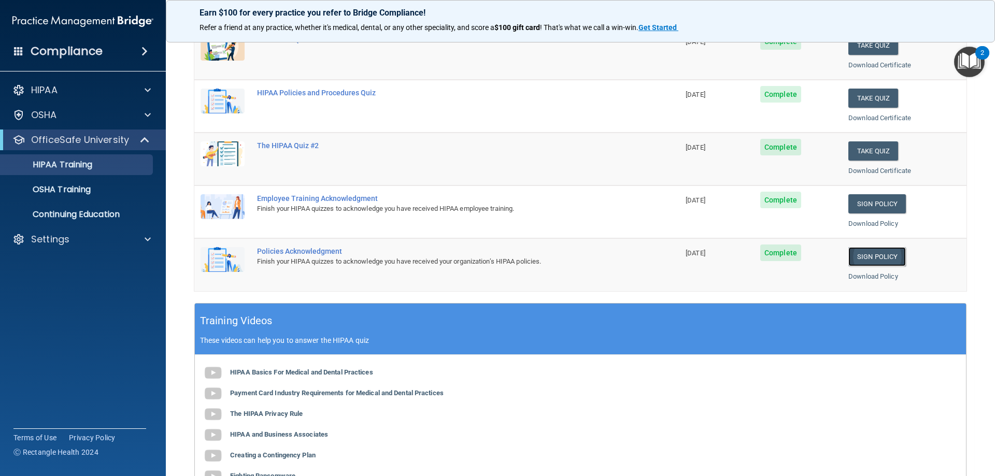
click at [858, 251] on link "Sign Policy" at bounding box center [877, 256] width 58 height 19
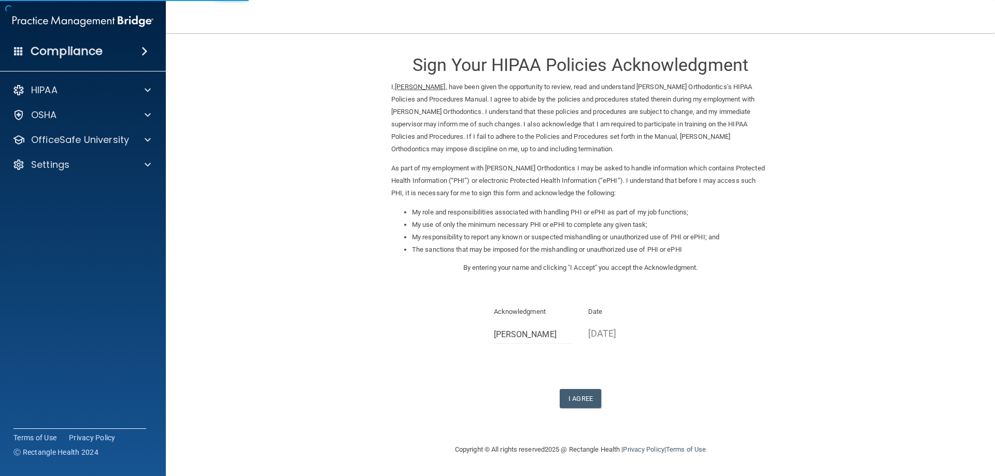
click at [588, 381] on div "Sign Your HIPAA Policies Acknowledgment I, [PERSON_NAME] , have been given the …" at bounding box center [580, 226] width 378 height 365
click at [578, 397] on button "I Agree" at bounding box center [580, 398] width 41 height 19
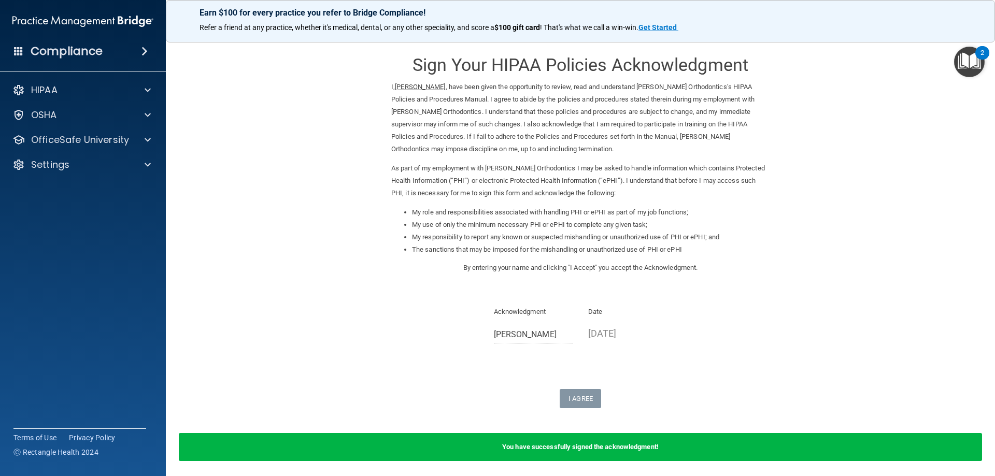
click at [960, 61] on img "Open Resource Center, 2 new notifications" at bounding box center [969, 62] width 31 height 31
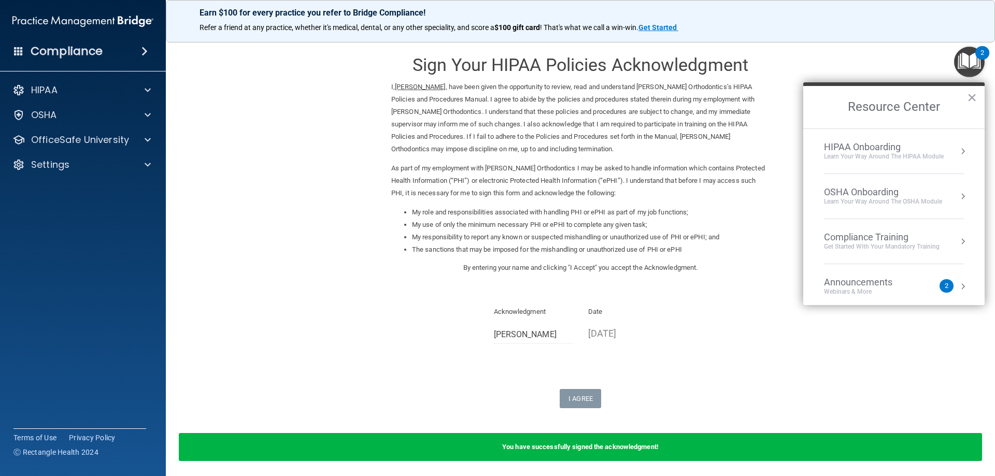
click at [958, 240] on button "Resource Center" at bounding box center [963, 241] width 10 height 10
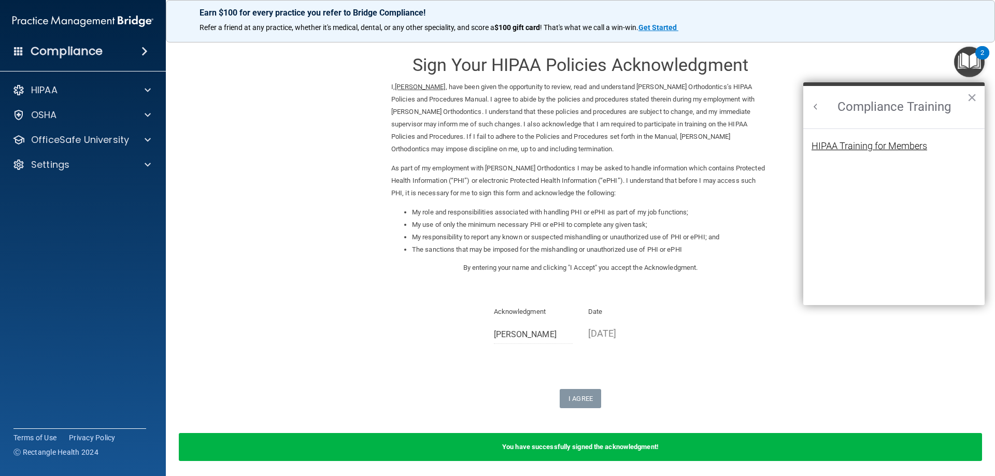
click at [879, 142] on div "HIPAA Training for Members" at bounding box center [869, 145] width 116 height 9
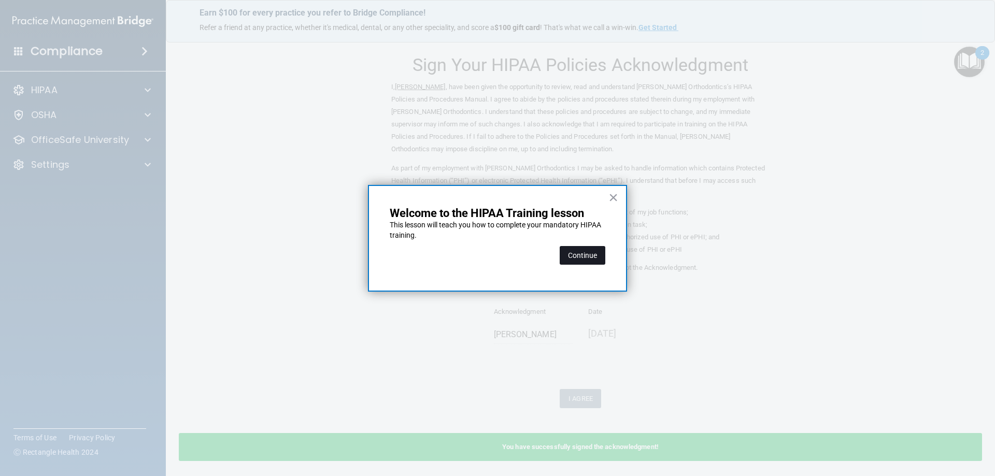
click at [593, 257] on button "Continue" at bounding box center [583, 255] width 46 height 19
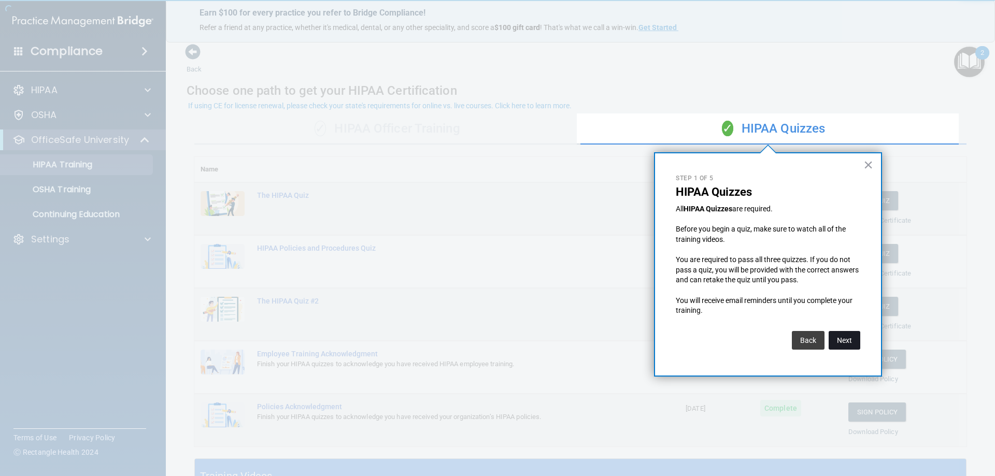
click at [851, 342] on button "Next" at bounding box center [845, 340] width 32 height 19
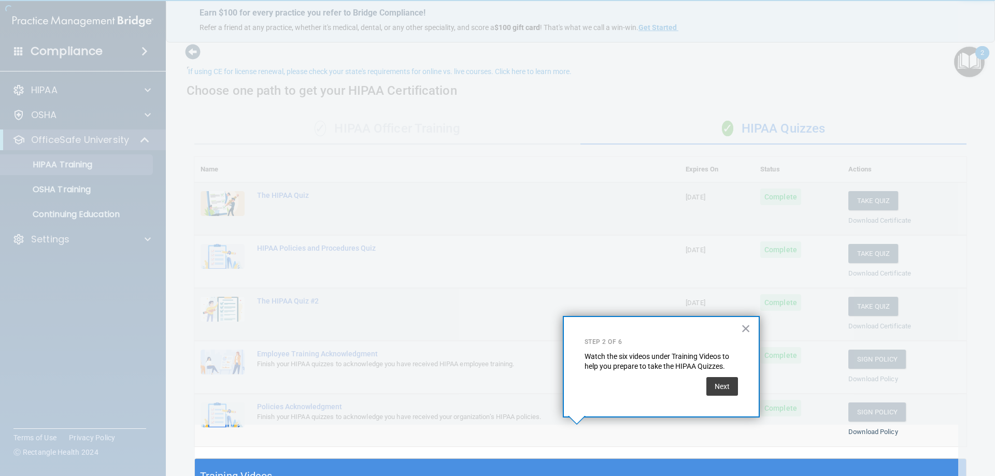
scroll to position [34, 0]
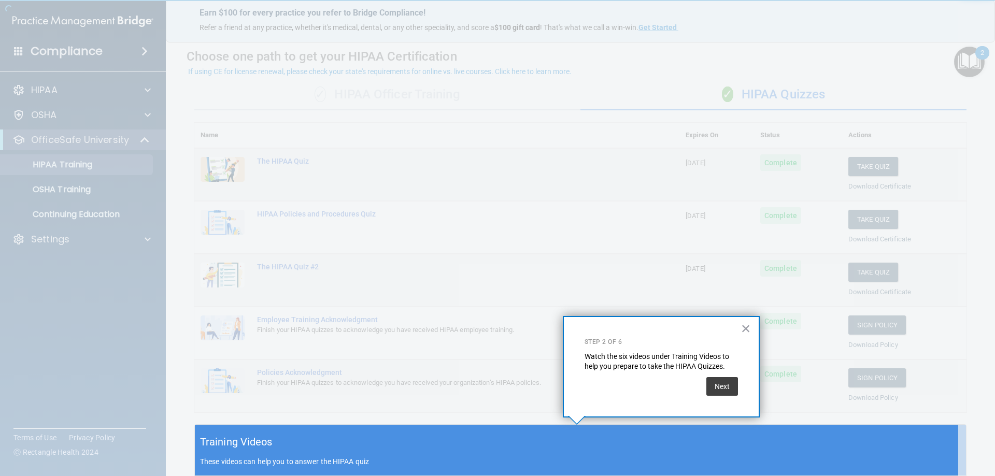
click at [851, 342] on div at bounding box center [576, 212] width 763 height 425
click at [727, 387] on button "Next" at bounding box center [722, 386] width 32 height 19
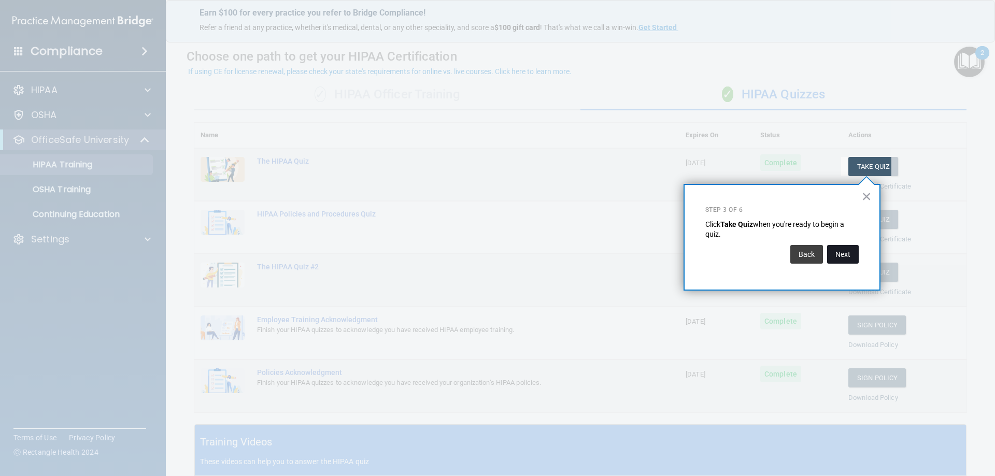
click at [839, 253] on button "Next" at bounding box center [843, 254] width 32 height 19
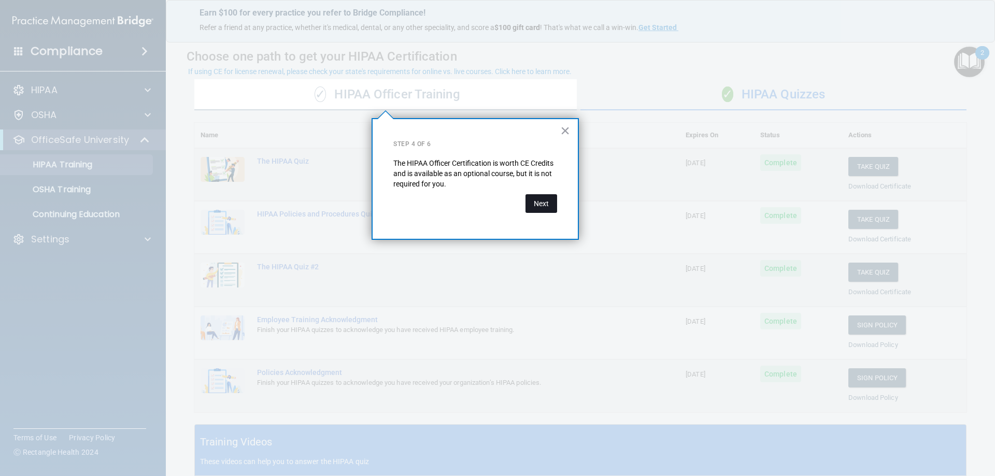
click at [542, 204] on button "Next" at bounding box center [541, 203] width 32 height 19
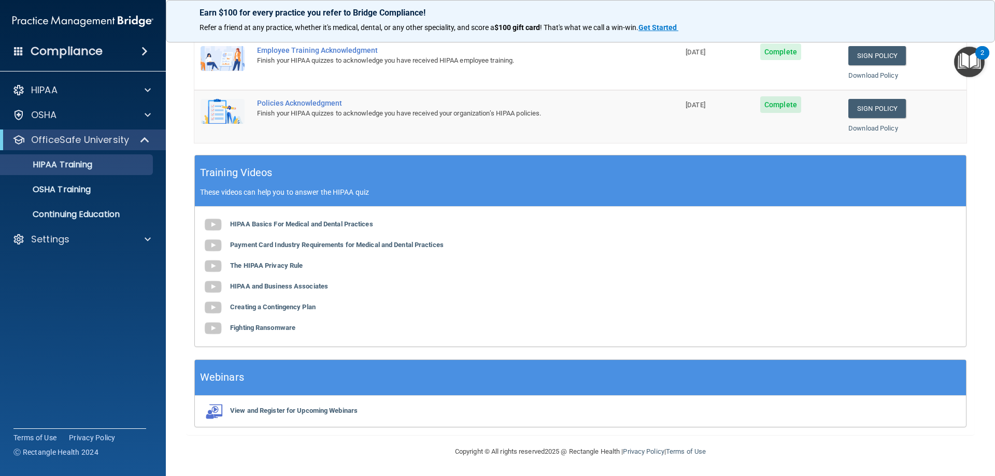
scroll to position [304, 0]
click at [79, 190] on p "OSHA Training" at bounding box center [49, 189] width 84 height 10
